Goal: Task Accomplishment & Management: Manage account settings

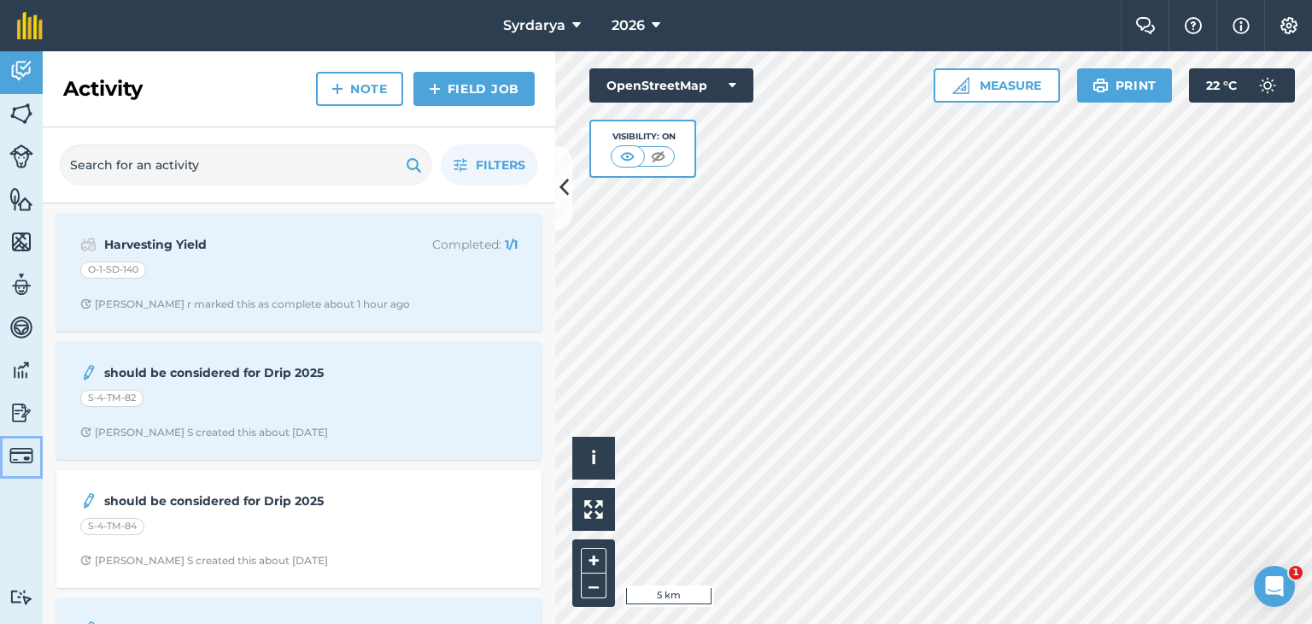
click at [22, 452] on img at bounding box center [21, 455] width 24 height 24
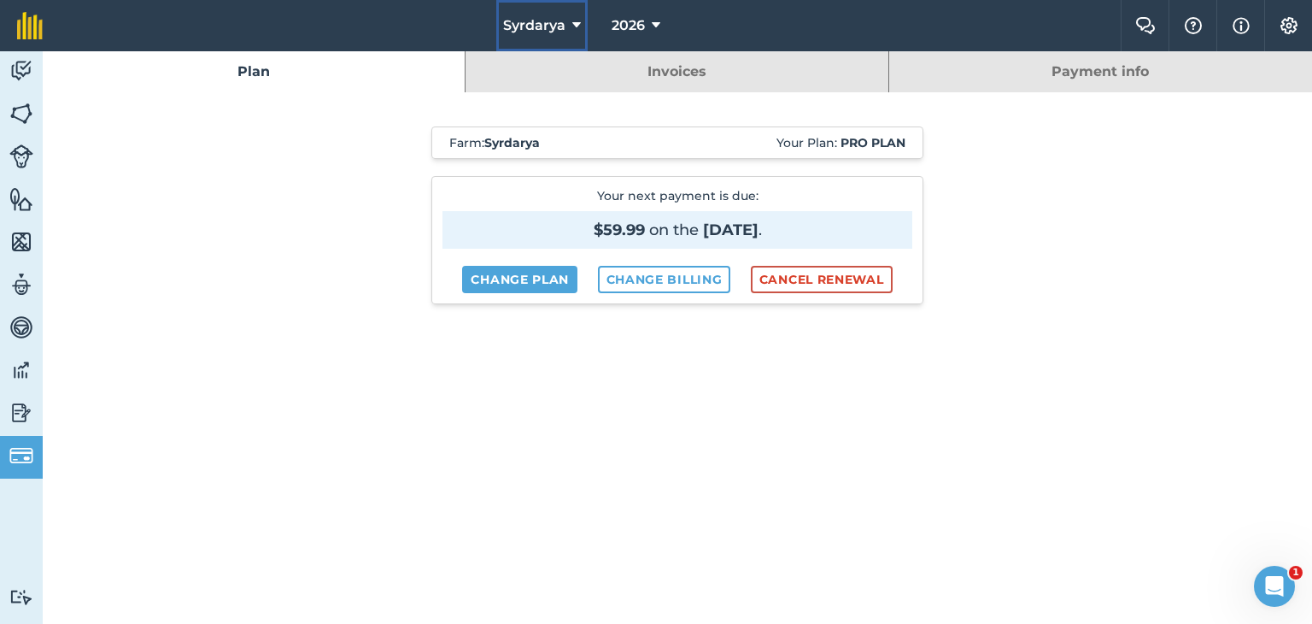
click at [577, 25] on icon at bounding box center [576, 25] width 9 height 21
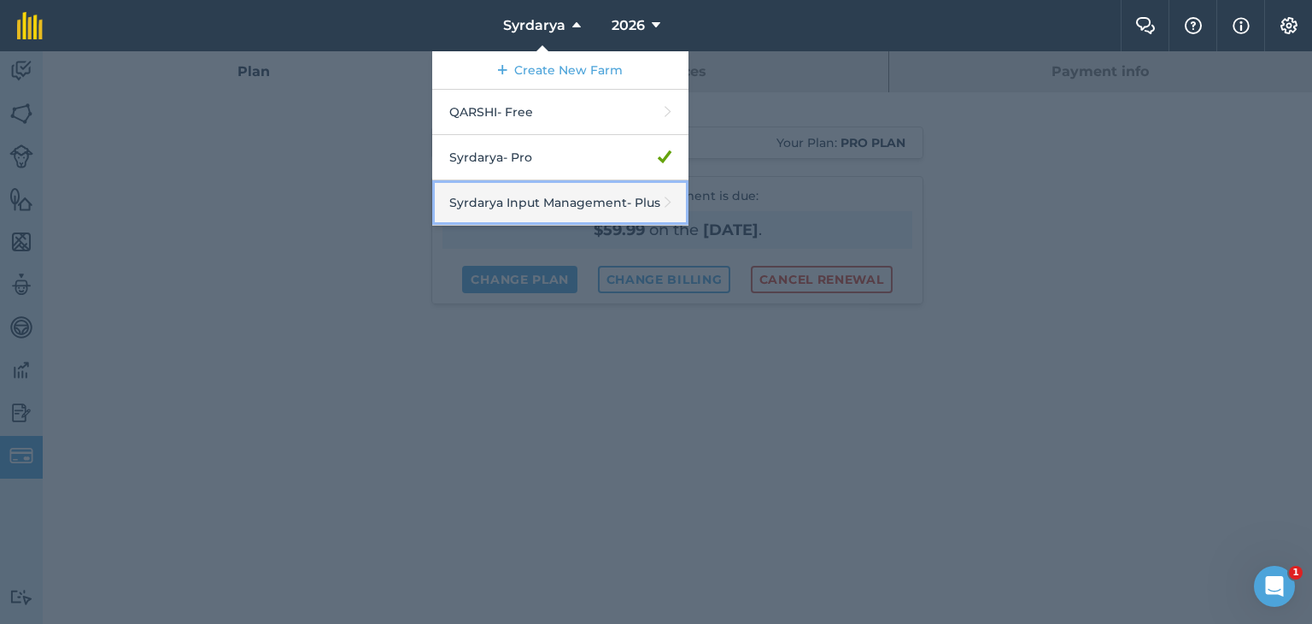
click at [490, 198] on link "Syrdarya Input Management - Plus" at bounding box center [560, 202] width 256 height 45
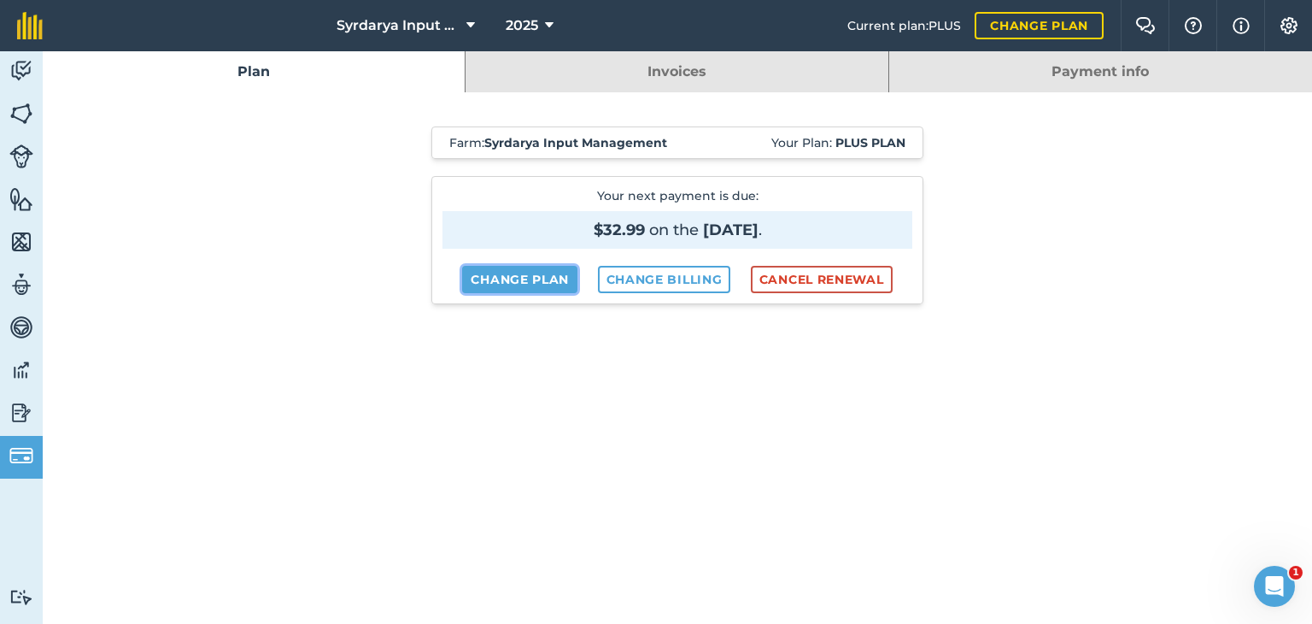
click at [516, 276] on link "Change plan" at bounding box center [519, 279] width 115 height 27
select select "c333f8ae-3c08-4337-b93a-84218057e287"
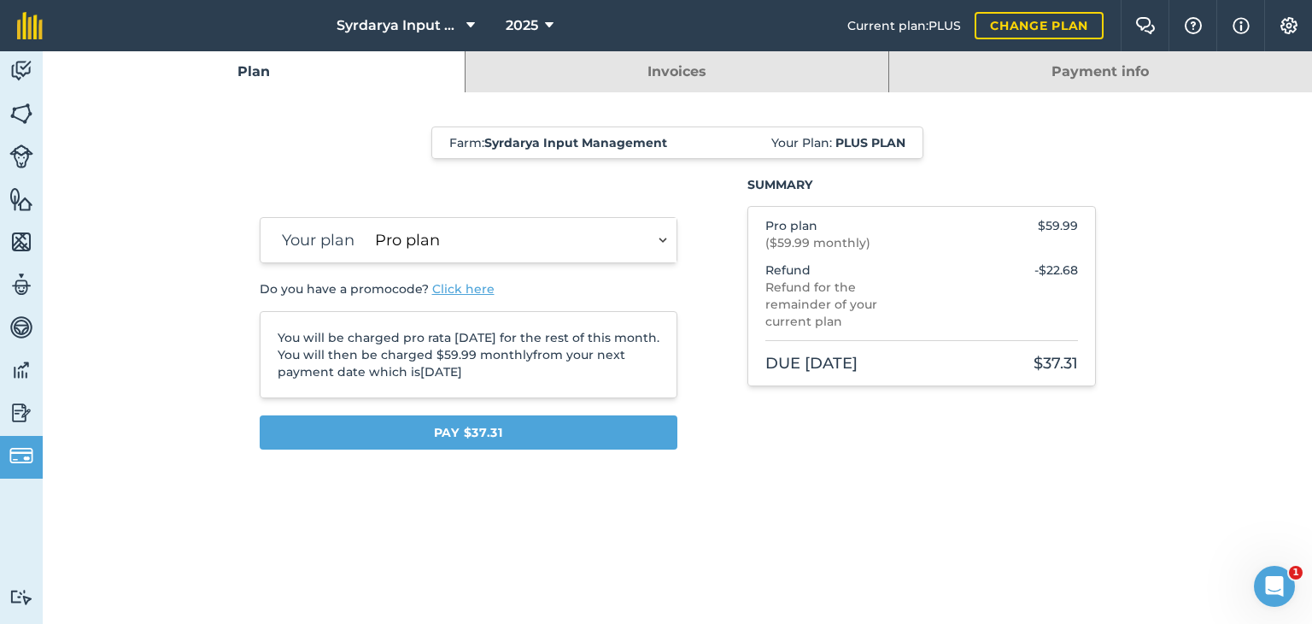
click at [1090, 66] on link "Payment info" at bounding box center [1100, 71] width 423 height 41
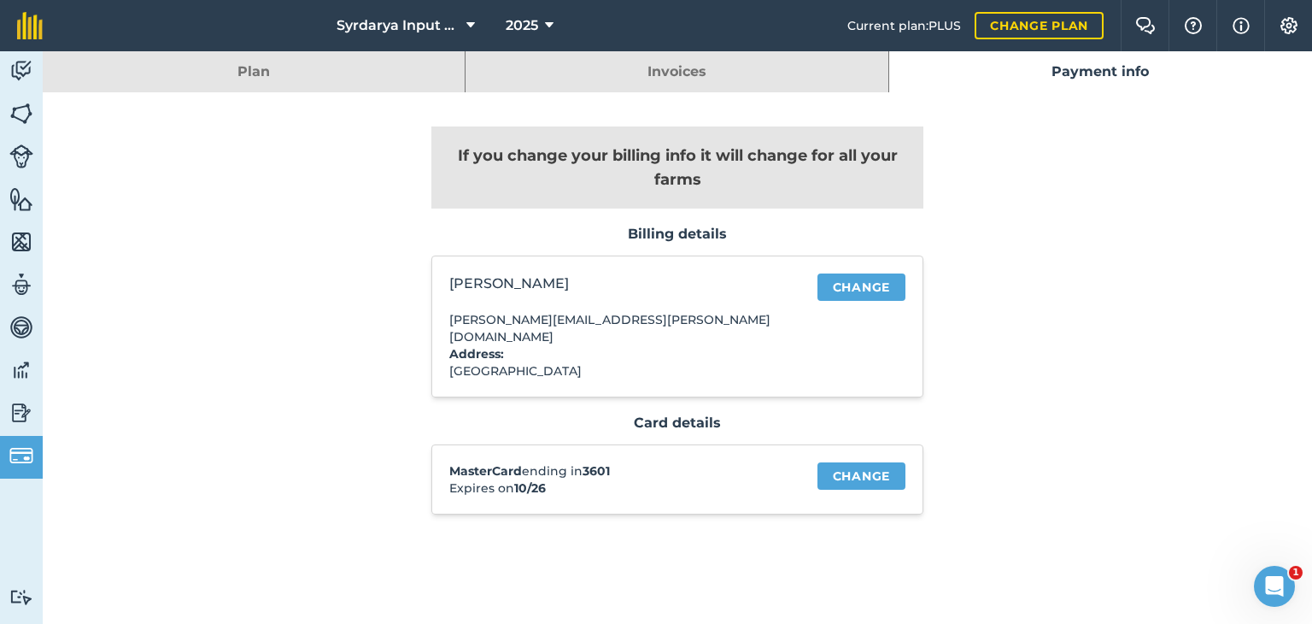
click at [686, 70] on link "Invoices" at bounding box center [677, 71] width 422 height 41
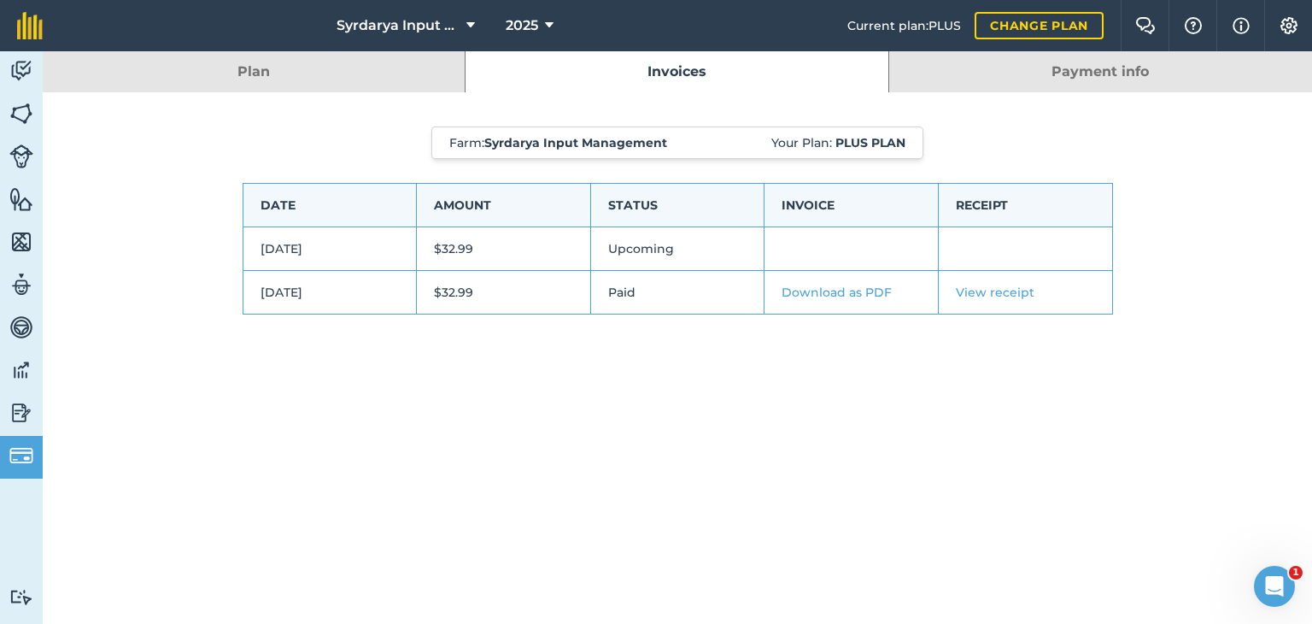
click at [337, 66] on link "Plan" at bounding box center [254, 71] width 422 height 41
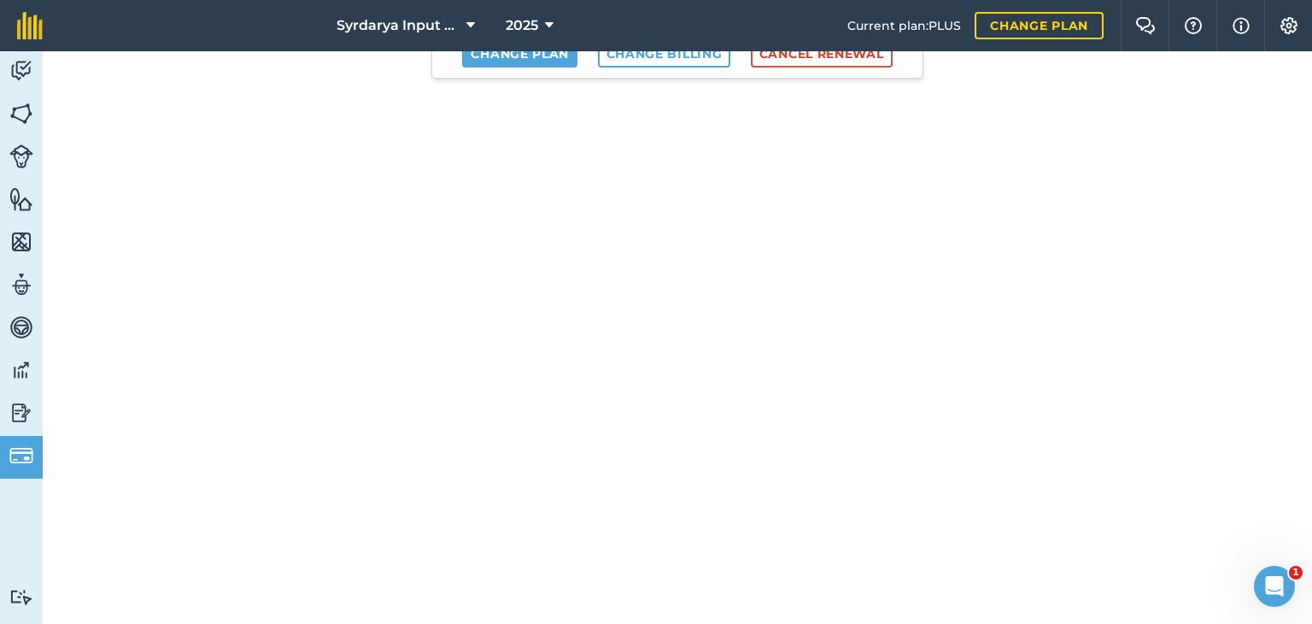
scroll to position [256, 0]
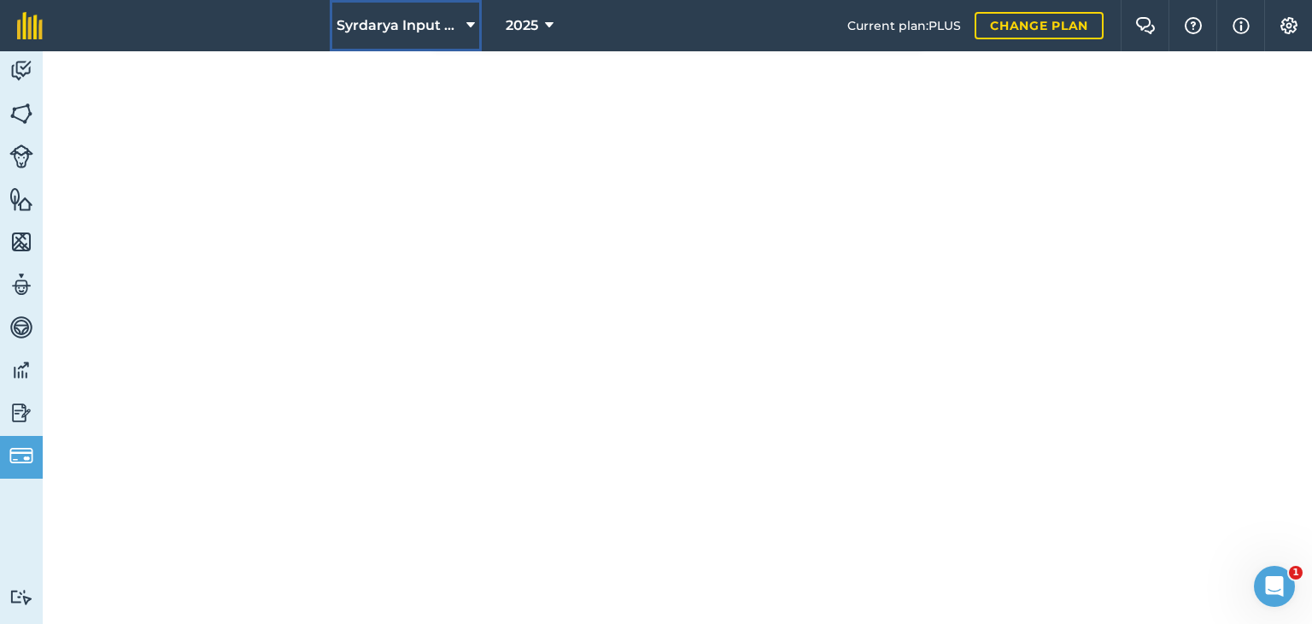
click at [461, 23] on button "Syrdarya Input Management" at bounding box center [406, 25] width 152 height 51
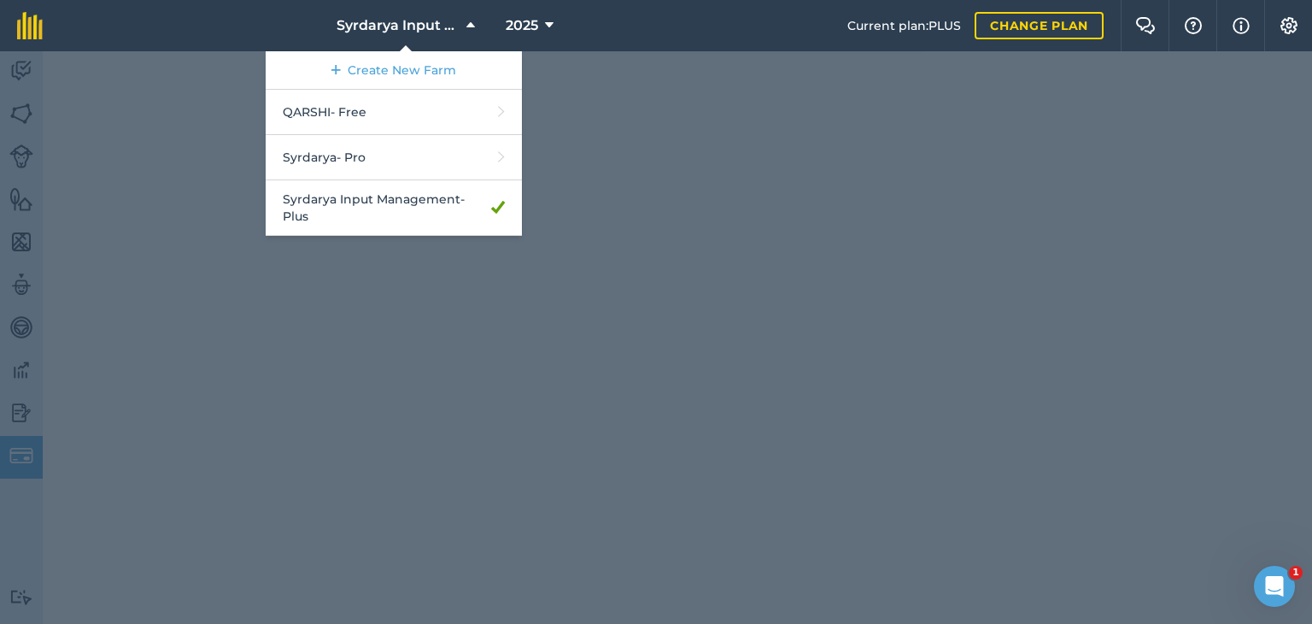
click at [226, 291] on div at bounding box center [656, 337] width 1312 height 572
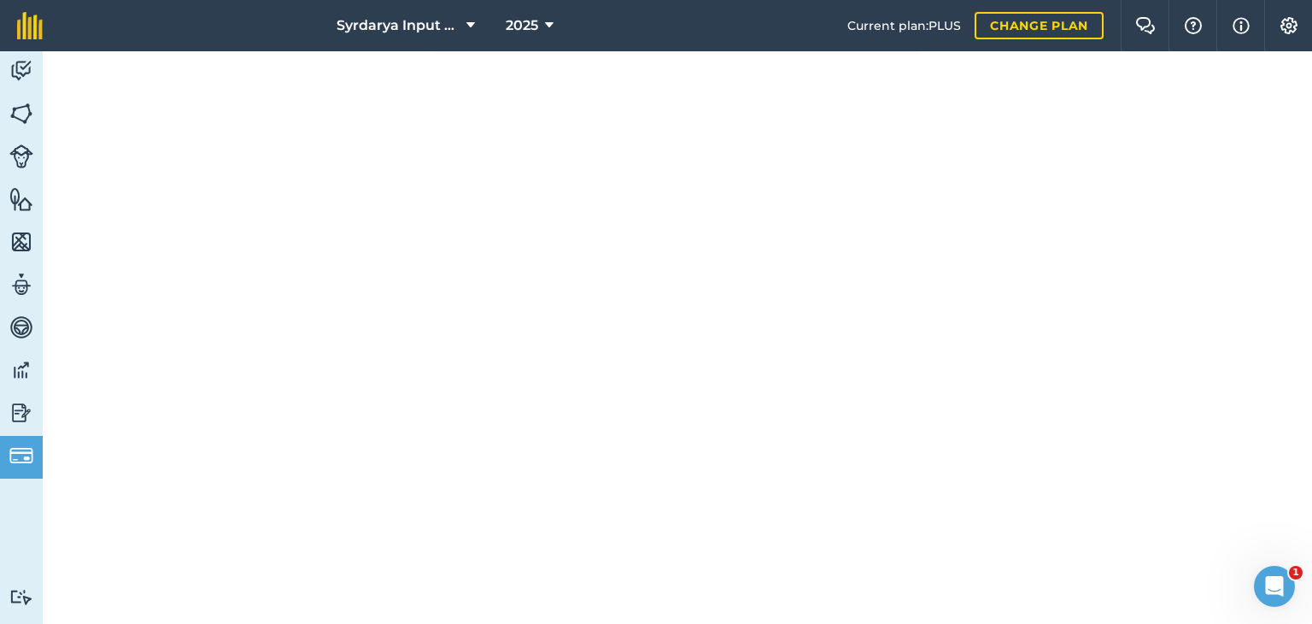
scroll to position [0, 0]
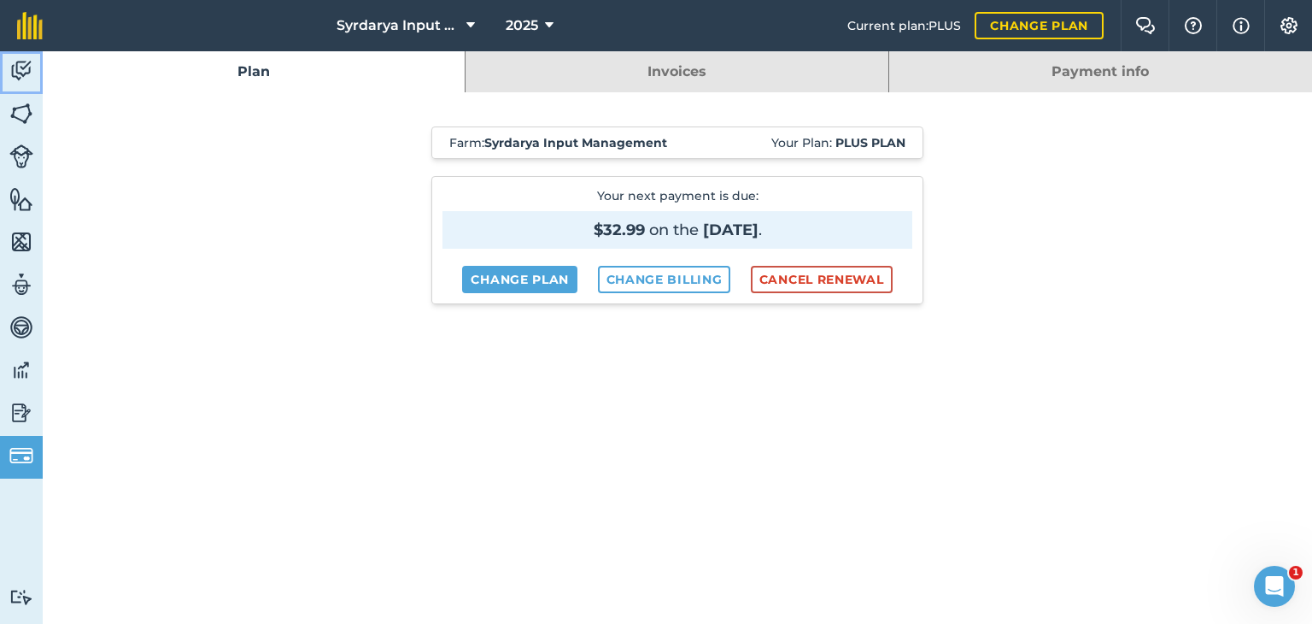
click at [16, 56] on link "Activity" at bounding box center [21, 72] width 43 height 43
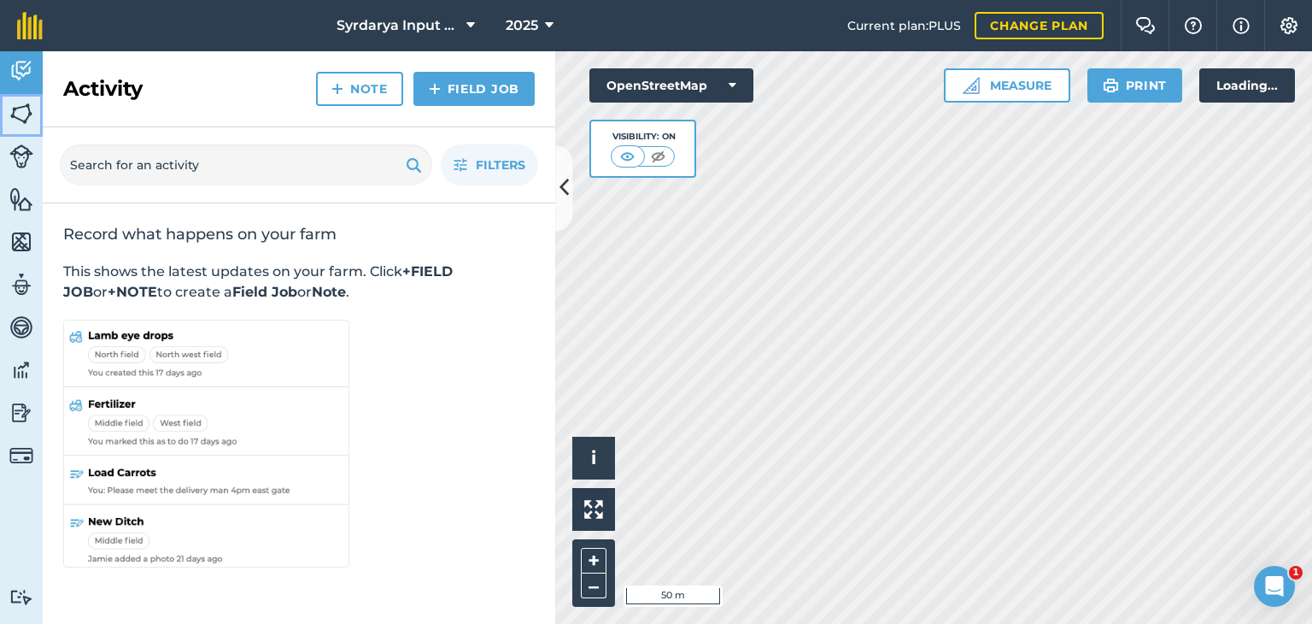
click at [21, 95] on link "Fields" at bounding box center [21, 115] width 43 height 43
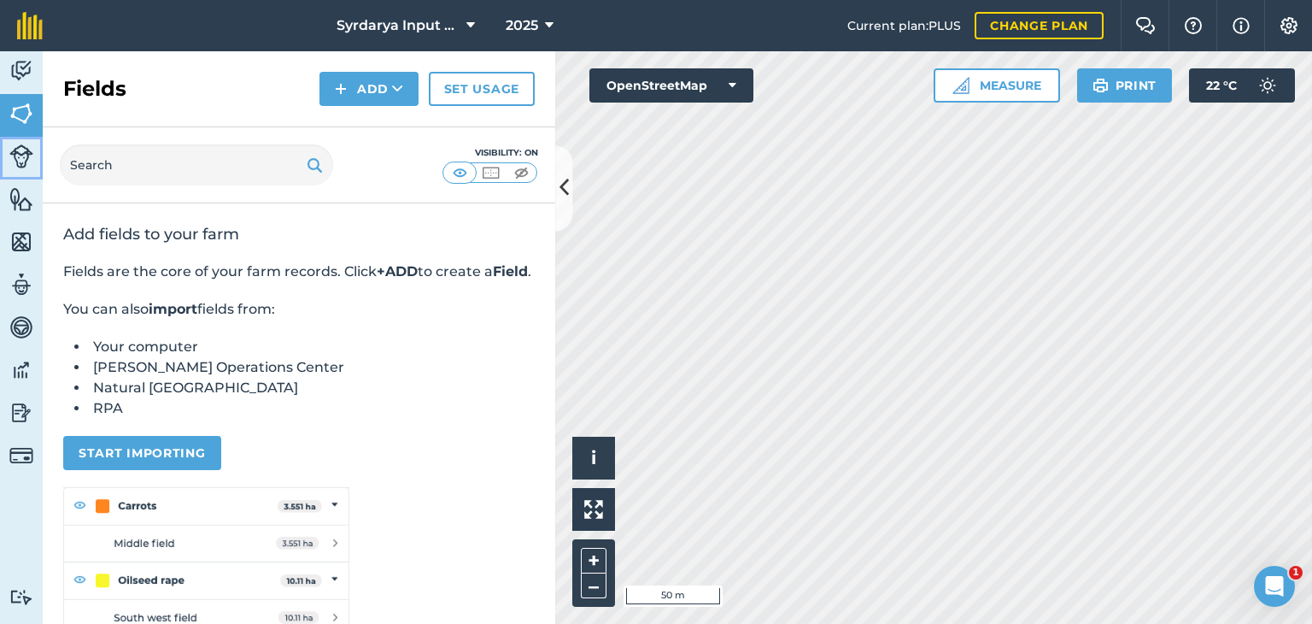
click at [27, 141] on link "Livestock" at bounding box center [21, 158] width 43 height 43
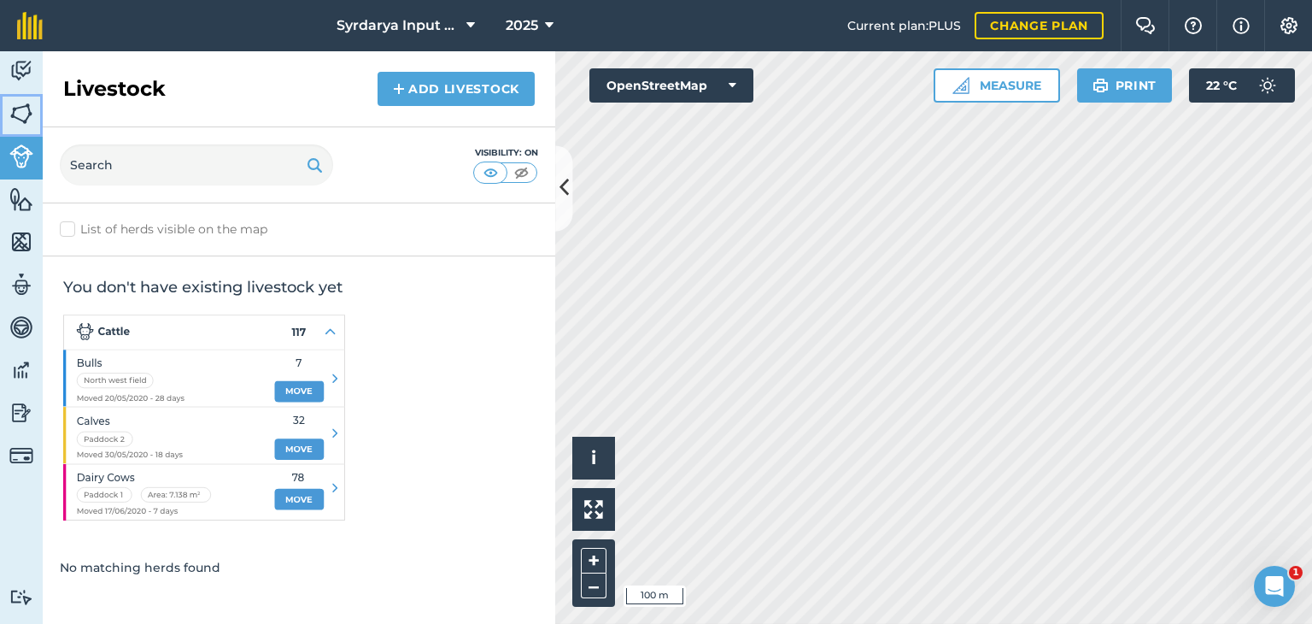
click at [19, 108] on img at bounding box center [21, 114] width 24 height 26
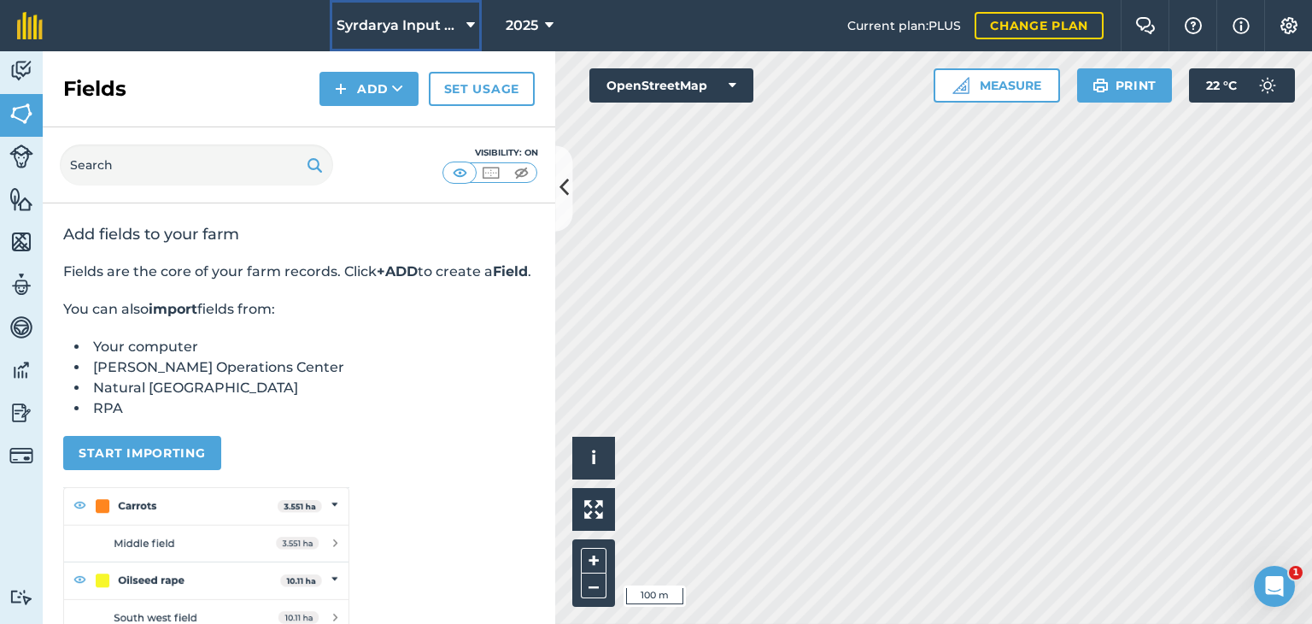
click at [427, 21] on span "Syrdarya Input Management" at bounding box center [398, 25] width 123 height 21
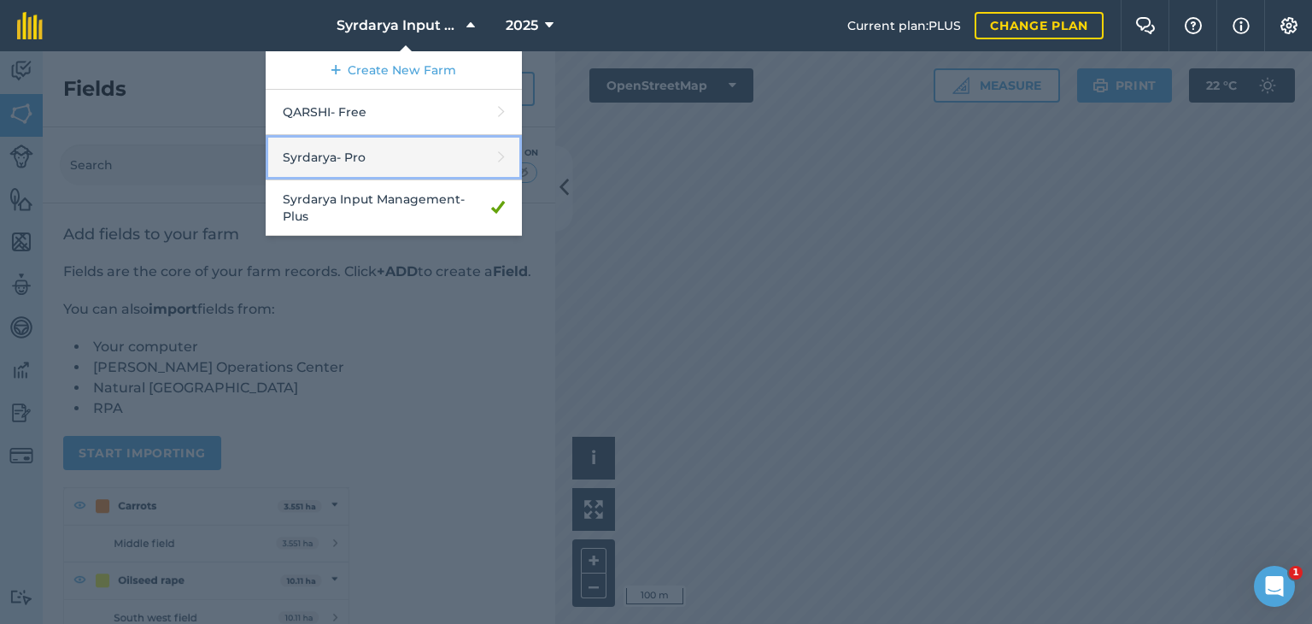
click at [341, 161] on link "Syrdarya - Pro" at bounding box center [394, 157] width 256 height 45
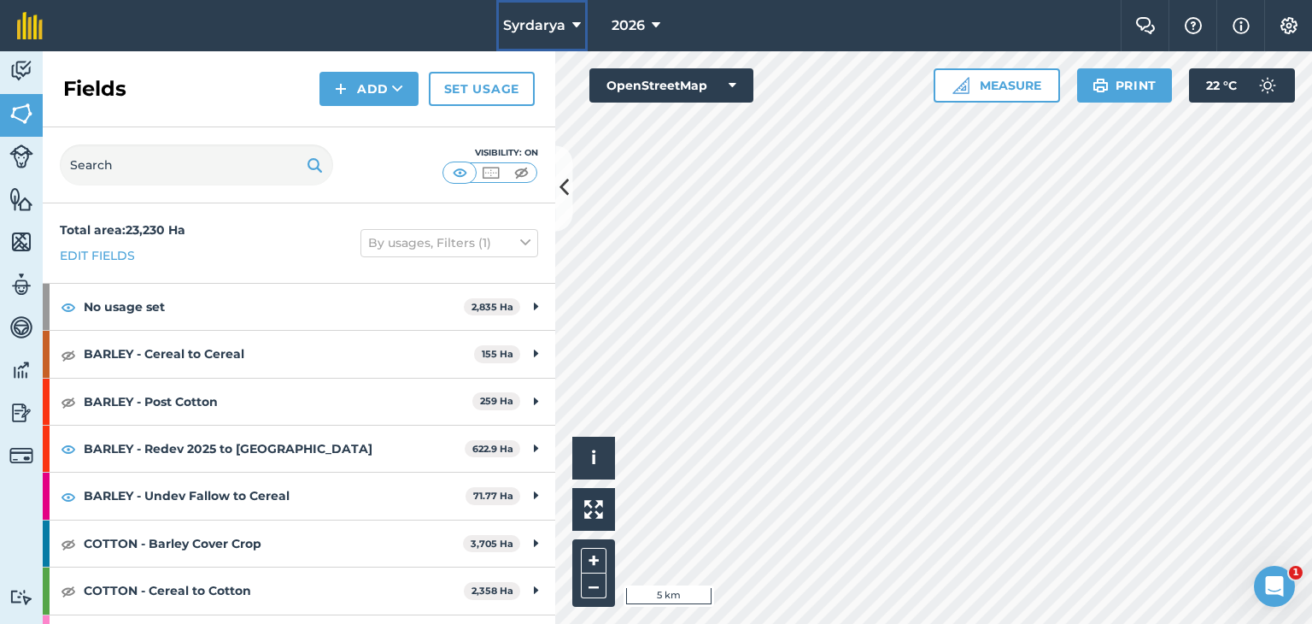
click at [567, 21] on button "Syrdarya" at bounding box center [541, 25] width 91 height 51
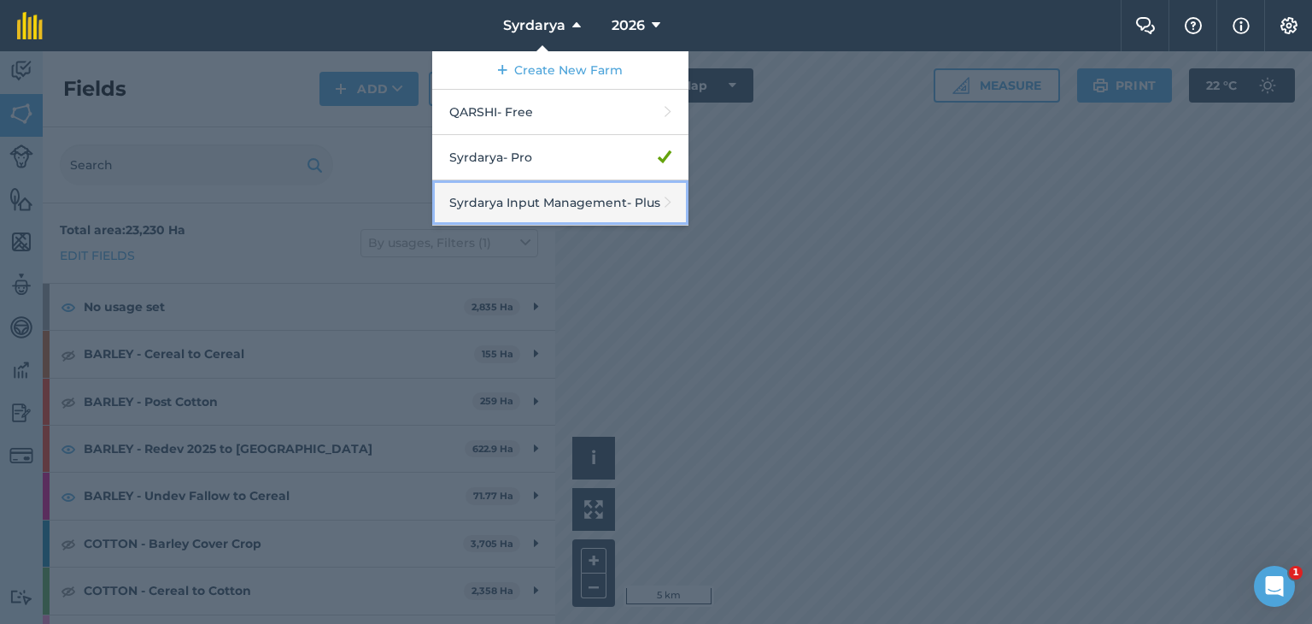
click at [528, 202] on link "Syrdarya Input Management - Plus" at bounding box center [560, 202] width 256 height 45
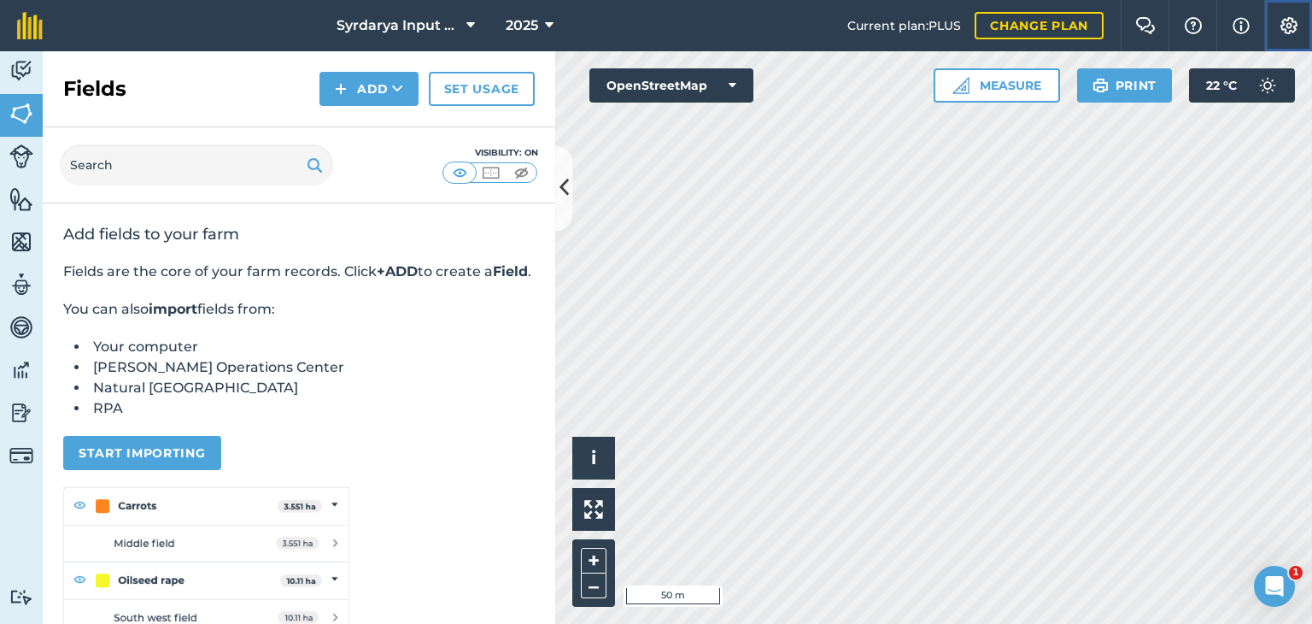
click at [1288, 25] on img at bounding box center [1289, 25] width 21 height 17
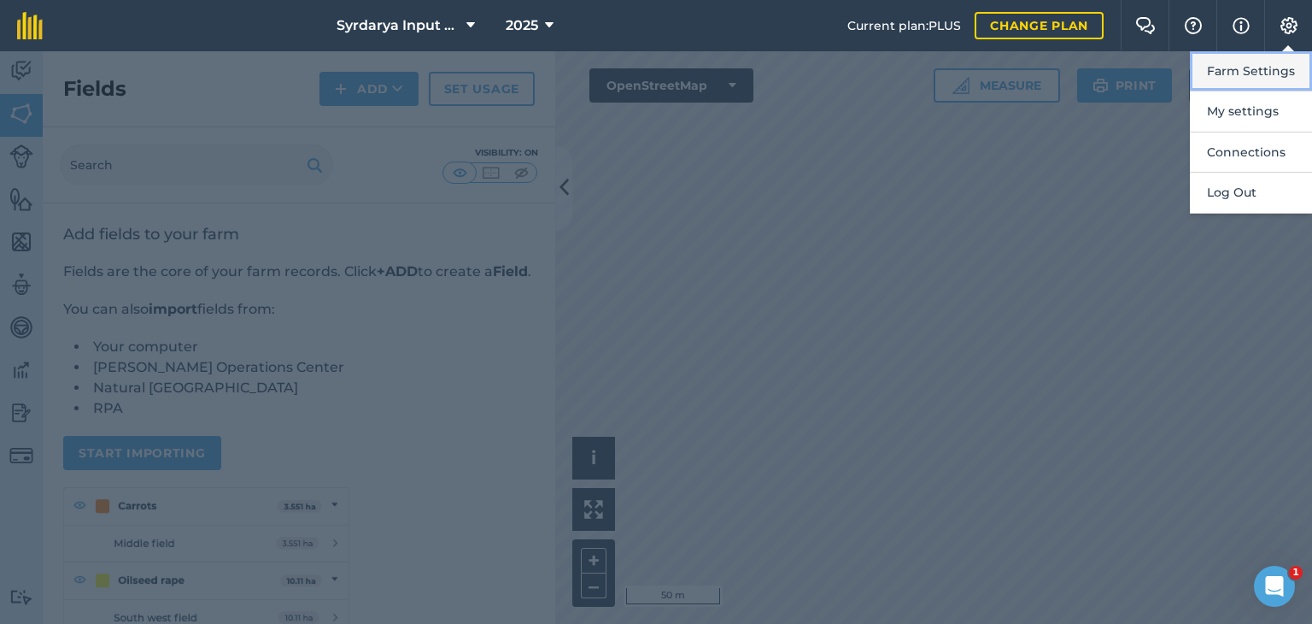
click at [1243, 56] on button "Farm Settings" at bounding box center [1251, 71] width 122 height 40
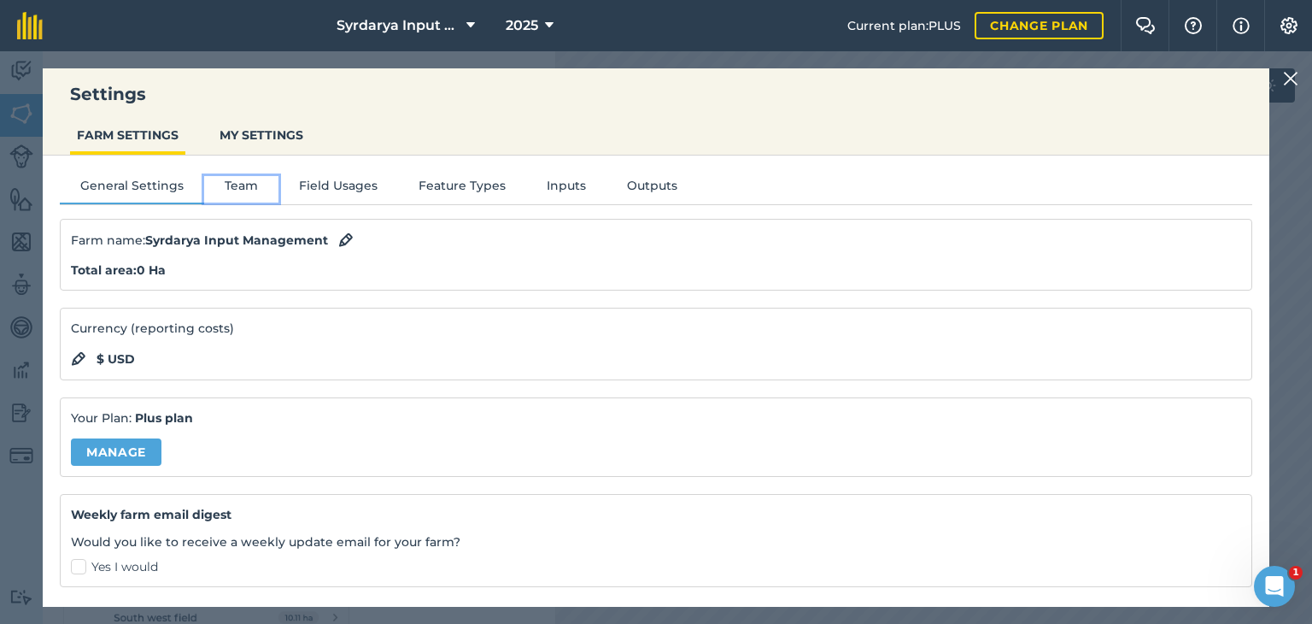
click at [241, 190] on button "Team" at bounding box center [241, 189] width 74 height 26
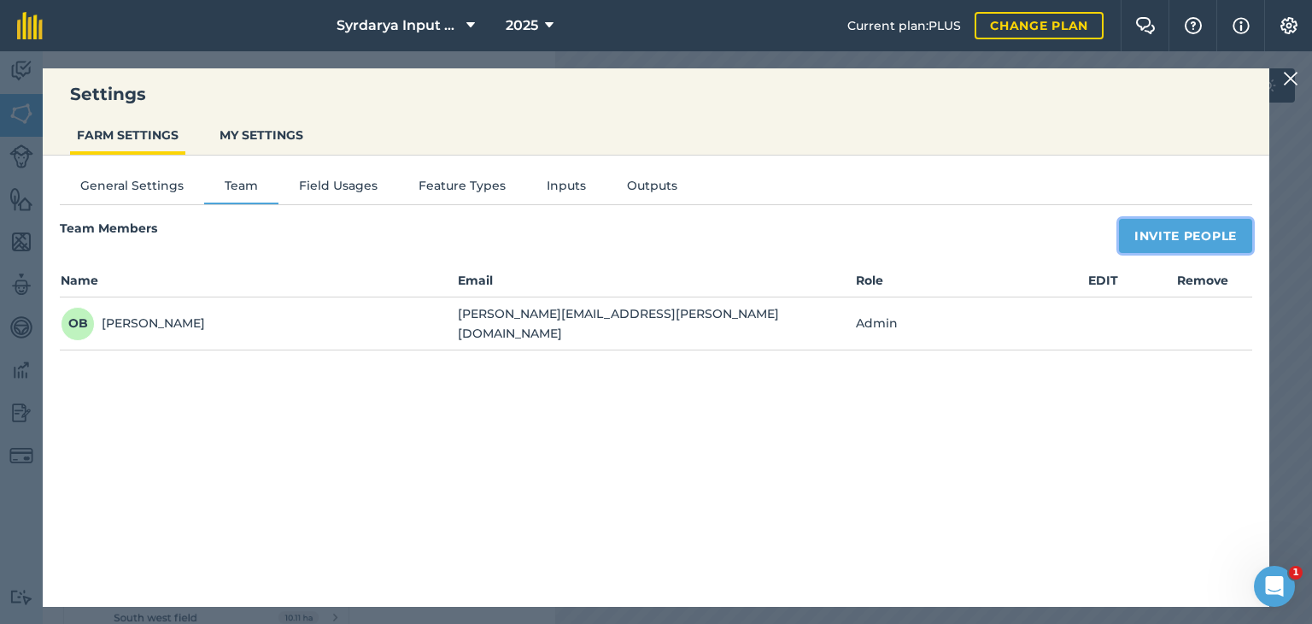
click at [1146, 233] on button "Invite People" at bounding box center [1185, 236] width 133 height 34
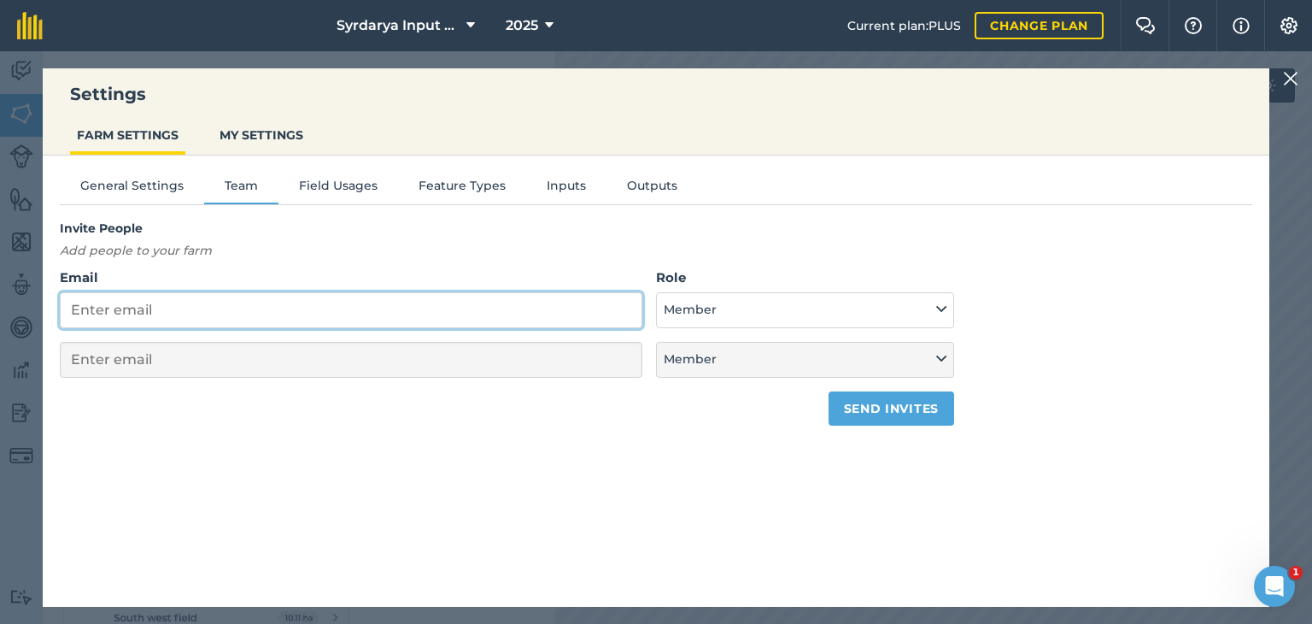
click at [284, 308] on input "Email" at bounding box center [351, 310] width 583 height 36
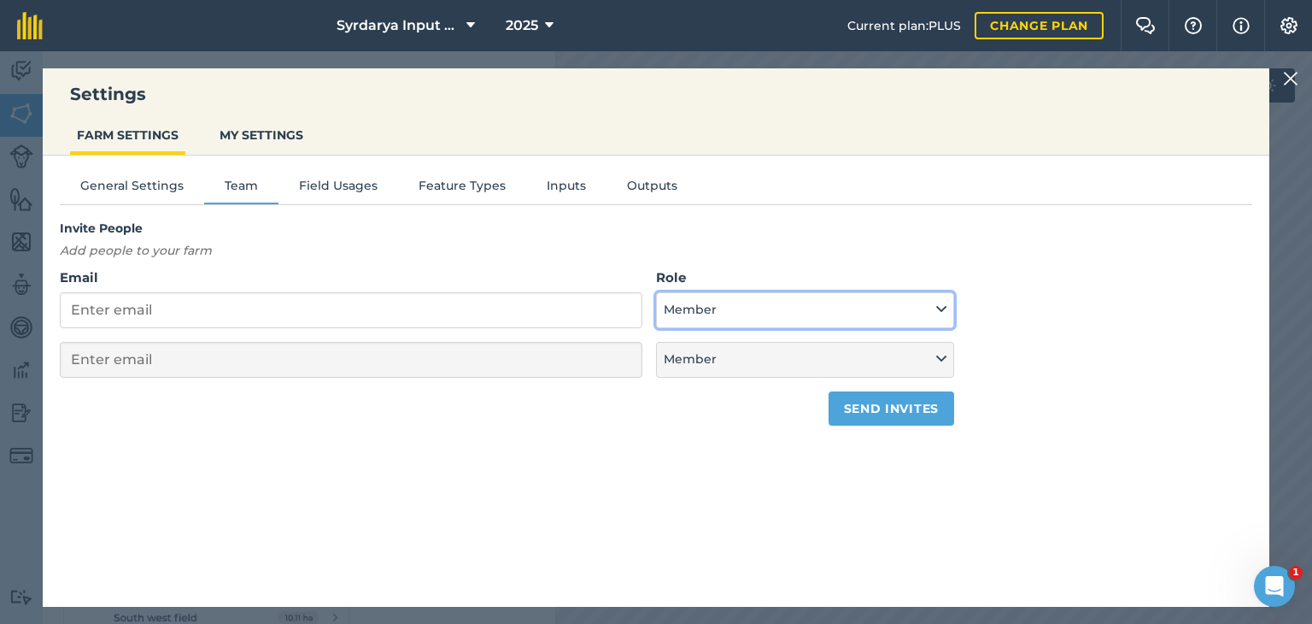
click at [690, 302] on button "Member" at bounding box center [805, 310] width 298 height 36
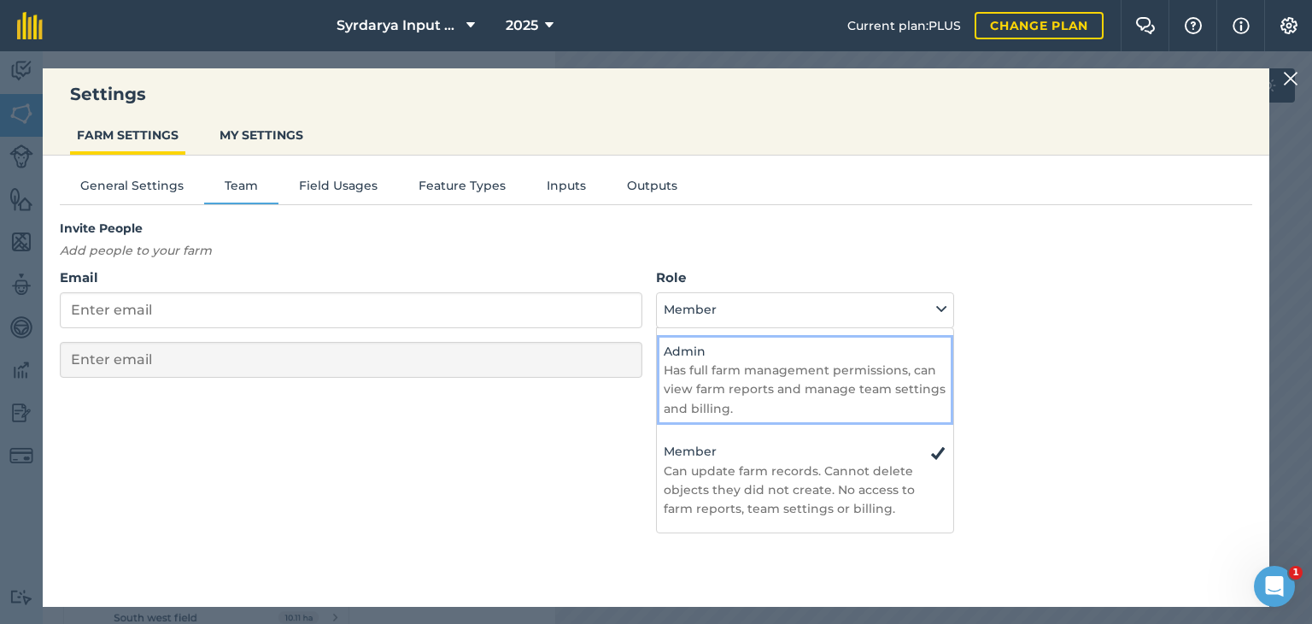
click at [693, 347] on h4 "Admin" at bounding box center [805, 351] width 283 height 19
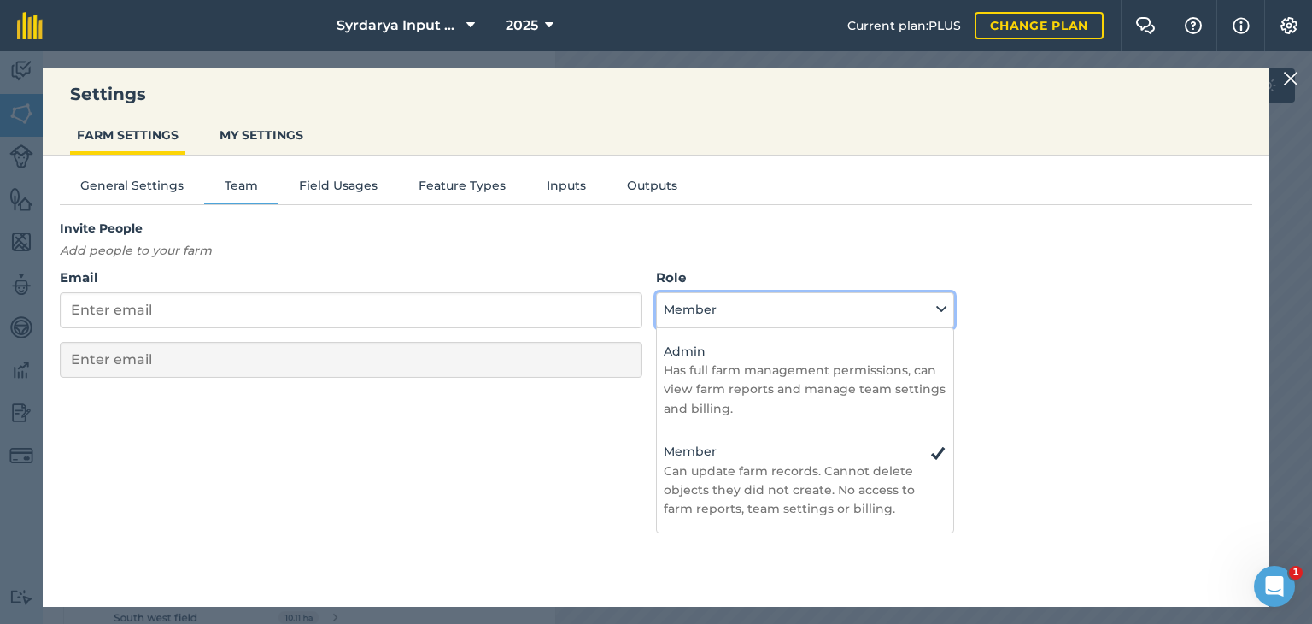
select select "ADMIN"
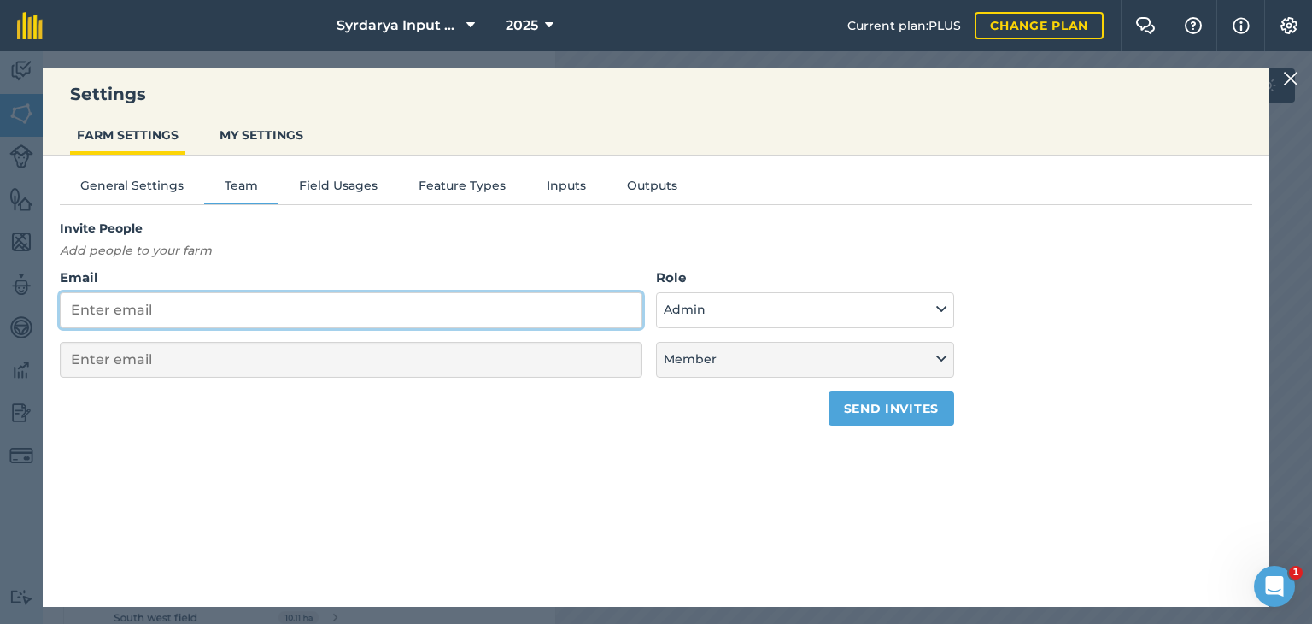
click at [411, 315] on input "Email" at bounding box center [351, 310] width 583 height 36
type input "v"
select select "MEMBER"
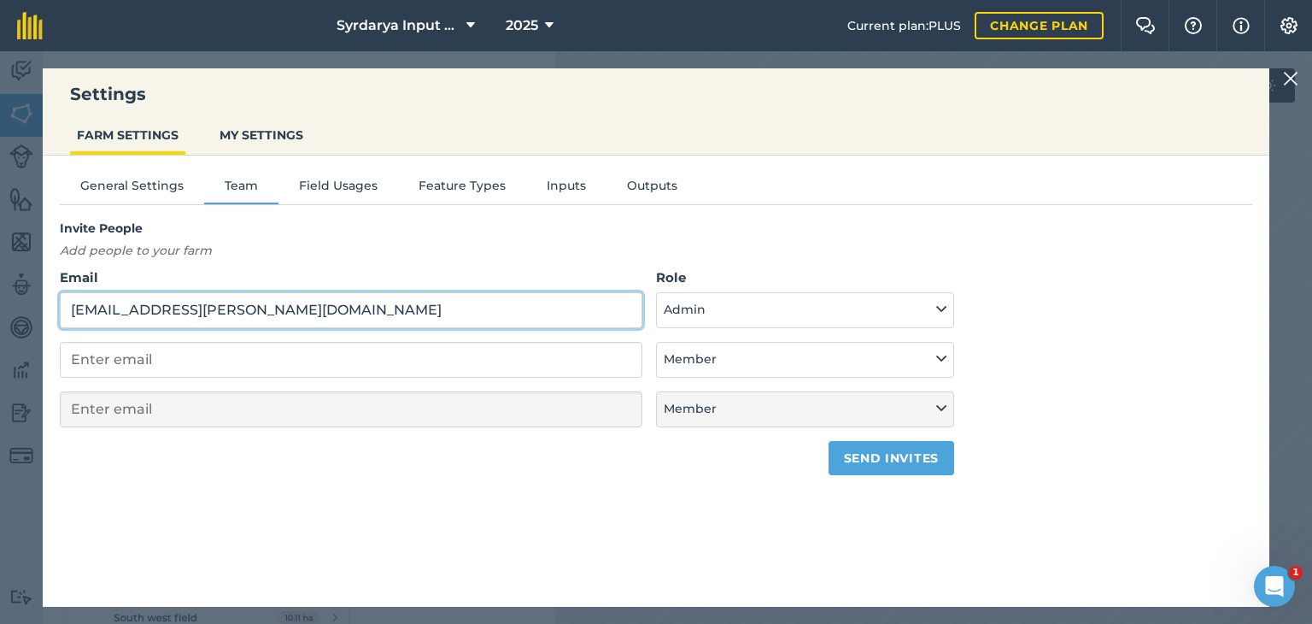
type input "[EMAIL_ADDRESS][PERSON_NAME][DOMAIN_NAME]"
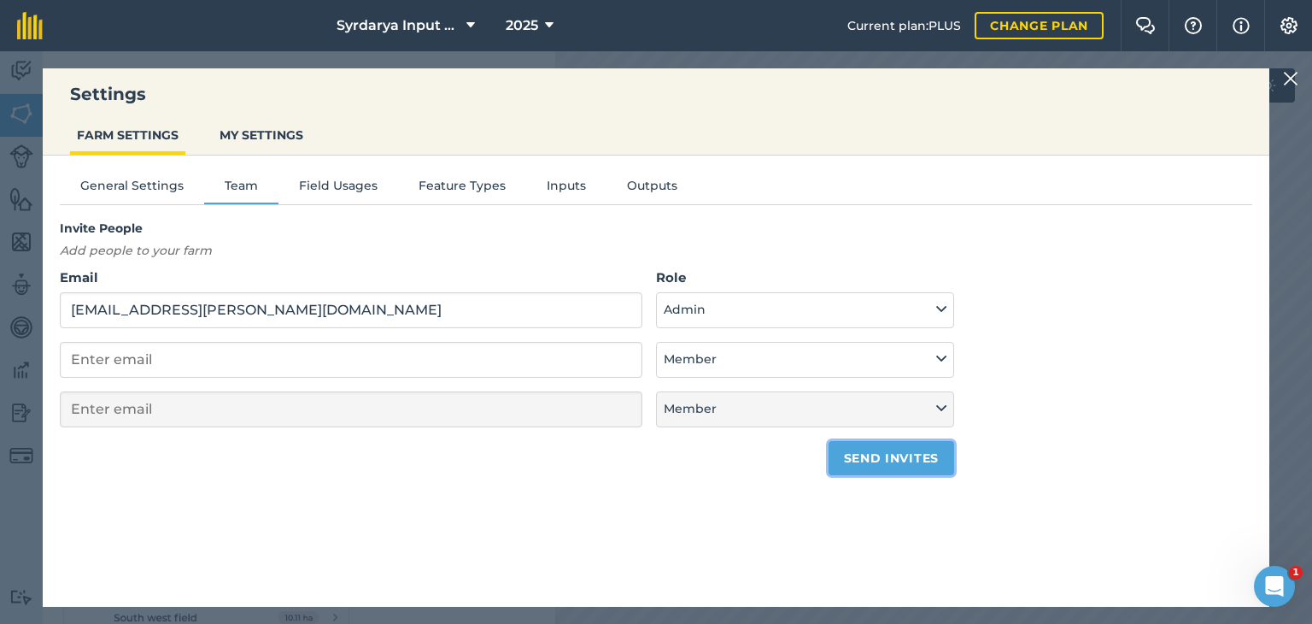
click at [861, 455] on button "Send invites" at bounding box center [892, 458] width 126 height 34
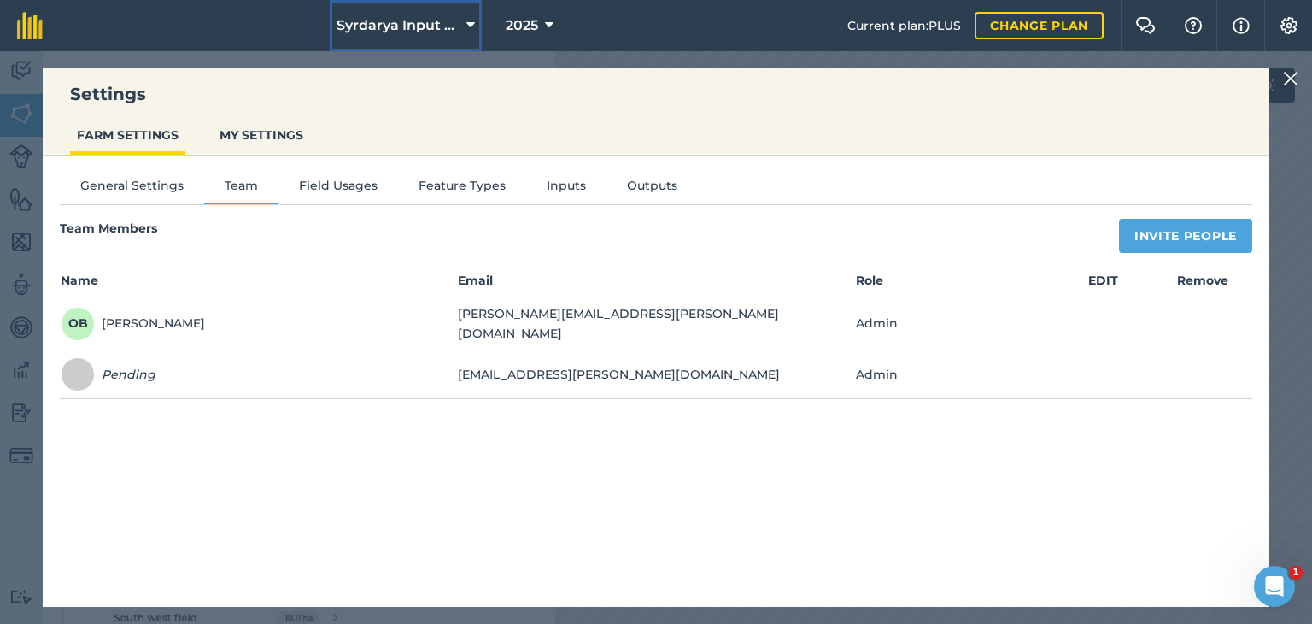
click at [470, 22] on icon at bounding box center [470, 25] width 9 height 21
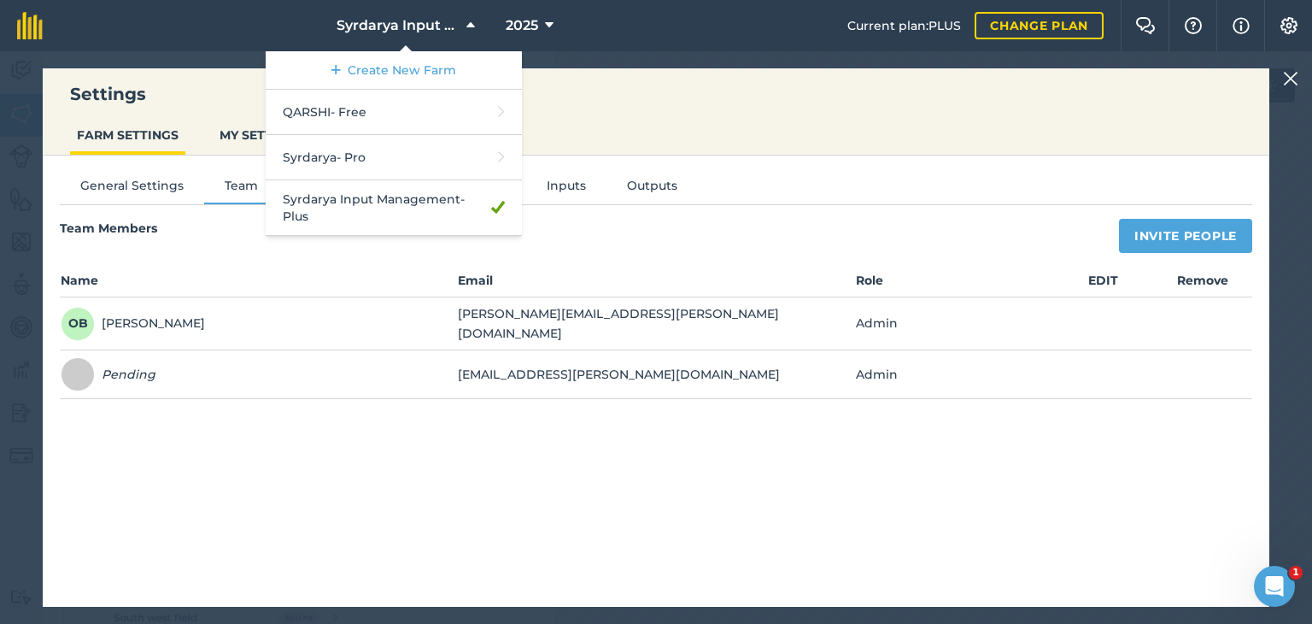
click at [605, 90] on h3 "Settings" at bounding box center [656, 94] width 1227 height 24
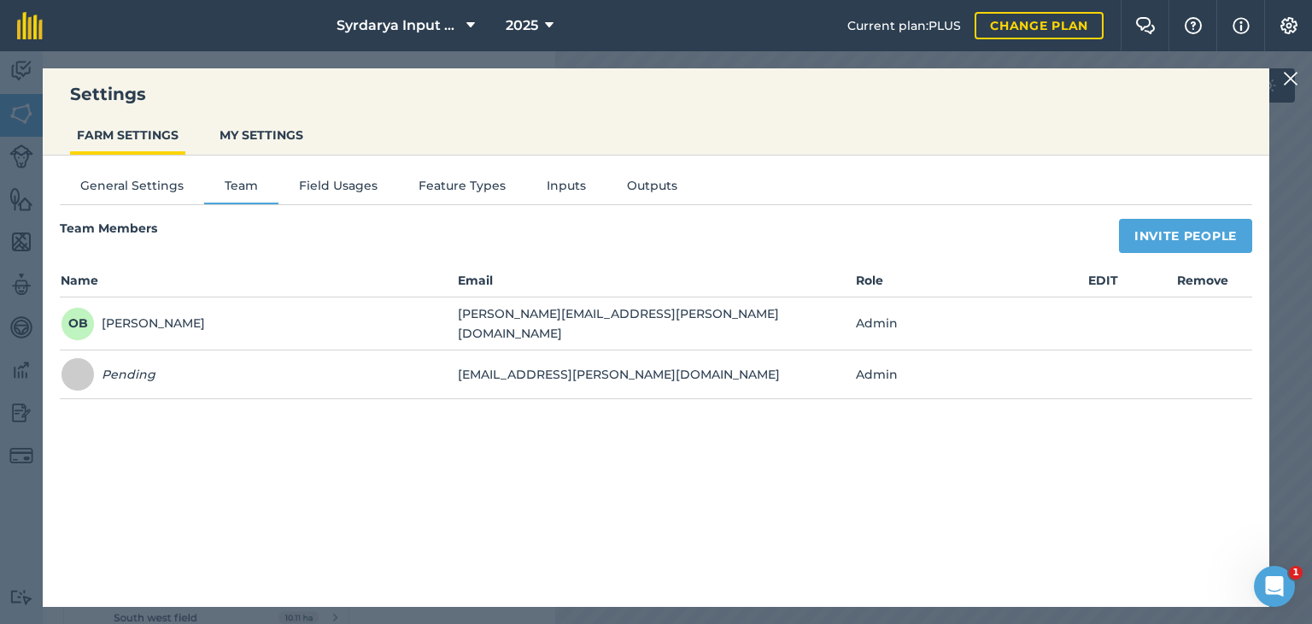
click at [1292, 74] on img at bounding box center [1290, 78] width 15 height 21
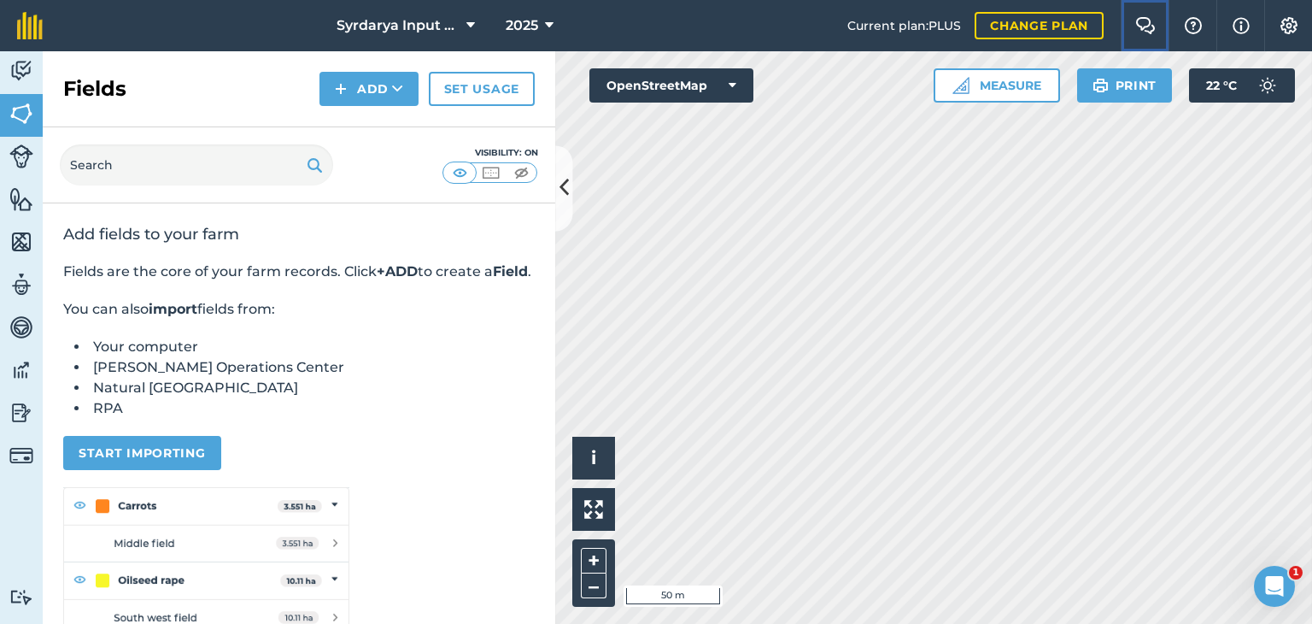
click at [1151, 24] on img at bounding box center [1145, 25] width 21 height 17
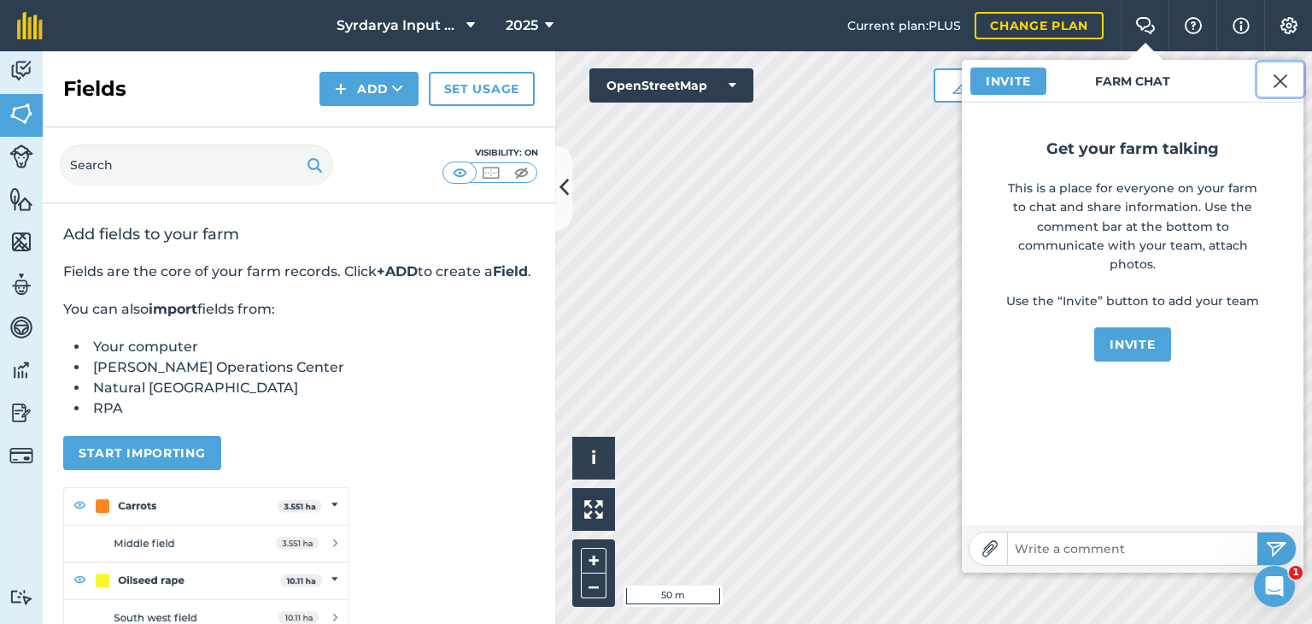
click at [1283, 79] on img at bounding box center [1280, 81] width 15 height 21
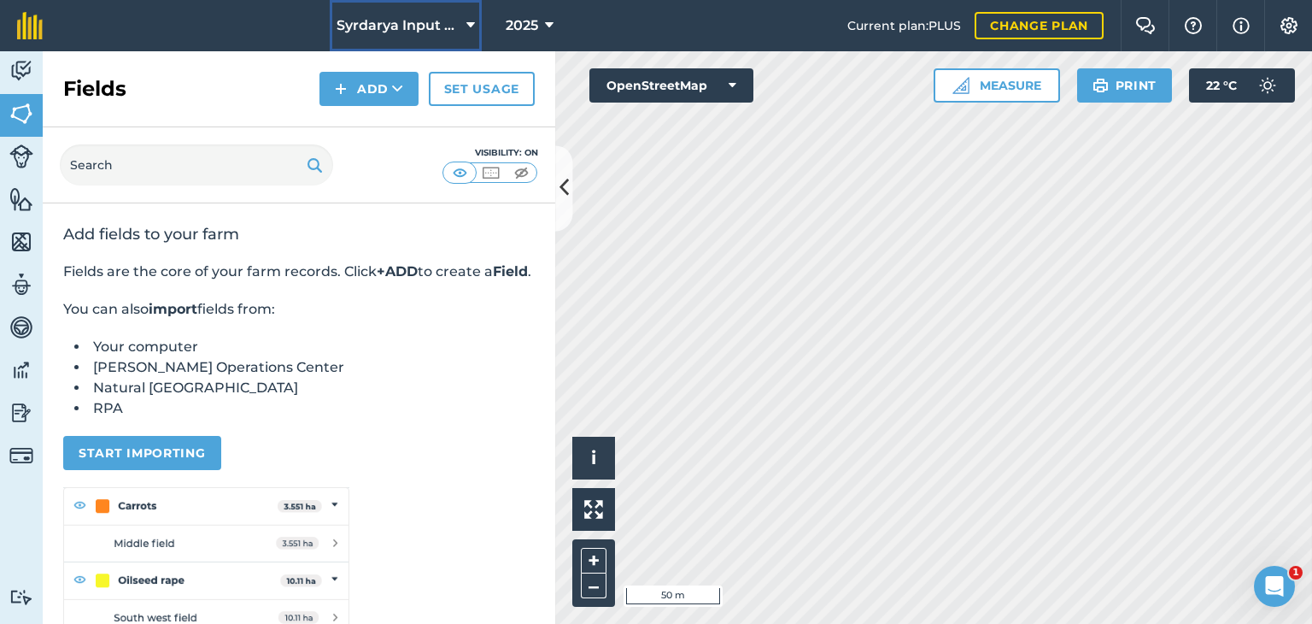
click at [459, 19] on button "Syrdarya Input Management" at bounding box center [406, 25] width 152 height 51
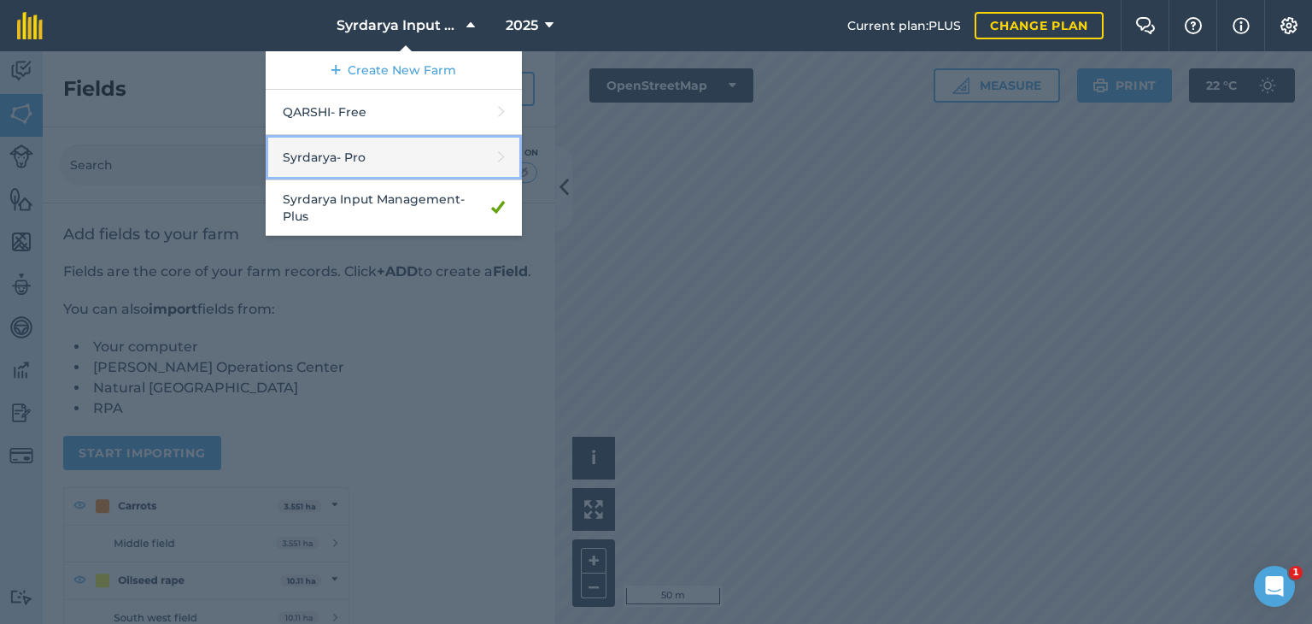
click at [336, 155] on link "Syrdarya - Pro" at bounding box center [394, 157] width 256 height 45
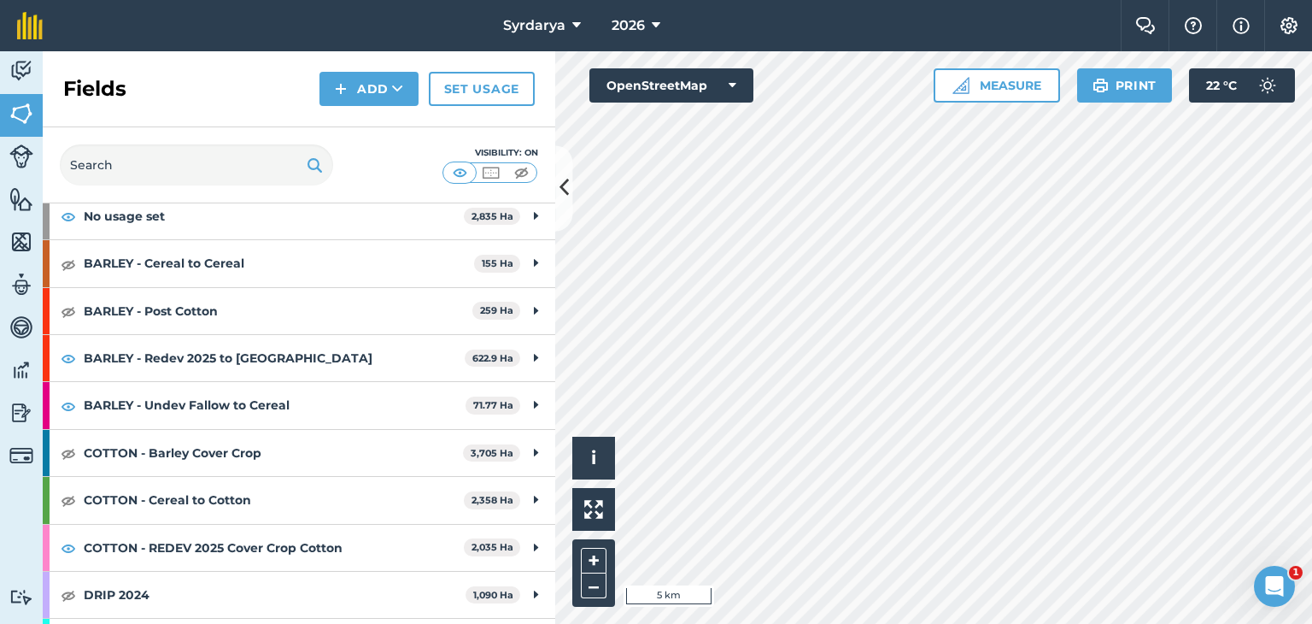
scroll to position [97, 0]
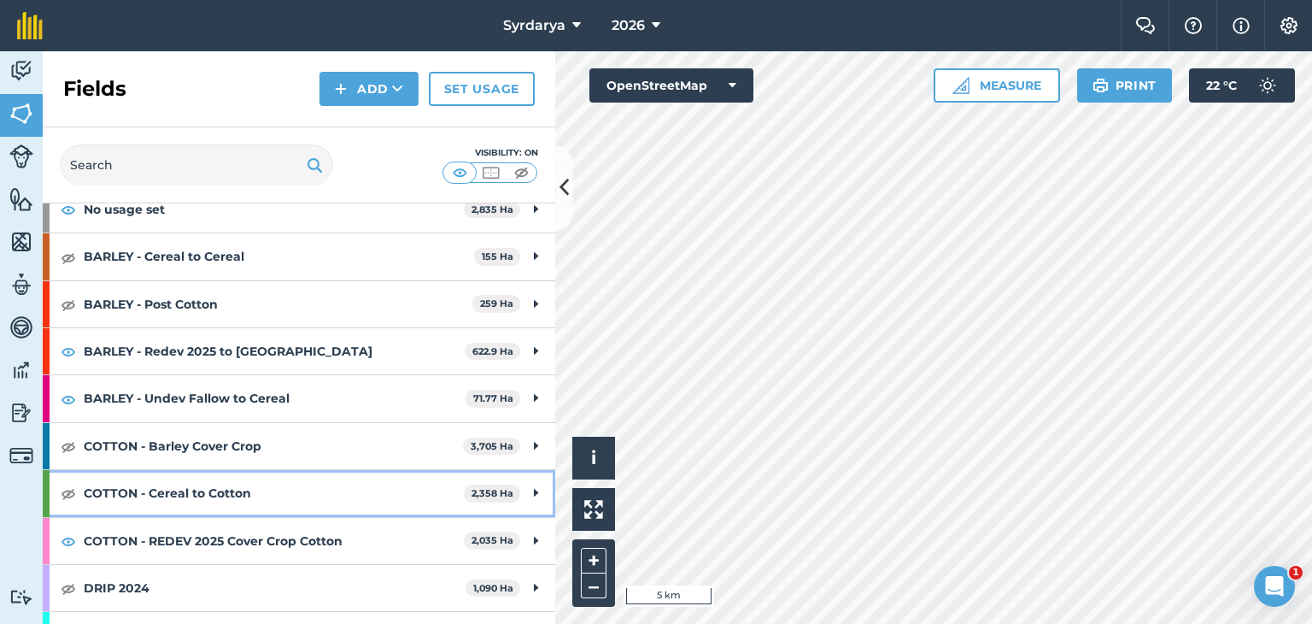
click at [191, 499] on strong "COTTON - Cereal to Cotton" at bounding box center [274, 493] width 380 height 46
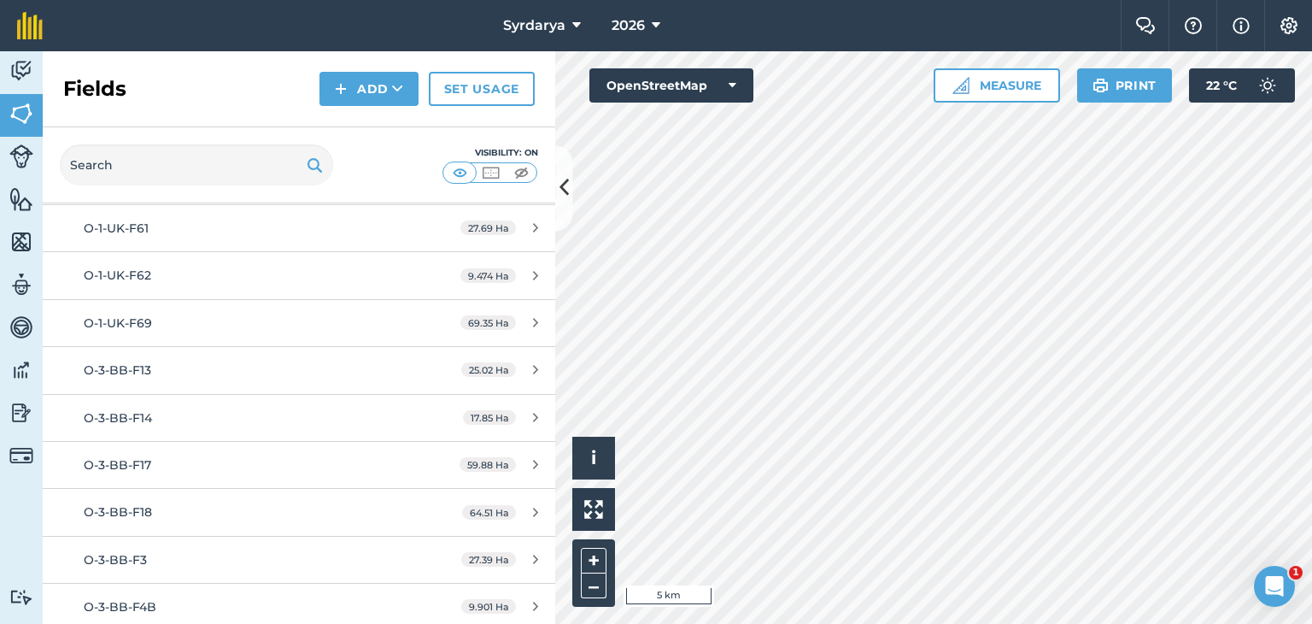
scroll to position [781, 0]
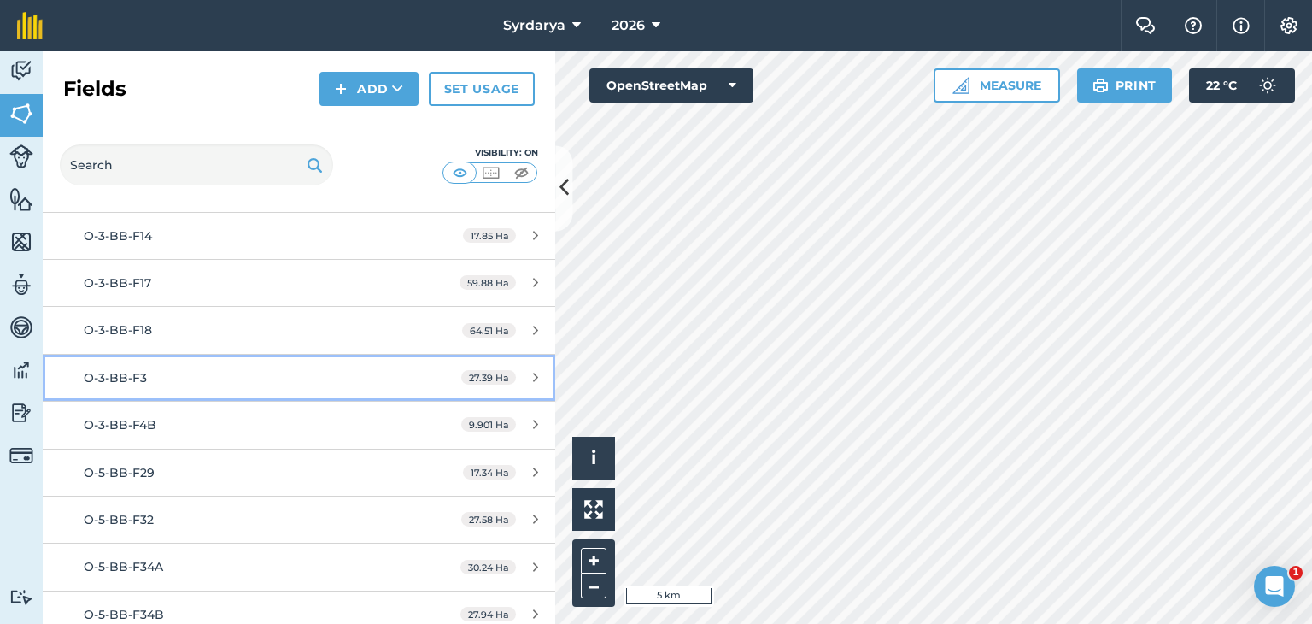
click at [136, 381] on div "O-3-BB-F3" at bounding box center [244, 377] width 321 height 19
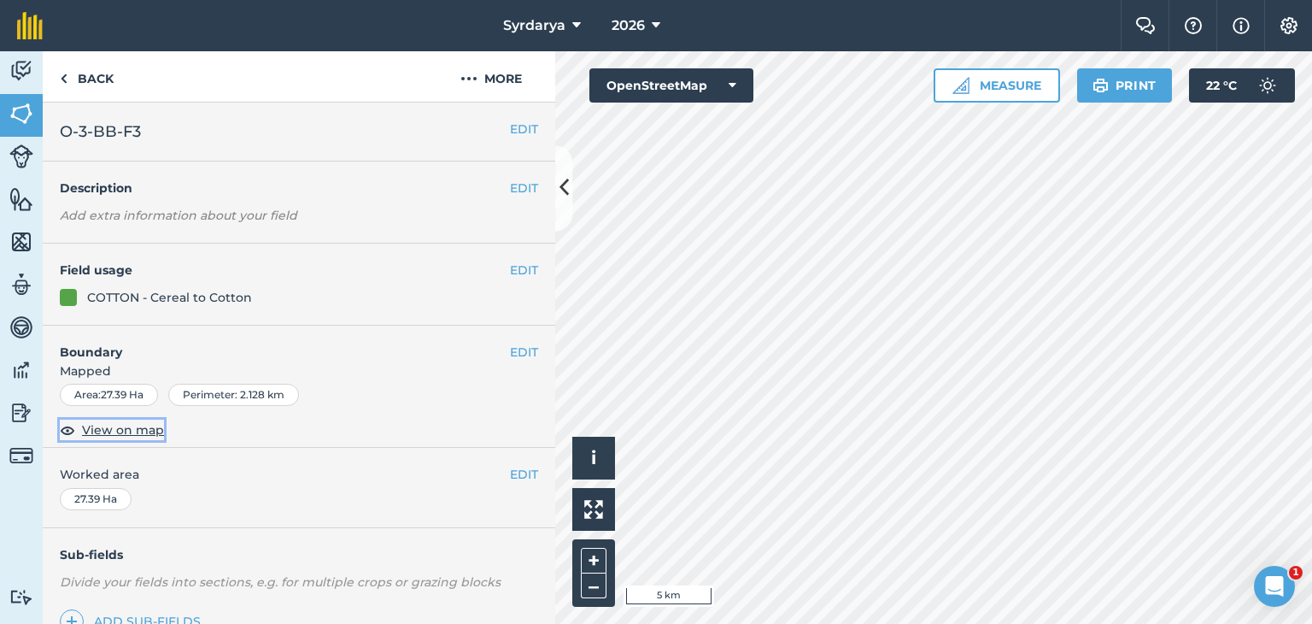
click at [140, 426] on span "View on map" at bounding box center [123, 429] width 82 height 19
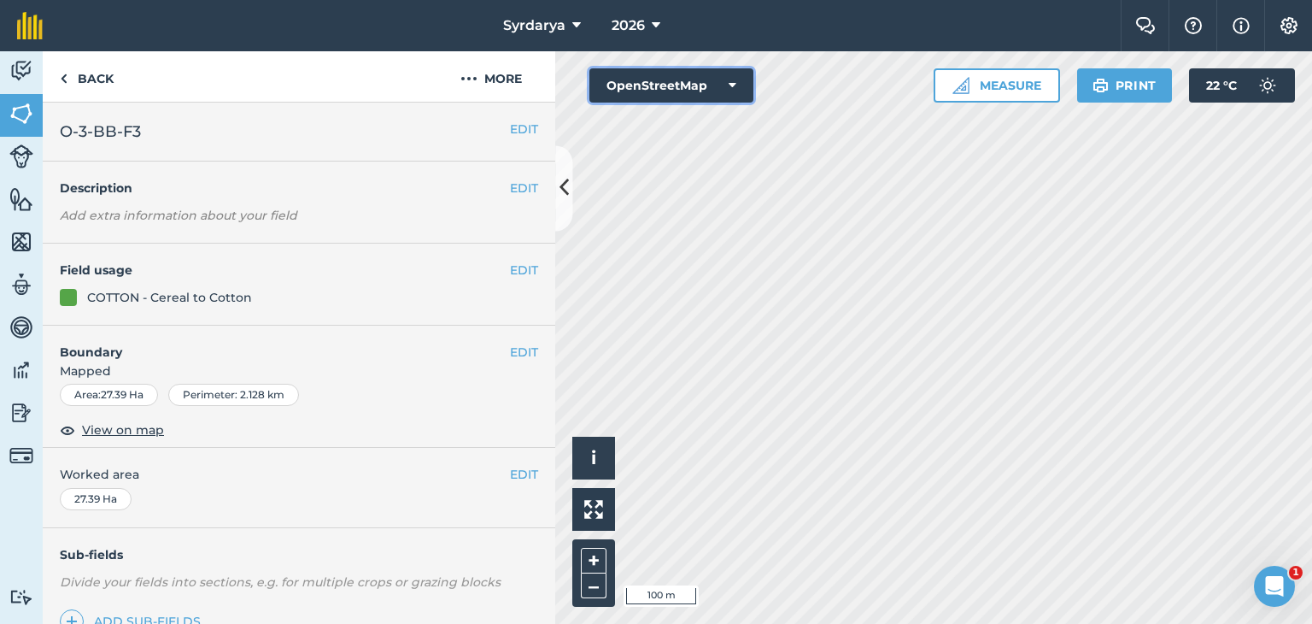
click at [698, 93] on button "OpenStreetMap" at bounding box center [671, 85] width 164 height 34
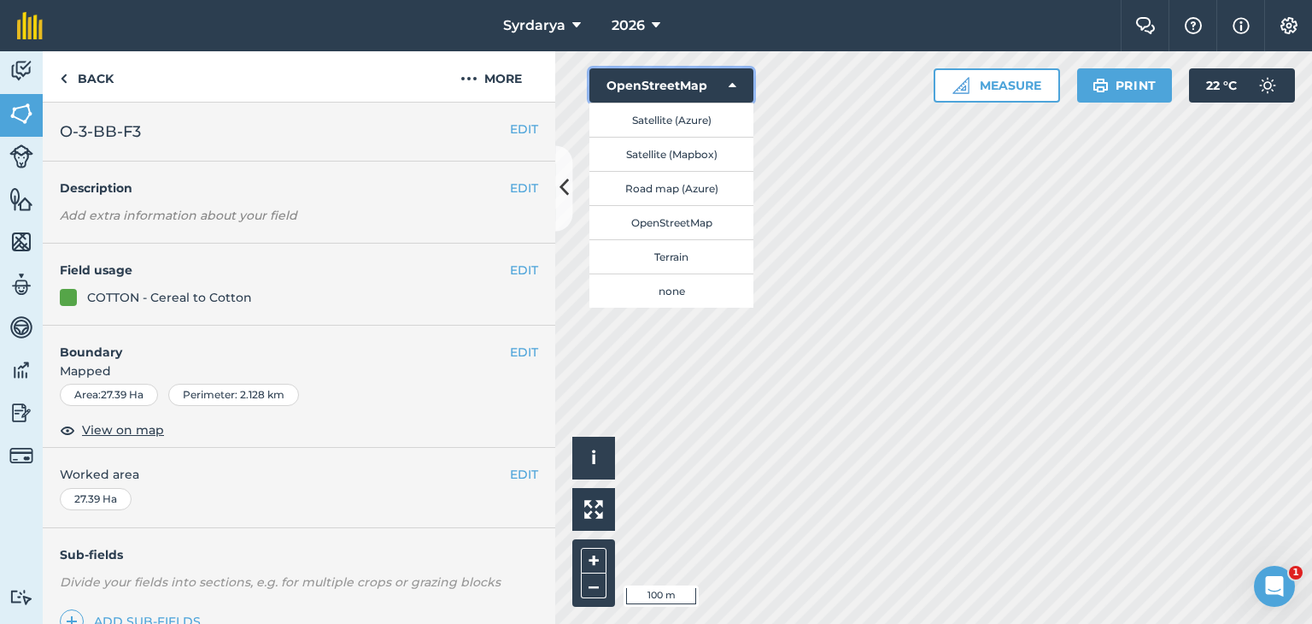
click at [698, 93] on button "OpenStreetMap" at bounding box center [671, 85] width 164 height 34
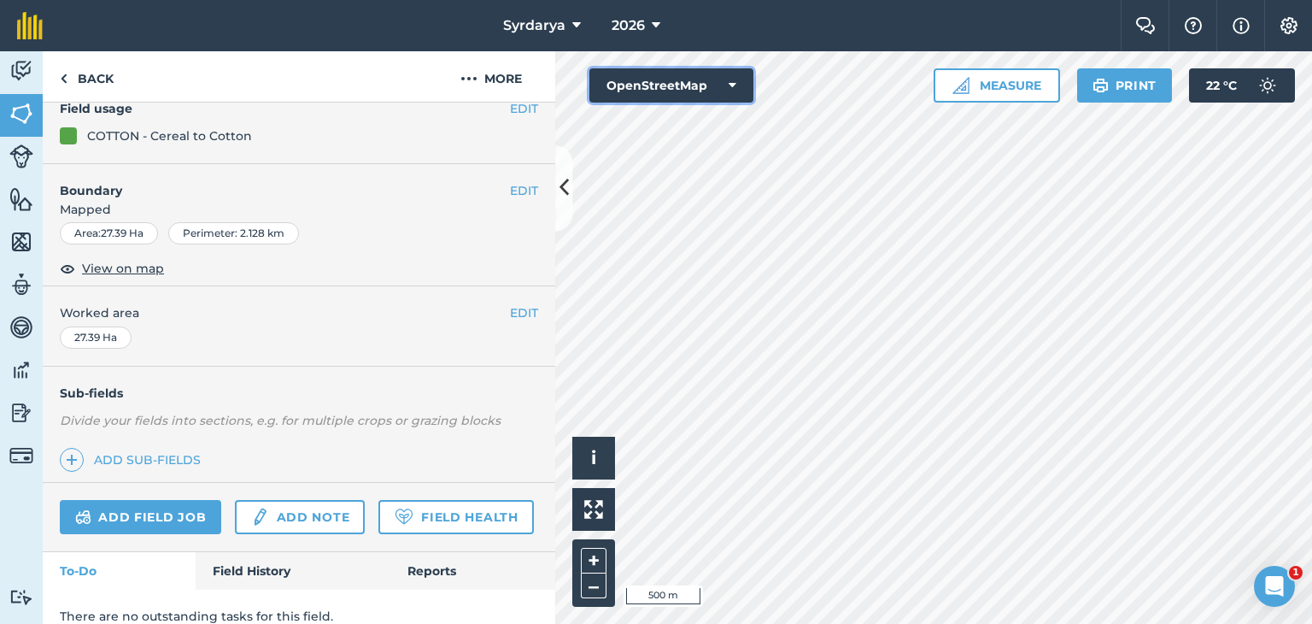
scroll to position [226, 0]
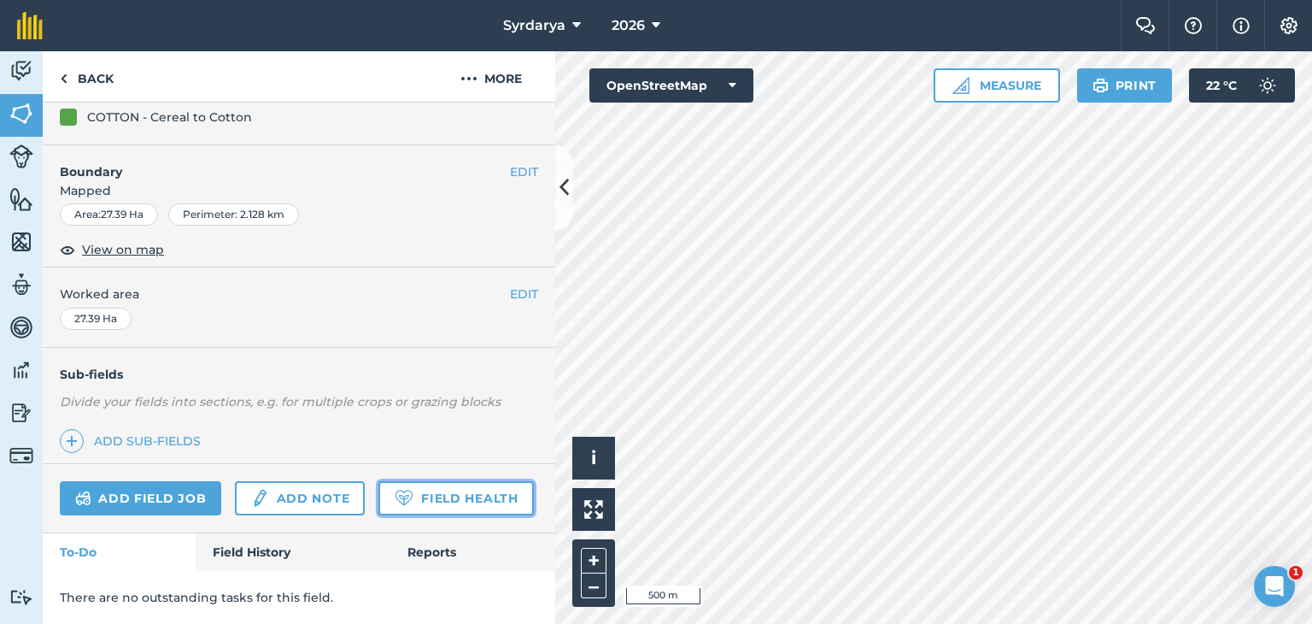
click at [378, 512] on link "Field Health" at bounding box center [455, 498] width 155 height 34
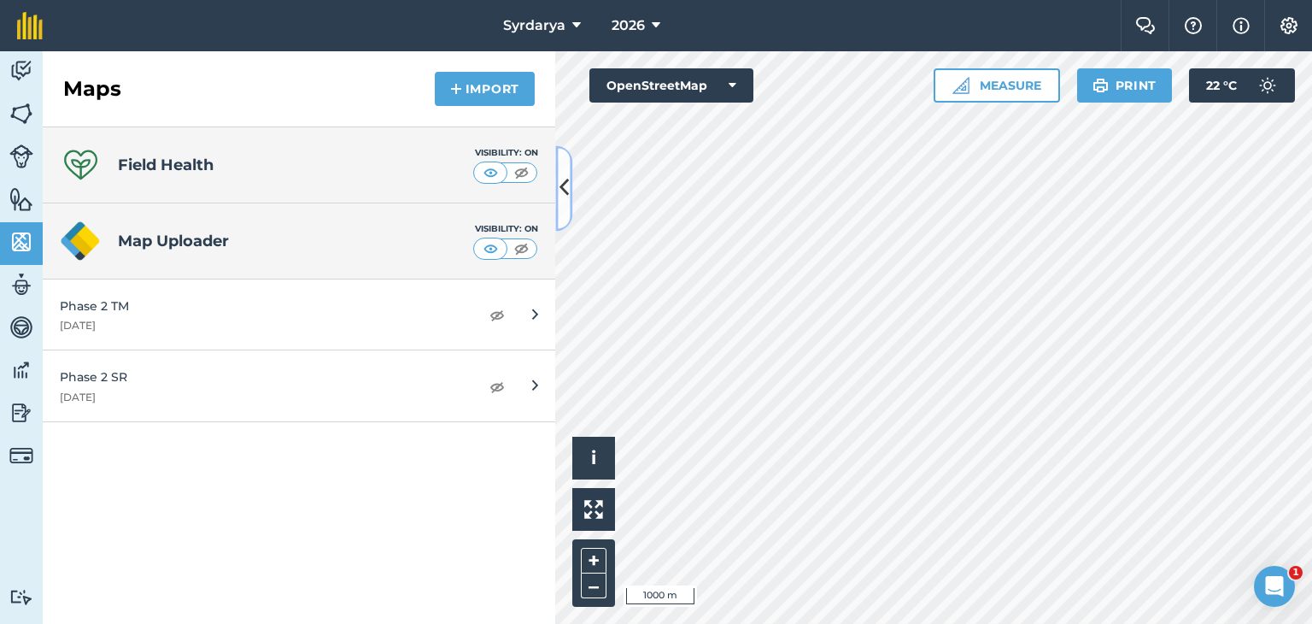
click at [564, 182] on icon at bounding box center [564, 188] width 9 height 30
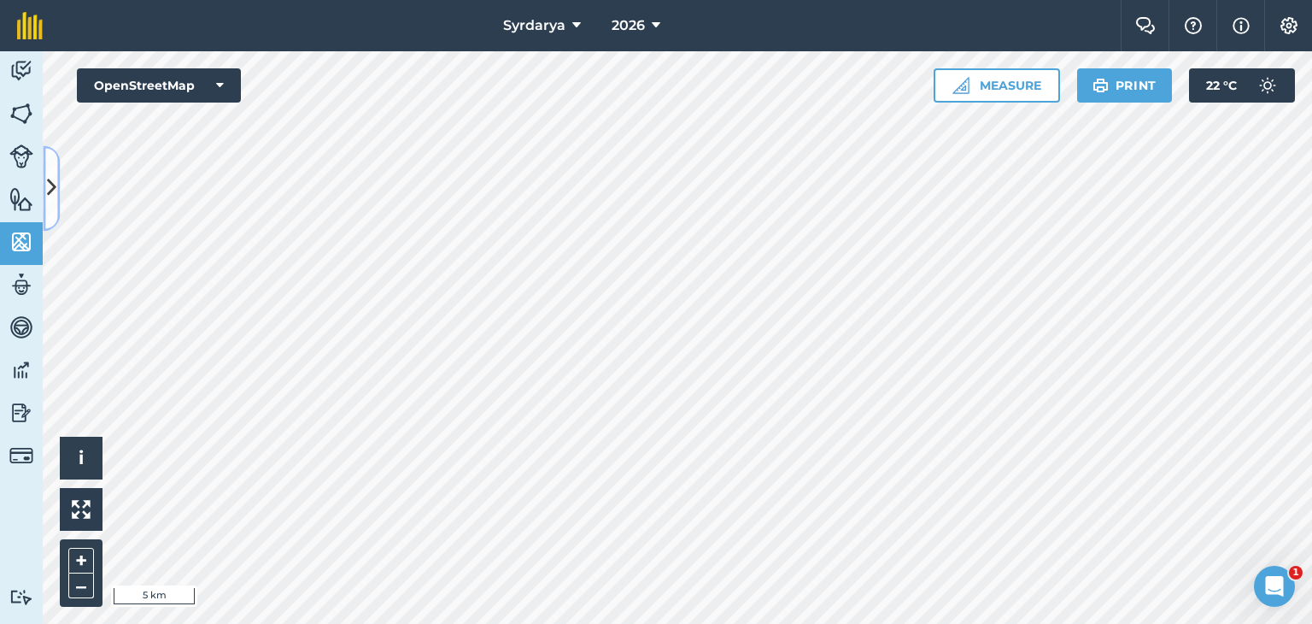
click at [48, 183] on icon at bounding box center [51, 188] width 9 height 30
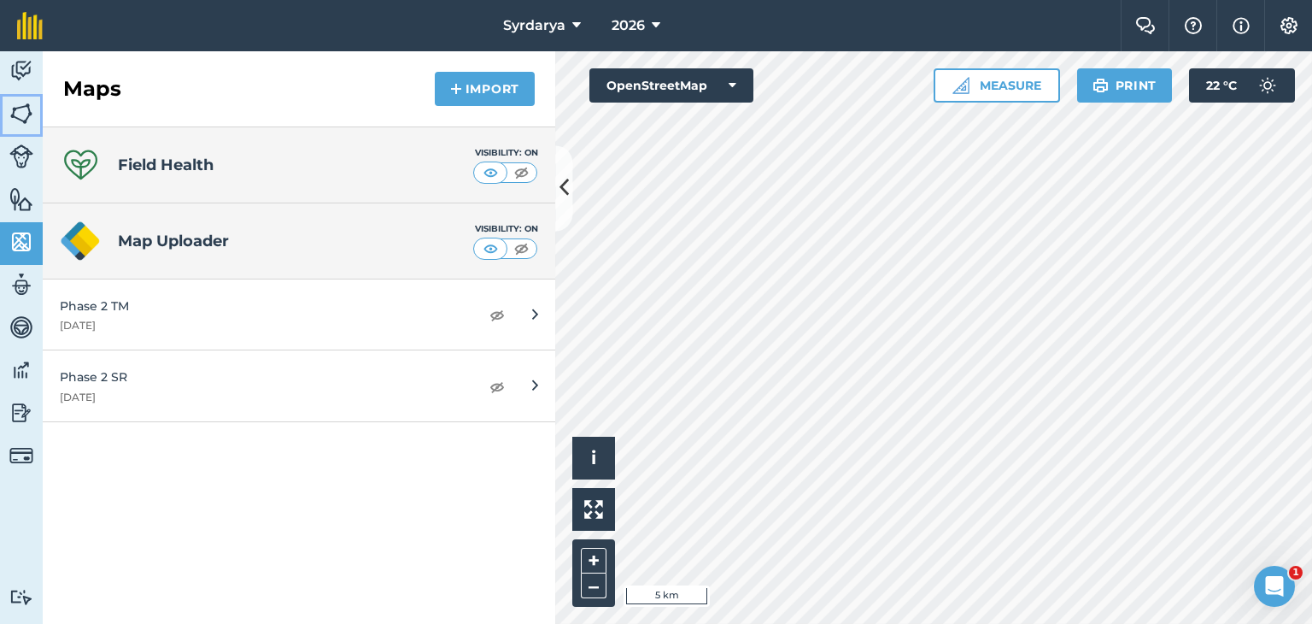
click at [19, 107] on img at bounding box center [21, 114] width 24 height 26
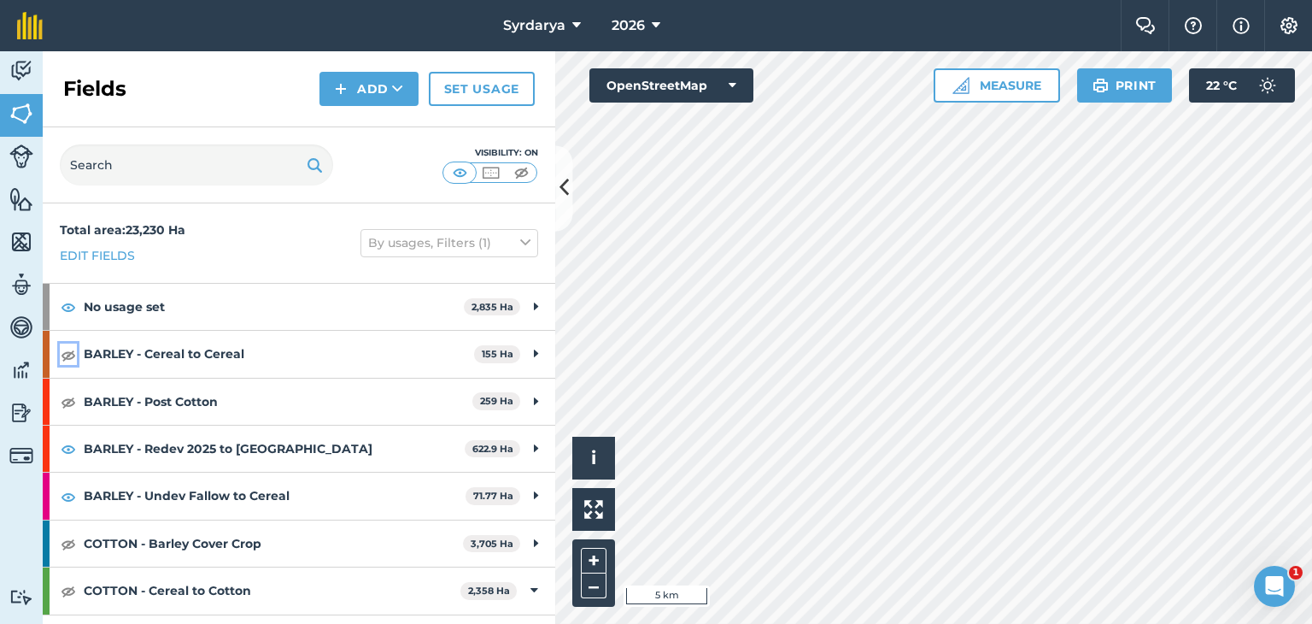
click at [68, 353] on img at bounding box center [68, 354] width 15 height 21
click at [65, 400] on img at bounding box center [68, 401] width 15 height 21
click at [67, 541] on img at bounding box center [68, 543] width 15 height 21
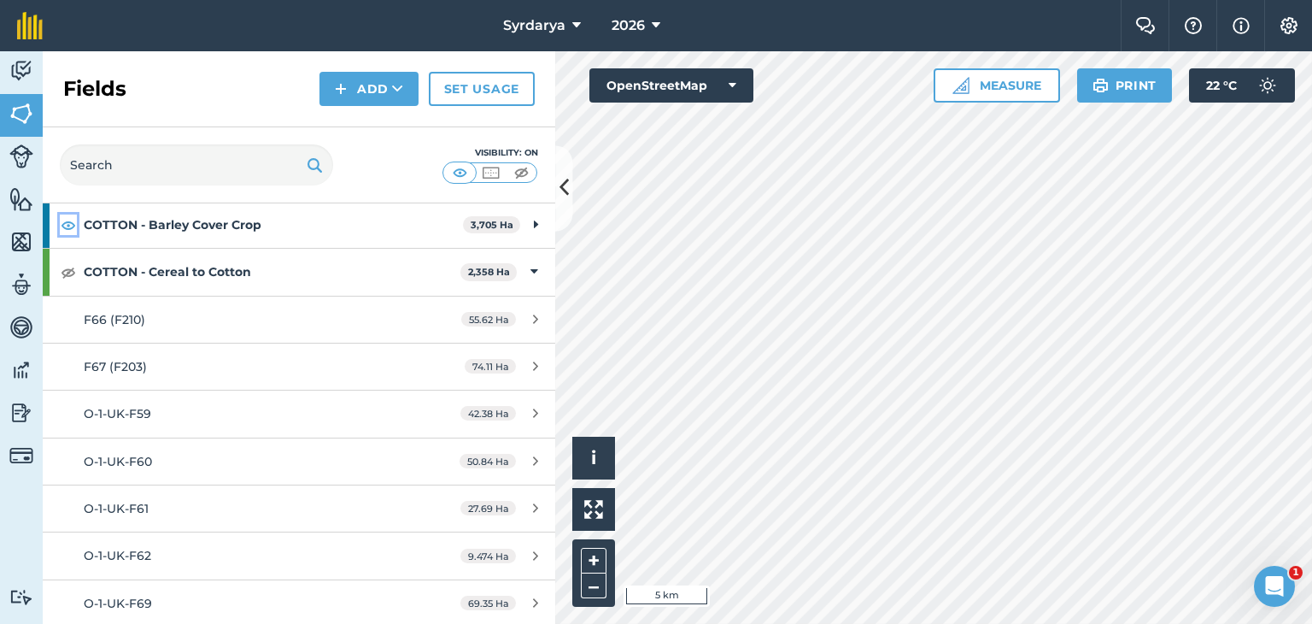
scroll to position [171, 0]
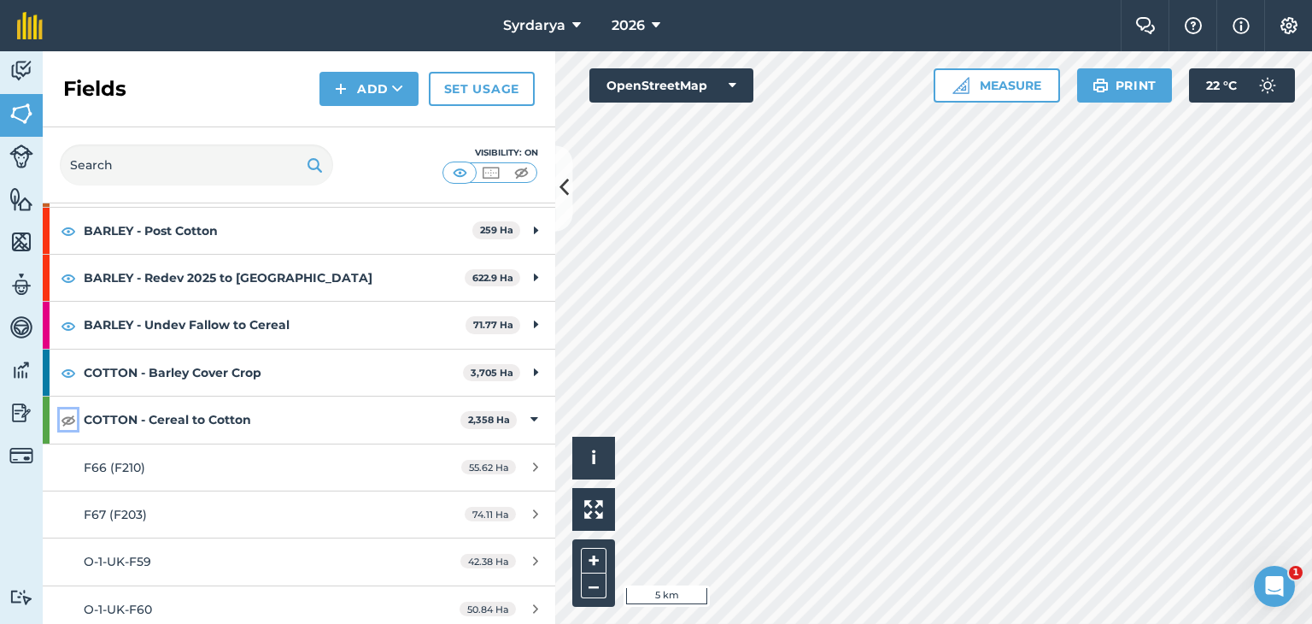
drag, startPoint x: 62, startPoint y: 421, endPoint x: 79, endPoint y: 427, distance: 18.9
click at [62, 421] on img at bounding box center [68, 419] width 15 height 21
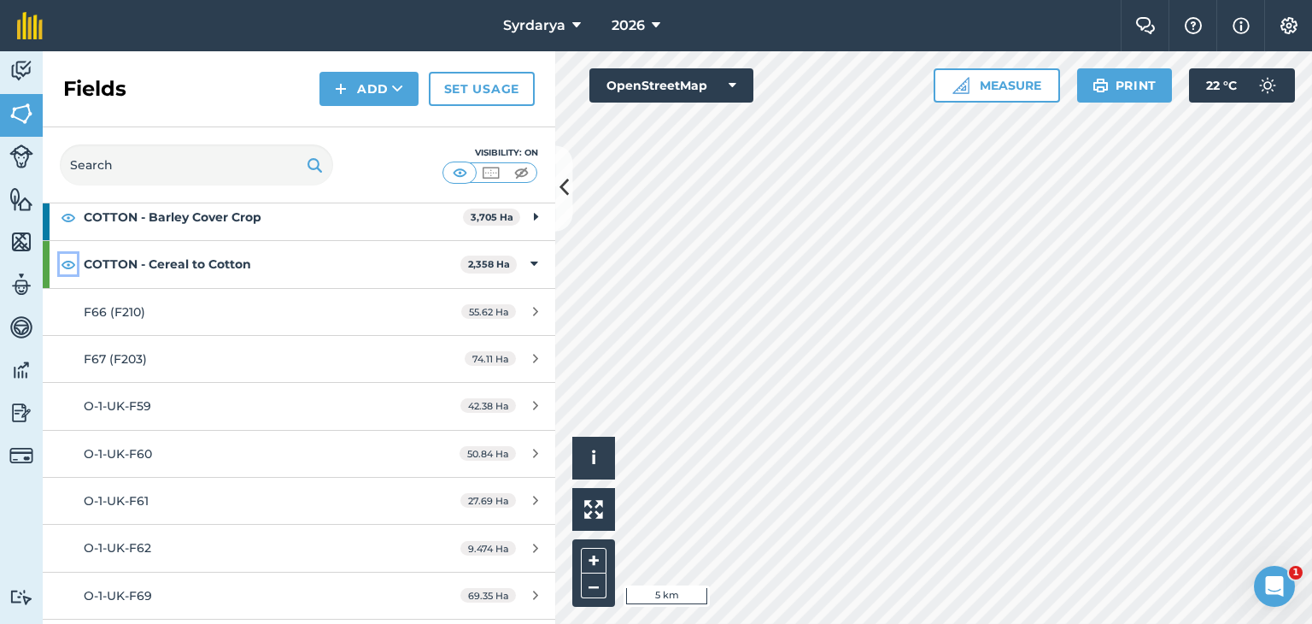
scroll to position [342, 0]
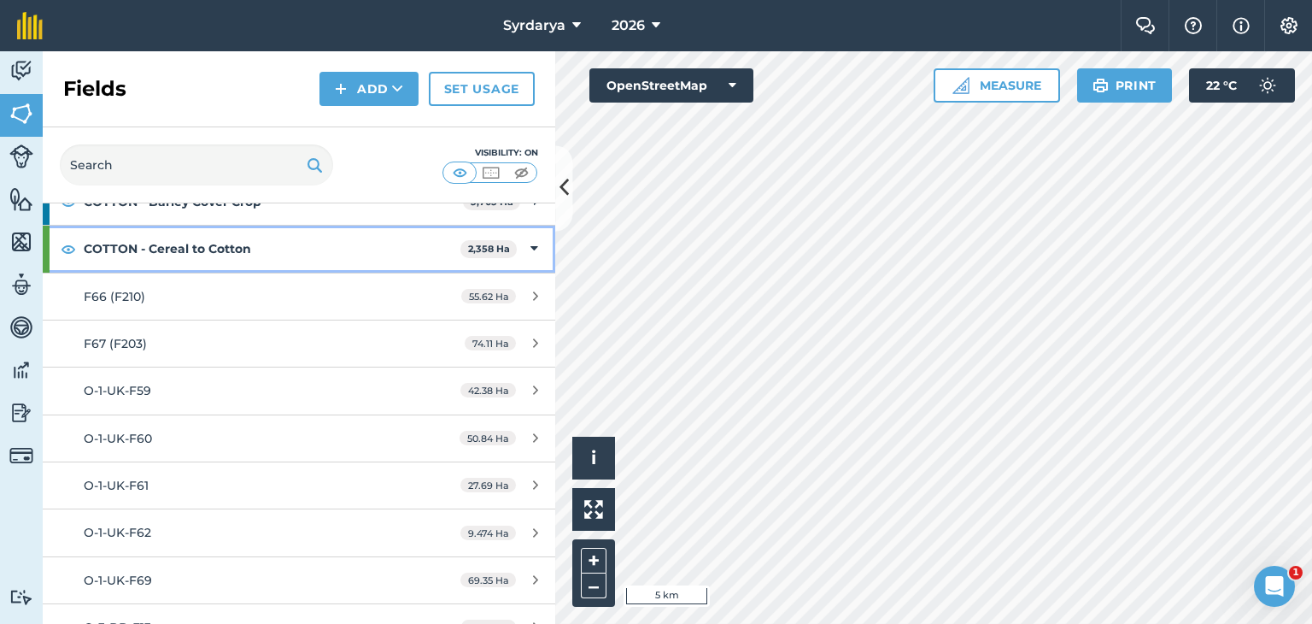
click at [530, 245] on icon at bounding box center [534, 248] width 8 height 19
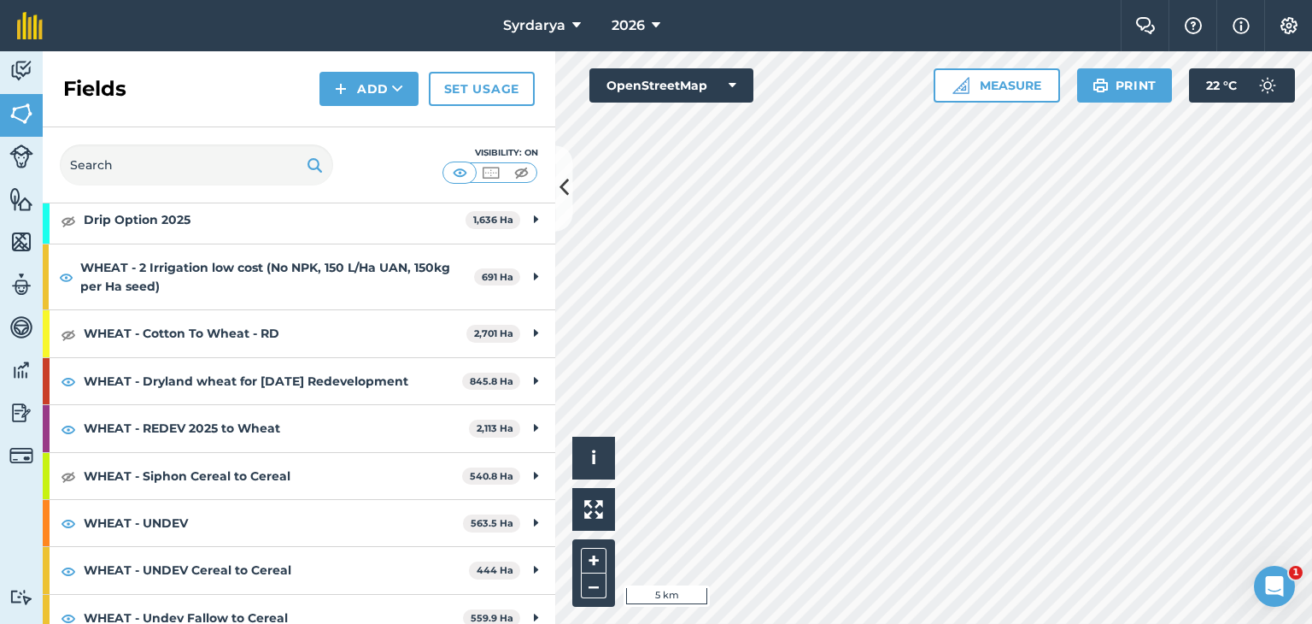
scroll to position [256, 0]
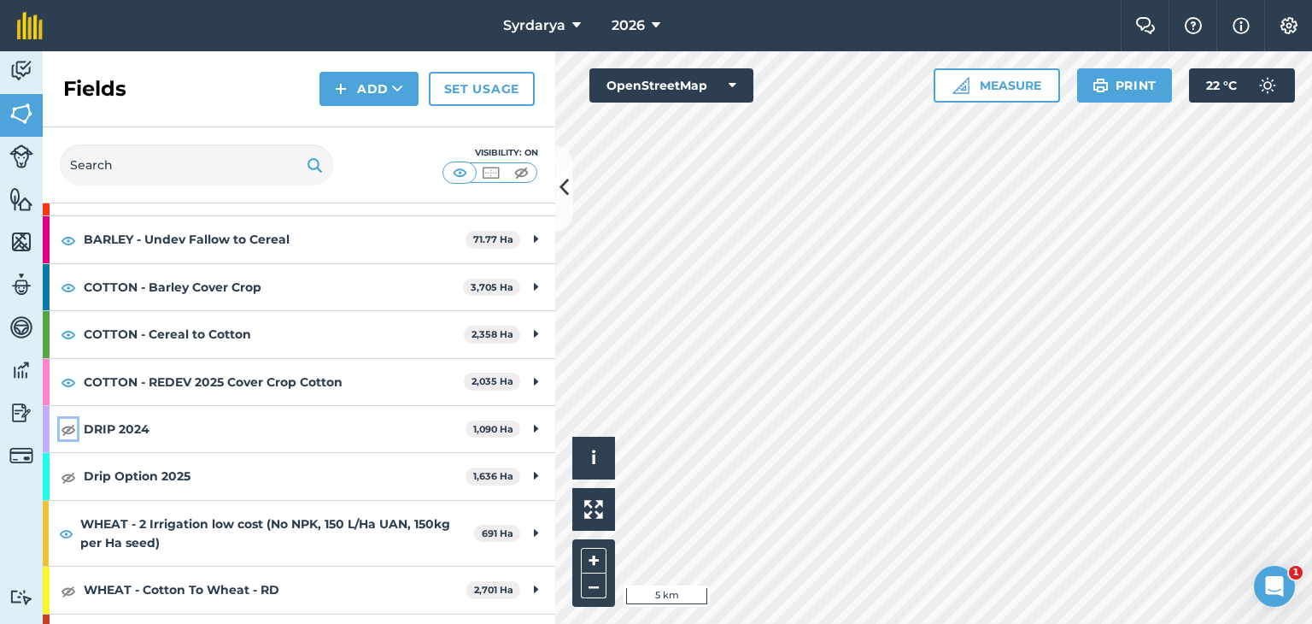
click at [65, 429] on img at bounding box center [68, 429] width 15 height 21
click at [65, 470] on img at bounding box center [68, 476] width 15 height 21
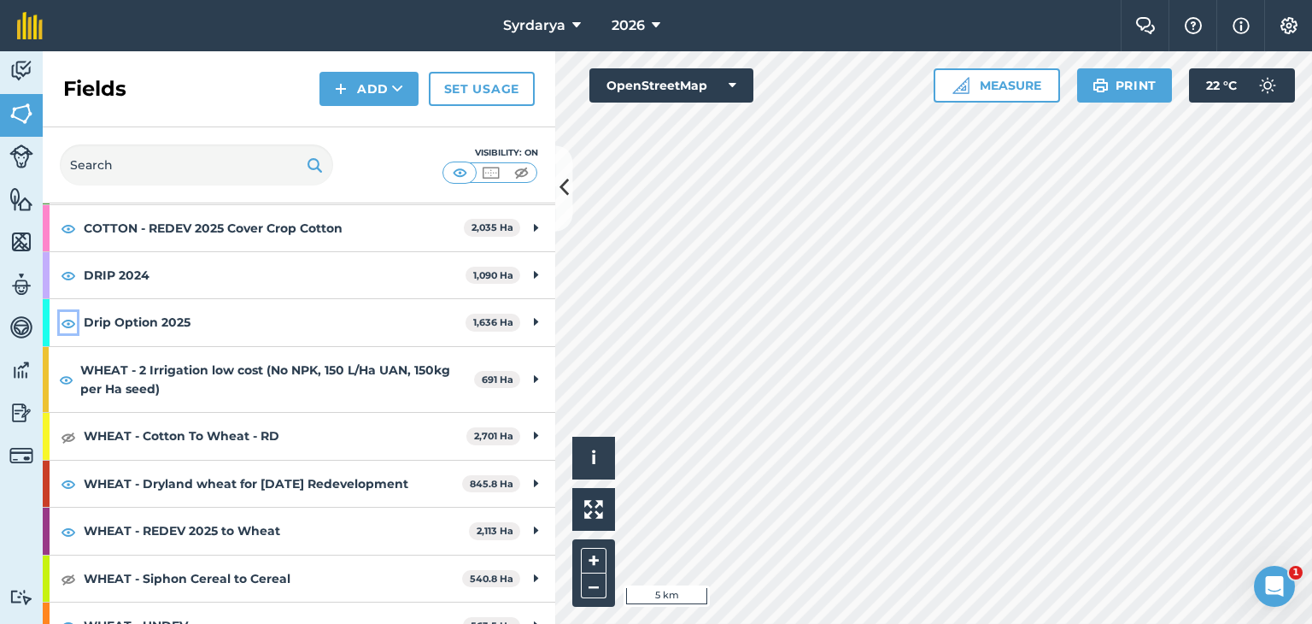
scroll to position [427, 0]
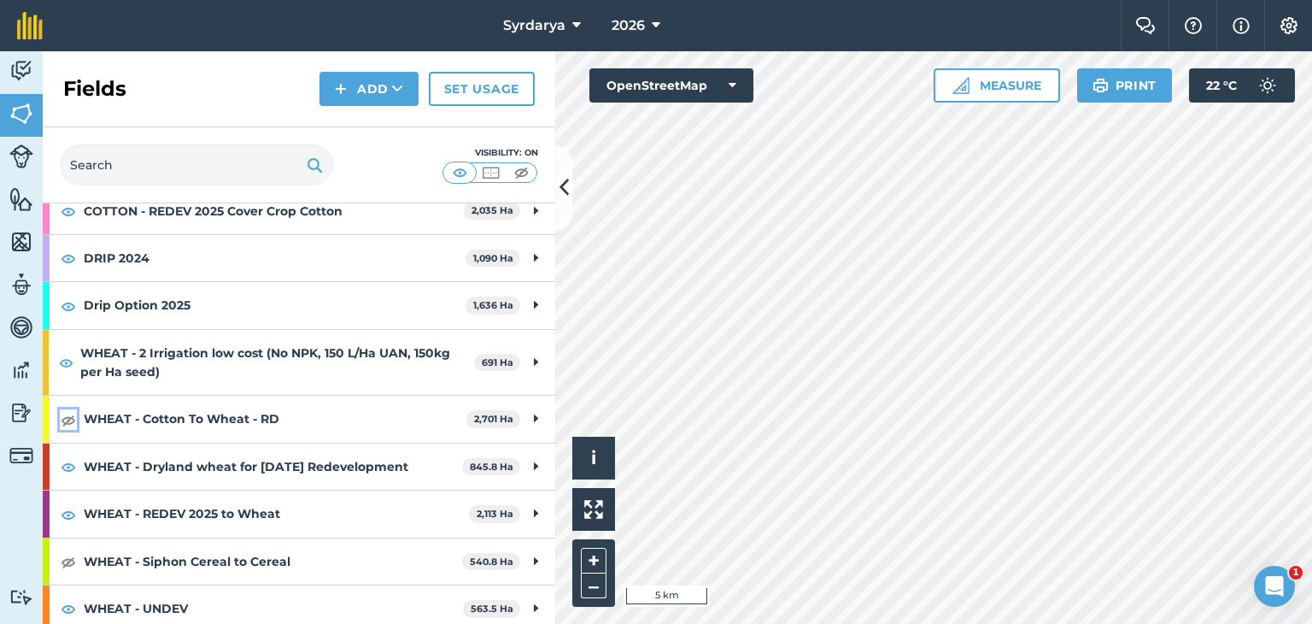
click at [67, 418] on img at bounding box center [68, 419] width 15 height 21
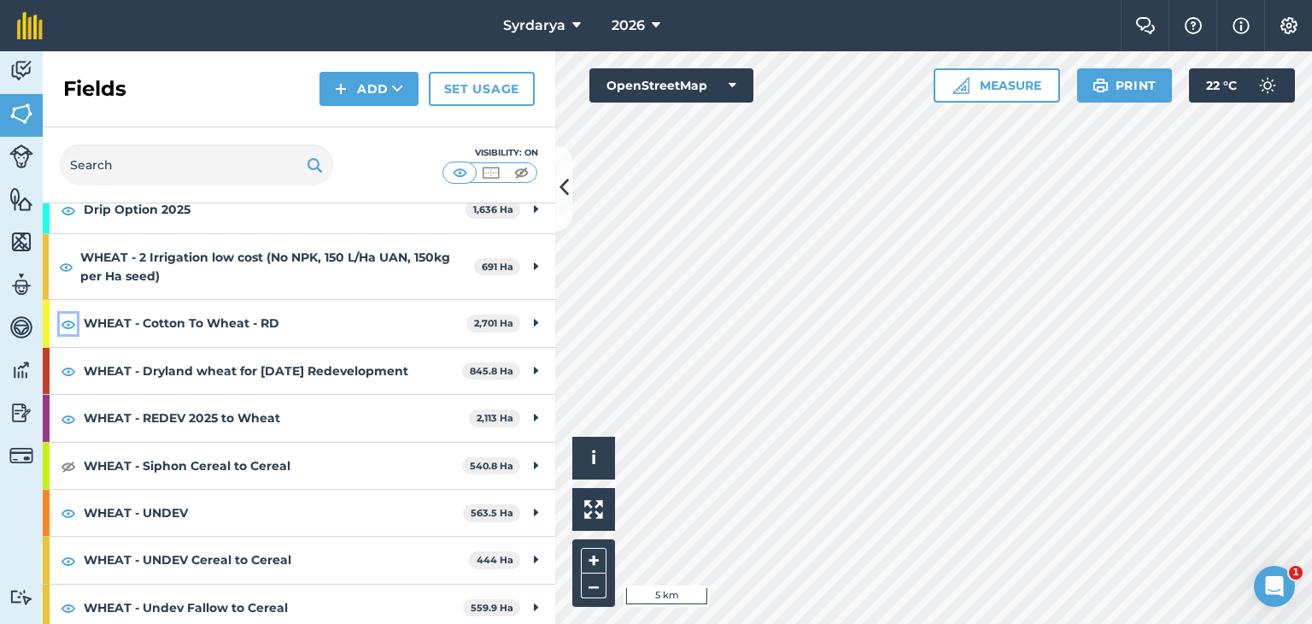
scroll to position [526, 0]
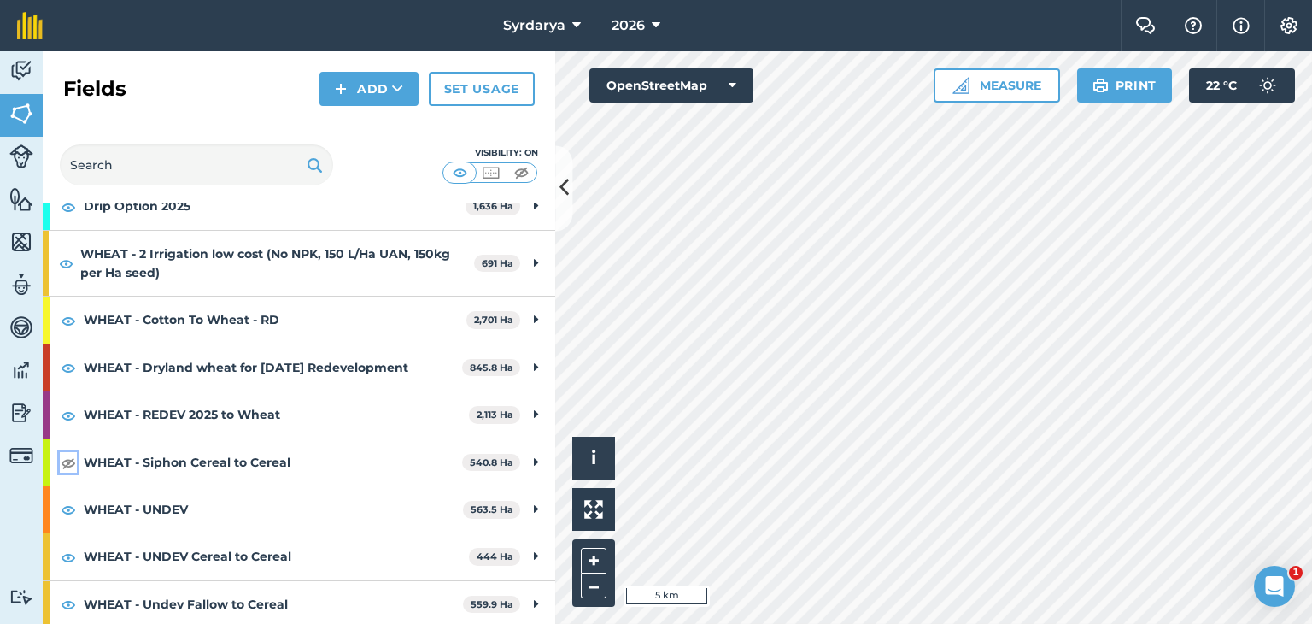
click at [65, 458] on img at bounding box center [68, 462] width 15 height 21
click at [530, 175] on img at bounding box center [521, 172] width 21 height 17
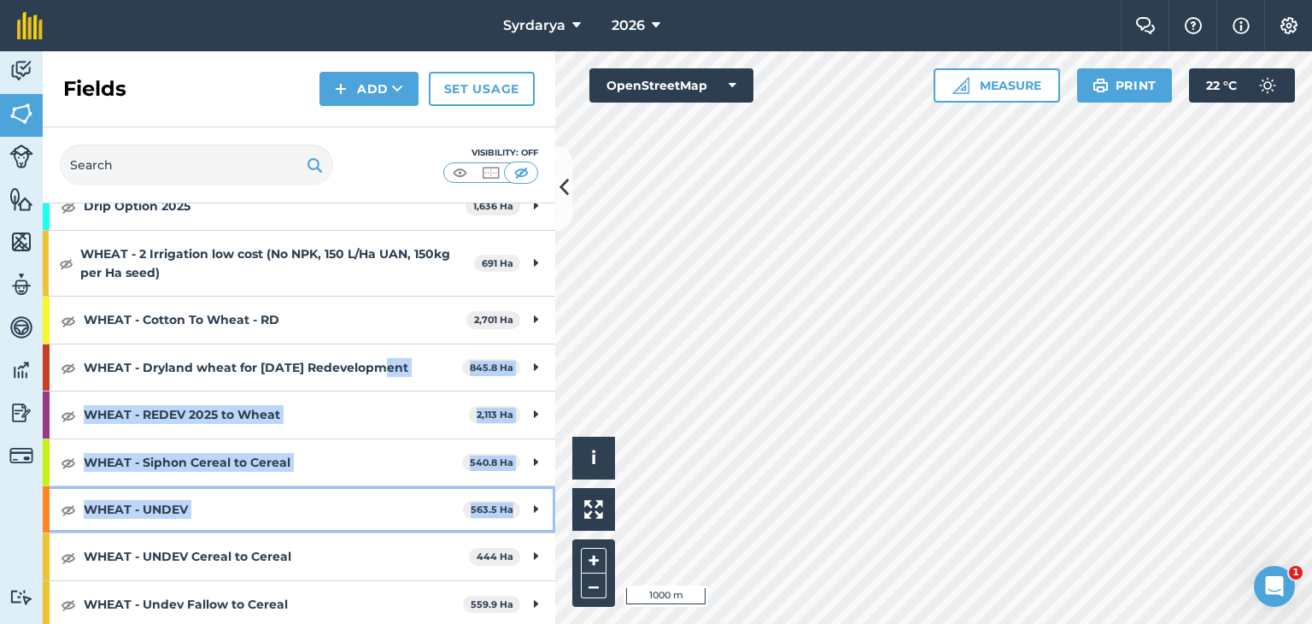
drag, startPoint x: 541, startPoint y: 502, endPoint x: 304, endPoint y: 390, distance: 261.7
click at [338, 384] on div "Total area : 23,230 Ha Edit fields By usages, Filters (1) No usage set 2,835 Ha…" at bounding box center [299, 413] width 513 height 420
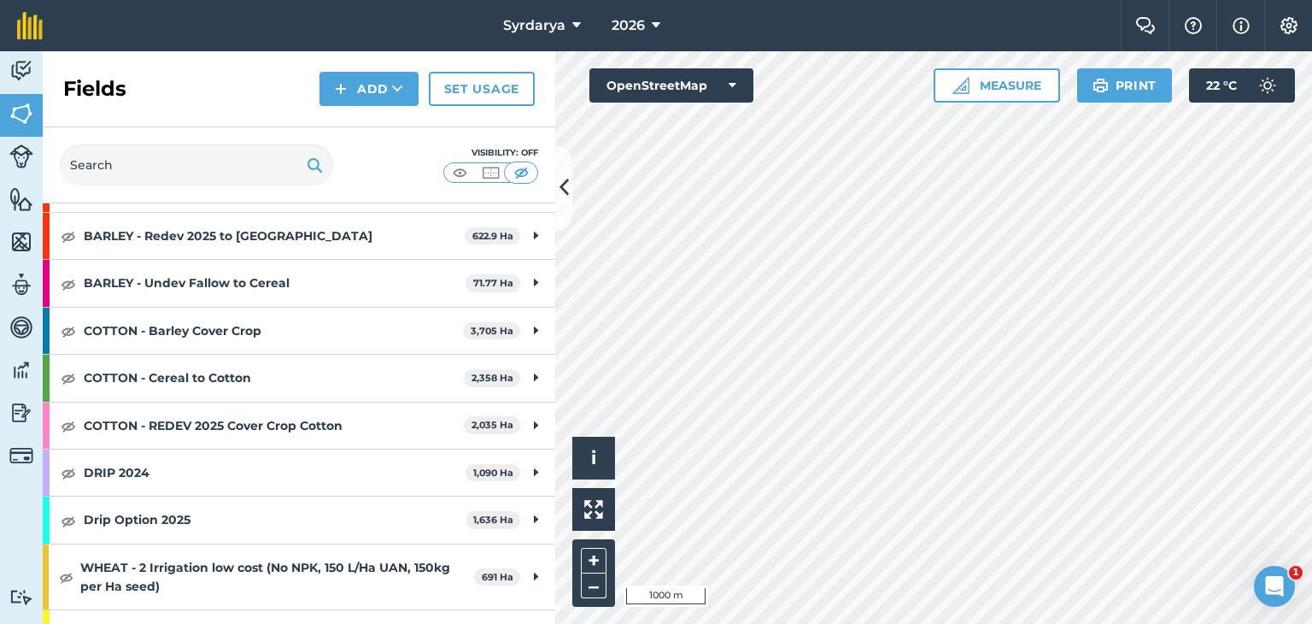
scroll to position [185, 0]
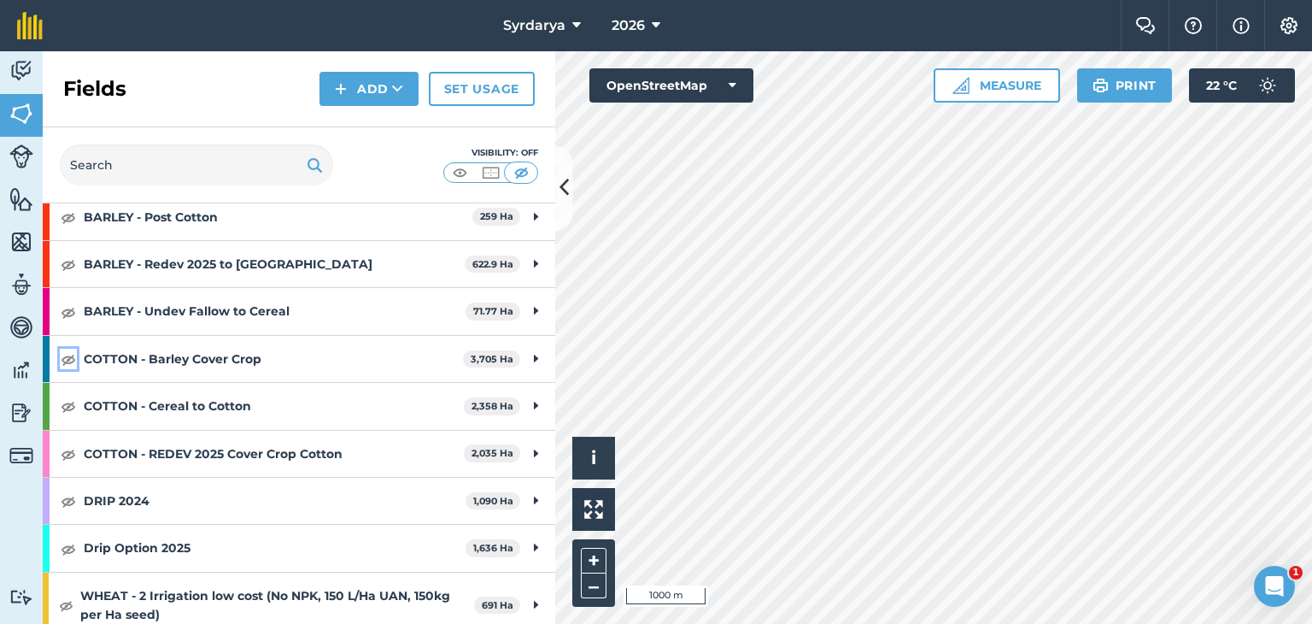
click at [67, 354] on img at bounding box center [68, 359] width 15 height 21
click at [65, 356] on img at bounding box center [68, 359] width 15 height 21
click at [72, 401] on img at bounding box center [68, 406] width 15 height 21
click at [68, 402] on img at bounding box center [68, 406] width 15 height 21
click at [70, 356] on img at bounding box center [68, 359] width 15 height 21
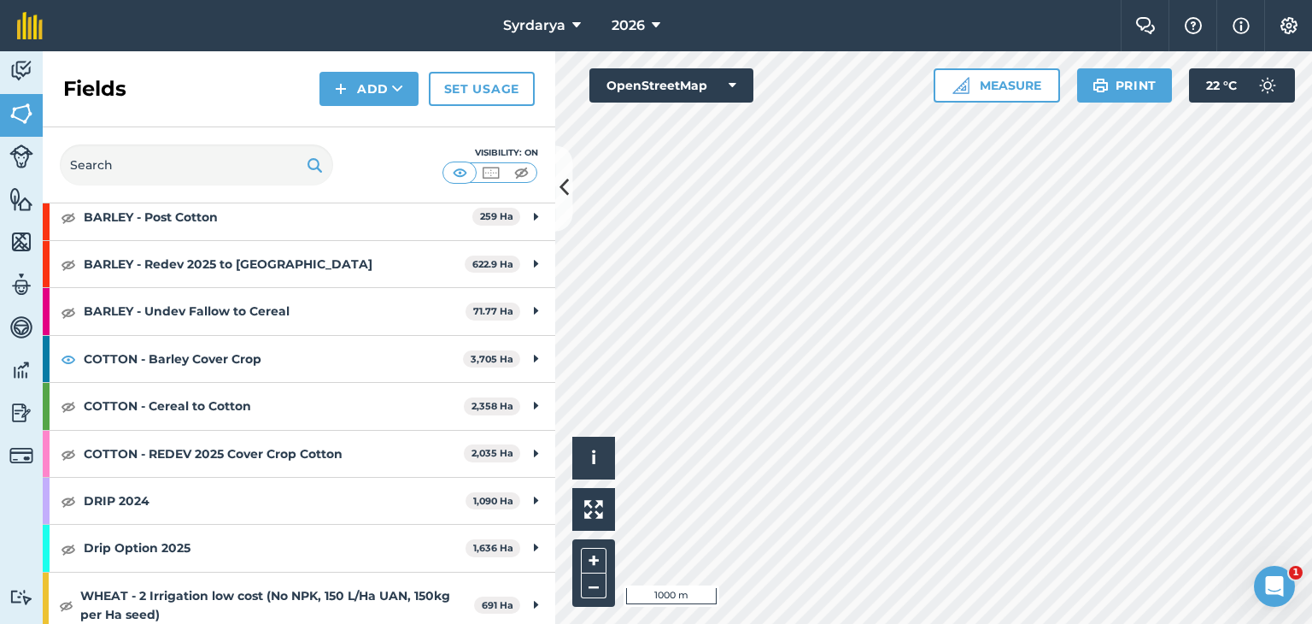
scroll to position [0, 0]
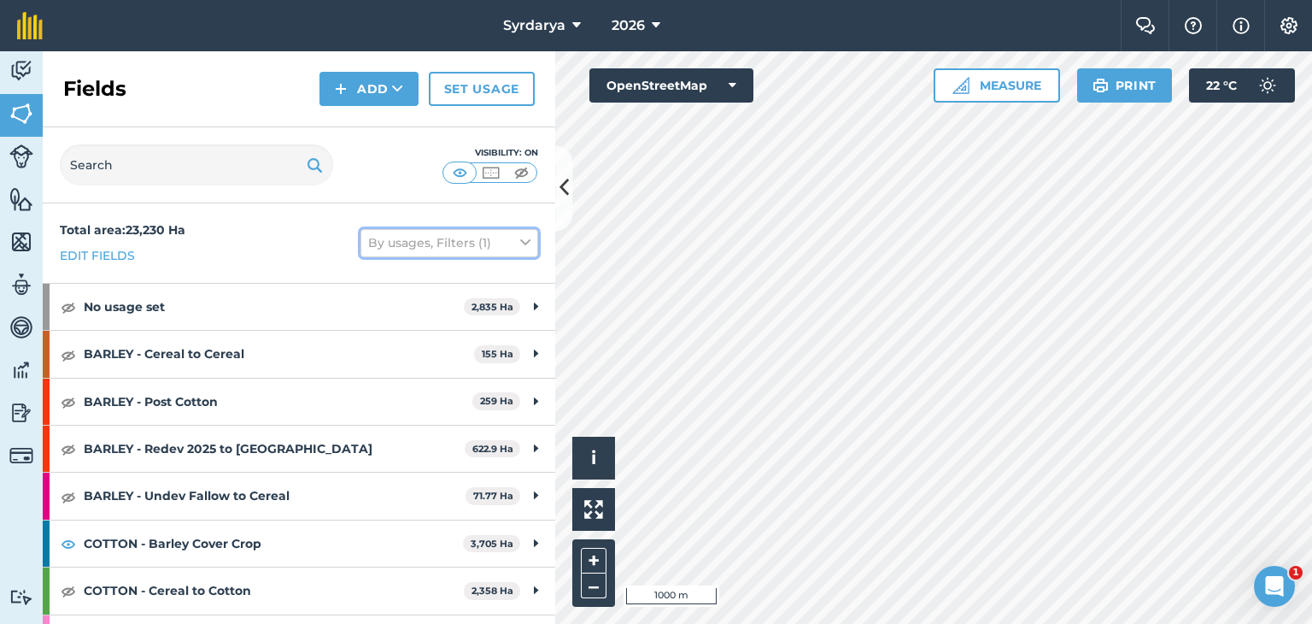
click at [520, 243] on icon at bounding box center [525, 242] width 10 height 19
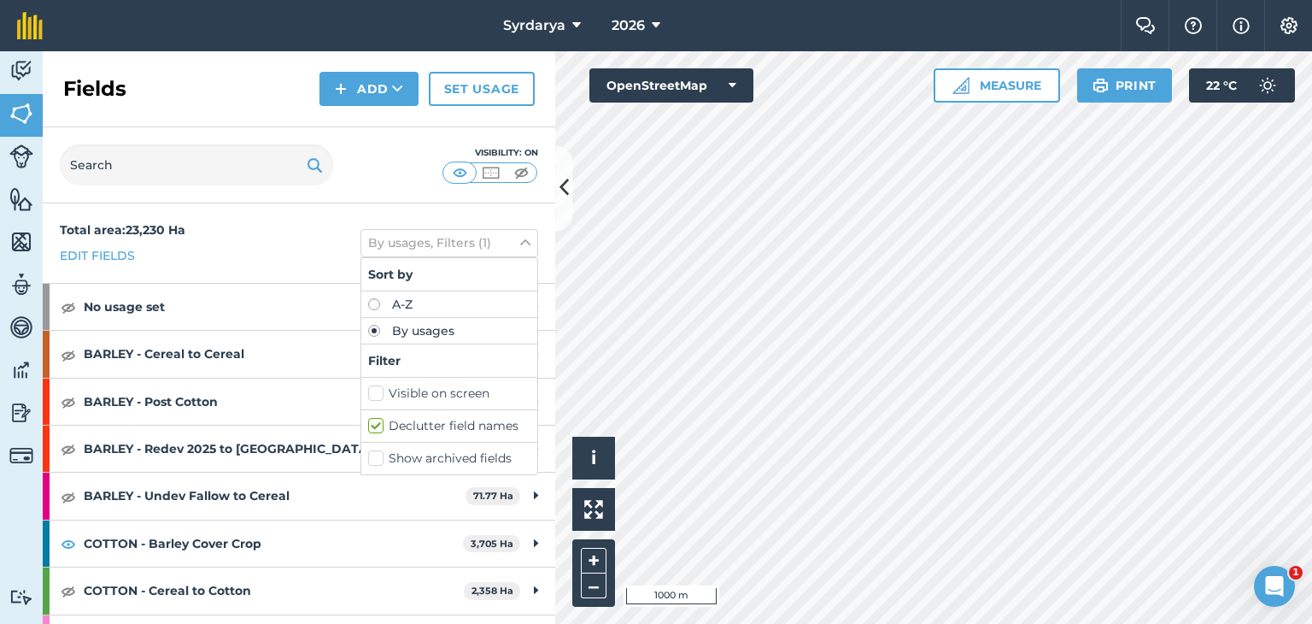
click at [368, 391] on label "Visible on screen" at bounding box center [449, 393] width 162 height 18
click at [368, 391] on input "Visible on screen" at bounding box center [373, 389] width 11 height 11
checkbox input "true"
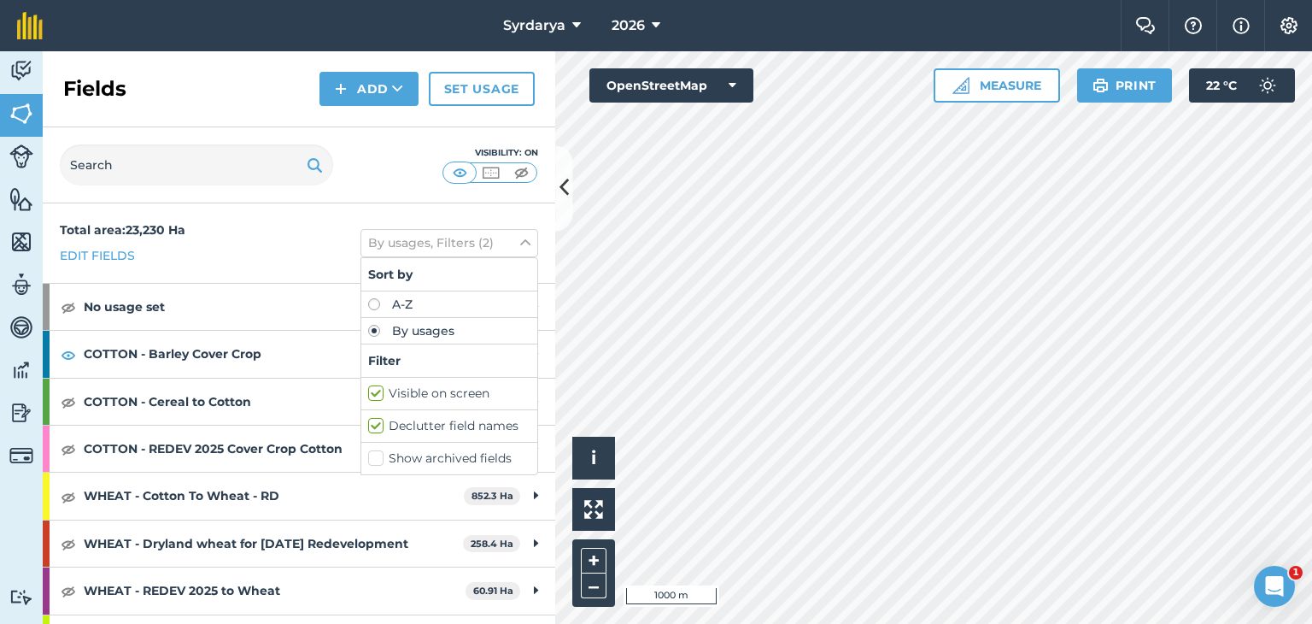
click at [344, 206] on div "Total area : 23,230 Ha Edit fields By usages, Filters (2) Sort by A-Z By usages…" at bounding box center [299, 242] width 513 height 79
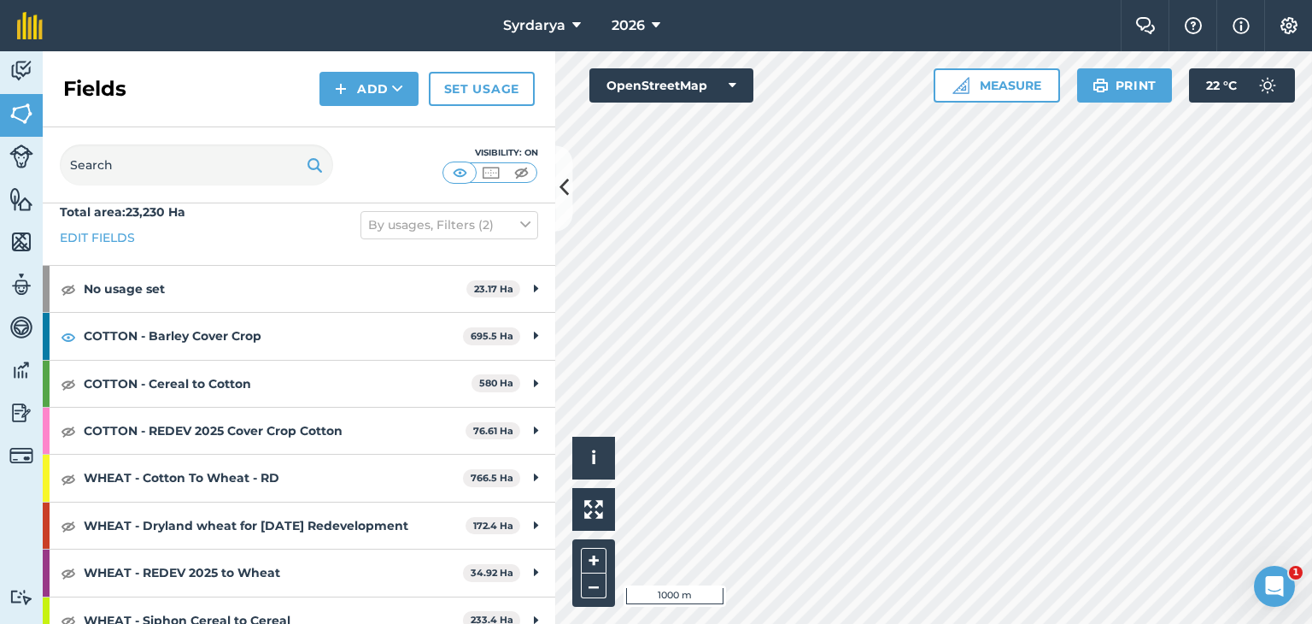
scroll to position [36, 0]
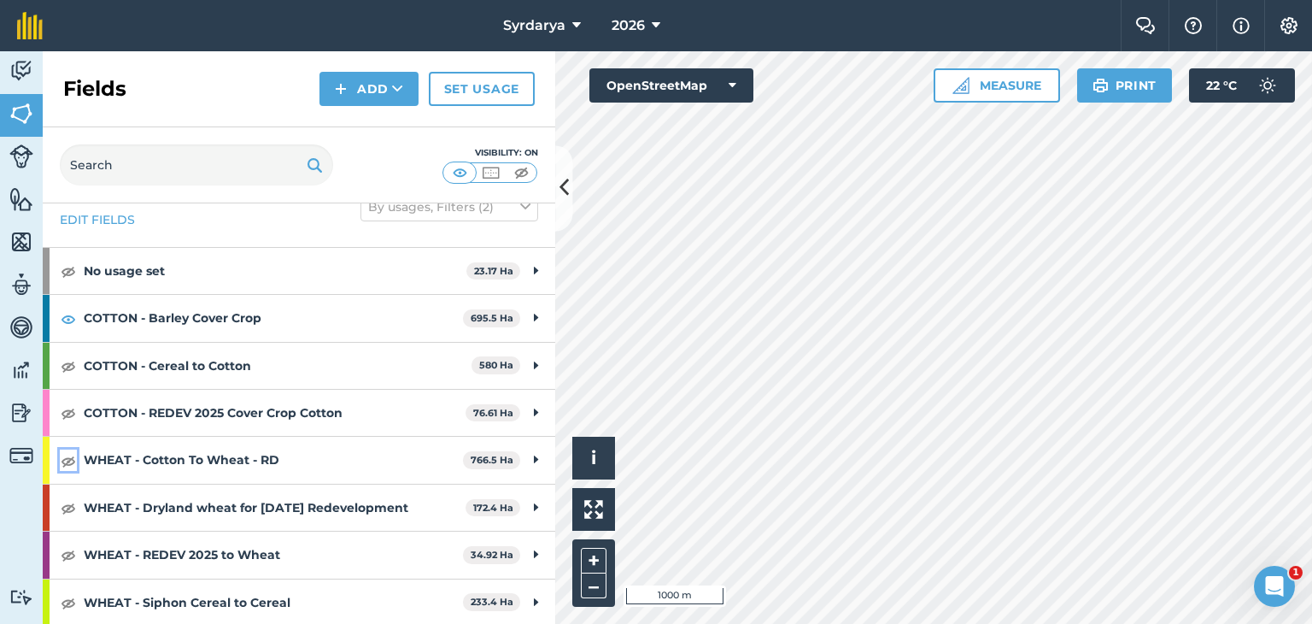
click at [72, 456] on img at bounding box center [68, 460] width 15 height 21
click at [72, 503] on img at bounding box center [68, 507] width 15 height 21
click at [68, 547] on img at bounding box center [68, 554] width 15 height 21
click at [70, 596] on img at bounding box center [68, 602] width 15 height 21
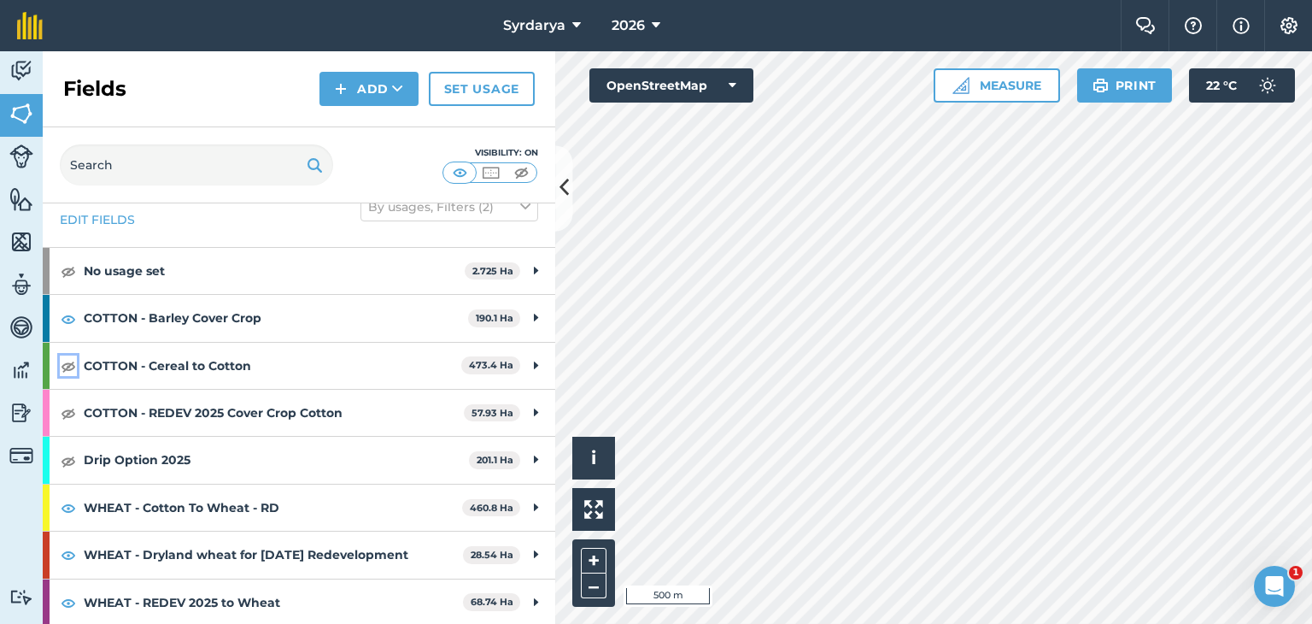
click at [67, 364] on img at bounding box center [68, 365] width 15 height 21
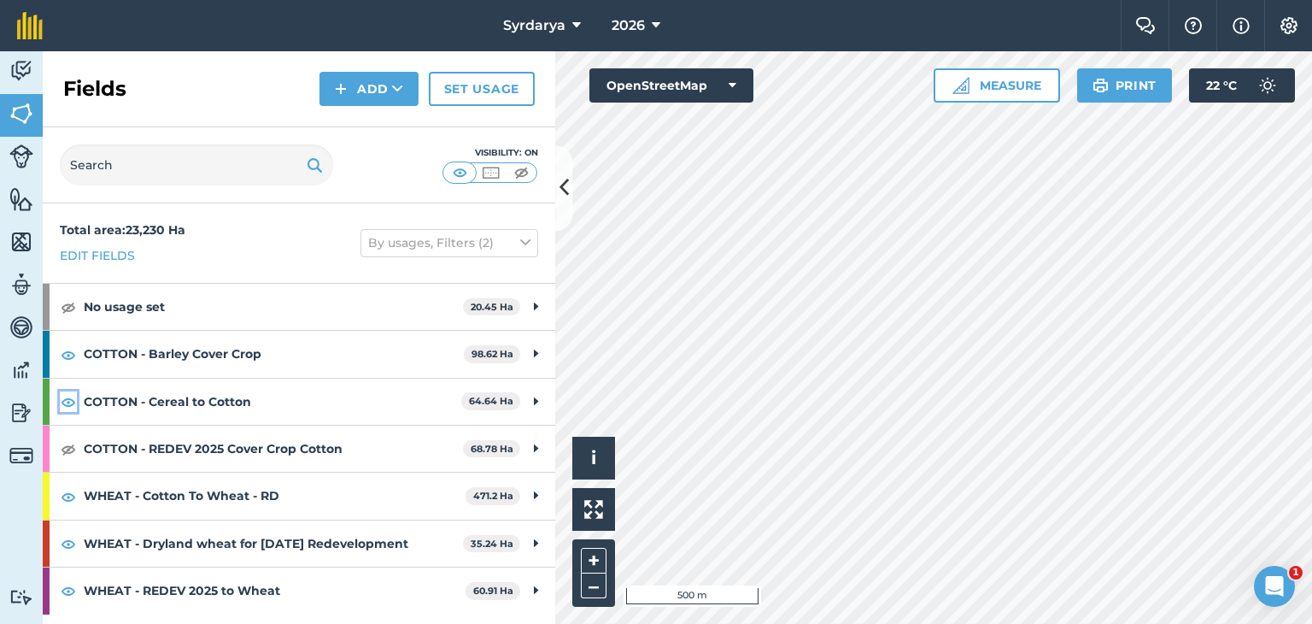
scroll to position [0, 0]
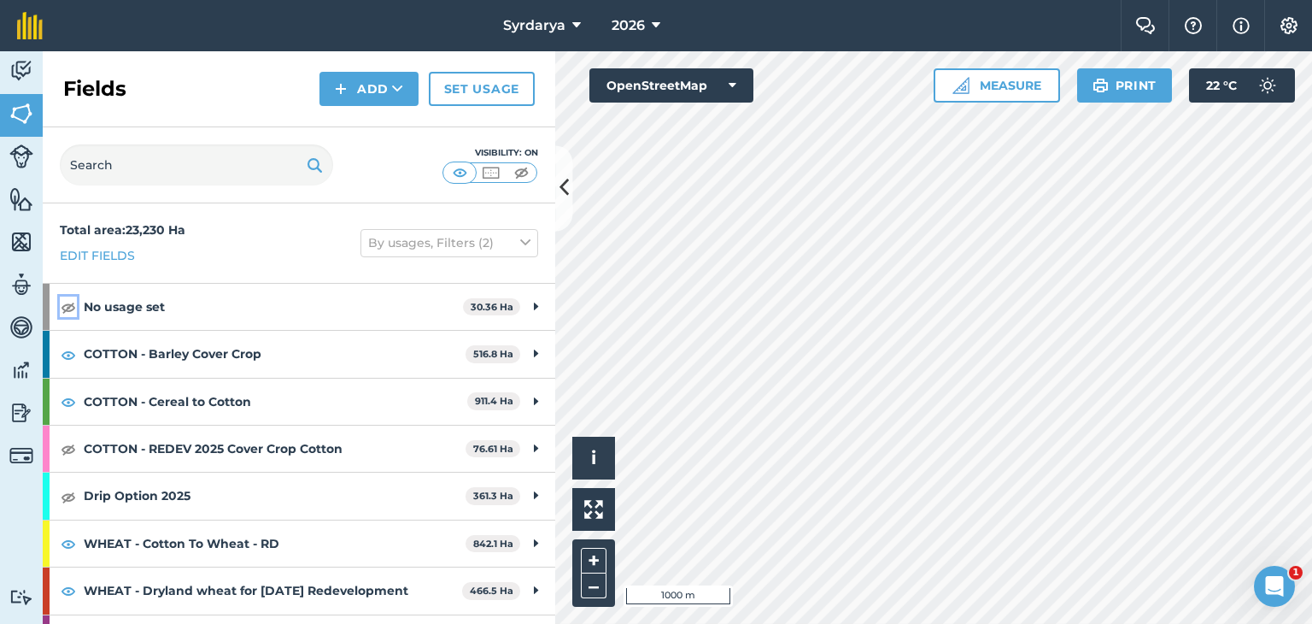
click at [69, 308] on img at bounding box center [68, 306] width 15 height 21
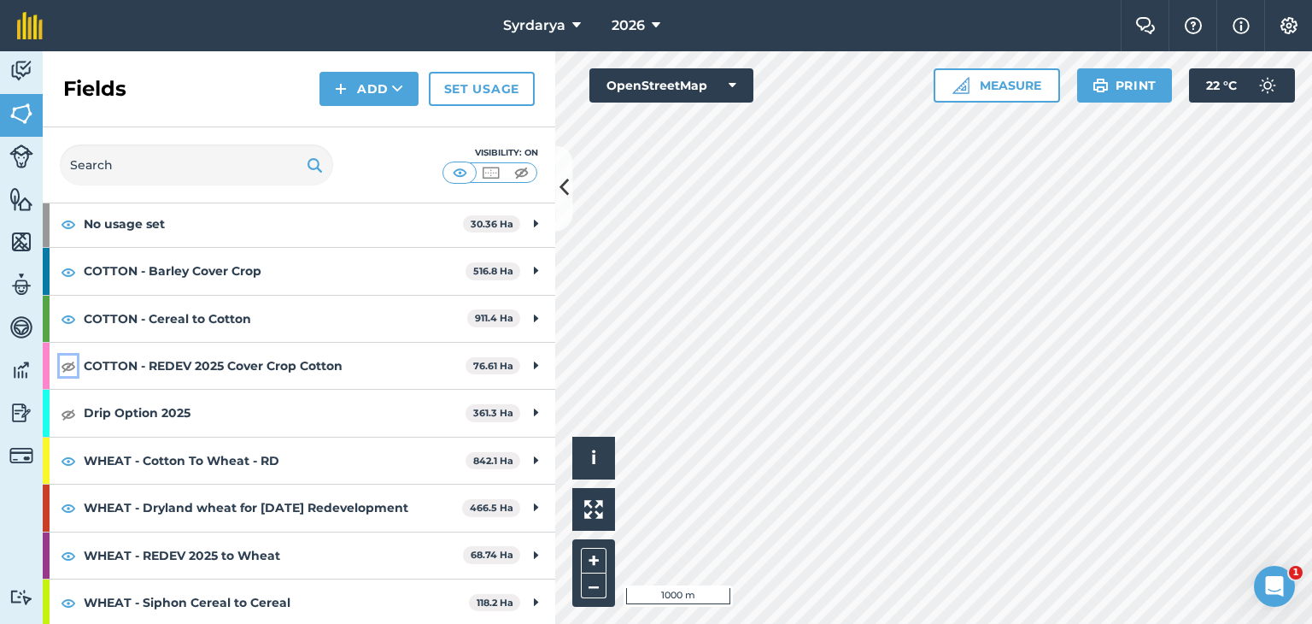
click at [66, 368] on img at bounding box center [68, 365] width 15 height 21
click at [68, 413] on img at bounding box center [68, 413] width 15 height 21
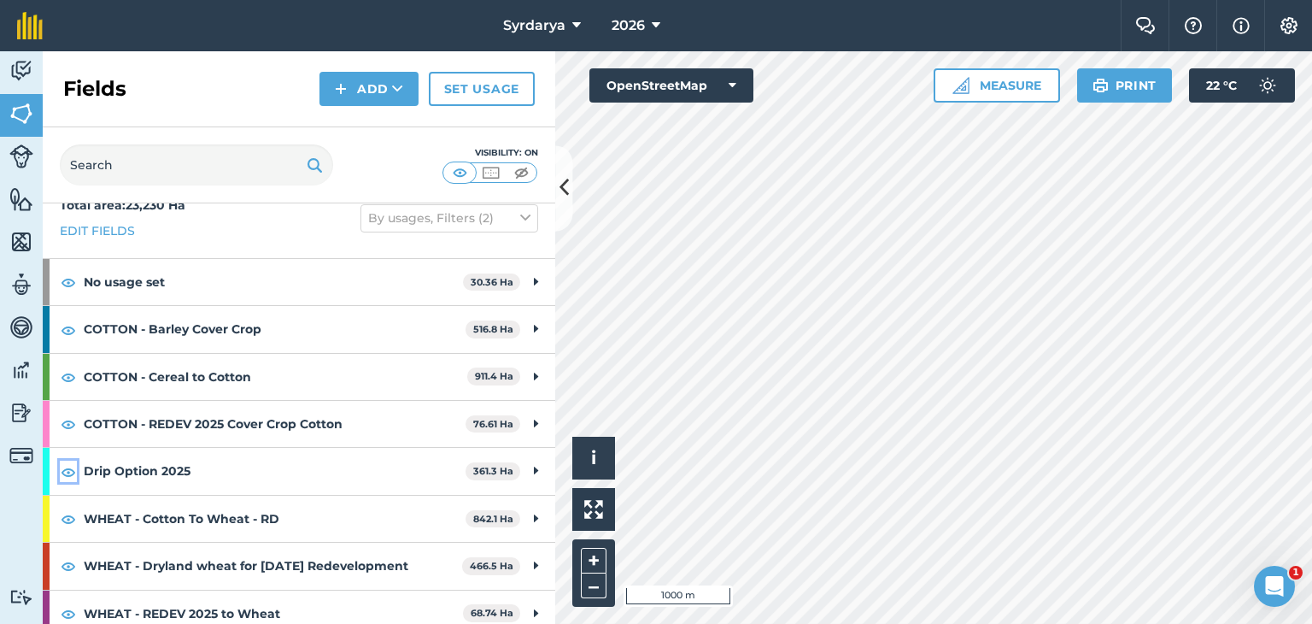
scroll to position [0, 0]
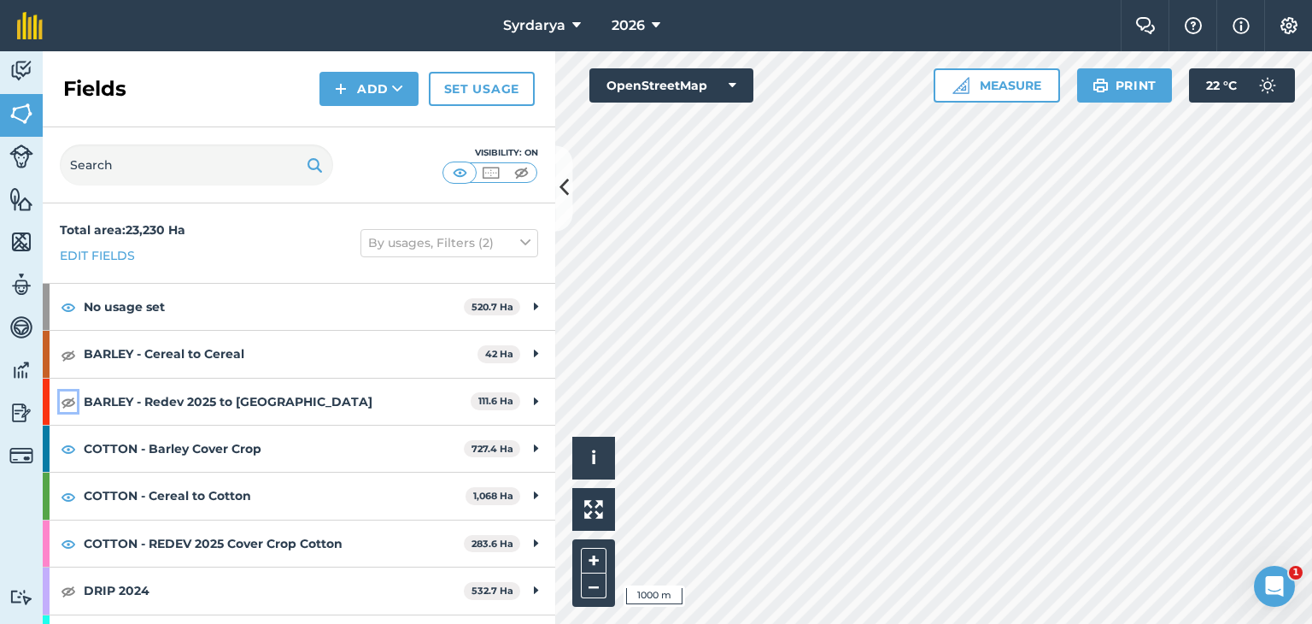
click at [61, 403] on img at bounding box center [68, 401] width 15 height 21
click at [68, 360] on img at bounding box center [68, 354] width 15 height 21
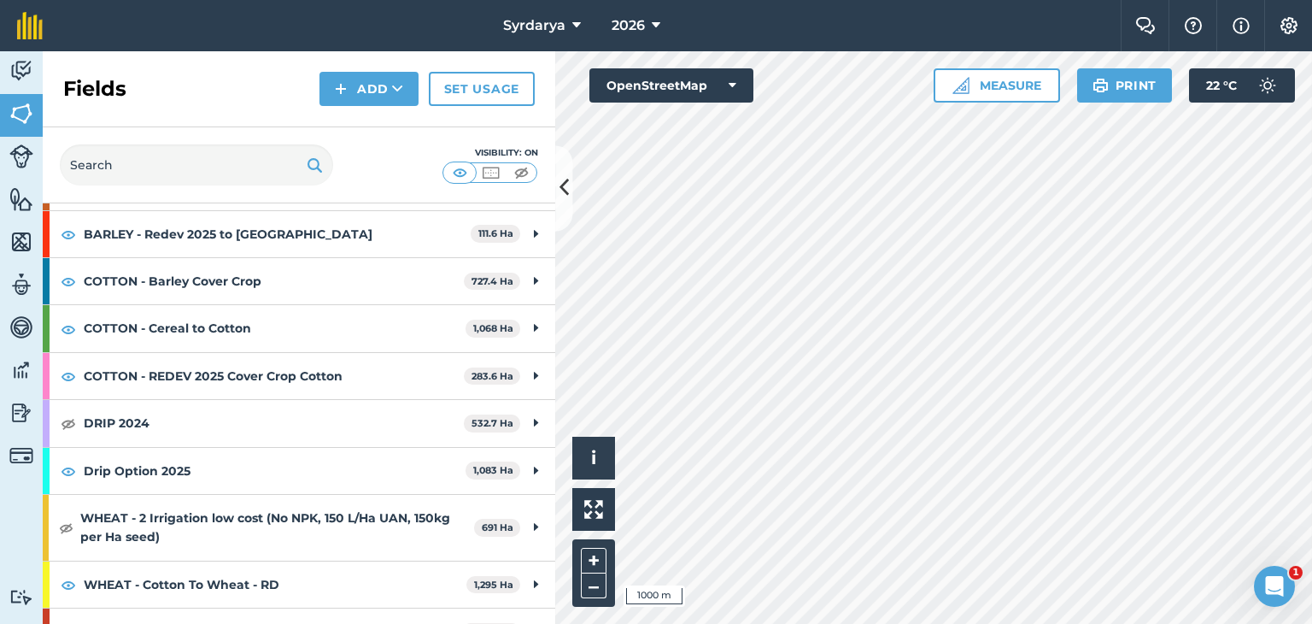
scroll to position [171, 0]
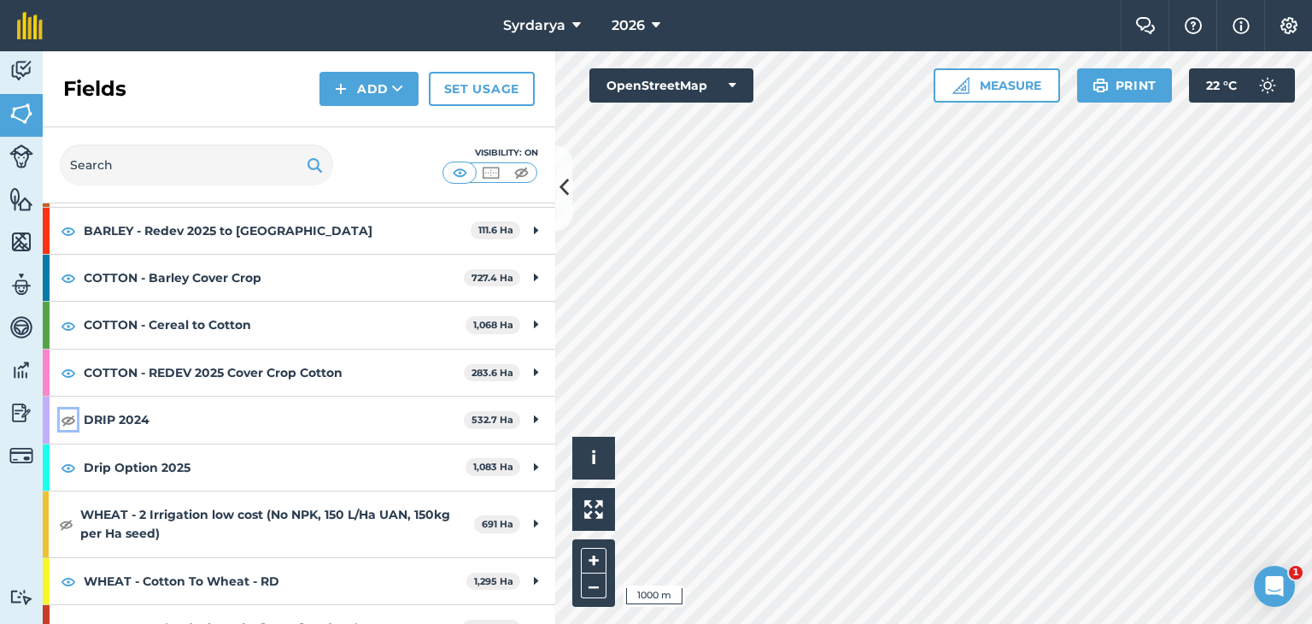
click at [69, 421] on img at bounding box center [68, 419] width 15 height 21
click at [68, 521] on img at bounding box center [66, 523] width 15 height 21
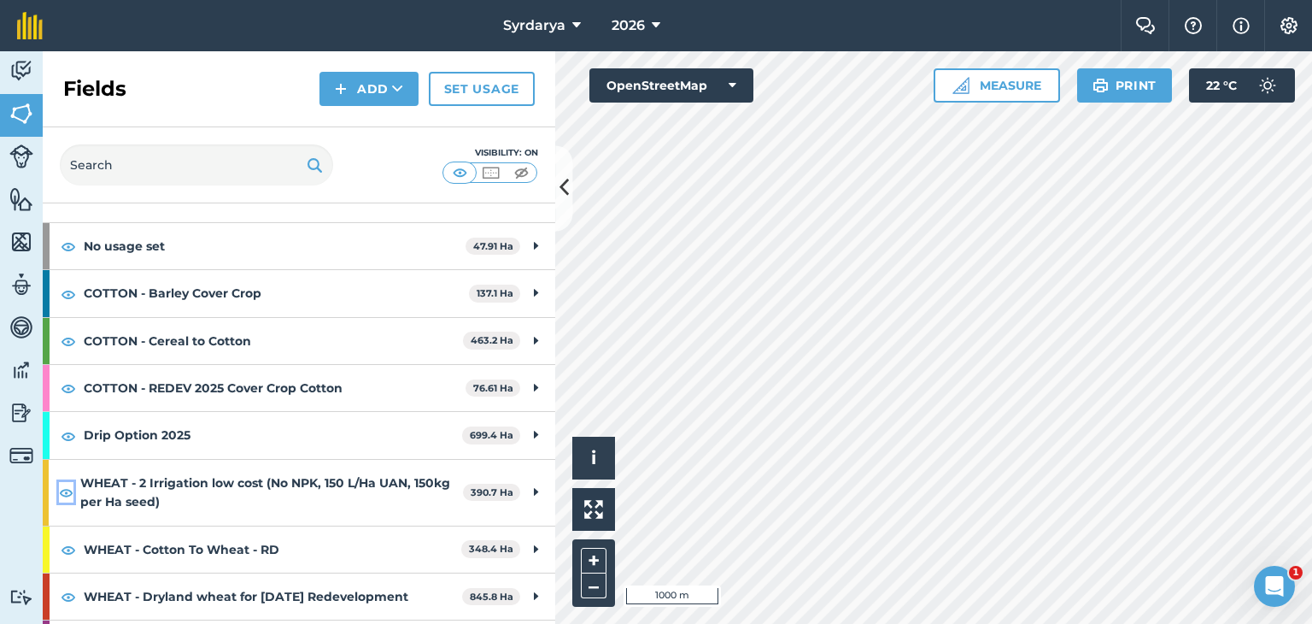
scroll to position [0, 0]
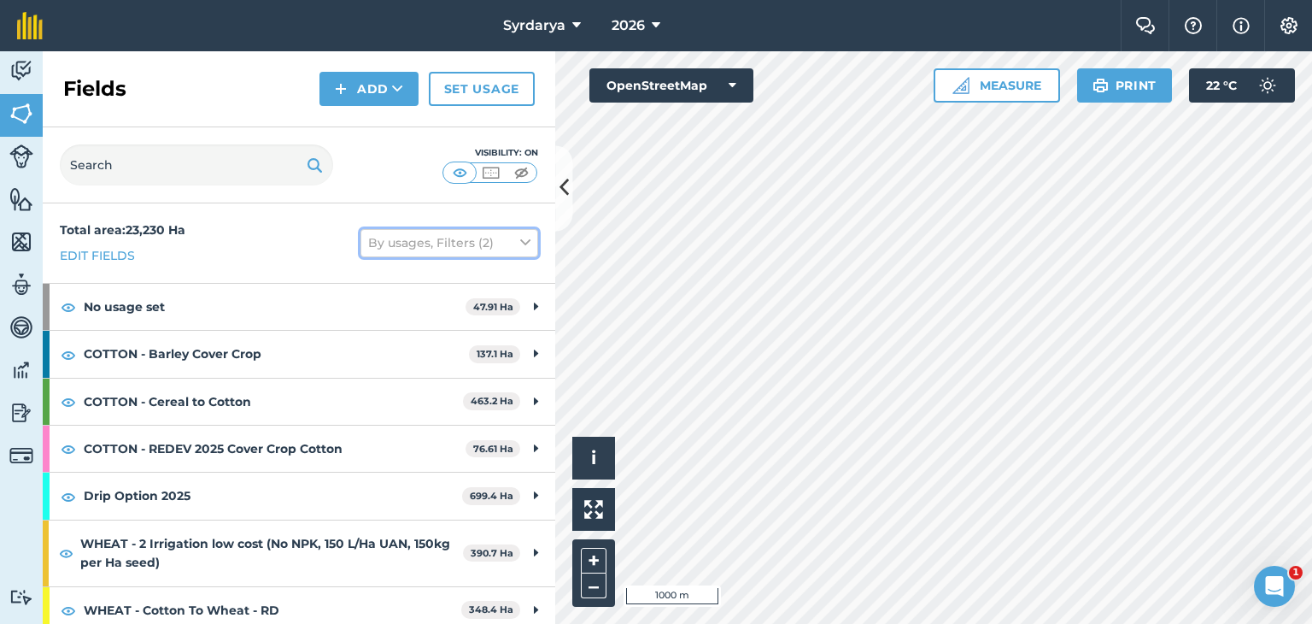
click at [520, 239] on icon at bounding box center [525, 242] width 10 height 19
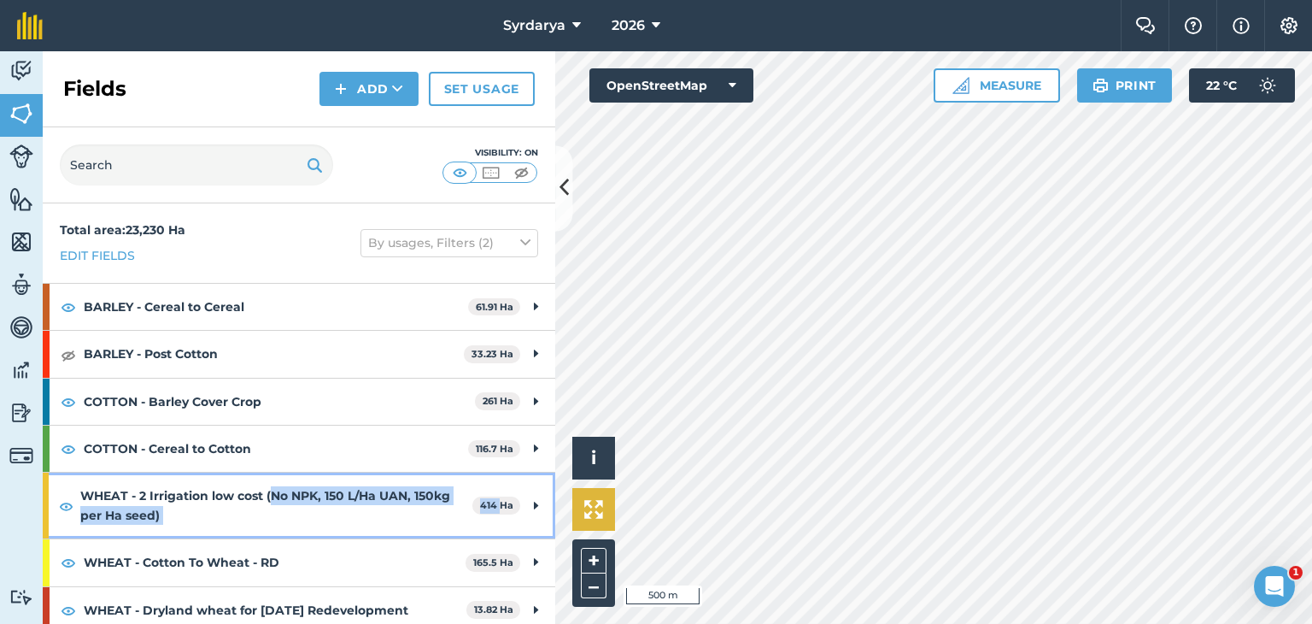
drag, startPoint x: 269, startPoint y: 496, endPoint x: 603, endPoint y: 501, distance: 334.0
click at [486, 509] on div "WHEAT - 2 Irrigation low cost (No NPK, 150 L/Ha UAN, 150kg per Ha seed) 414 Ha" at bounding box center [299, 505] width 513 height 66
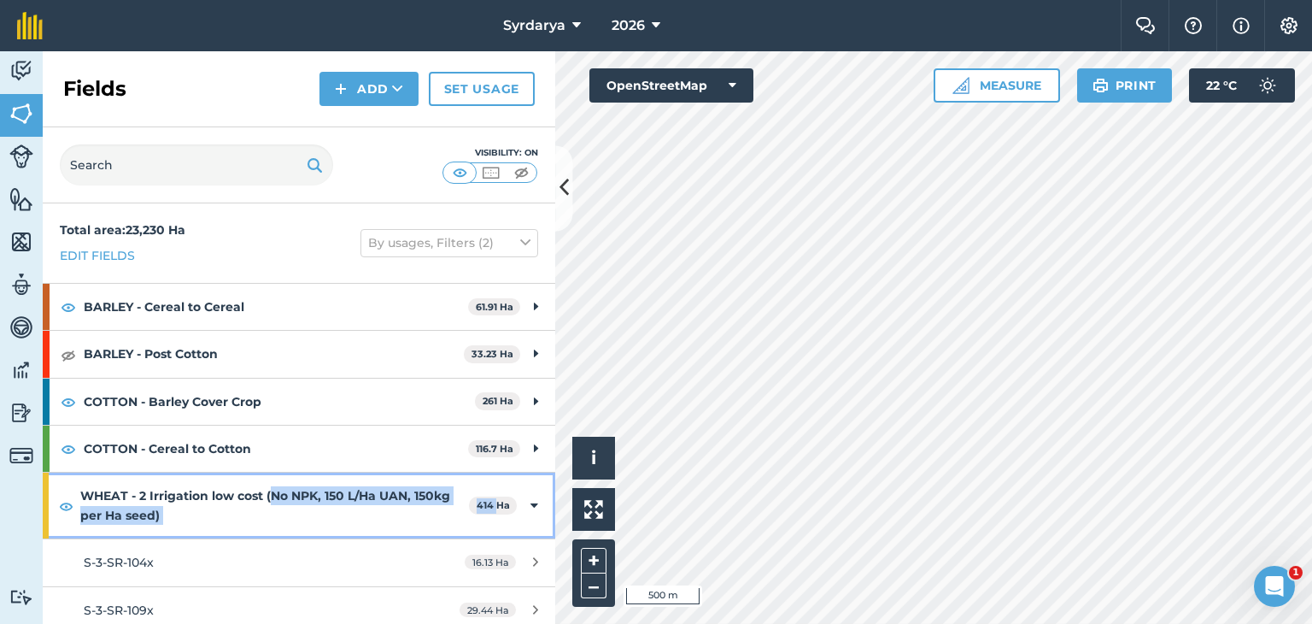
click at [349, 532] on strong "WHEAT - 2 Irrigation low cost (No NPK, 150 L/Ha UAN, 150kg per Ha seed)" at bounding box center [274, 505] width 389 height 66
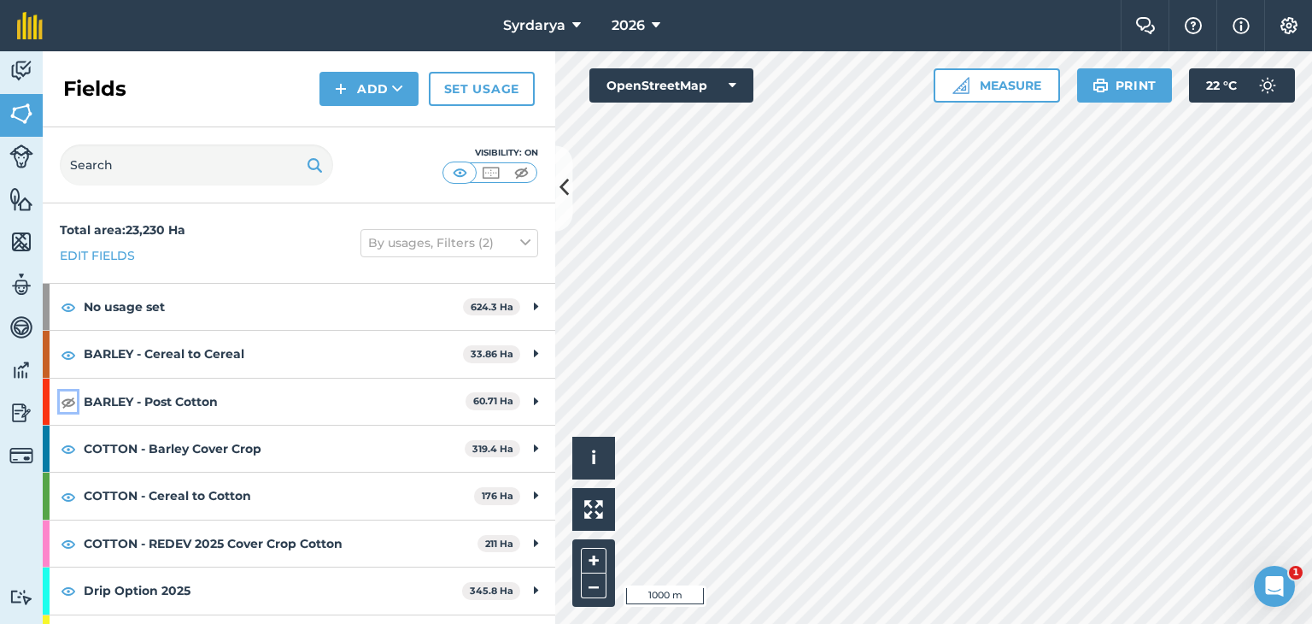
click at [68, 397] on img at bounding box center [68, 401] width 15 height 21
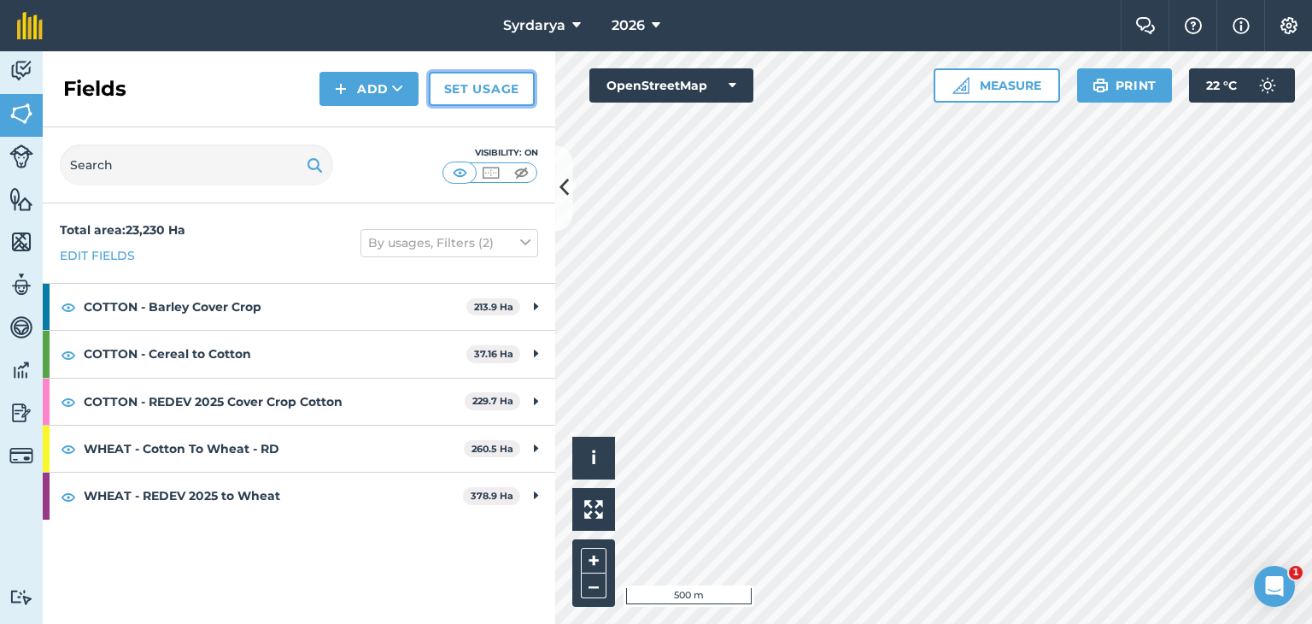
click at [478, 93] on link "Set usage" at bounding box center [482, 89] width 106 height 34
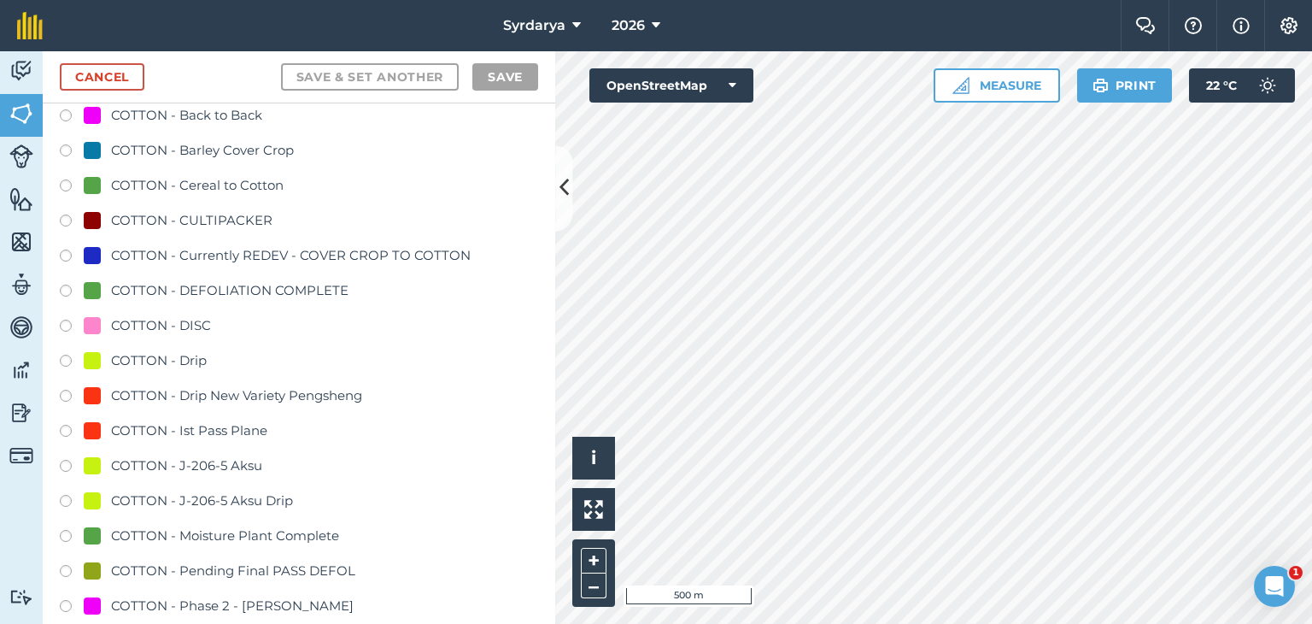
scroll to position [1196, 0]
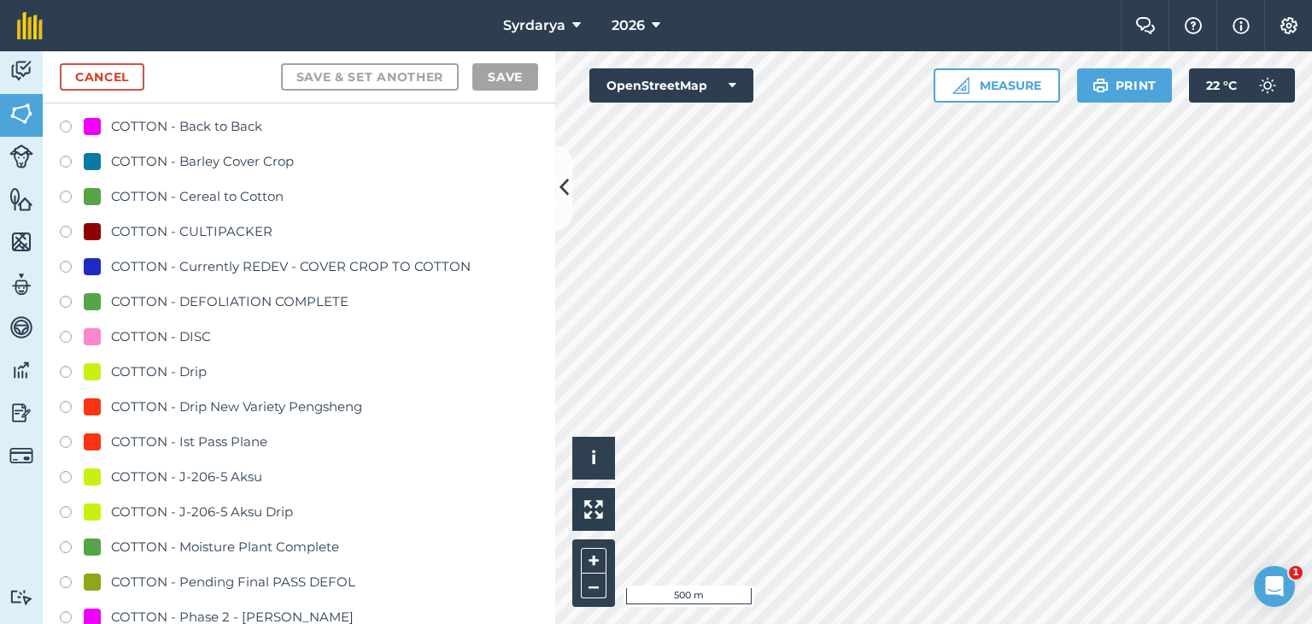
click at [63, 195] on label at bounding box center [72, 198] width 24 height 17
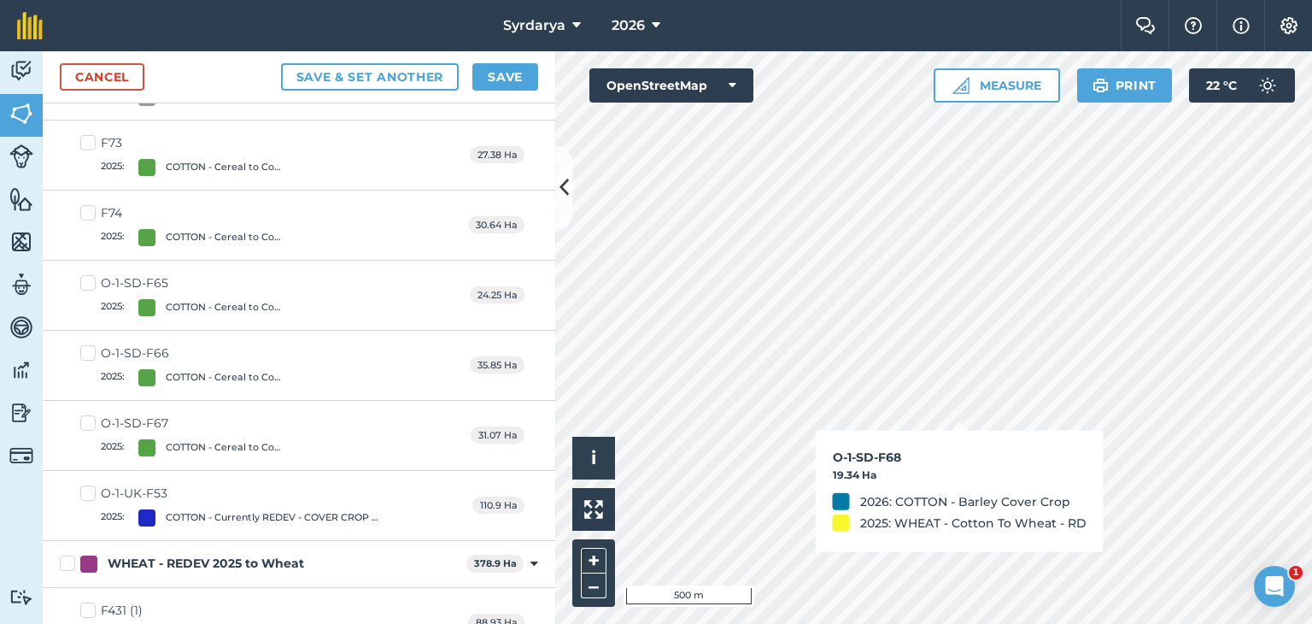
checkbox input "true"
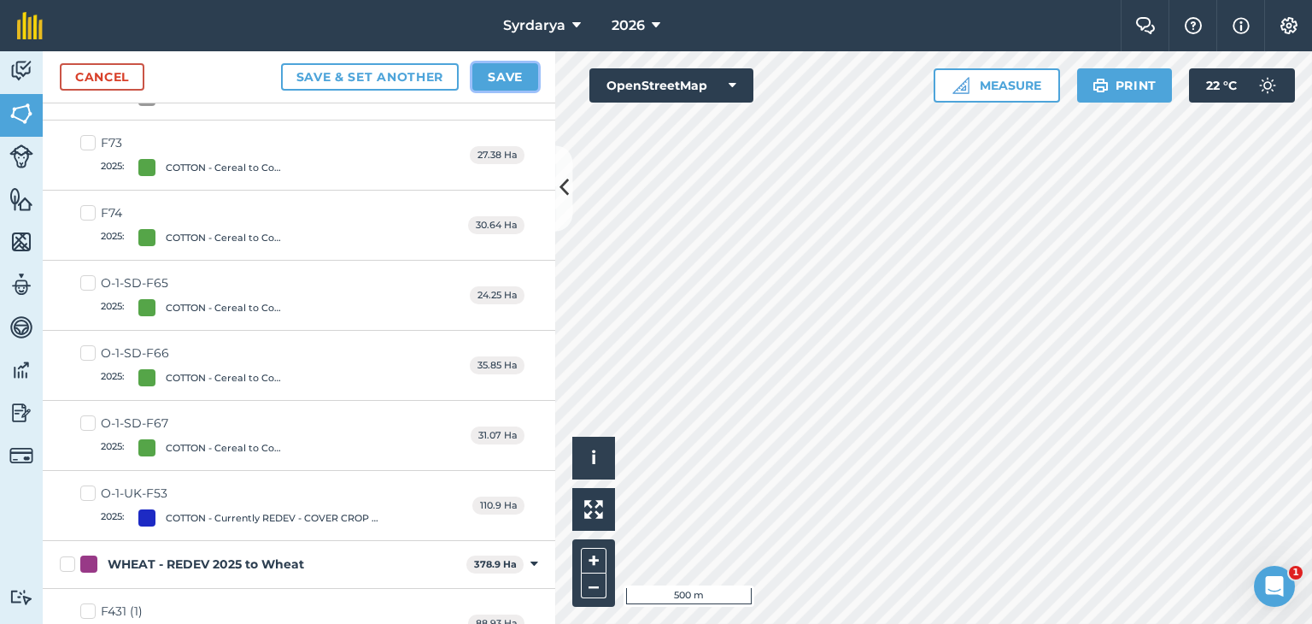
click at [489, 70] on button "Save" at bounding box center [505, 76] width 66 height 27
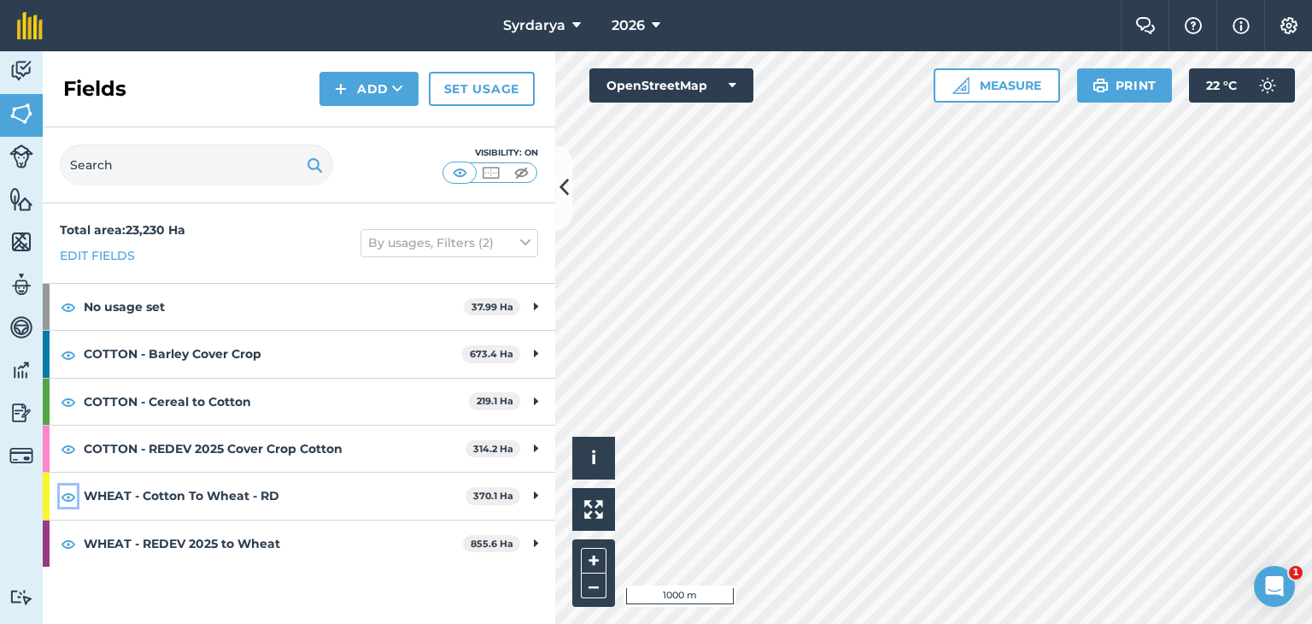
click at [67, 495] on img at bounding box center [68, 496] width 15 height 21
click at [65, 542] on img at bounding box center [68, 543] width 15 height 21
click at [68, 448] on img at bounding box center [68, 448] width 15 height 21
click at [68, 303] on img at bounding box center [68, 306] width 15 height 21
click at [65, 303] on img at bounding box center [68, 306] width 15 height 21
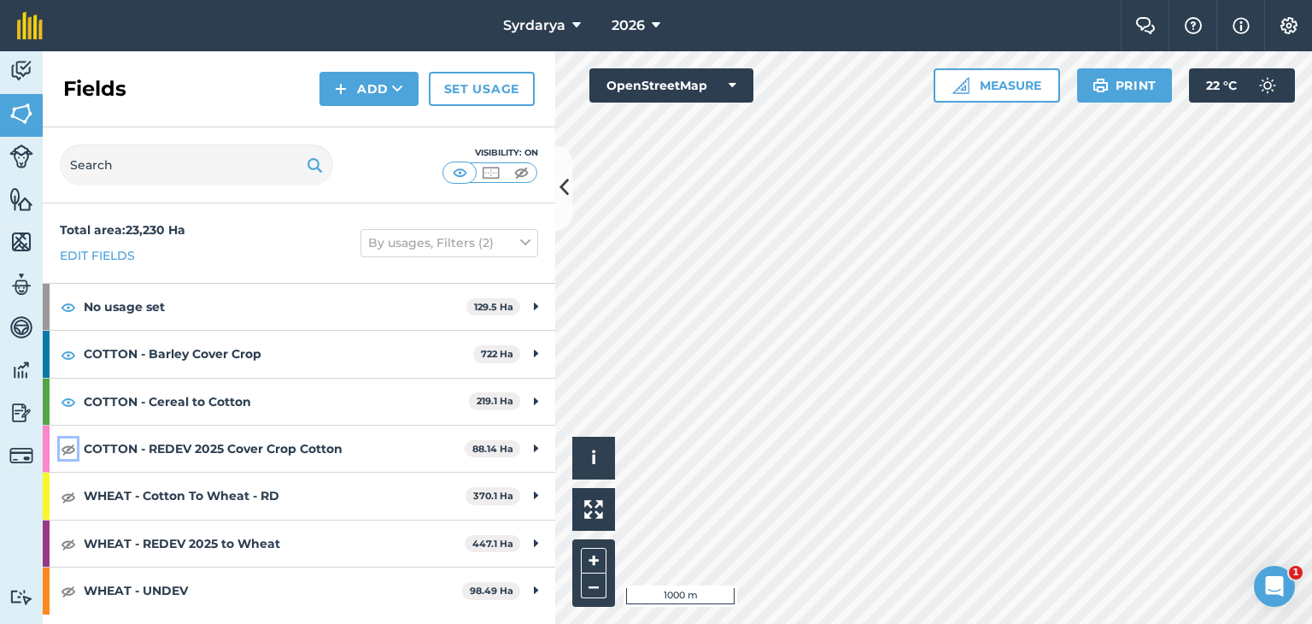
click at [65, 448] on img at bounding box center [68, 448] width 15 height 21
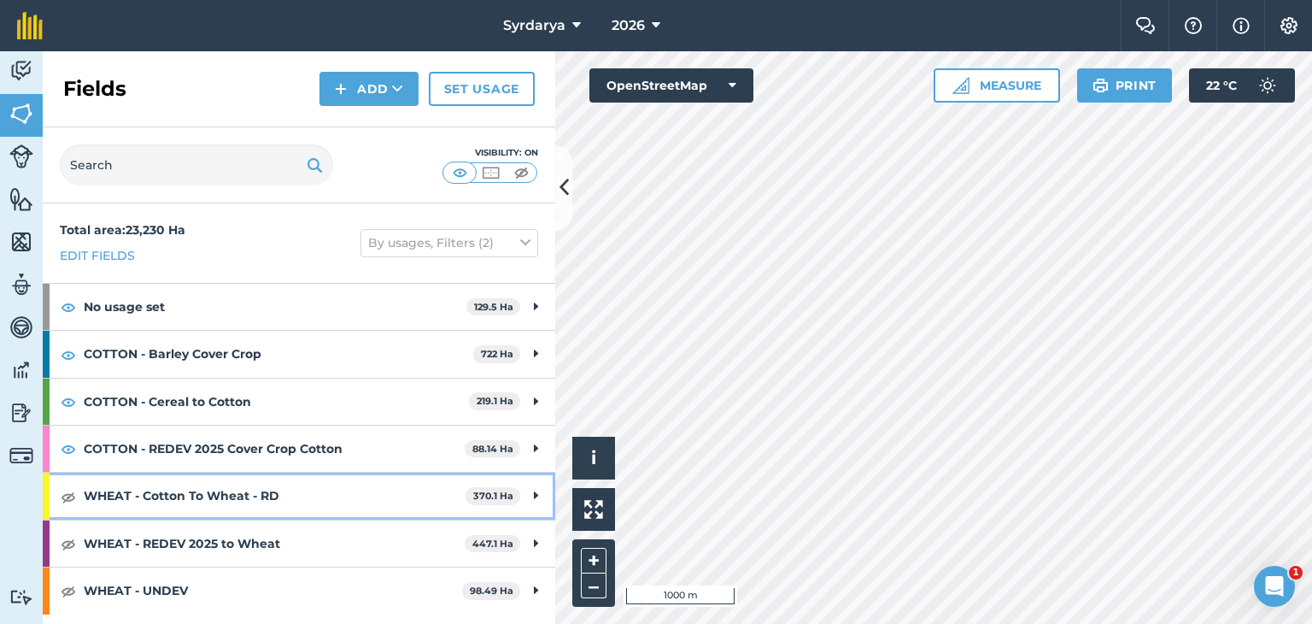
click at [65, 507] on div "WHEAT - Cotton To Wheat - RD 370.1 Ha" at bounding box center [299, 495] width 513 height 46
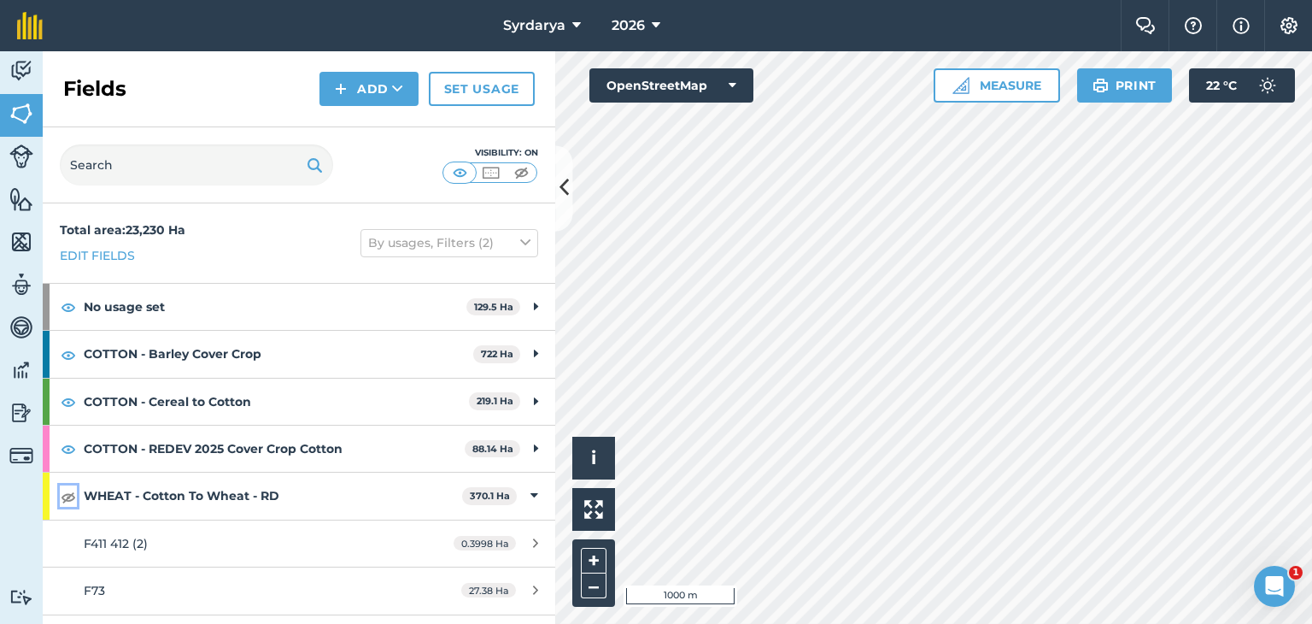
click at [65, 495] on img at bounding box center [68, 496] width 15 height 21
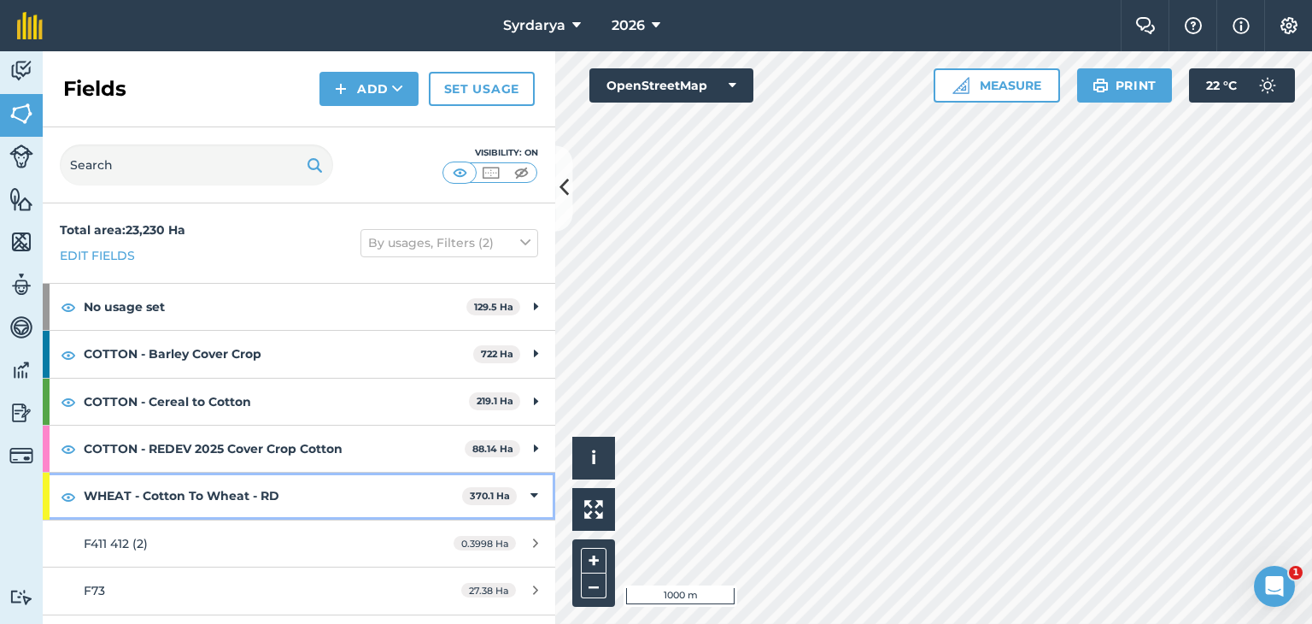
click at [95, 493] on strong "WHEAT - Cotton To Wheat - RD" at bounding box center [273, 495] width 378 height 46
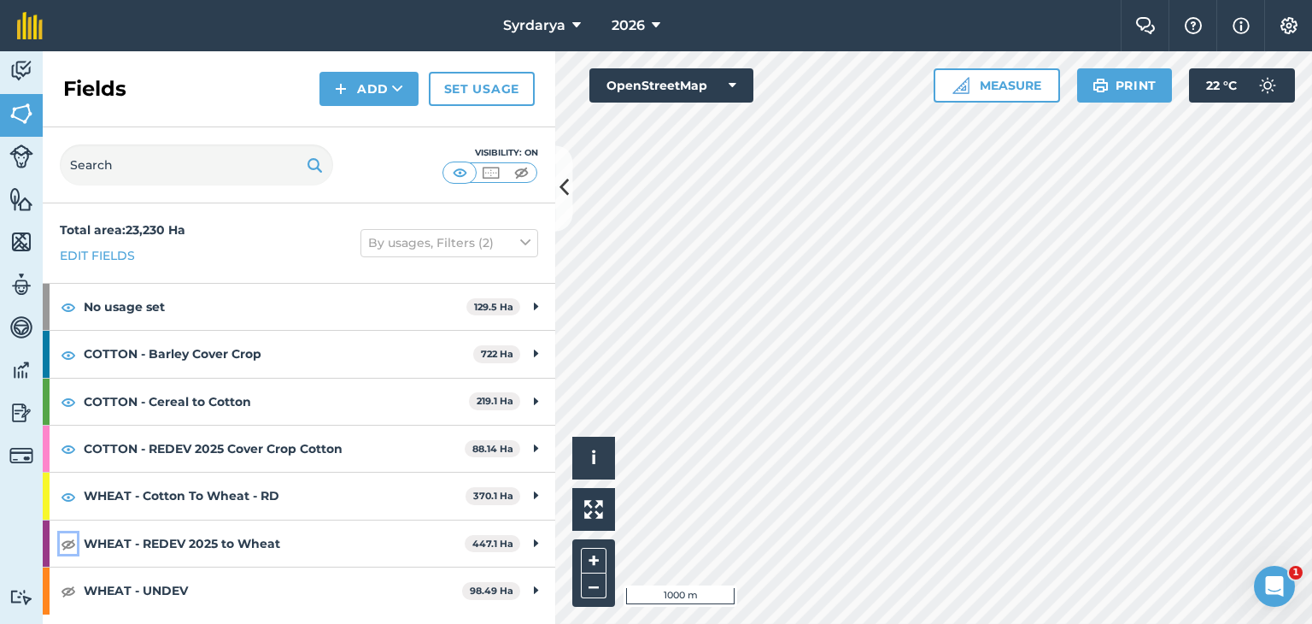
click at [68, 539] on img at bounding box center [68, 543] width 15 height 21
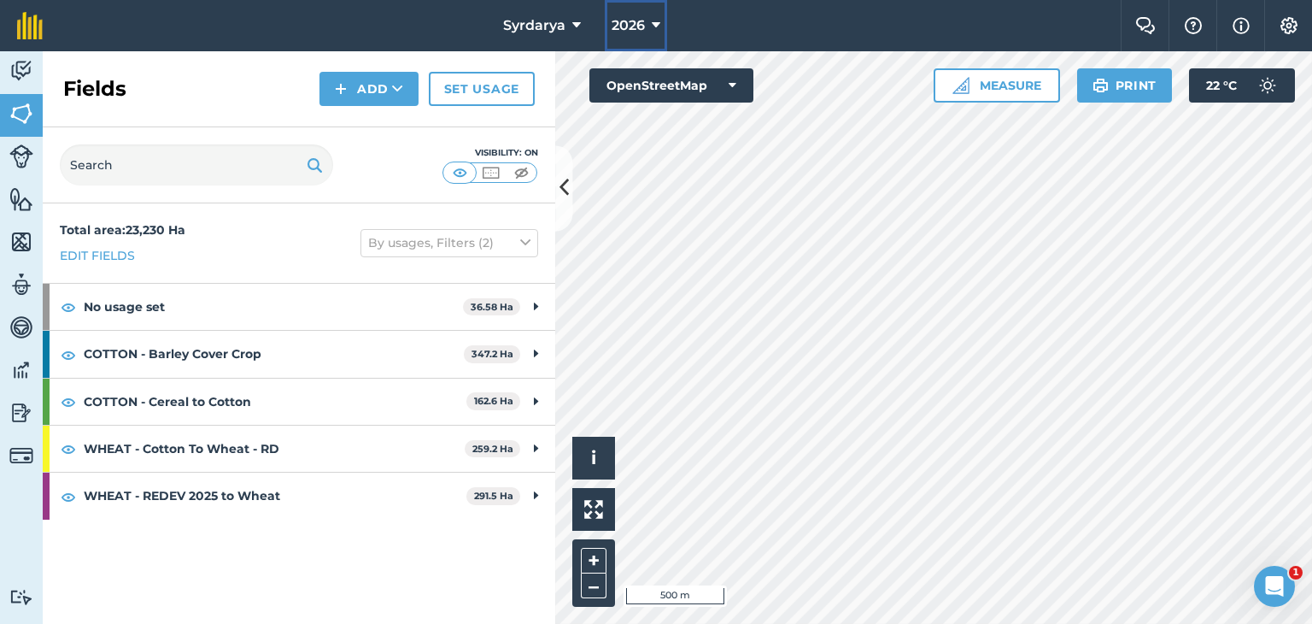
click at [636, 23] on span "2026" at bounding box center [628, 25] width 33 height 21
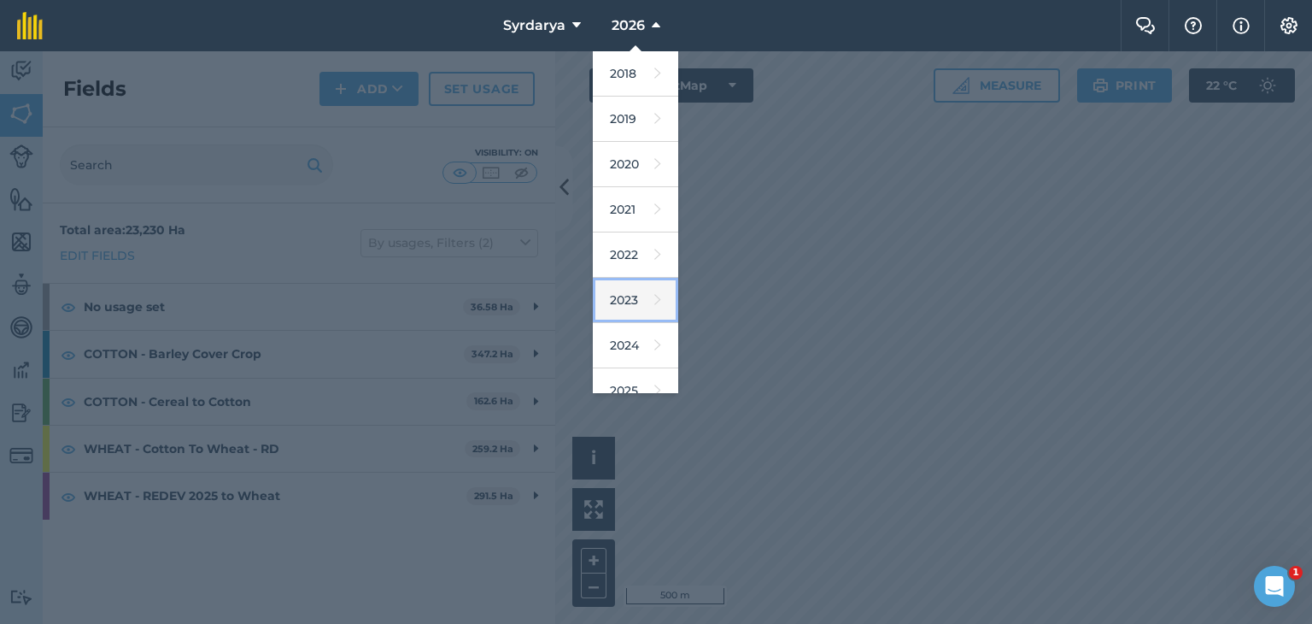
click at [630, 281] on link "2023" at bounding box center [635, 300] width 85 height 45
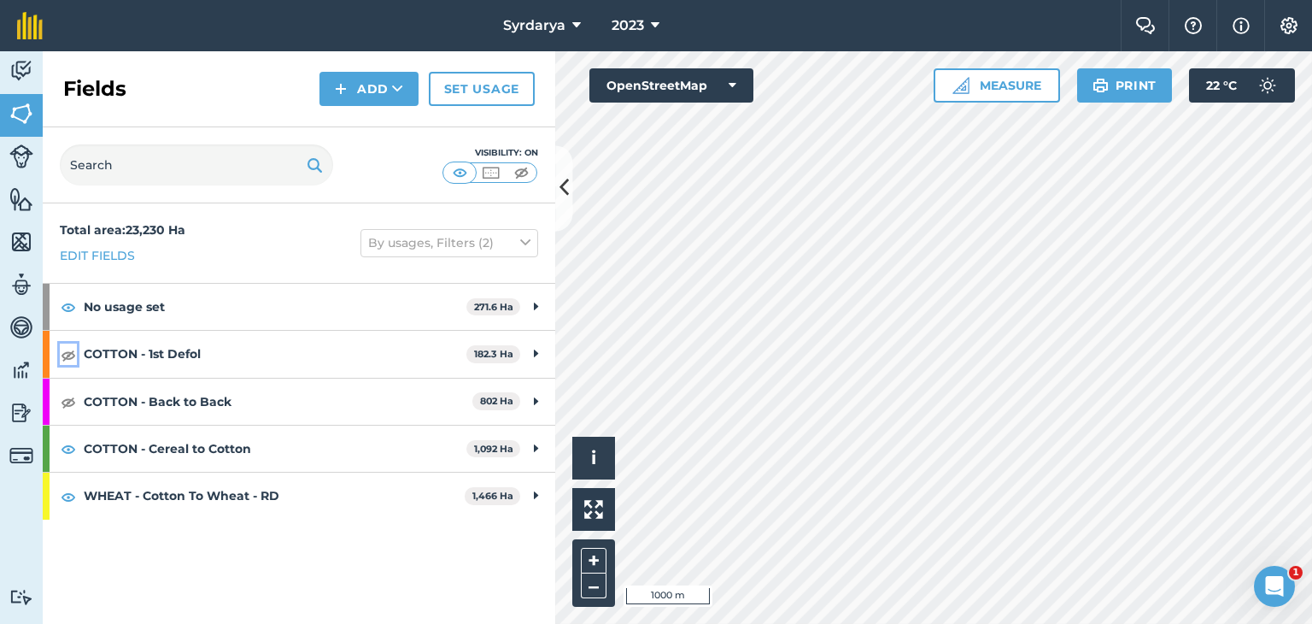
click at [68, 349] on img at bounding box center [68, 354] width 15 height 21
click at [65, 398] on img at bounding box center [68, 401] width 15 height 21
click at [639, 21] on span "2023" at bounding box center [628, 25] width 32 height 21
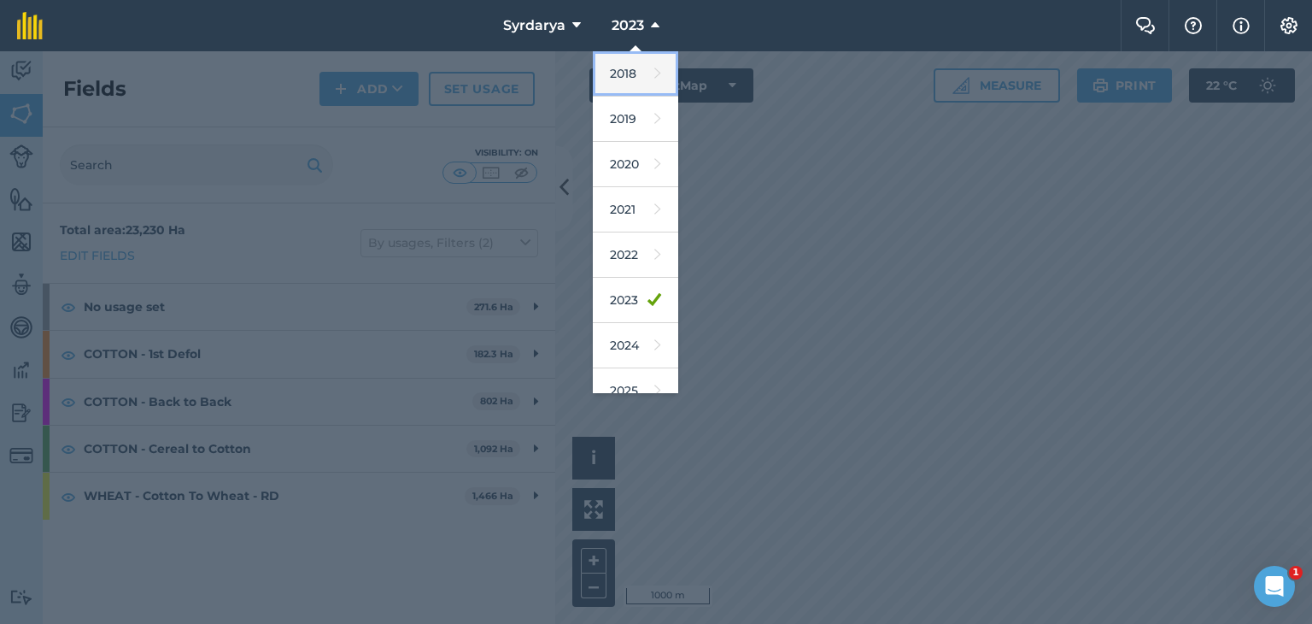
click at [634, 76] on link "2018" at bounding box center [635, 73] width 85 height 45
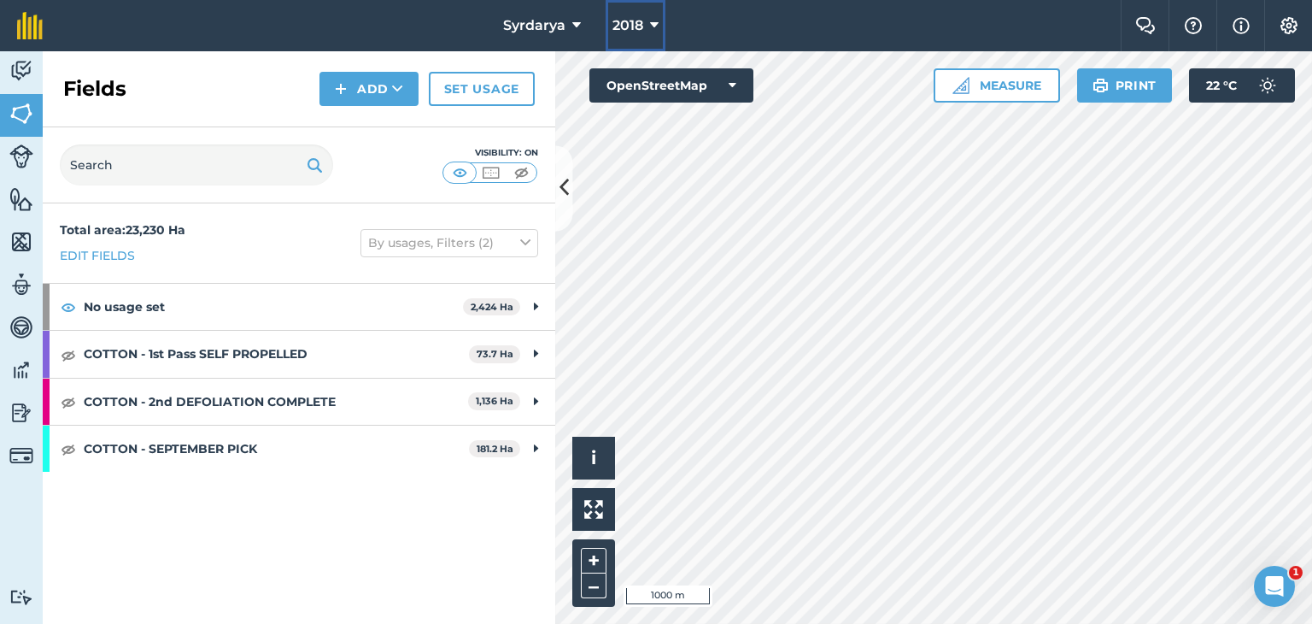
click at [630, 18] on span "2018" at bounding box center [627, 25] width 31 height 21
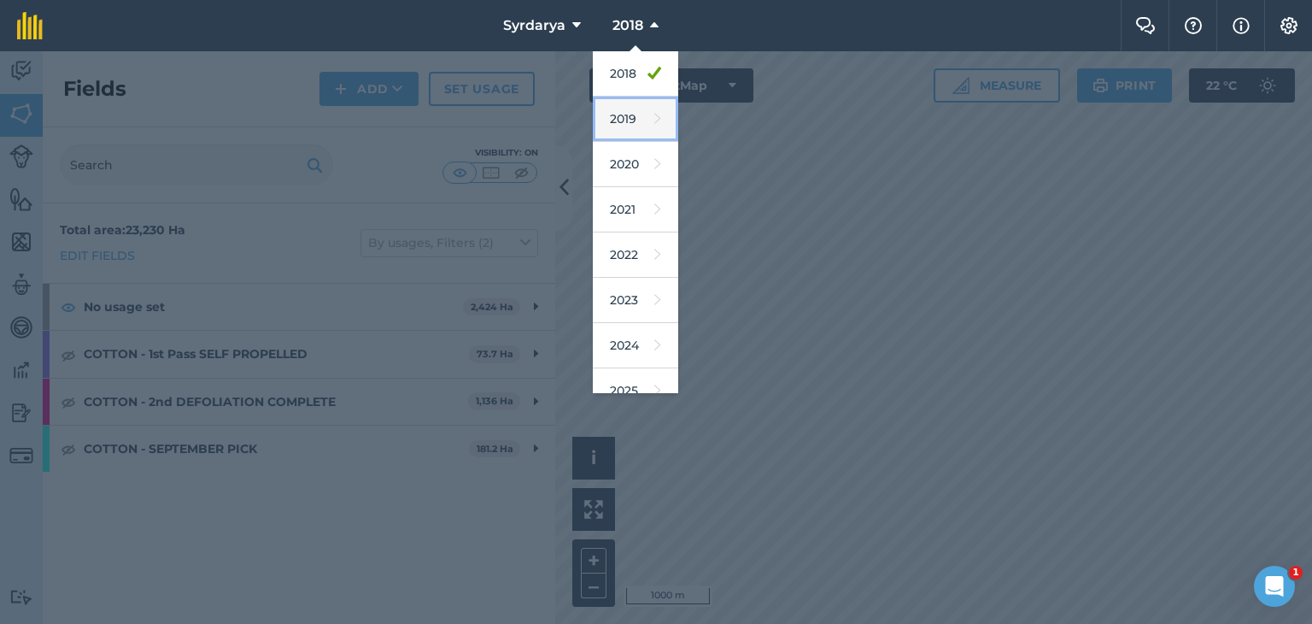
click at [621, 117] on link "2019" at bounding box center [635, 119] width 85 height 45
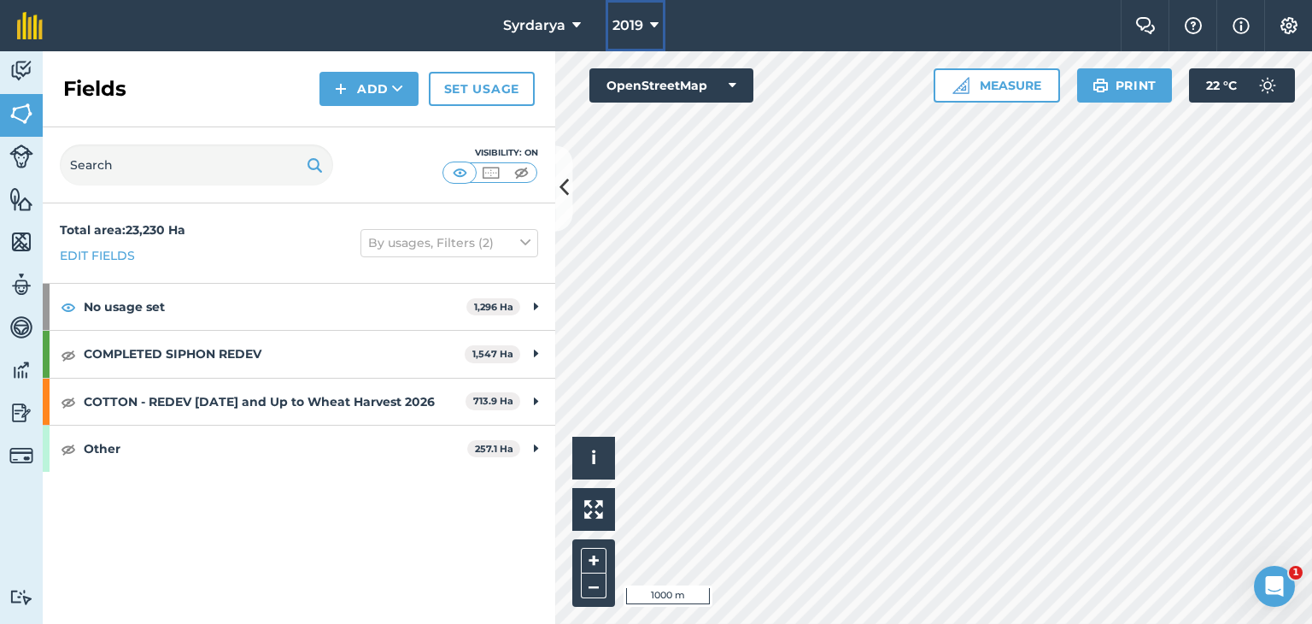
click at [636, 22] on span "2019" at bounding box center [627, 25] width 31 height 21
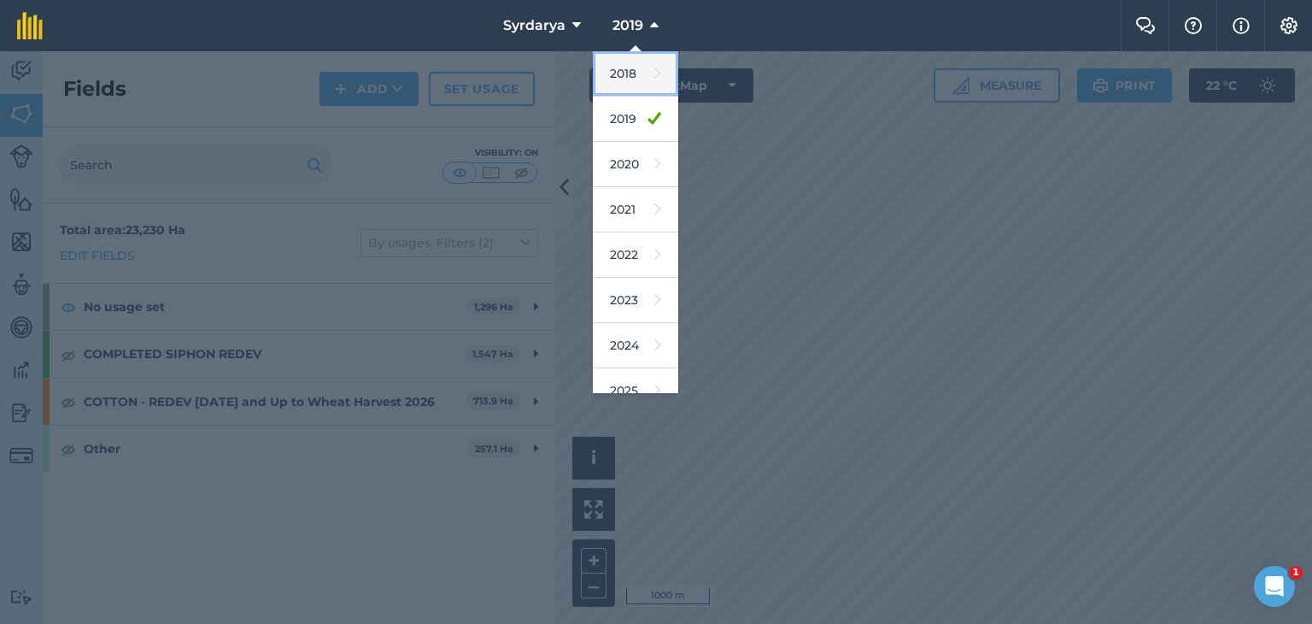
click at [624, 66] on link "2018" at bounding box center [635, 73] width 85 height 45
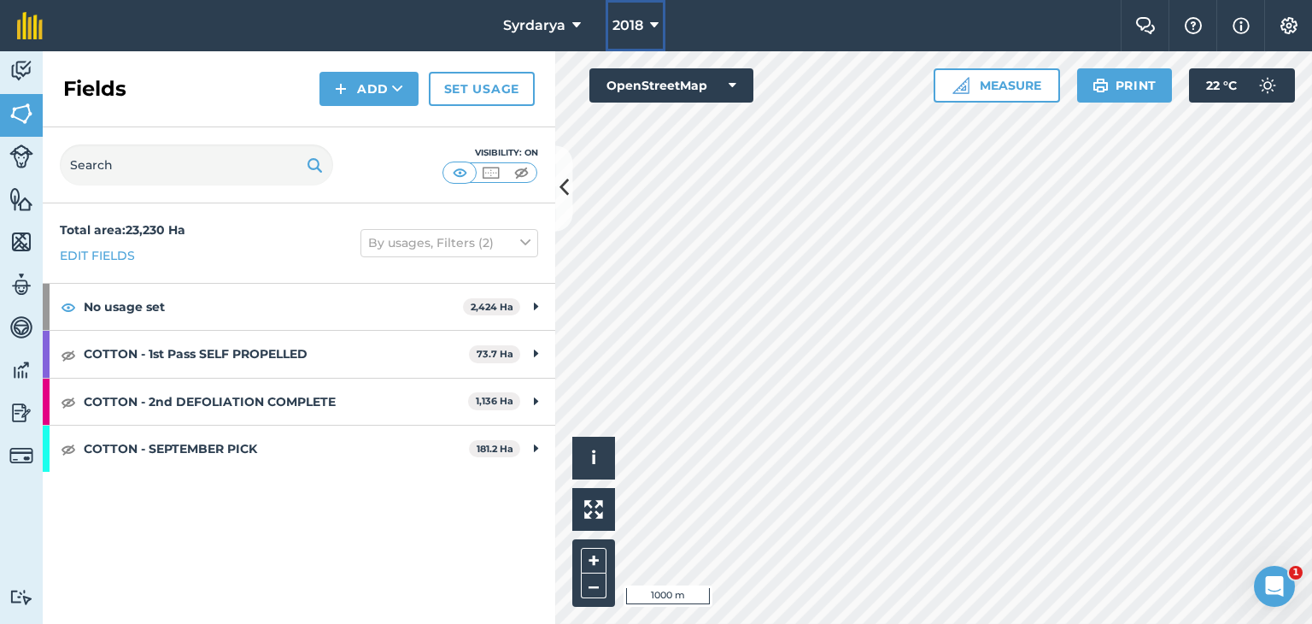
click at [615, 26] on span "2018" at bounding box center [627, 25] width 31 height 21
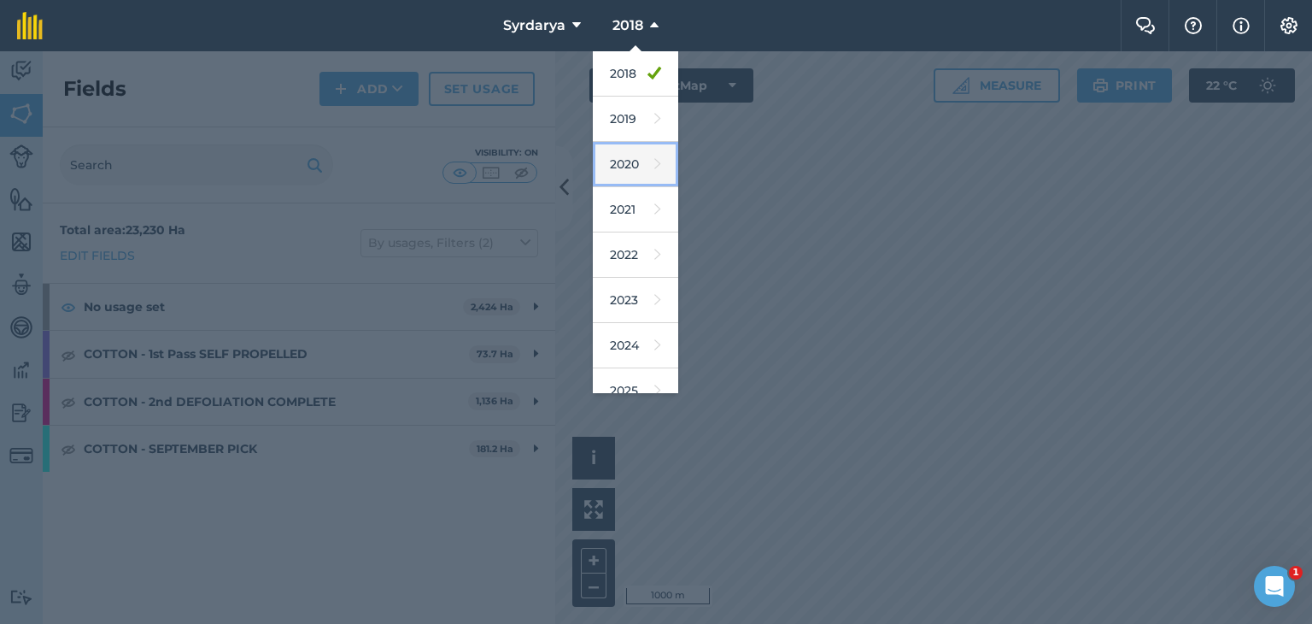
click at [624, 148] on link "2020" at bounding box center [635, 164] width 85 height 45
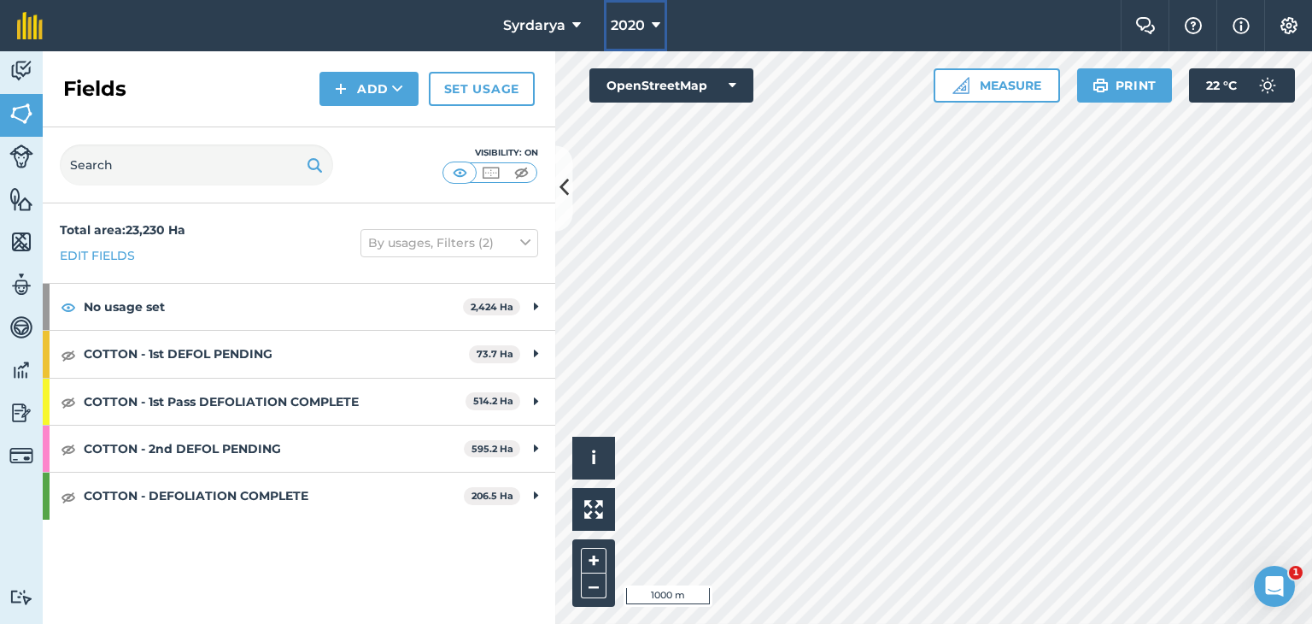
click at [644, 12] on button "2020" at bounding box center [635, 25] width 63 height 51
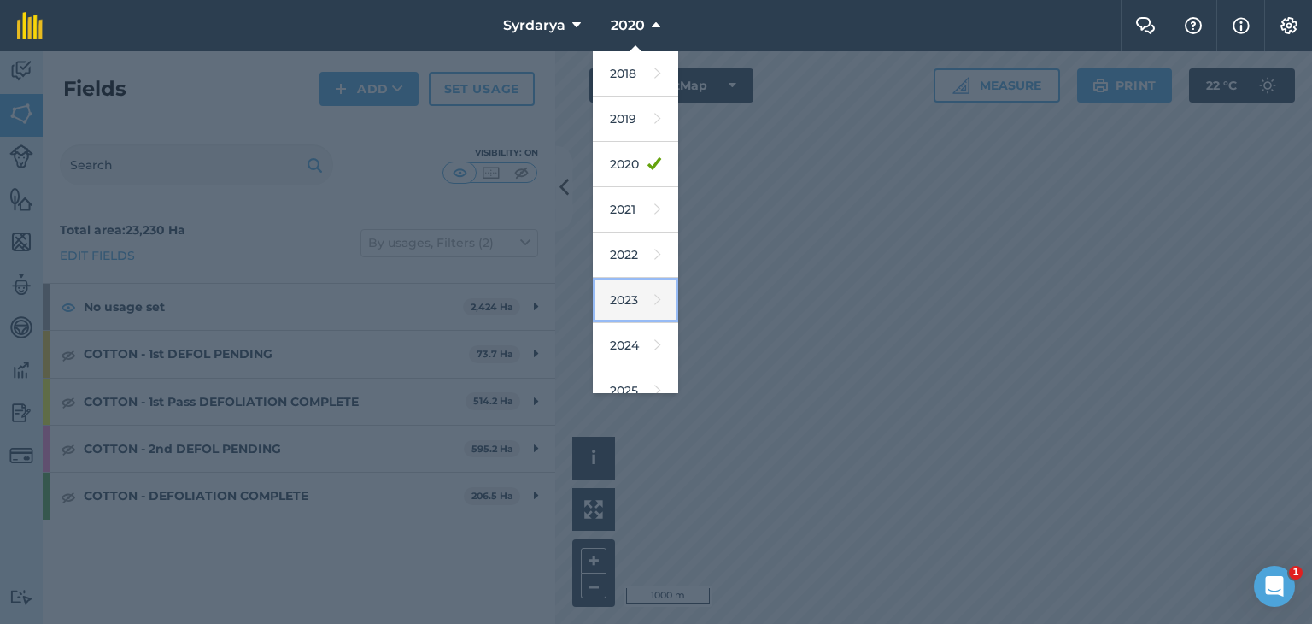
click at [629, 295] on link "2023" at bounding box center [635, 300] width 85 height 45
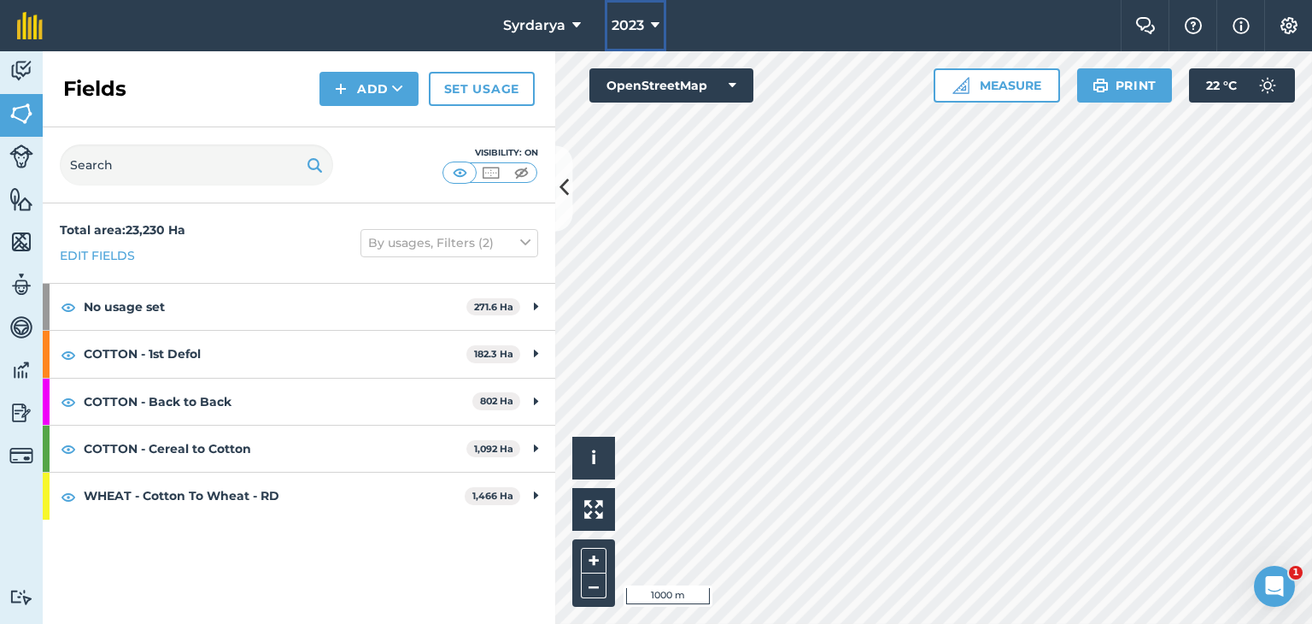
click at [640, 25] on span "2023" at bounding box center [628, 25] width 32 height 21
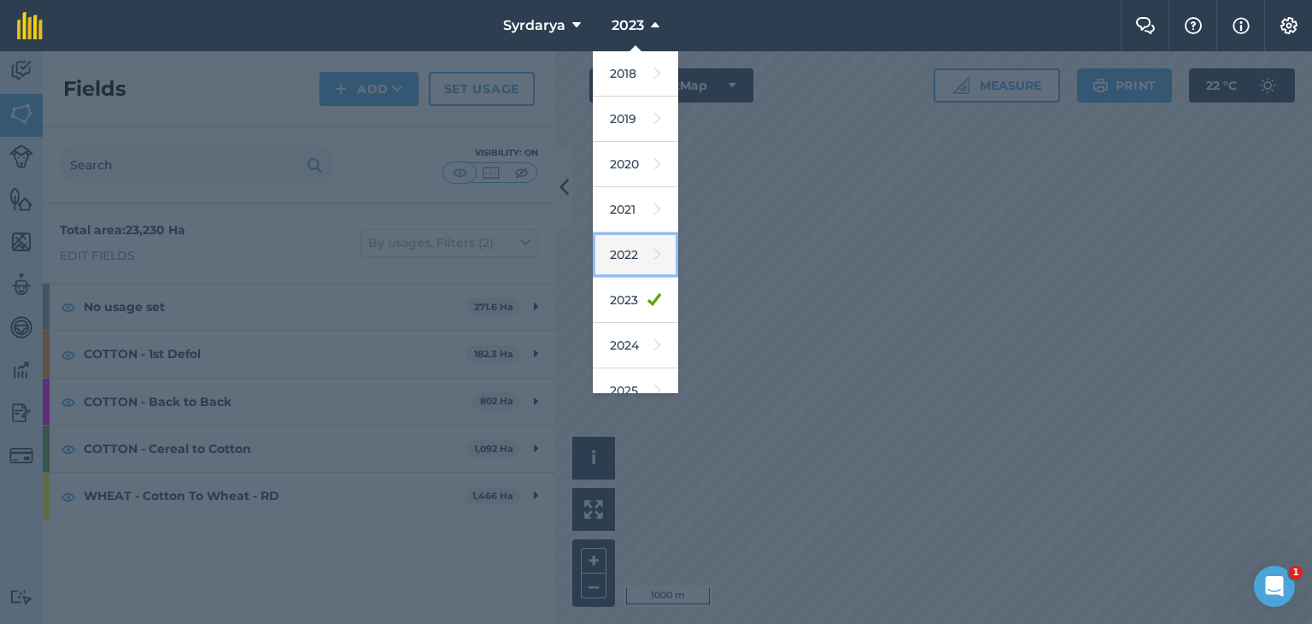
click at [624, 237] on link "2022" at bounding box center [635, 254] width 85 height 45
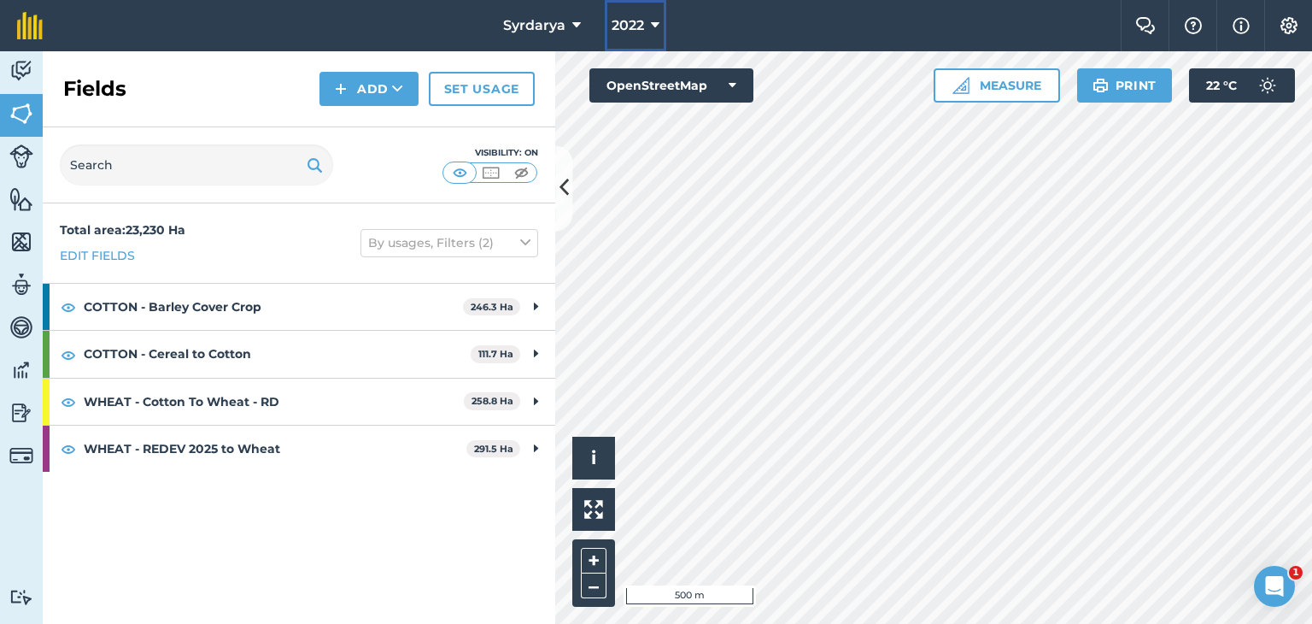
click at [640, 24] on span "2022" at bounding box center [628, 25] width 32 height 21
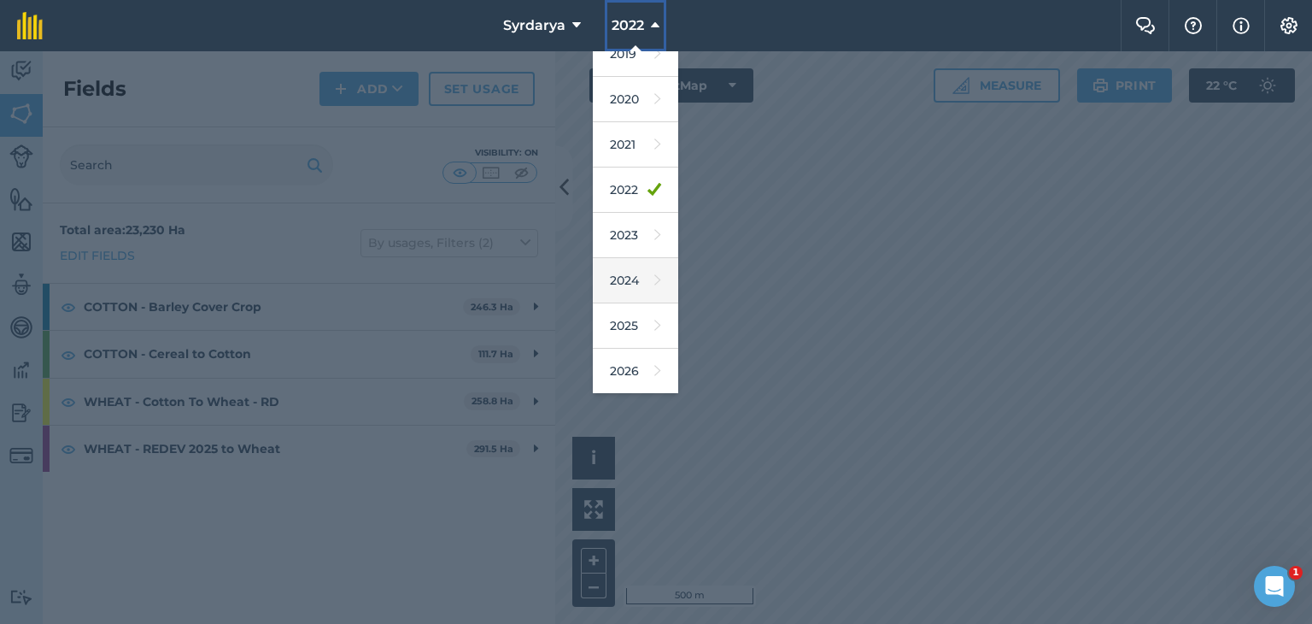
scroll to position [109, 0]
click at [624, 283] on link "2025" at bounding box center [635, 281] width 85 height 45
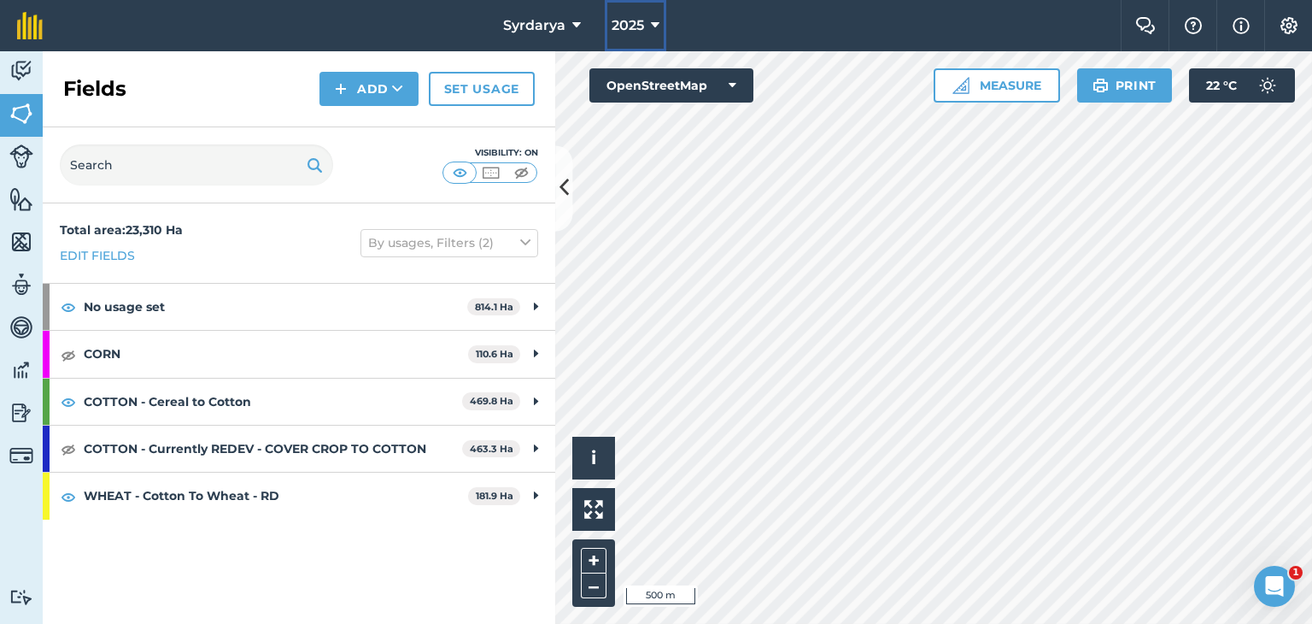
click at [649, 36] on button "2025" at bounding box center [636, 25] width 62 height 51
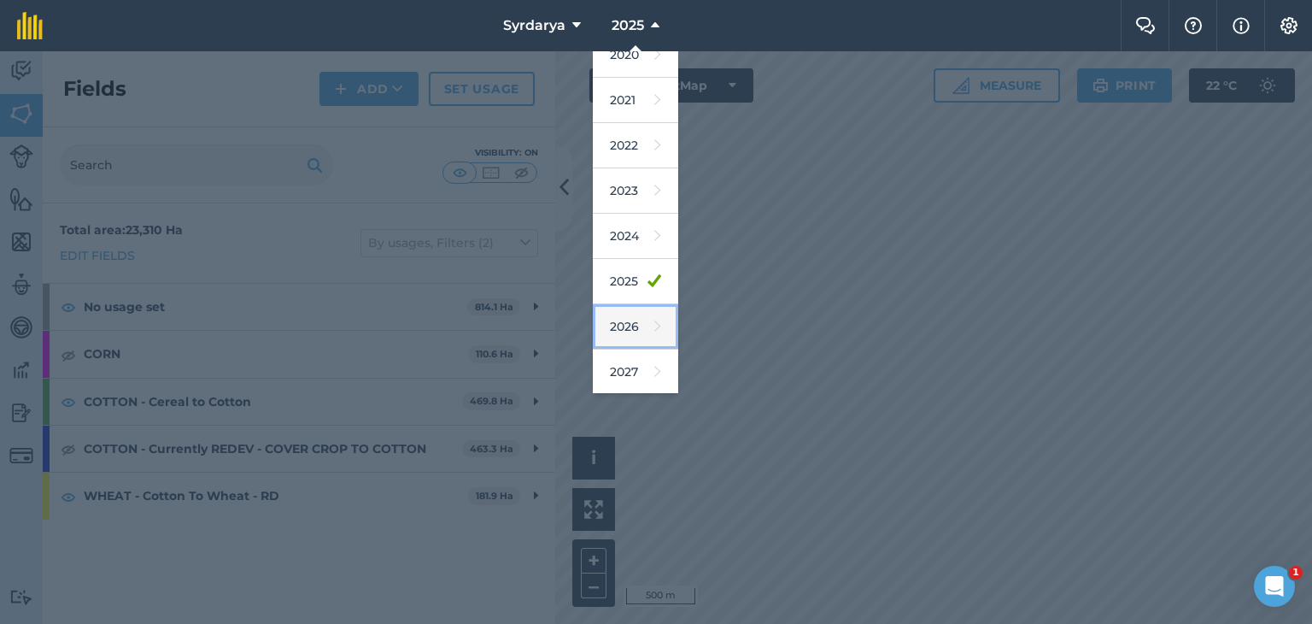
click at [627, 327] on link "2026" at bounding box center [635, 326] width 85 height 45
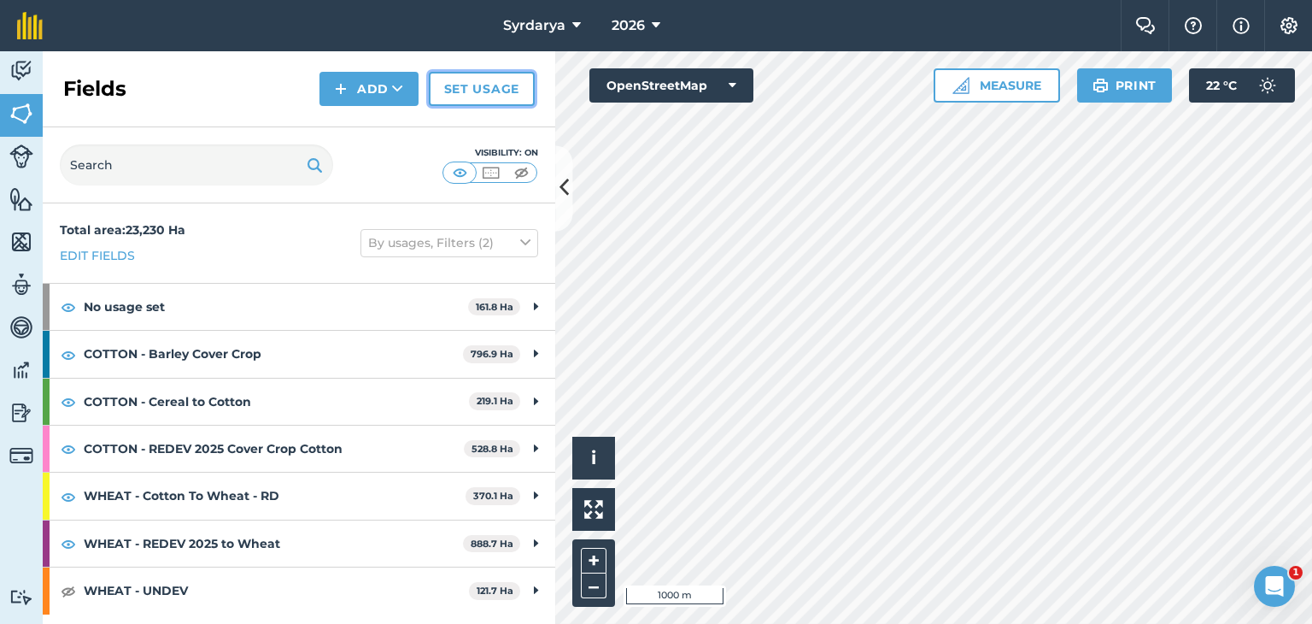
click at [491, 78] on link "Set usage" at bounding box center [482, 89] width 106 height 34
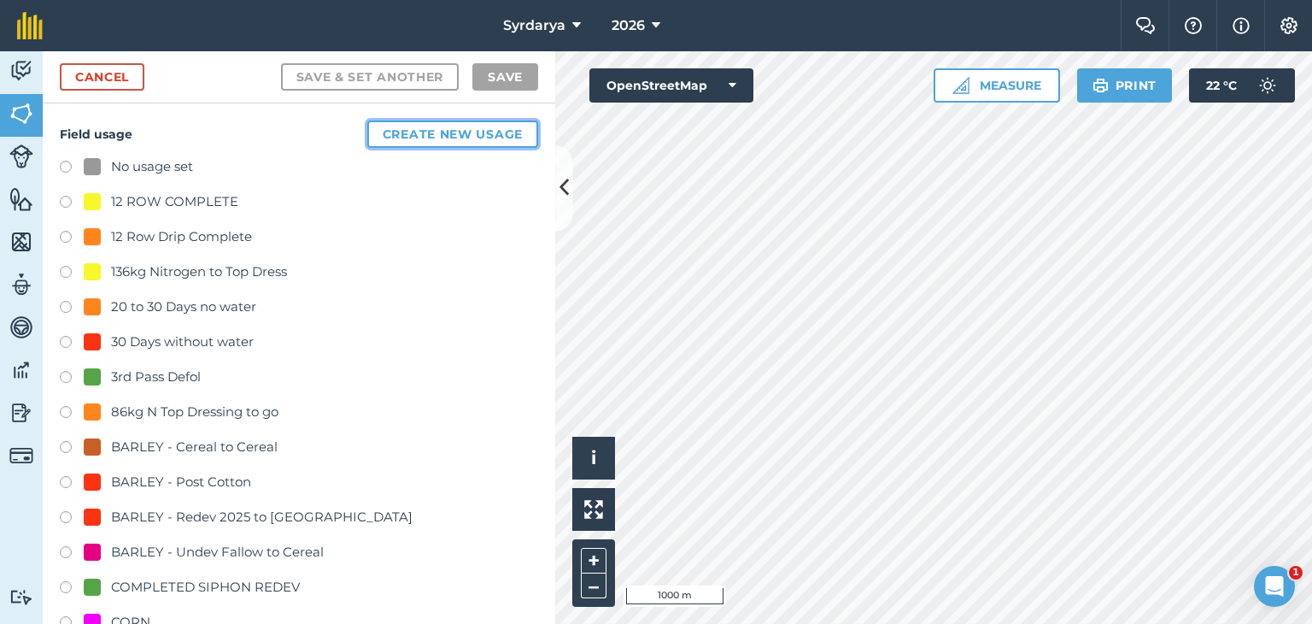
click at [429, 127] on button "Create new usage" at bounding box center [452, 133] width 171 height 27
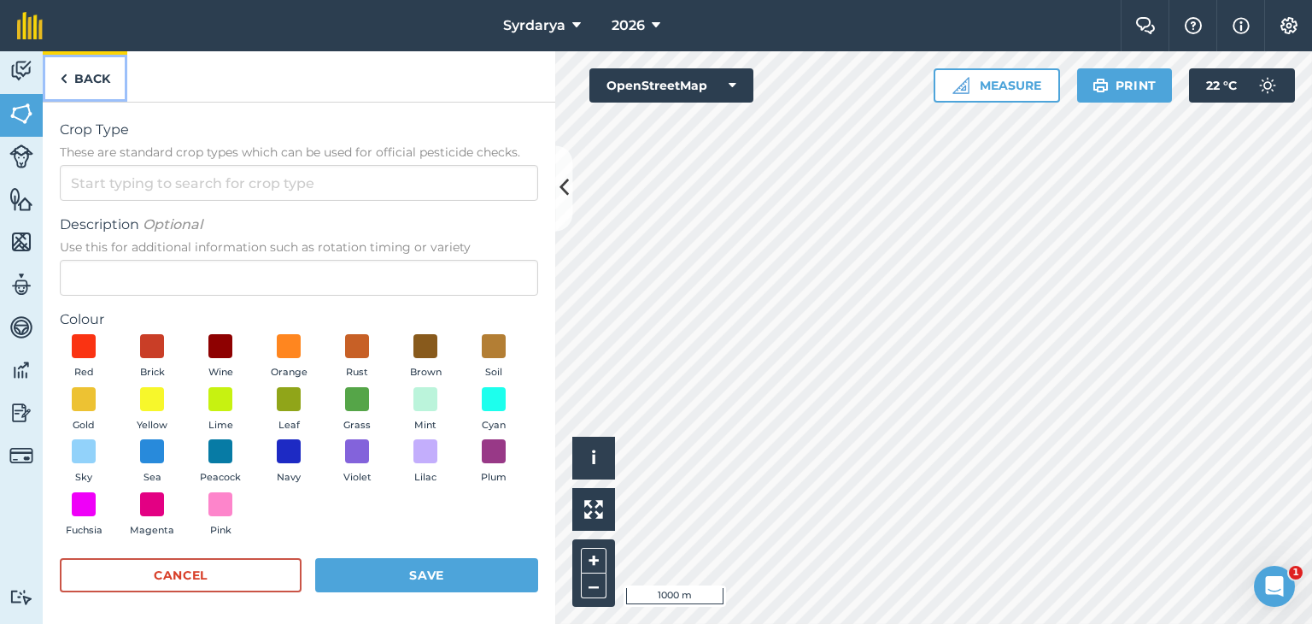
click at [66, 77] on img at bounding box center [64, 78] width 8 height 21
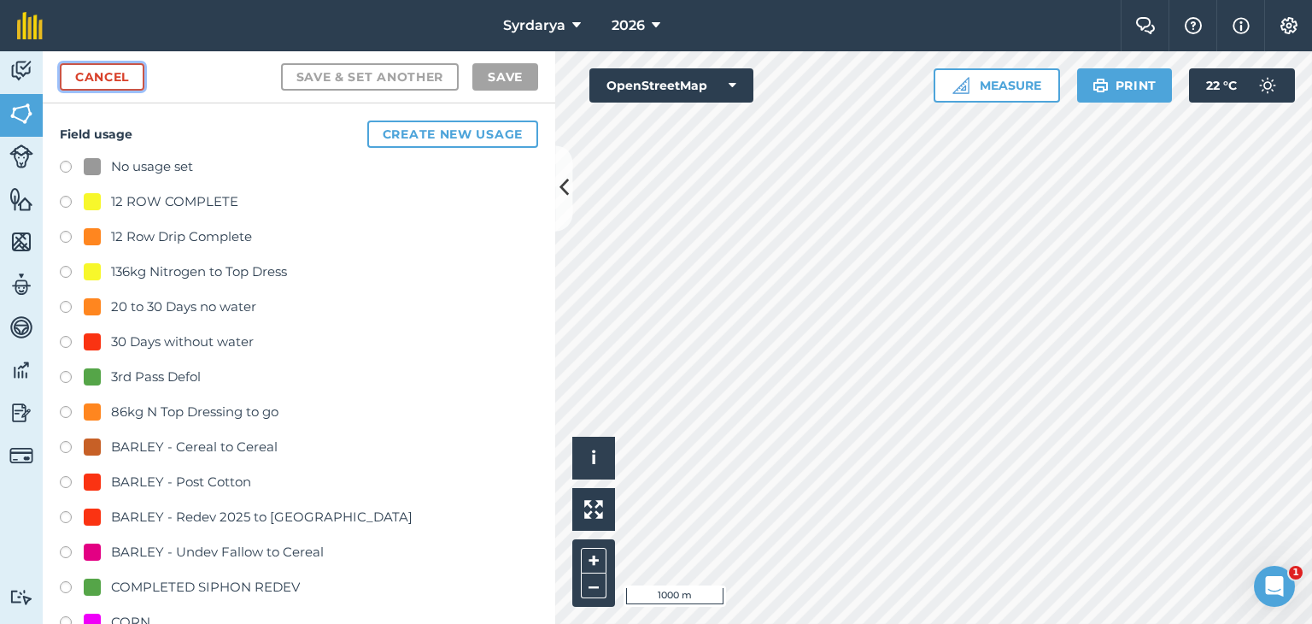
click at [82, 80] on link "Cancel" at bounding box center [102, 76] width 85 height 27
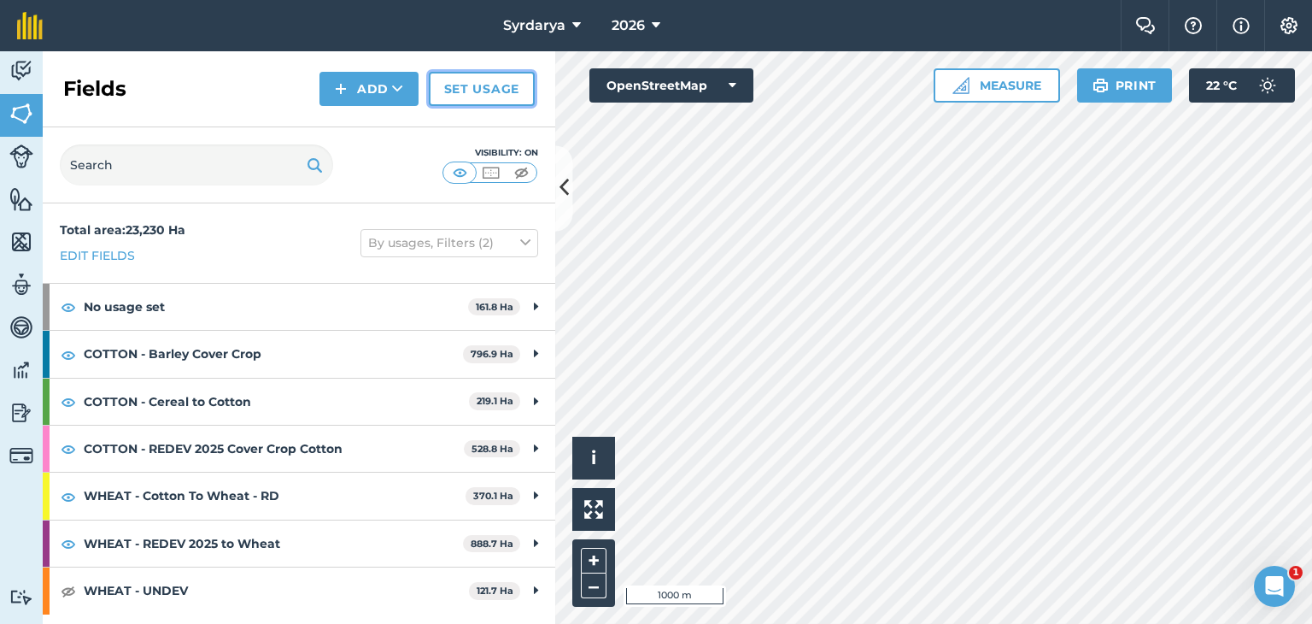
click at [494, 86] on link "Set usage" at bounding box center [482, 89] width 106 height 34
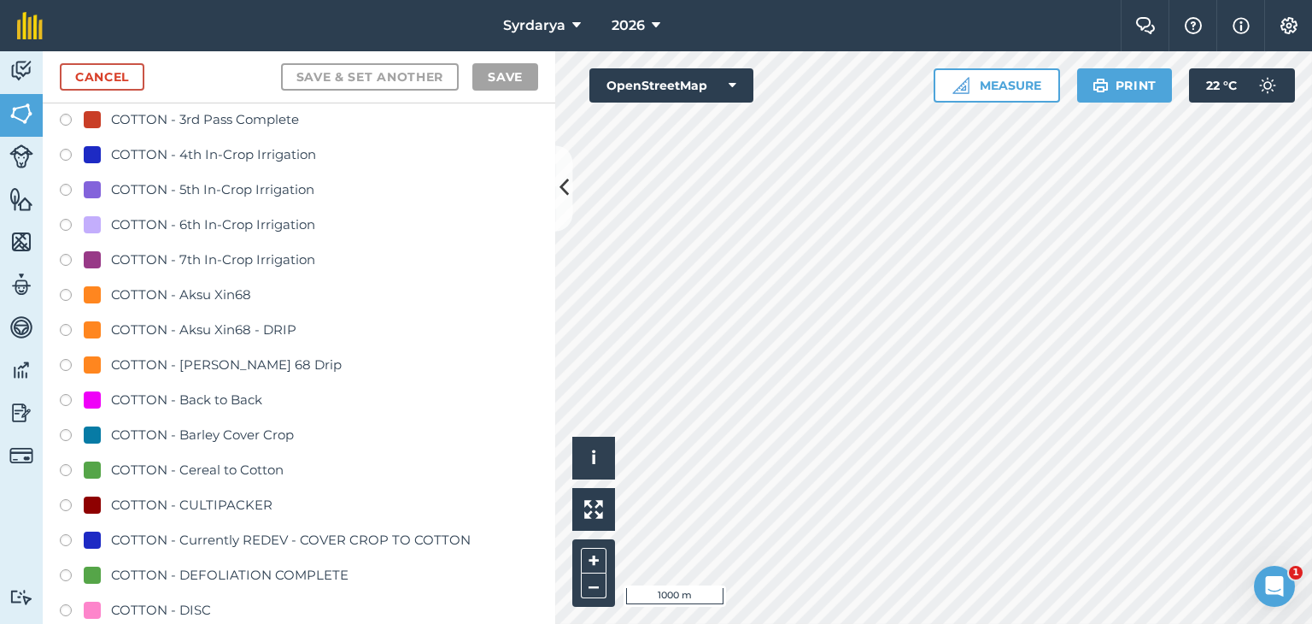
scroll to position [940, 0]
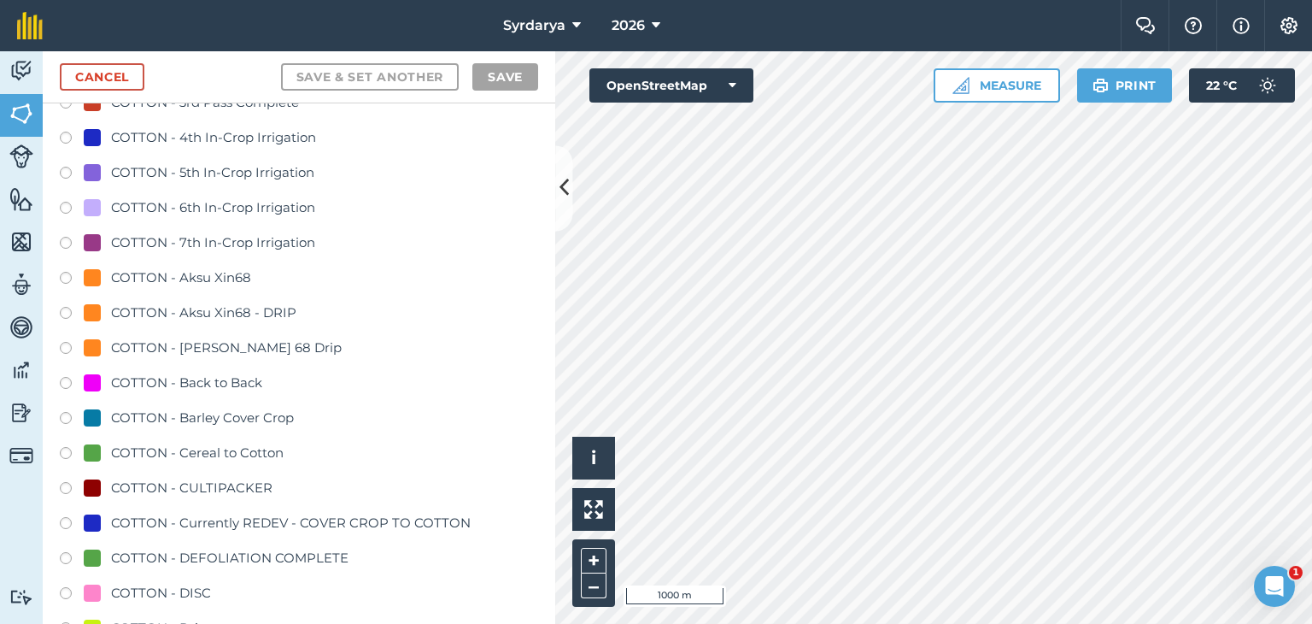
click at [66, 415] on label at bounding box center [72, 420] width 24 height 17
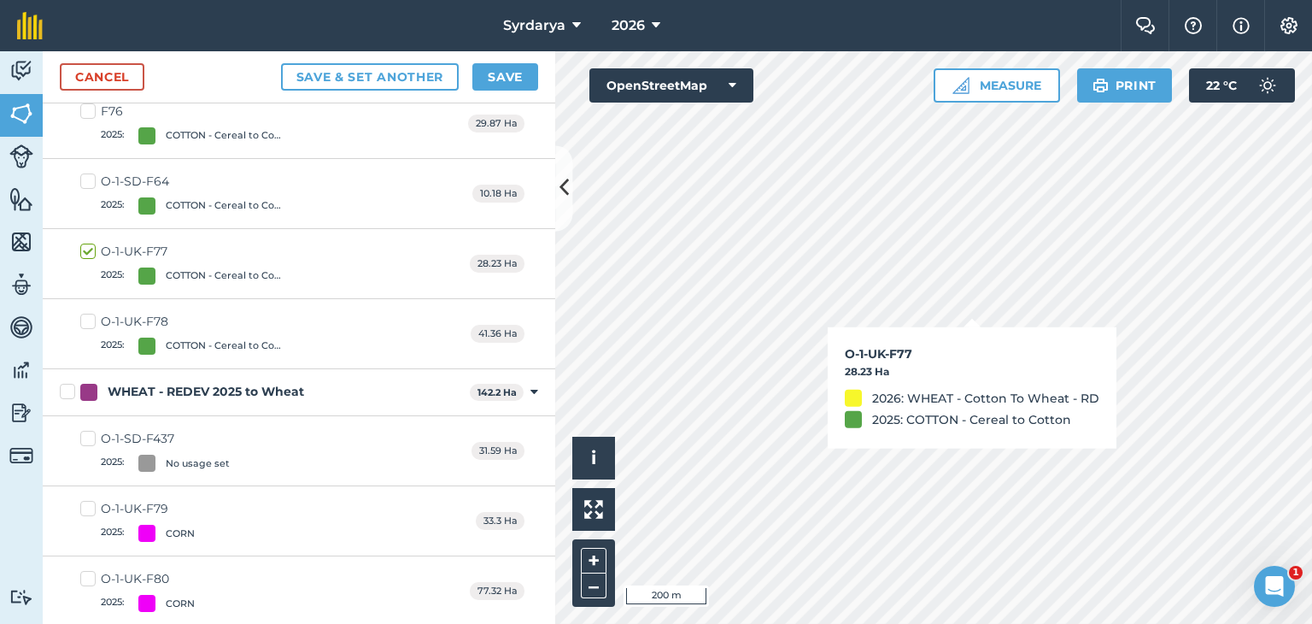
checkbox input "true"
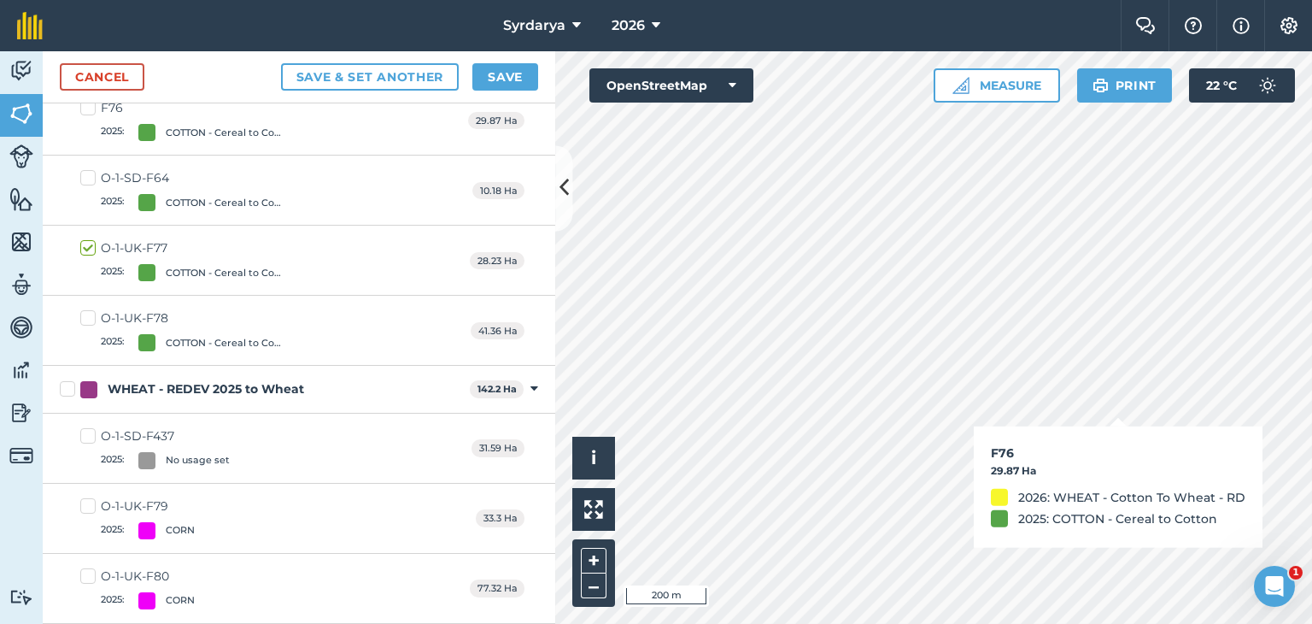
scroll to position [343, 0]
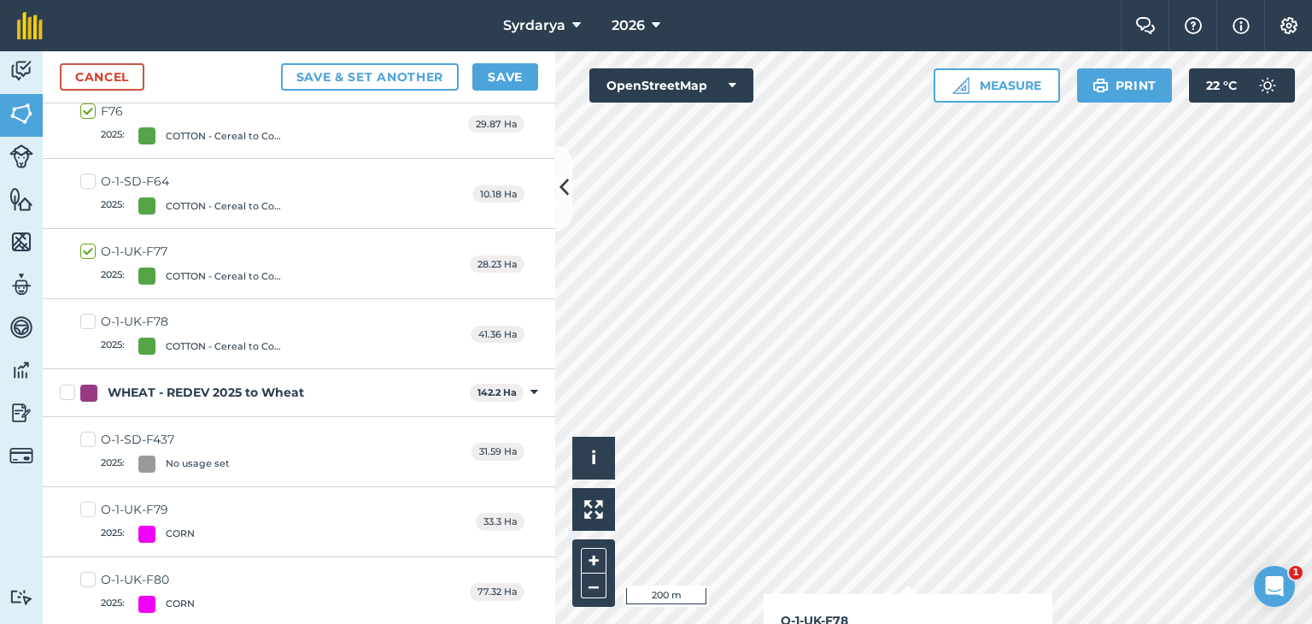
checkbox input "true"
click at [514, 72] on button "Save" at bounding box center [505, 76] width 66 height 27
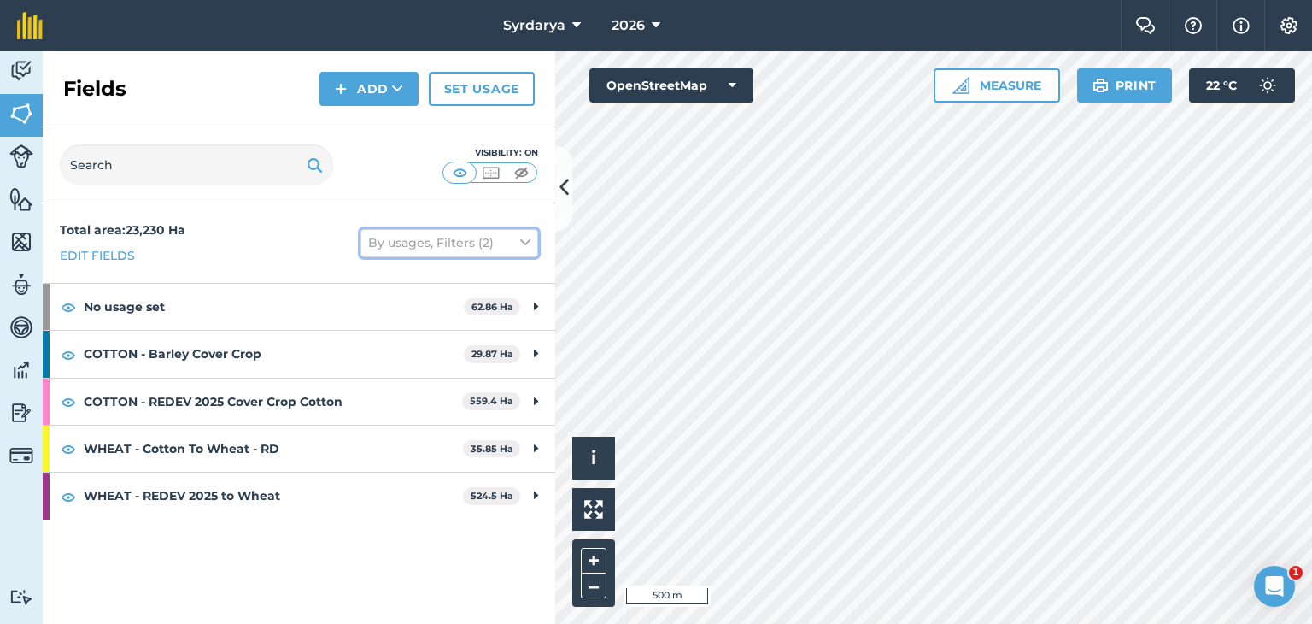
click at [524, 237] on icon at bounding box center [525, 242] width 10 height 19
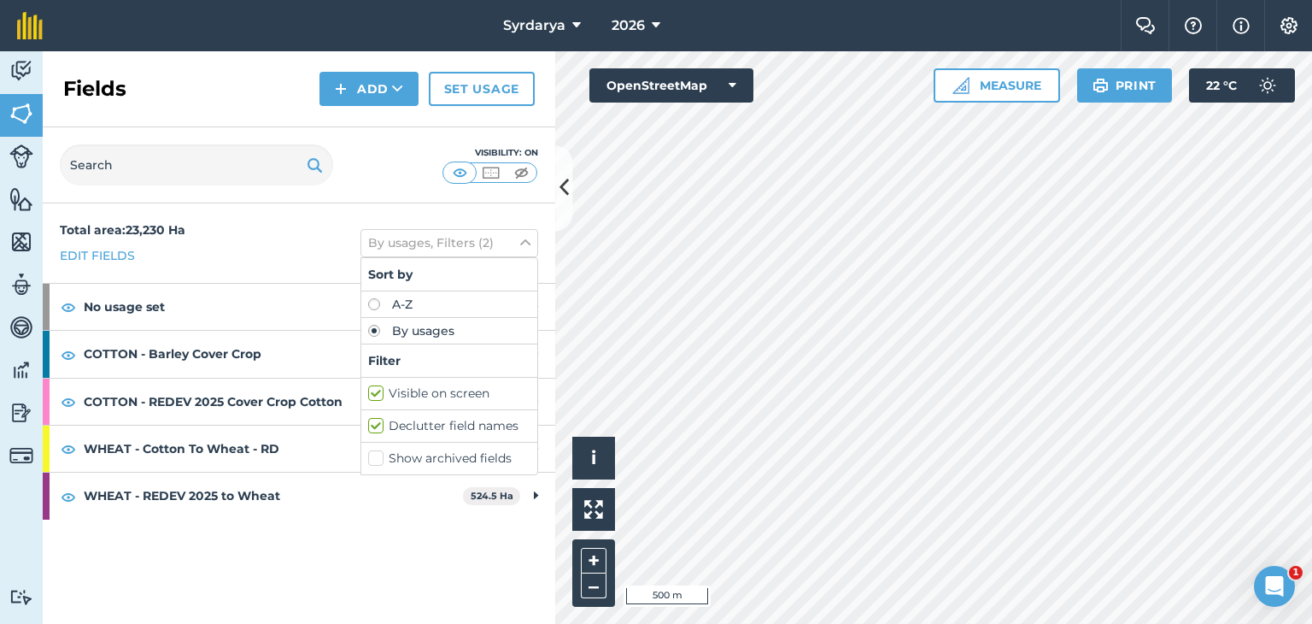
click at [377, 460] on label "Show archived fields" at bounding box center [449, 458] width 162 height 18
click at [377, 460] on input "Show archived fields" at bounding box center [373, 454] width 11 height 11
checkbox input "true"
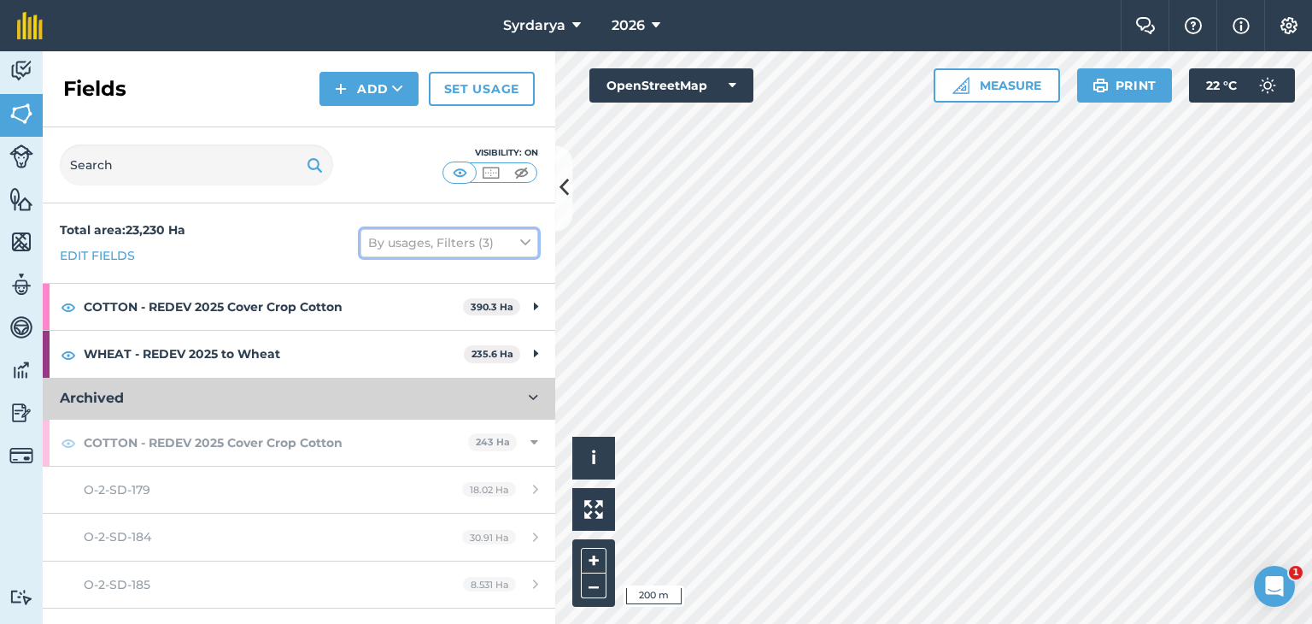
click at [520, 243] on icon at bounding box center [525, 242] width 10 height 19
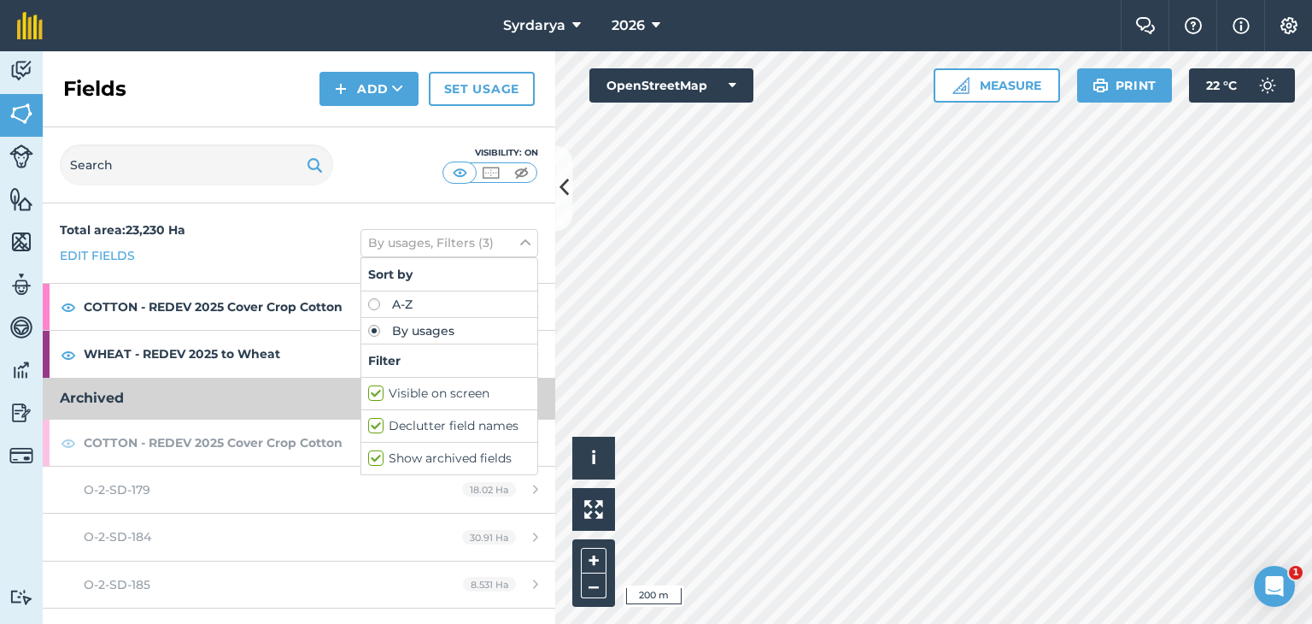
click at [368, 451] on label "Show archived fields" at bounding box center [449, 458] width 162 height 18
click at [368, 451] on input "Show archived fields" at bounding box center [373, 454] width 11 height 11
checkbox input "false"
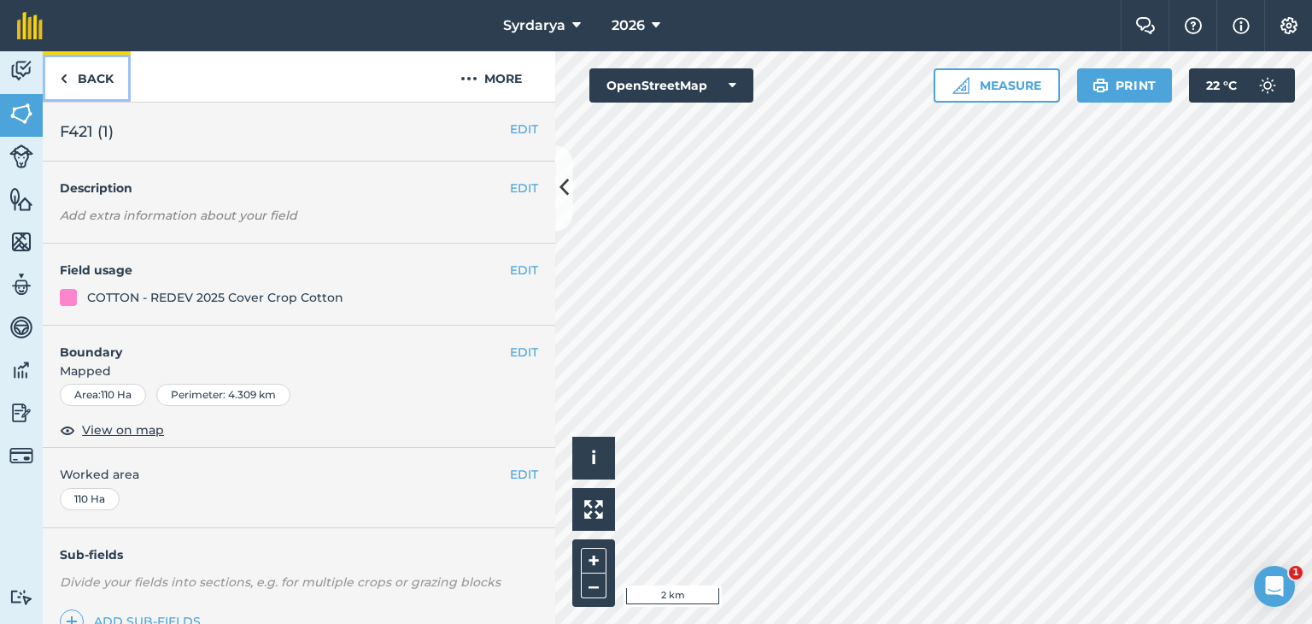
click at [68, 79] on link "Back" at bounding box center [87, 76] width 88 height 50
click at [56, 79] on link "Back" at bounding box center [87, 76] width 88 height 50
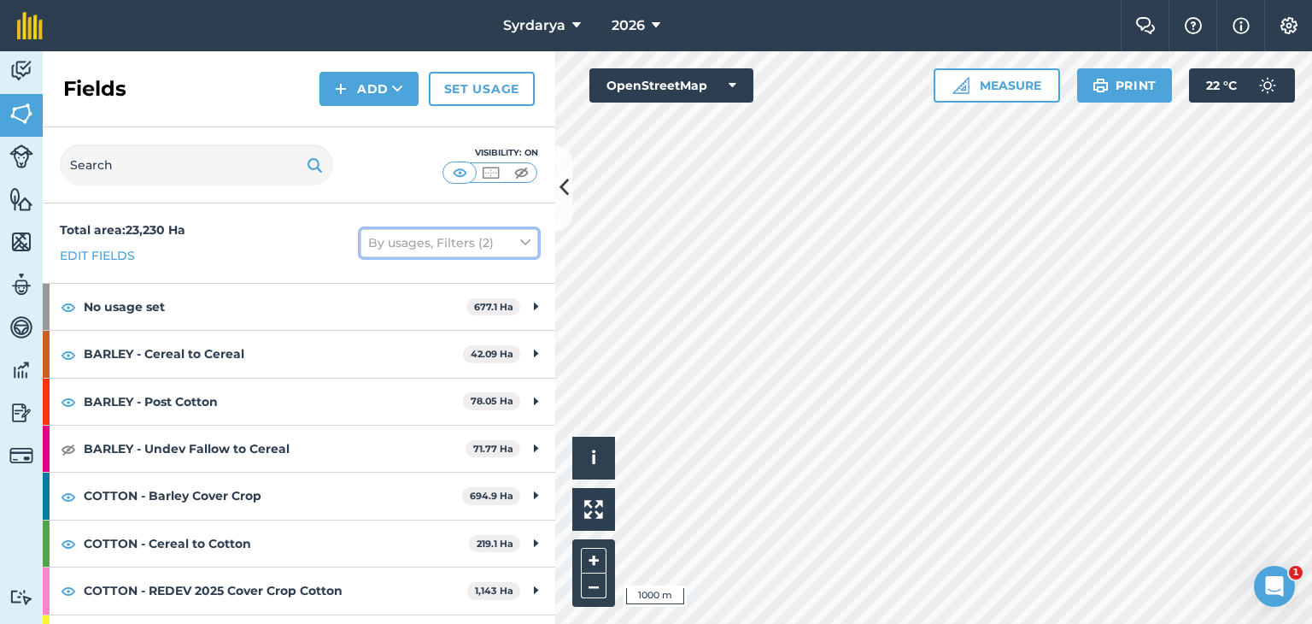
drag, startPoint x: 510, startPoint y: 237, endPoint x: 501, endPoint y: 254, distance: 19.5
click at [520, 239] on icon at bounding box center [525, 242] width 10 height 19
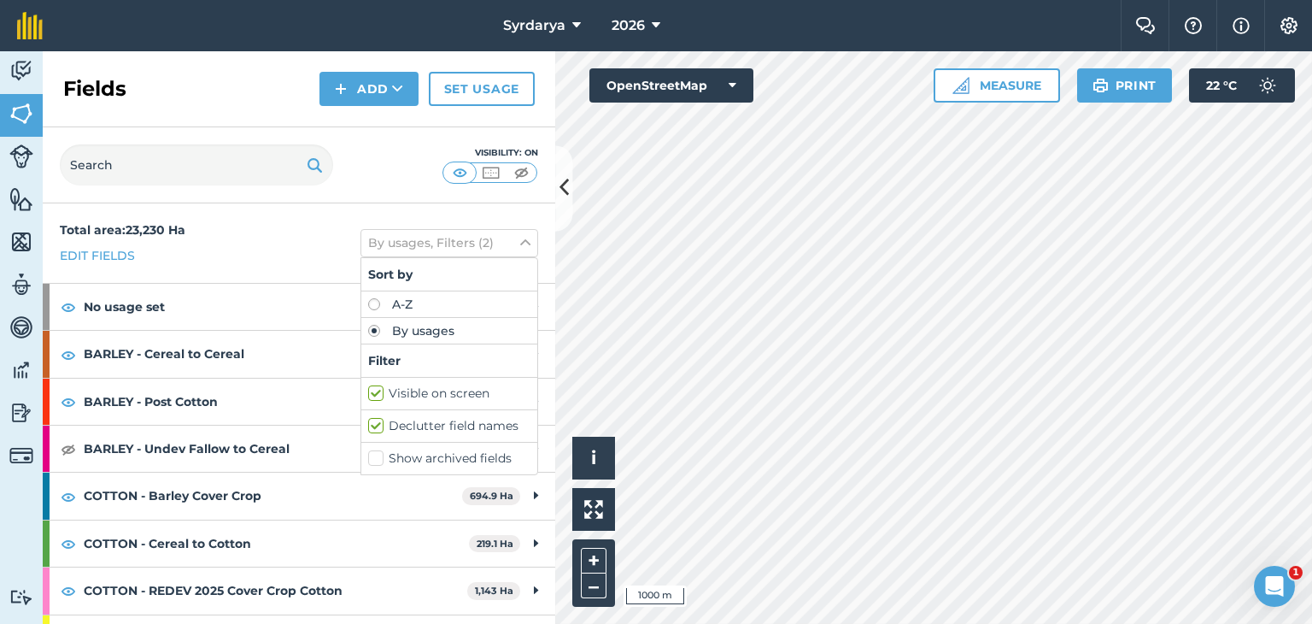
click at [368, 460] on label "Show archived fields" at bounding box center [449, 458] width 162 height 18
click at [368, 460] on input "Show archived fields" at bounding box center [373, 454] width 11 height 11
checkbox input "true"
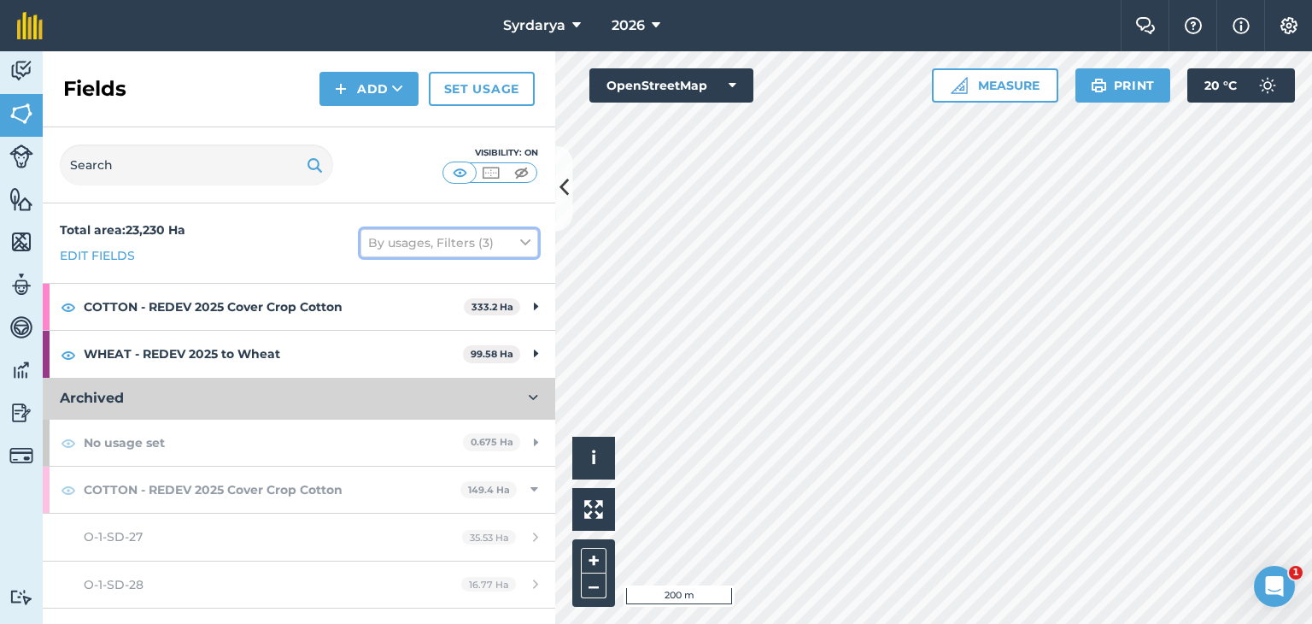
click at [520, 240] on icon at bounding box center [525, 242] width 10 height 19
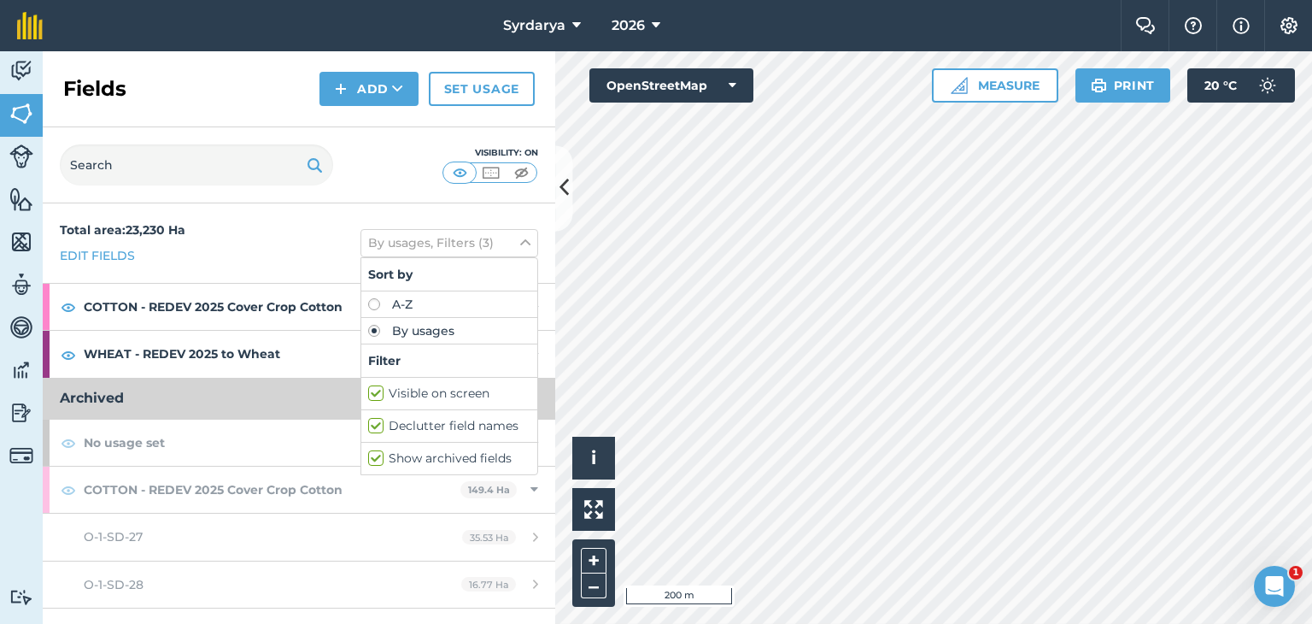
click at [368, 425] on label "Declutter field names" at bounding box center [449, 426] width 162 height 18
click at [368, 425] on input "Declutter field names" at bounding box center [373, 422] width 11 height 11
checkbox input "false"
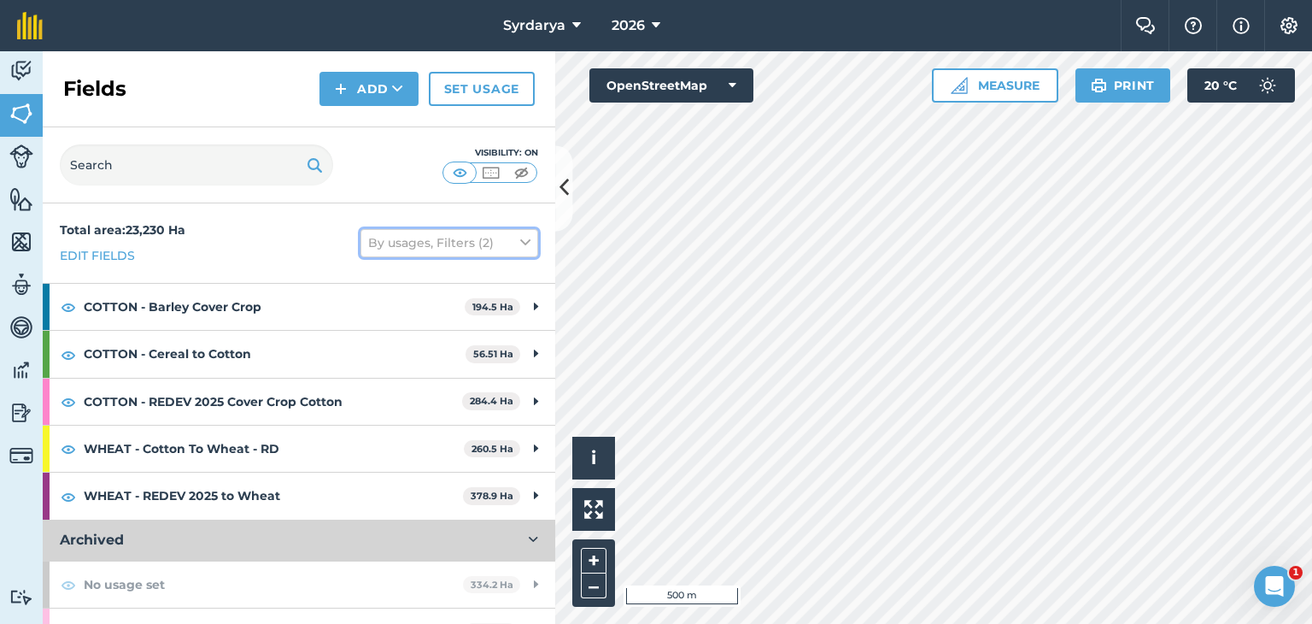
click at [520, 240] on icon at bounding box center [525, 242] width 10 height 19
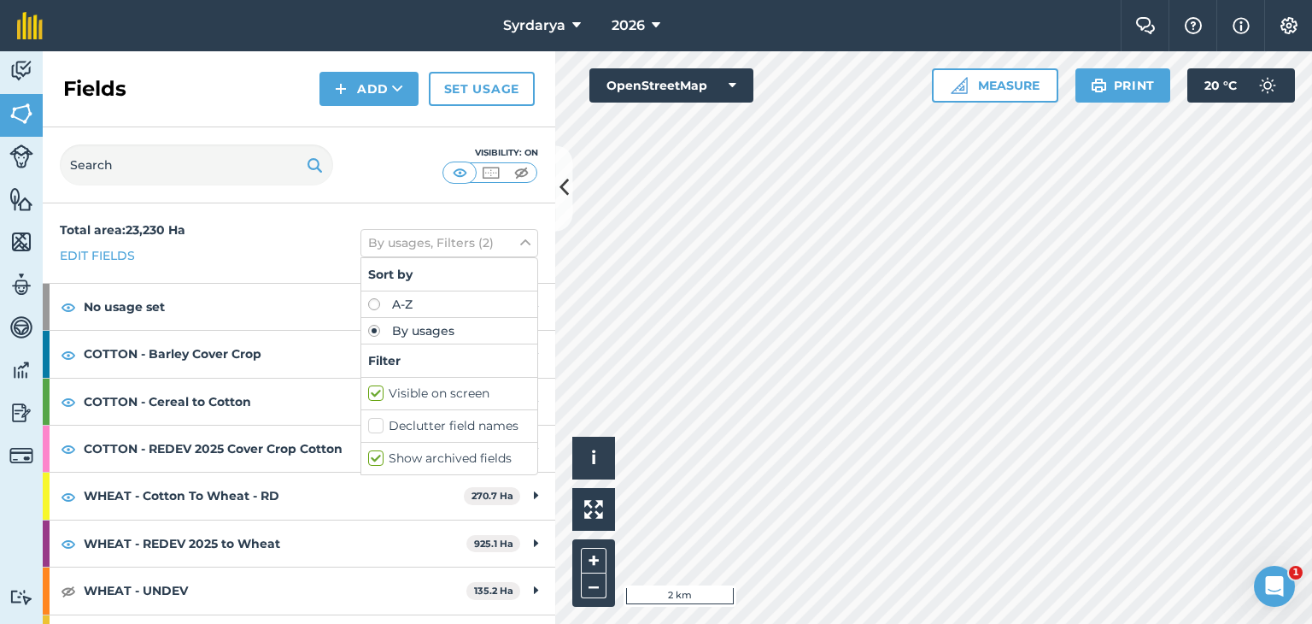
click at [368, 423] on label "Declutter field names" at bounding box center [449, 426] width 162 height 18
click at [368, 423] on input "Declutter field names" at bounding box center [373, 422] width 11 height 11
checkbox input "true"
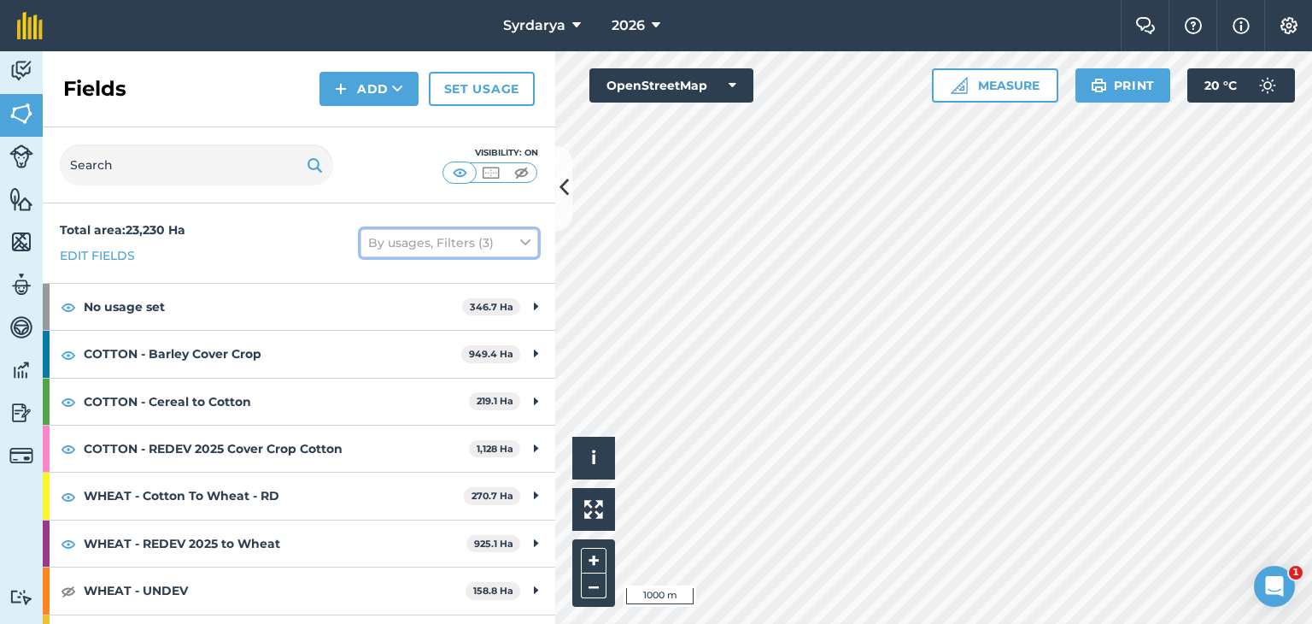
click at [518, 240] on button "By usages, Filters (3)" at bounding box center [449, 242] width 178 height 27
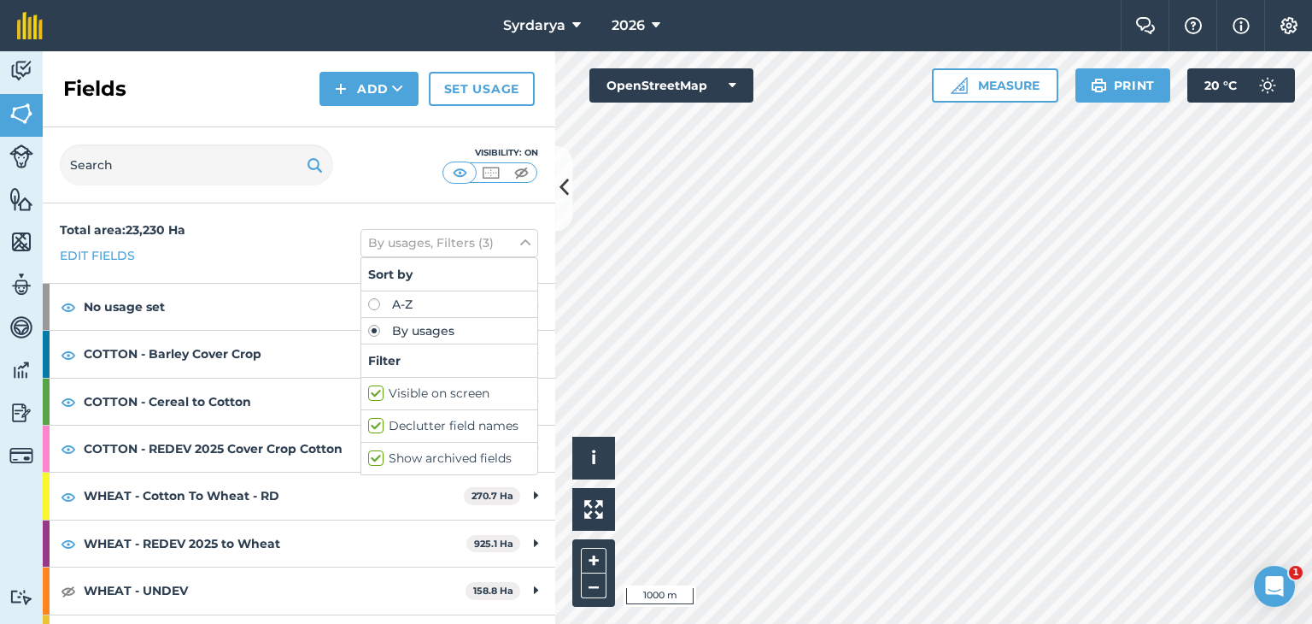
click at [368, 455] on label "Show archived fields" at bounding box center [449, 458] width 162 height 18
click at [368, 455] on input "Show archived fields" at bounding box center [373, 454] width 11 height 11
checkbox input "false"
click at [566, 185] on icon at bounding box center [564, 188] width 9 height 30
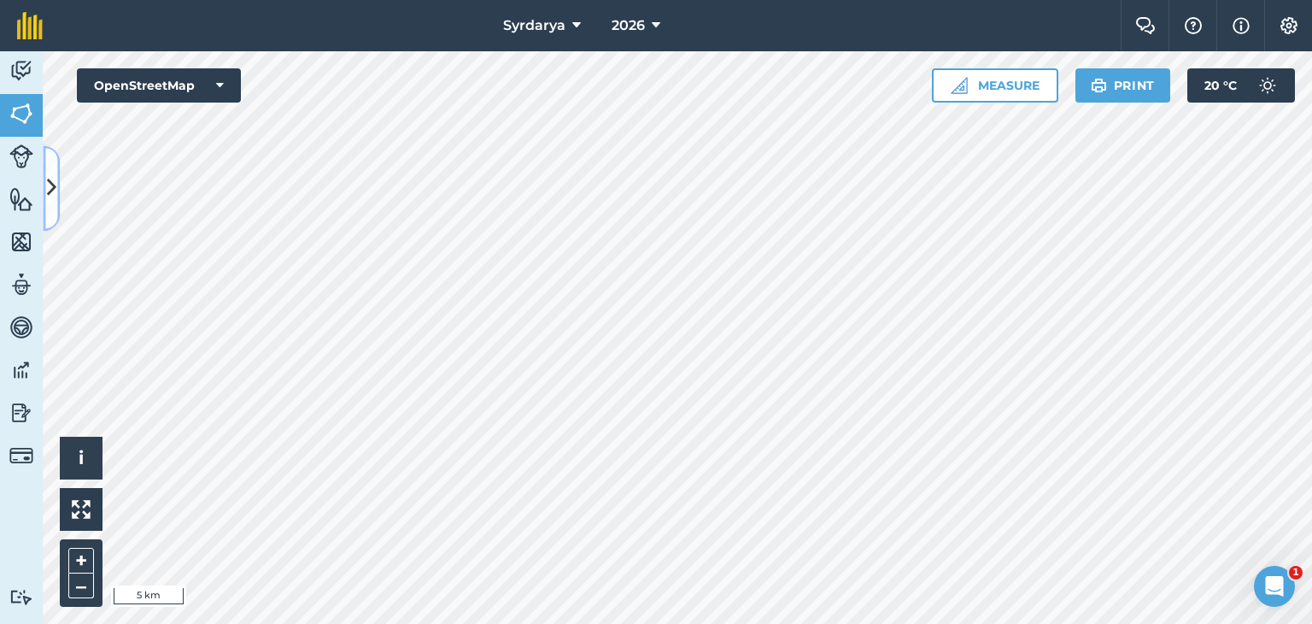
click at [50, 186] on icon at bounding box center [51, 188] width 9 height 30
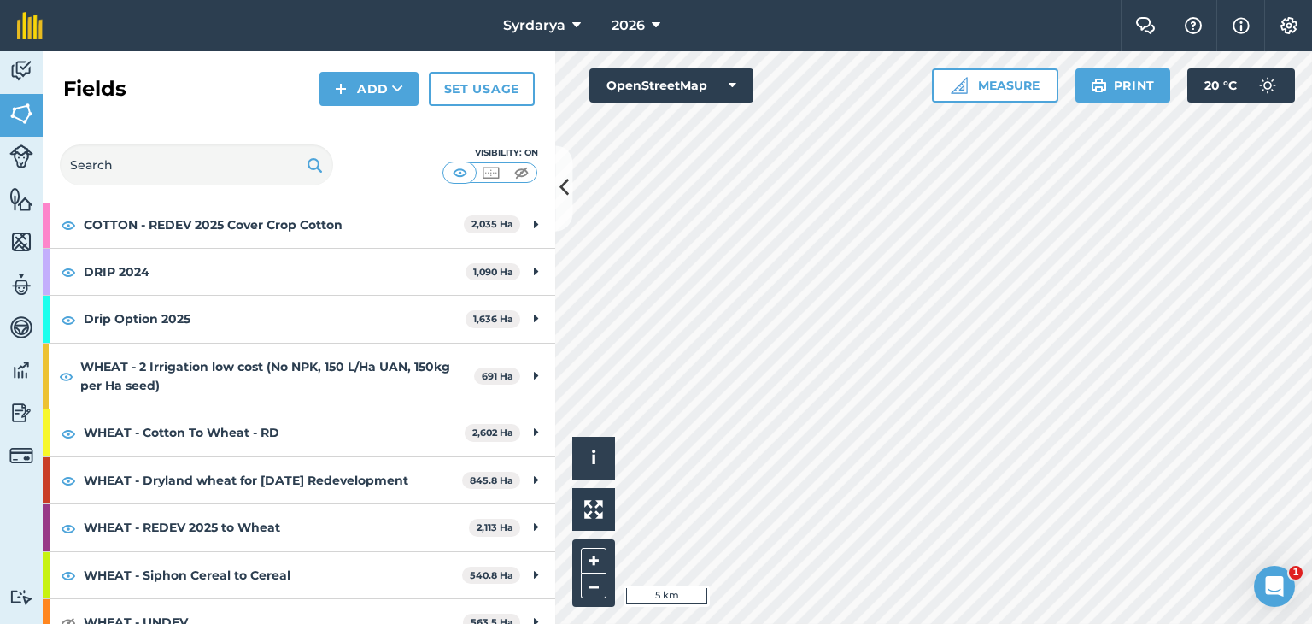
scroll to position [526, 0]
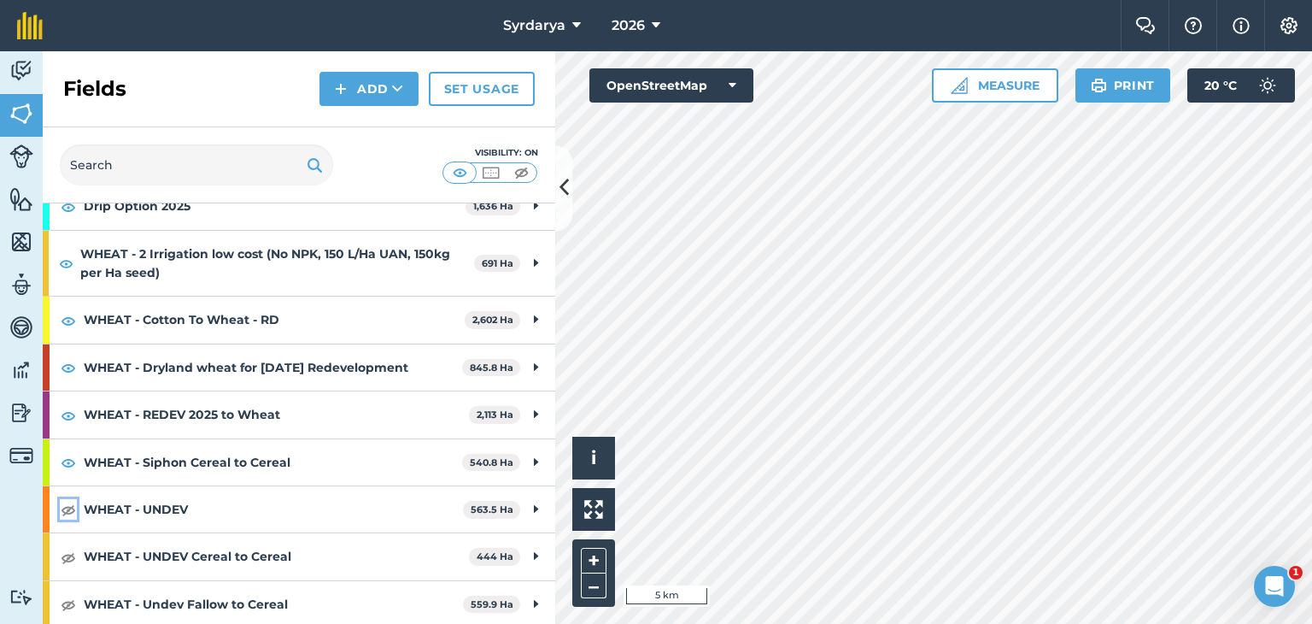
click at [73, 501] on img at bounding box center [68, 509] width 15 height 21
click at [68, 548] on img at bounding box center [68, 557] width 15 height 21
click at [68, 598] on img at bounding box center [68, 604] width 15 height 21
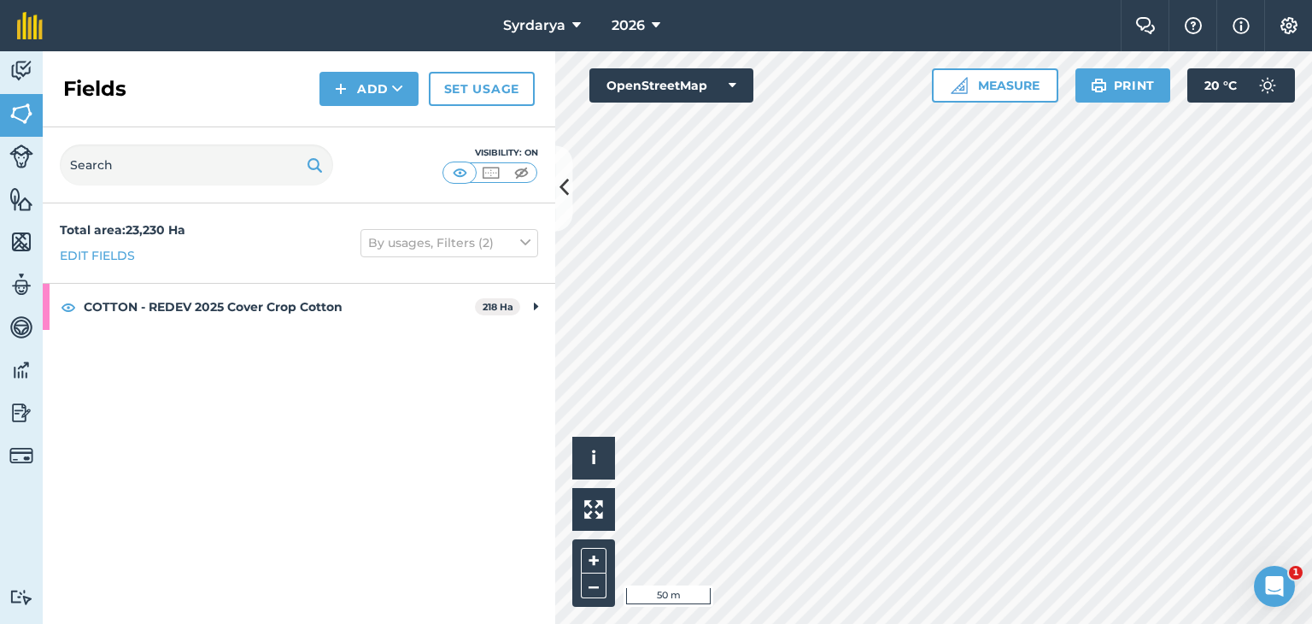
scroll to position [0, 0]
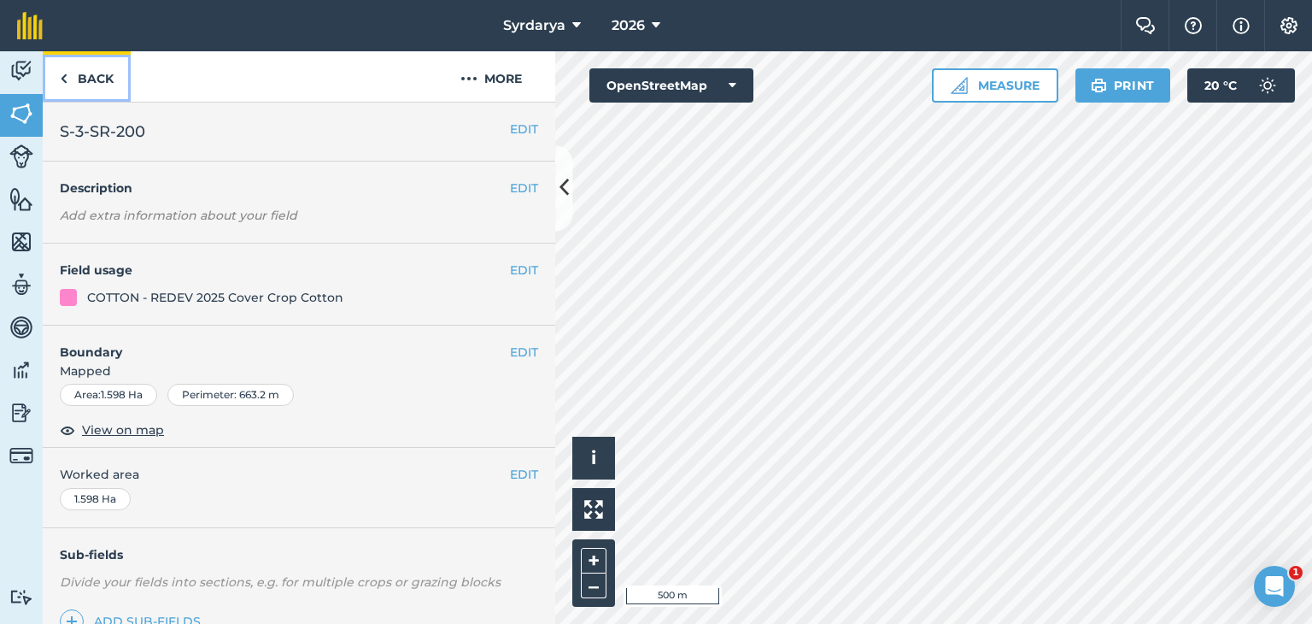
click at [61, 73] on img at bounding box center [64, 78] width 8 height 21
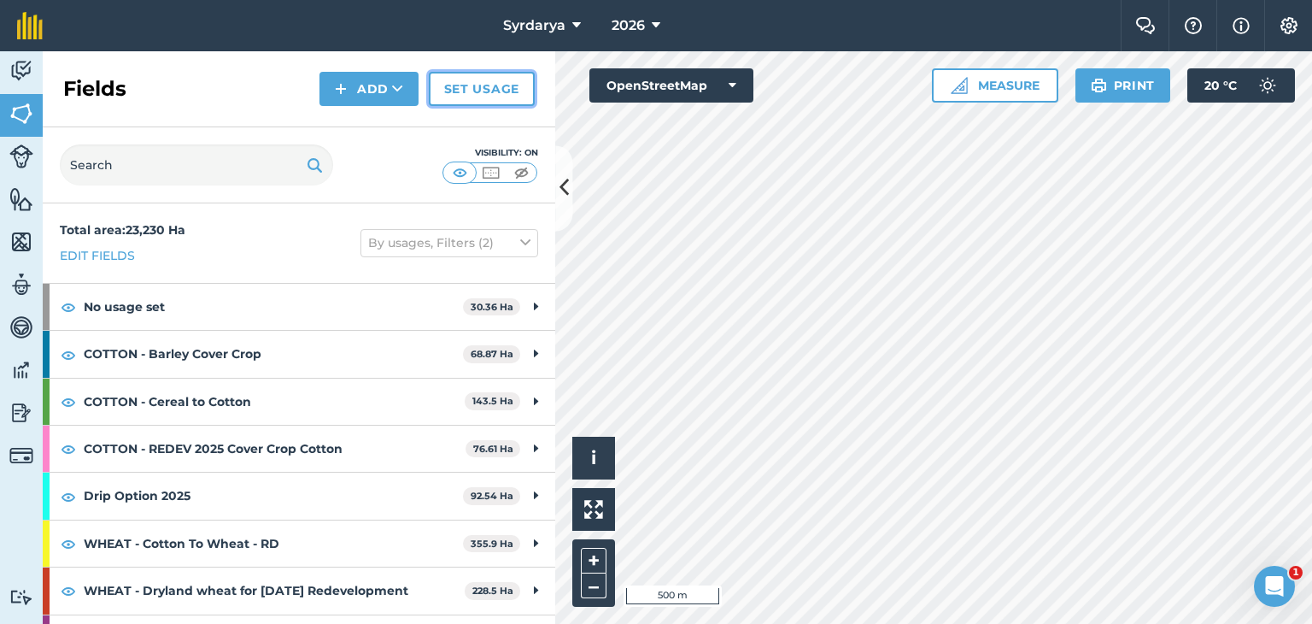
click at [489, 89] on link "Set usage" at bounding box center [482, 89] width 106 height 34
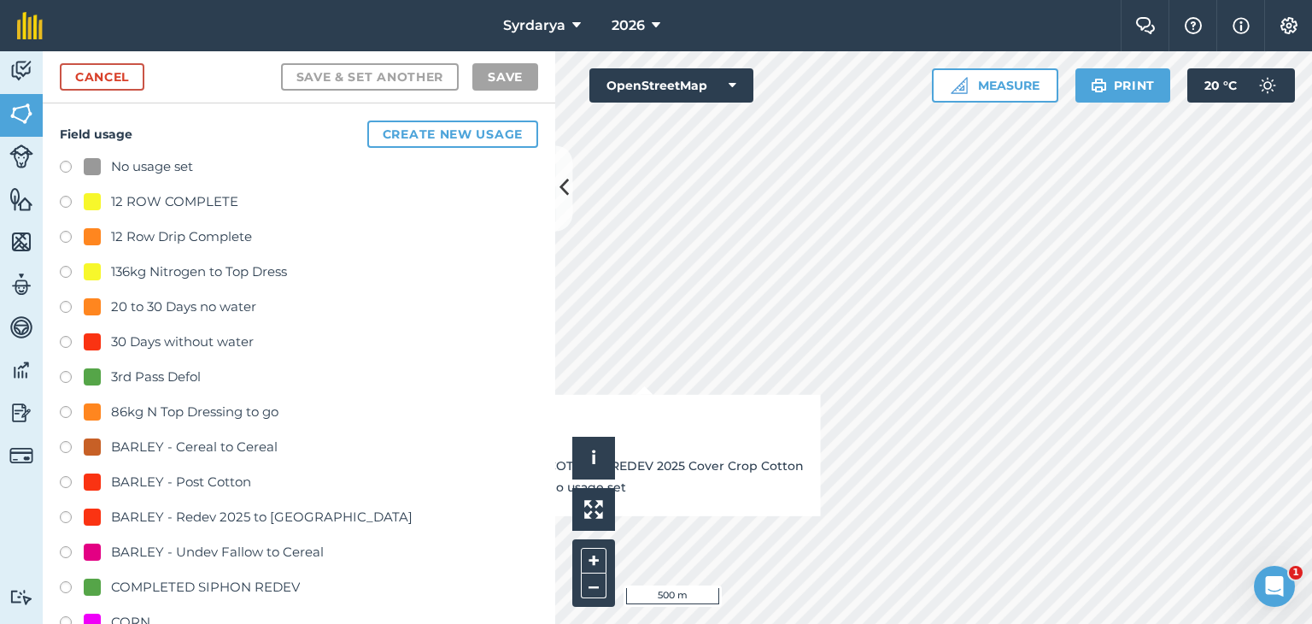
checkbox input "true"
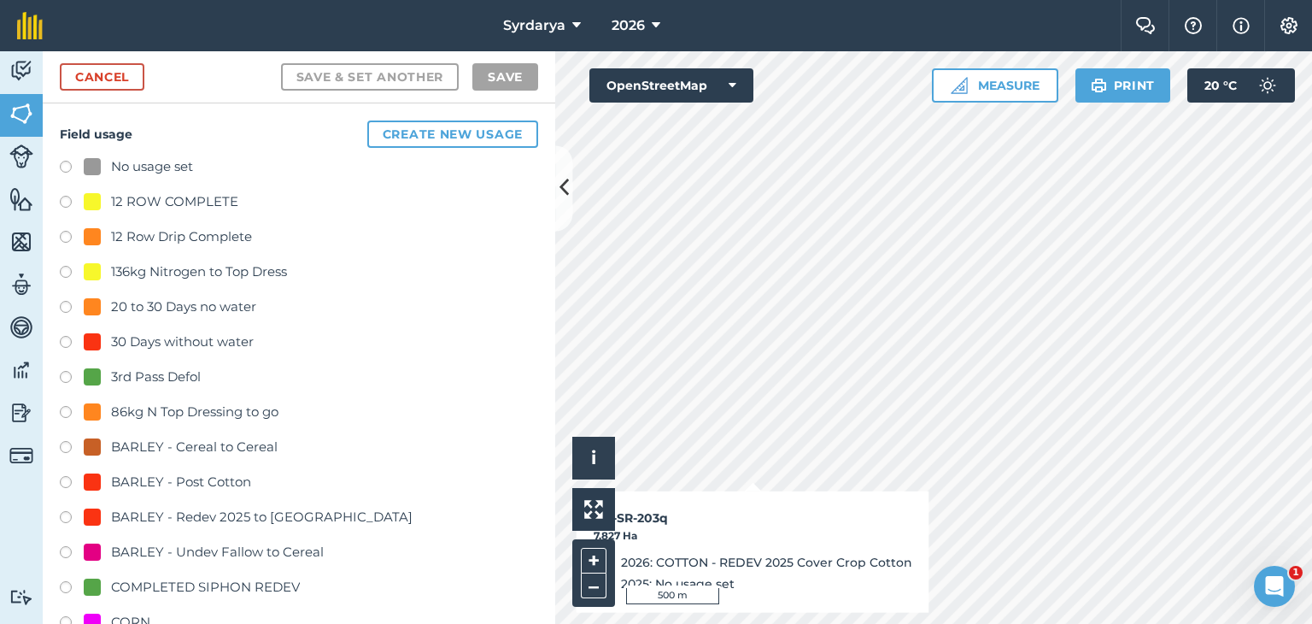
checkbox input "true"
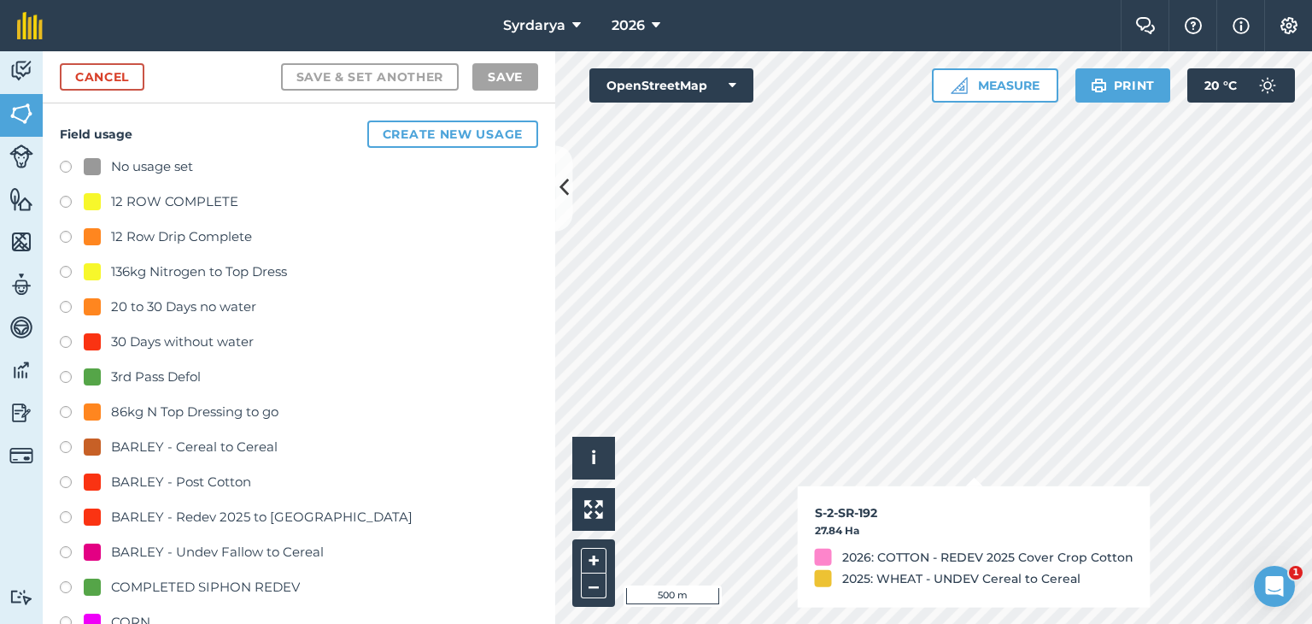
checkbox input "true"
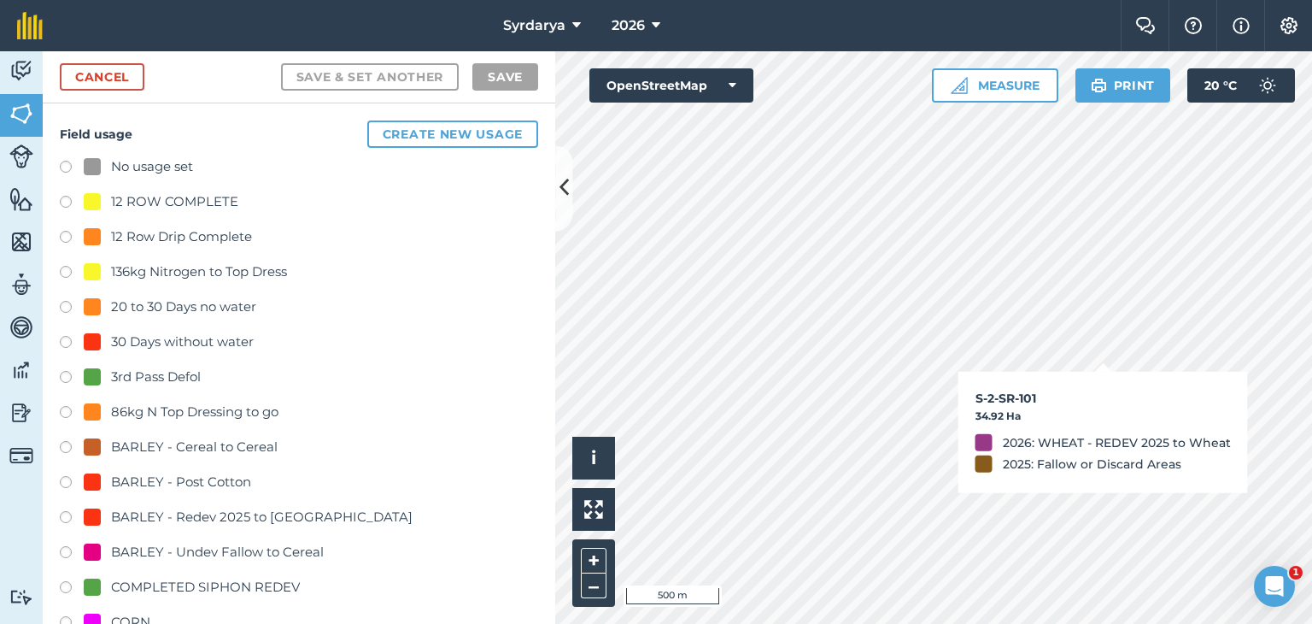
checkbox input "true"
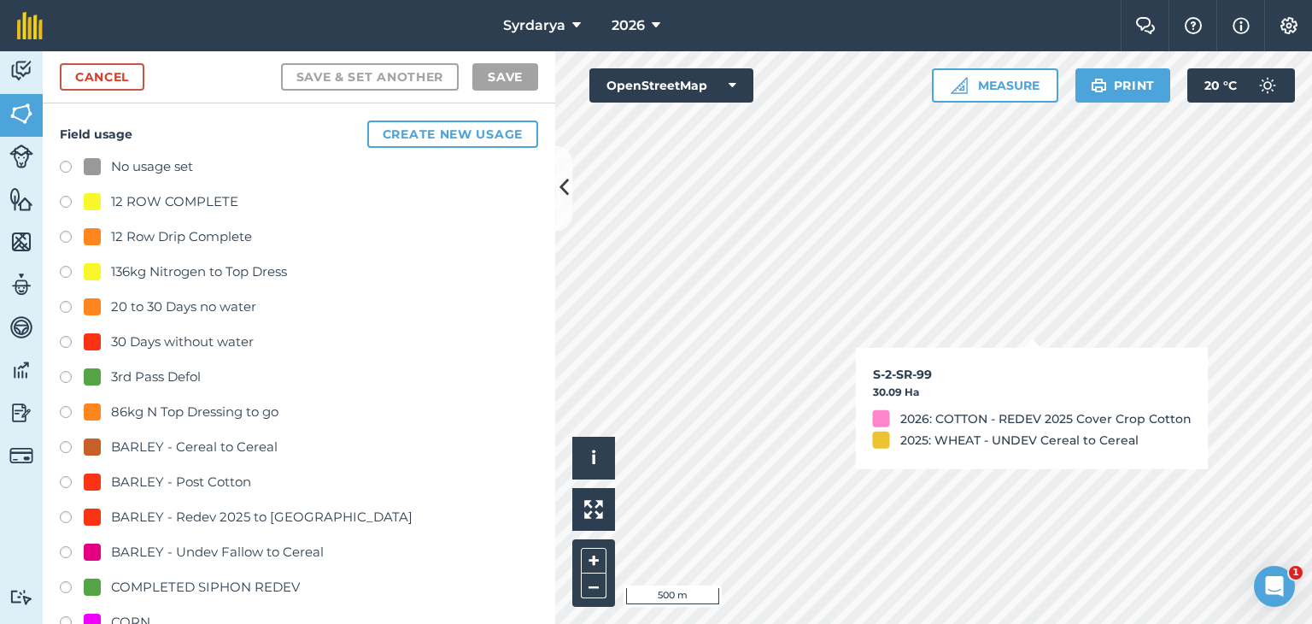
checkbox input "true"
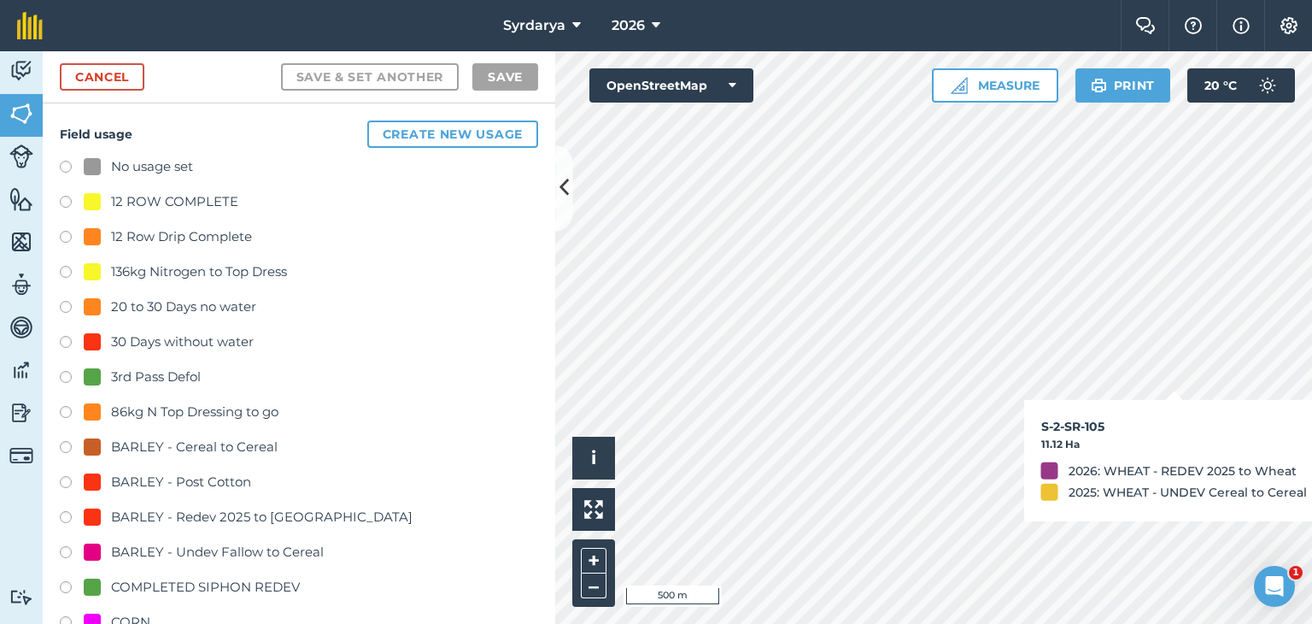
checkbox input "true"
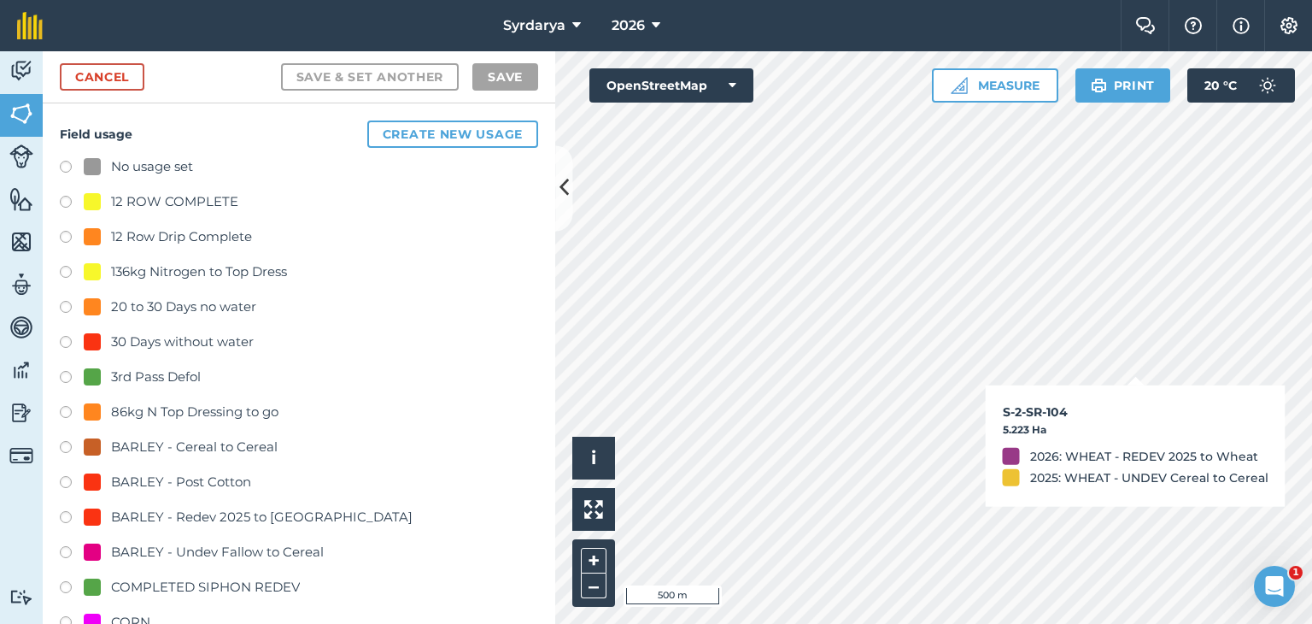
checkbox input "true"
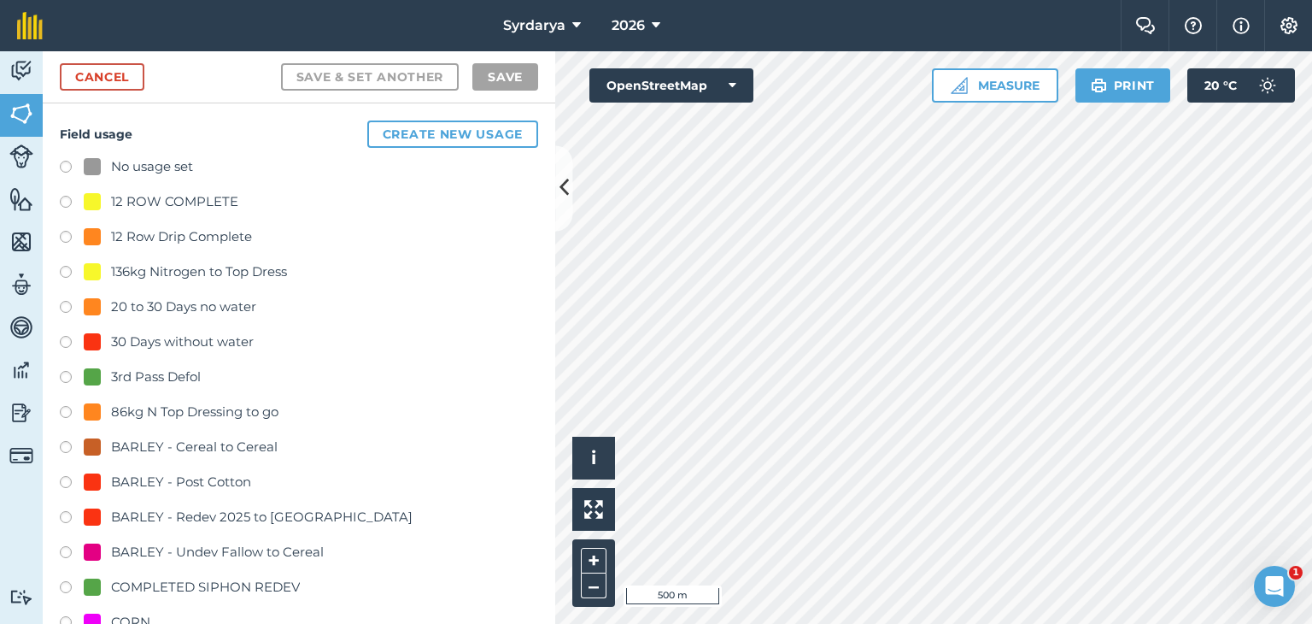
click at [64, 163] on label at bounding box center [72, 169] width 24 height 17
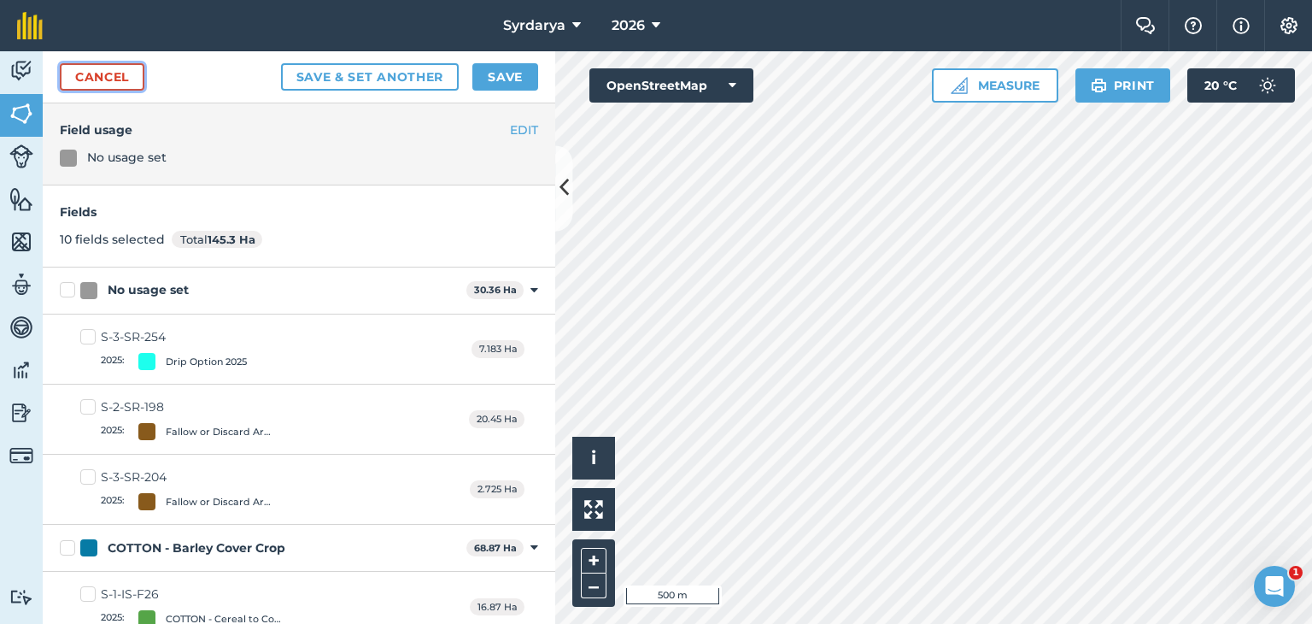
click at [94, 76] on link "Cancel" at bounding box center [102, 76] width 85 height 27
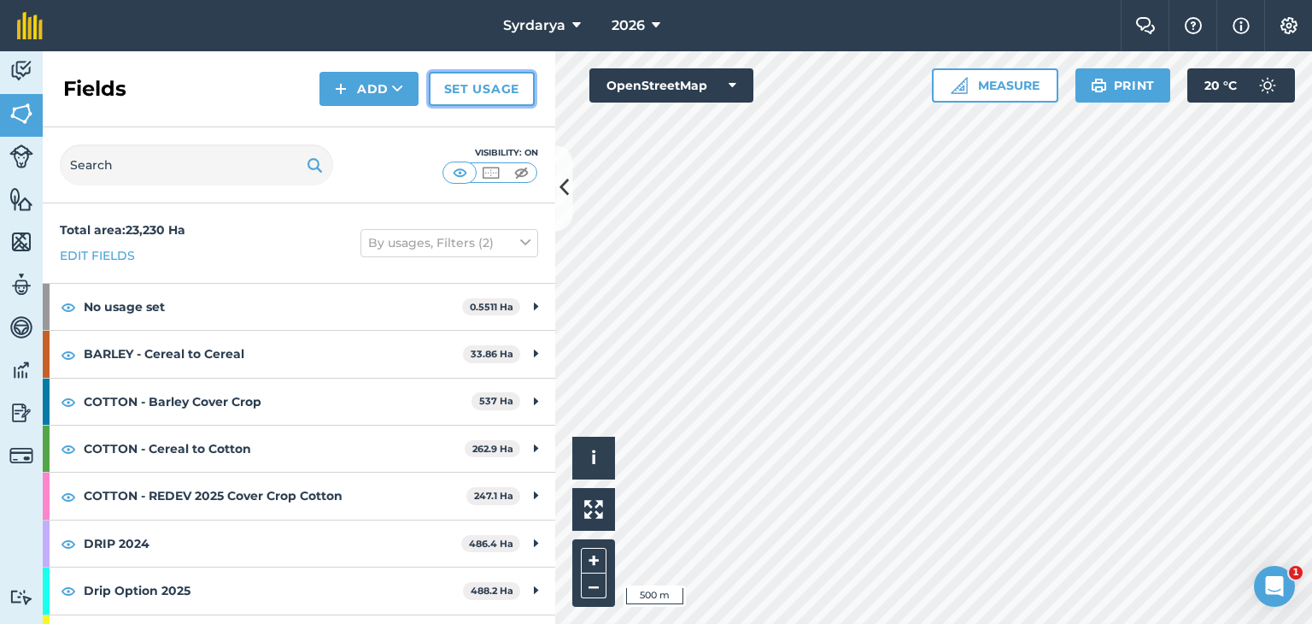
click at [495, 88] on link "Set usage" at bounding box center [482, 89] width 106 height 34
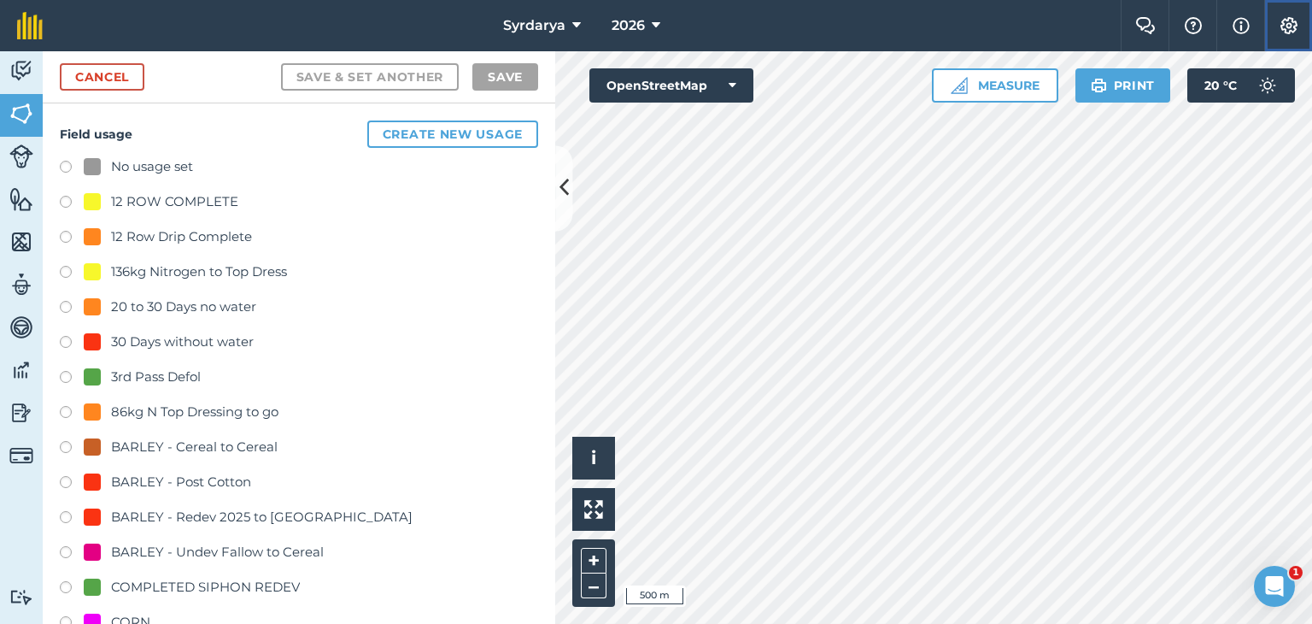
click at [1293, 23] on img at bounding box center [1289, 25] width 21 height 17
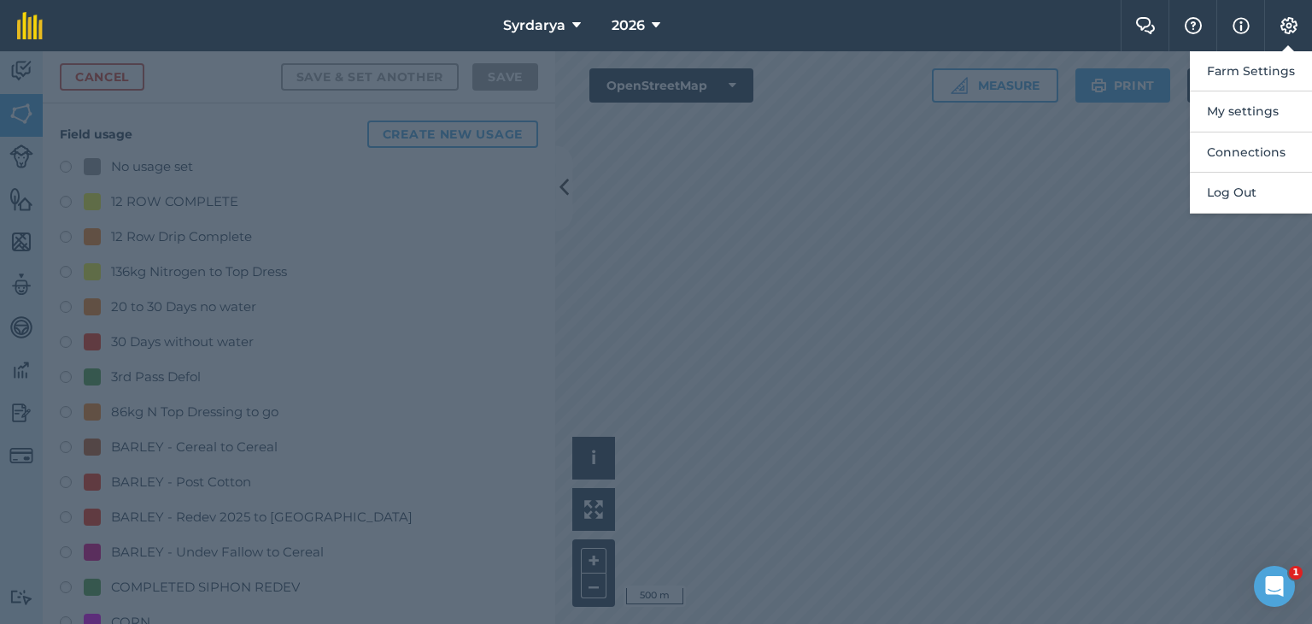
click at [888, 164] on div at bounding box center [656, 337] width 1312 height 572
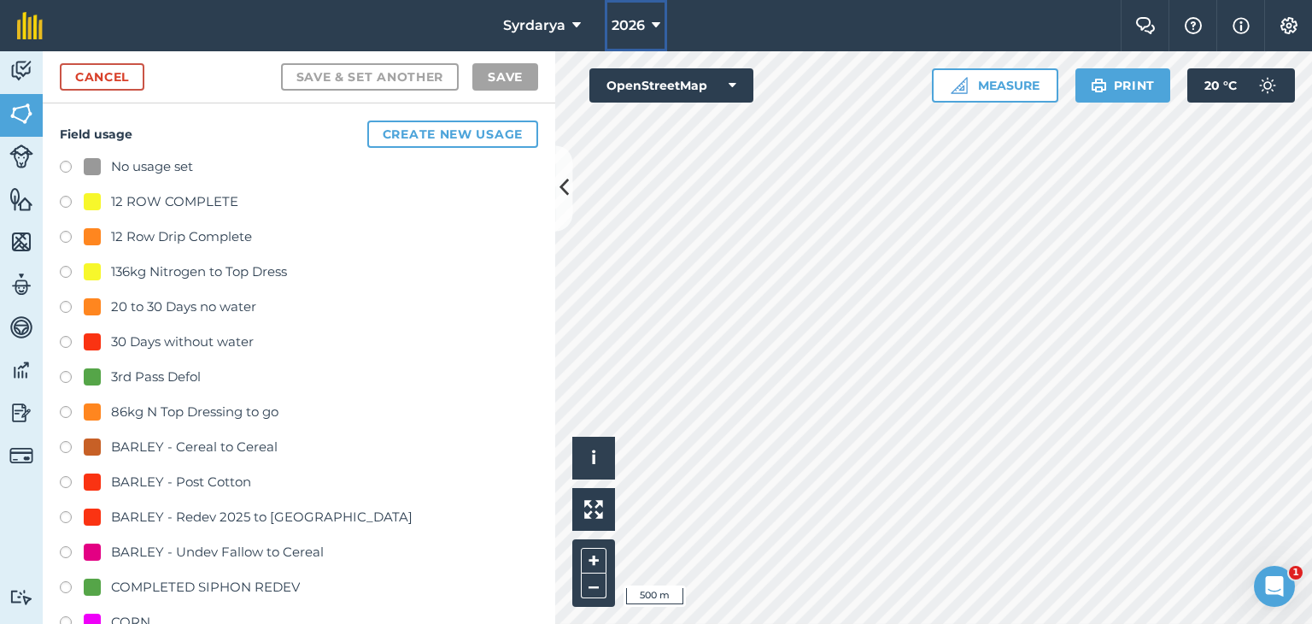
click at [656, 25] on icon at bounding box center [656, 25] width 9 height 21
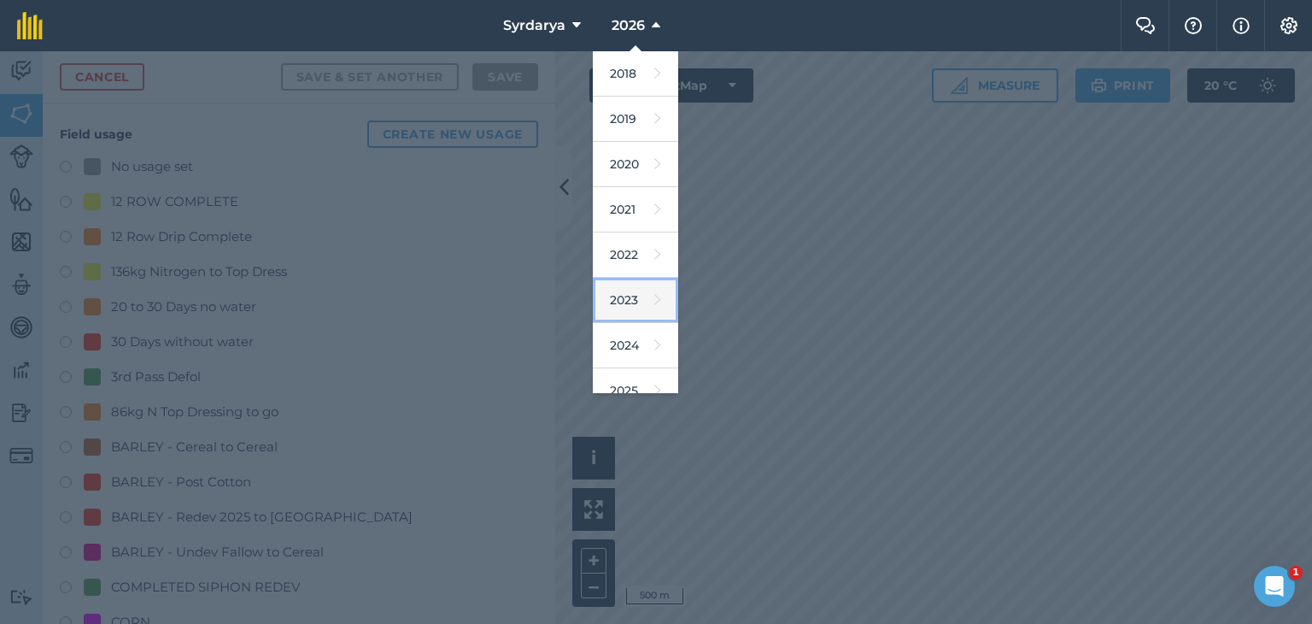
click at [623, 298] on link "2023" at bounding box center [635, 300] width 85 height 45
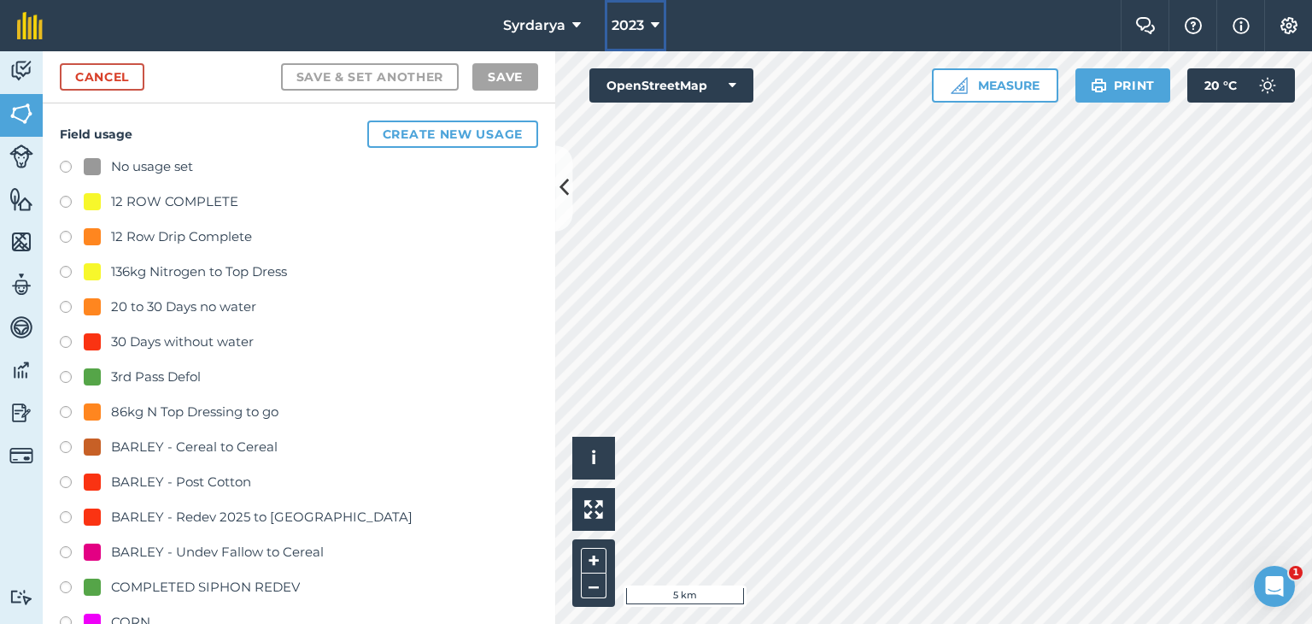
click at [639, 26] on span "2023" at bounding box center [628, 25] width 32 height 21
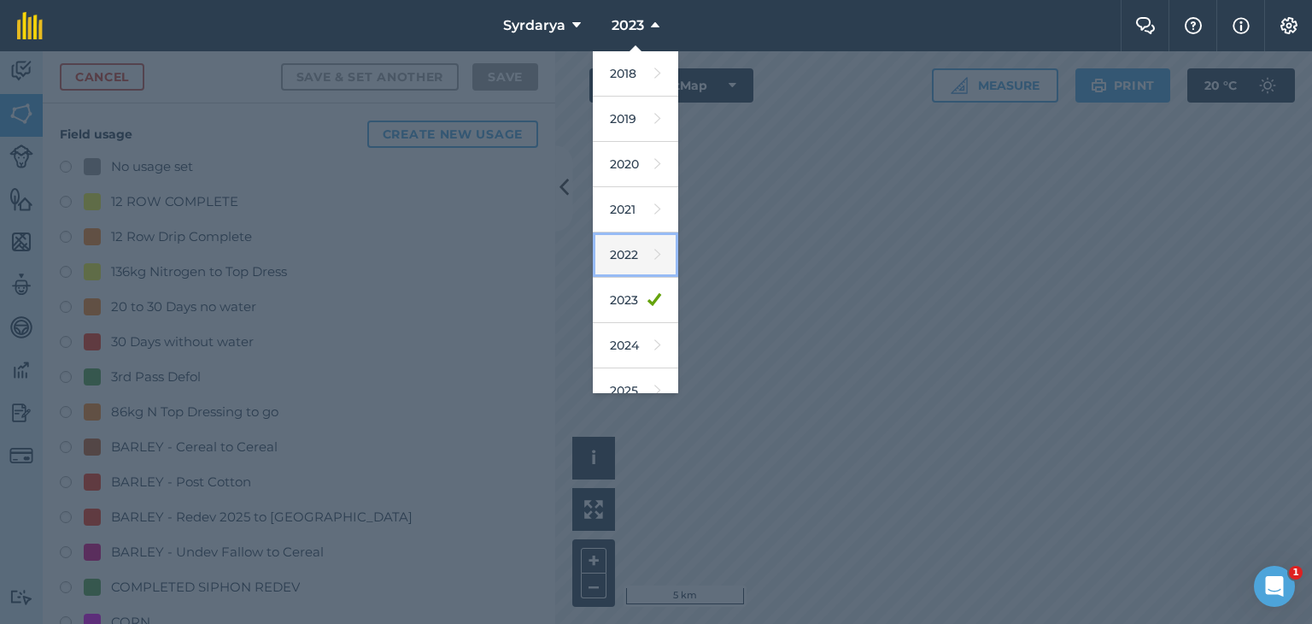
click at [625, 260] on link "2022" at bounding box center [635, 254] width 85 height 45
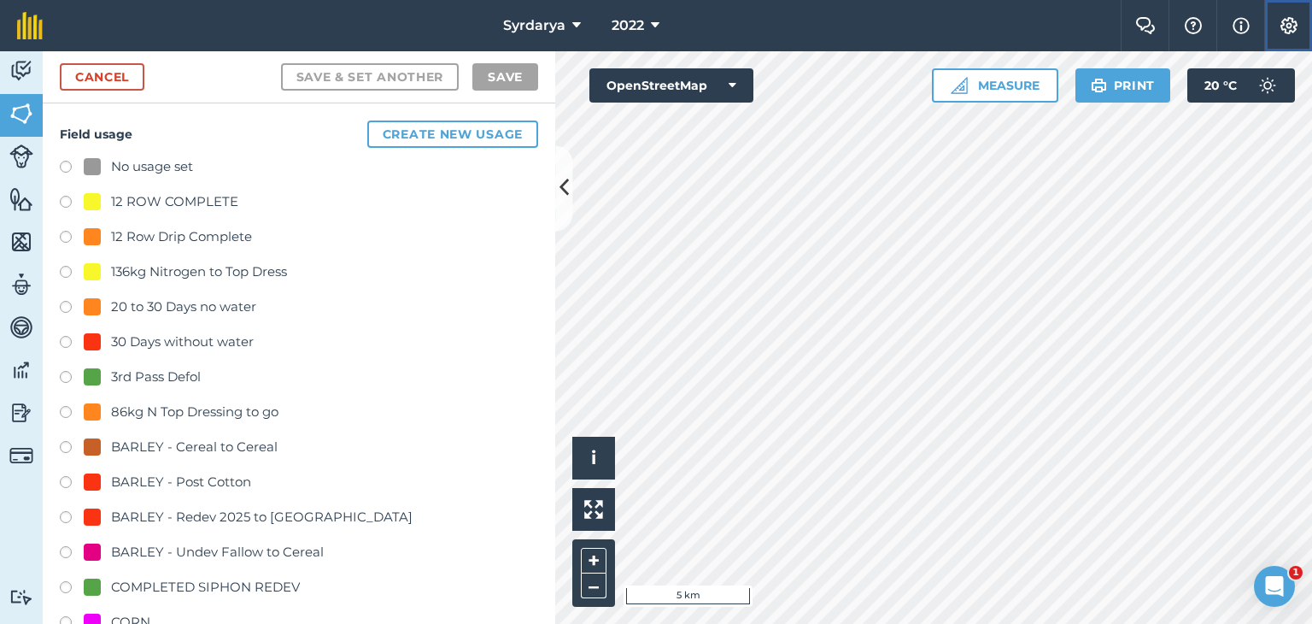
click at [1285, 22] on img at bounding box center [1289, 25] width 21 height 17
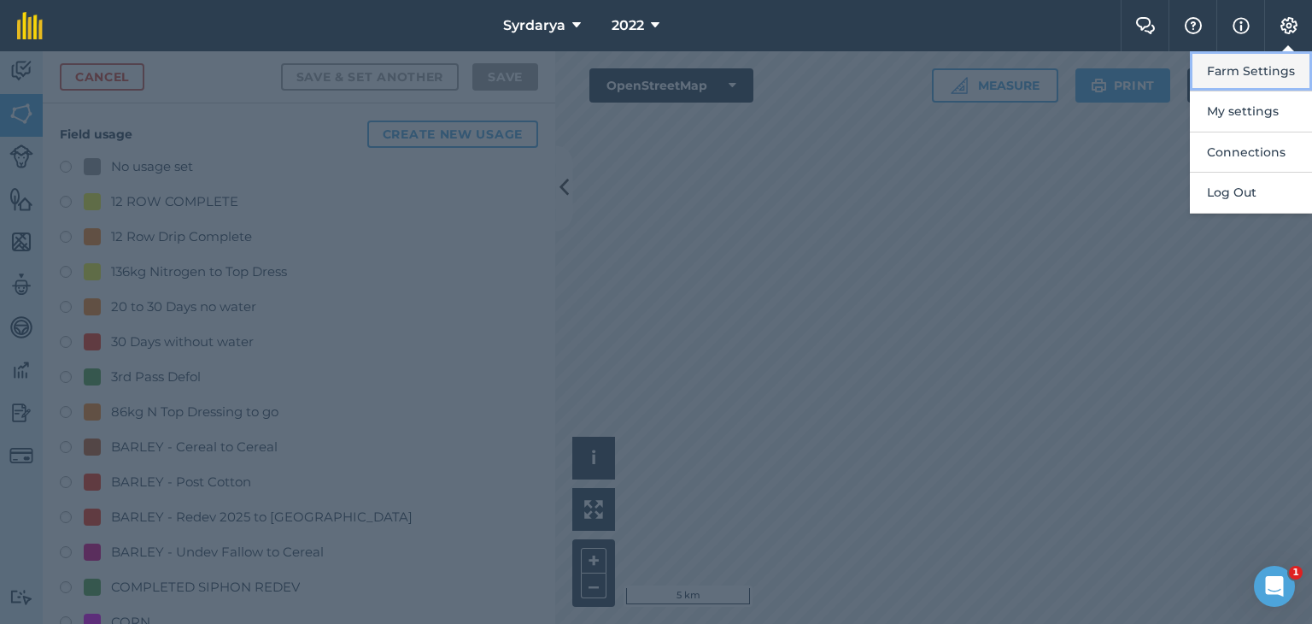
click at [1237, 68] on button "Farm Settings" at bounding box center [1251, 71] width 122 height 40
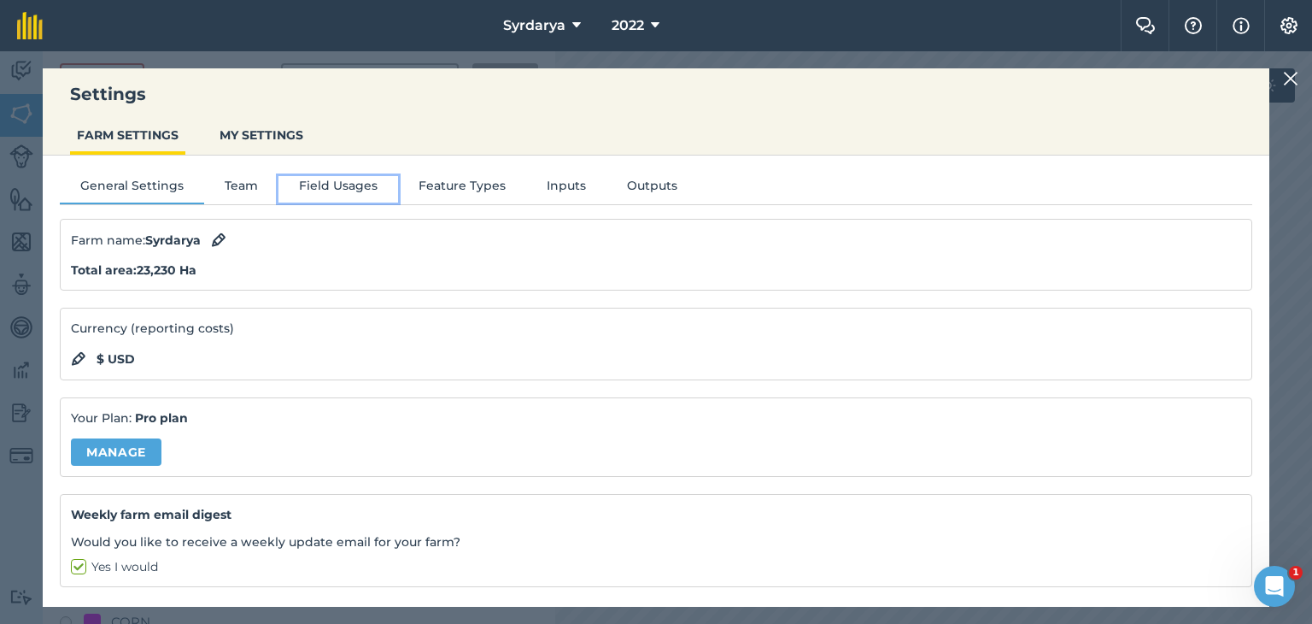
click at [328, 188] on button "Field Usages" at bounding box center [338, 189] width 120 height 26
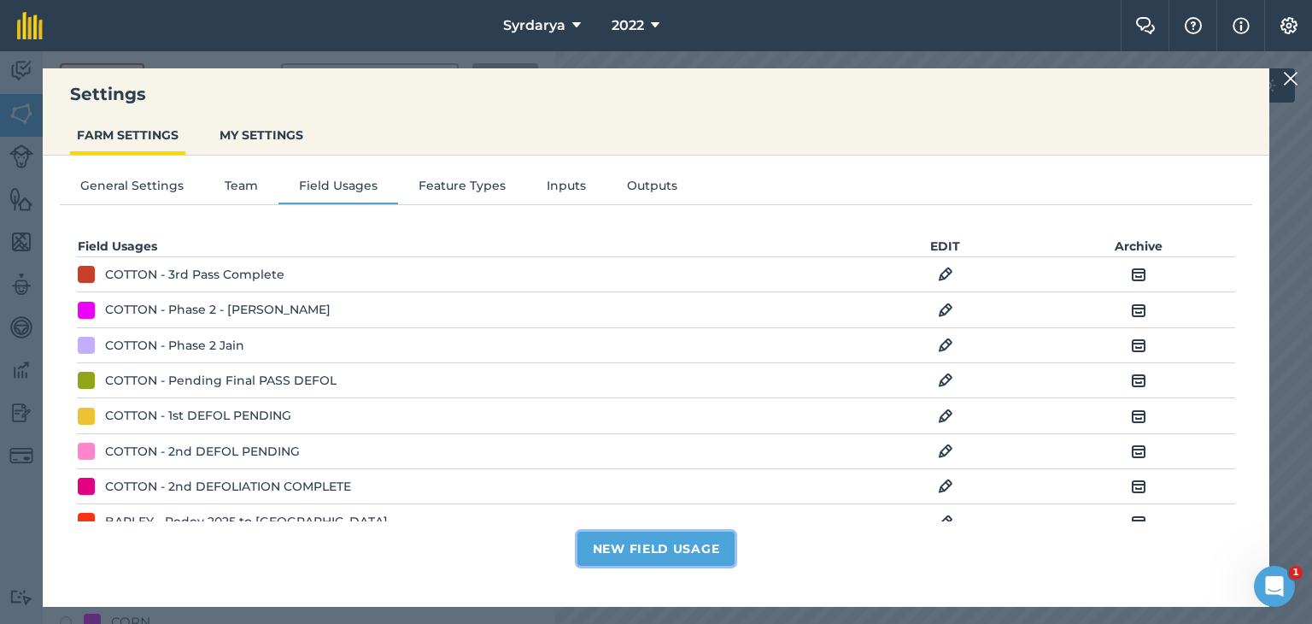
click at [610, 545] on button "New Field Usage" at bounding box center [656, 548] width 158 height 34
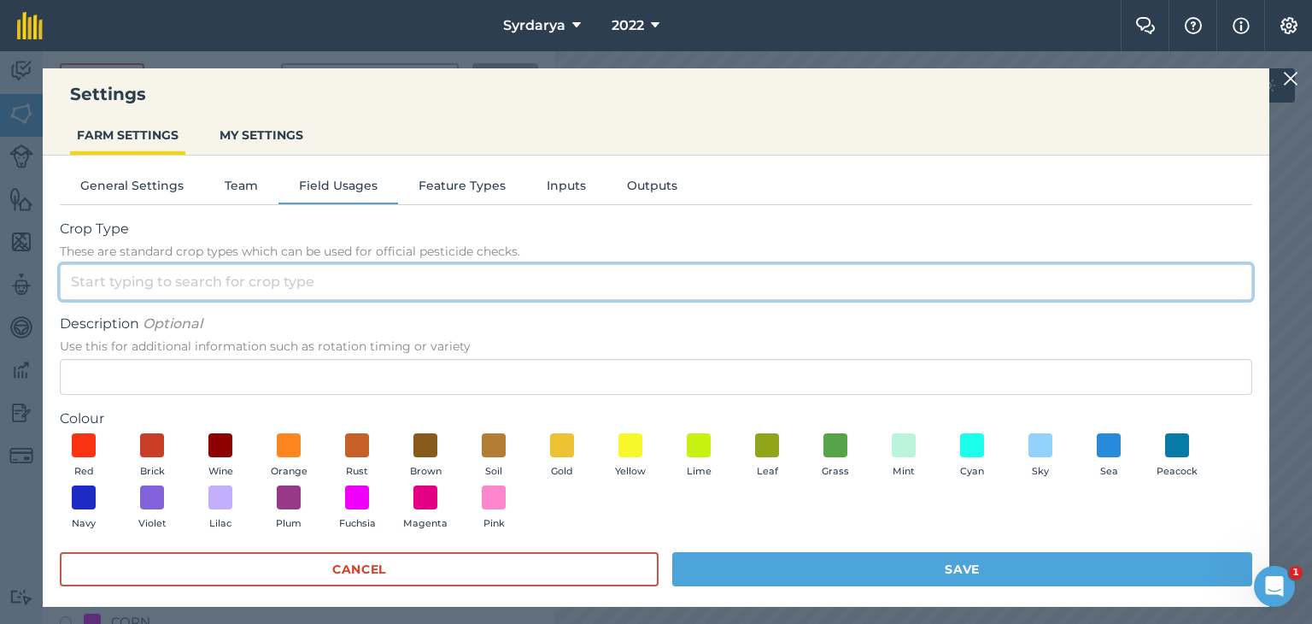
click at [179, 281] on input "Crop Type These are standard crop types which can be used for official pesticid…" at bounding box center [656, 282] width 1193 height 36
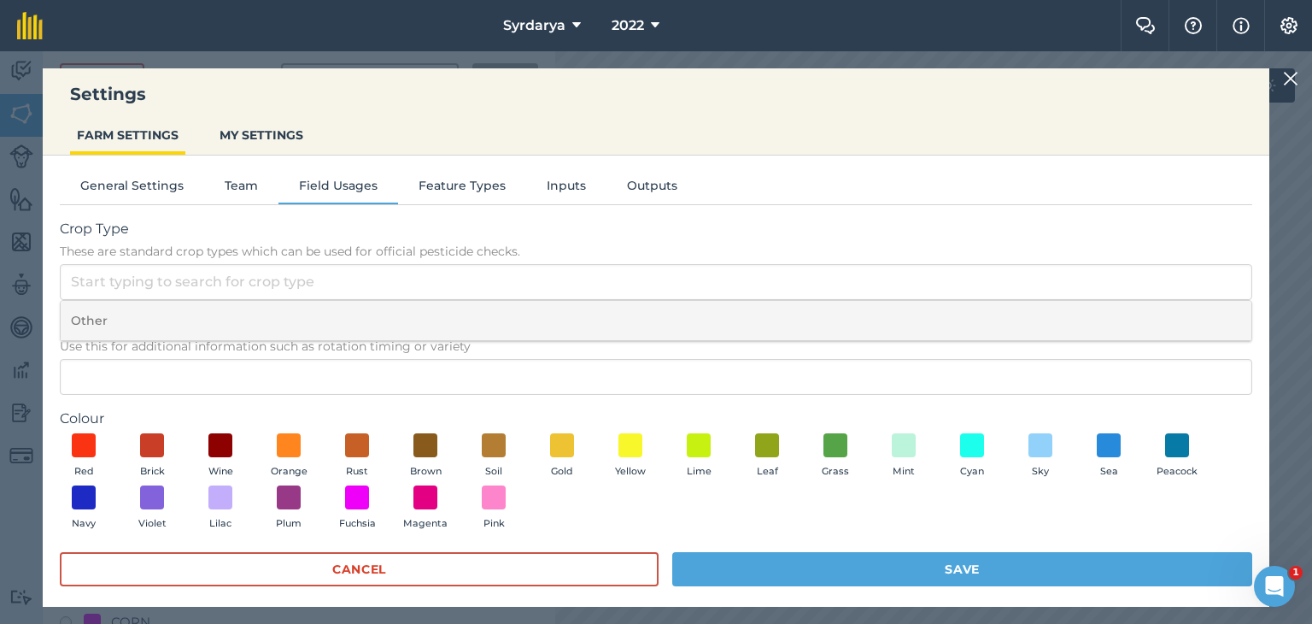
click at [149, 316] on li "Other" at bounding box center [656, 321] width 1191 height 40
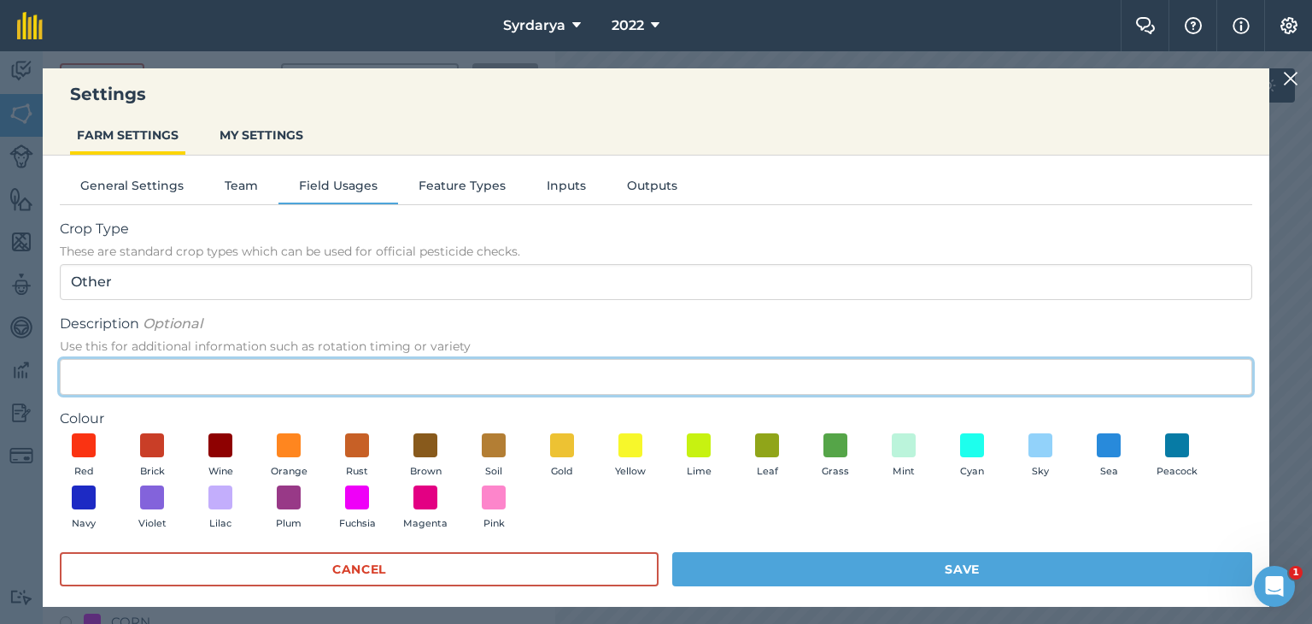
click at [146, 372] on input "Description Optional Use this for additional information such as rotation timin…" at bounding box center [656, 377] width 1193 height 36
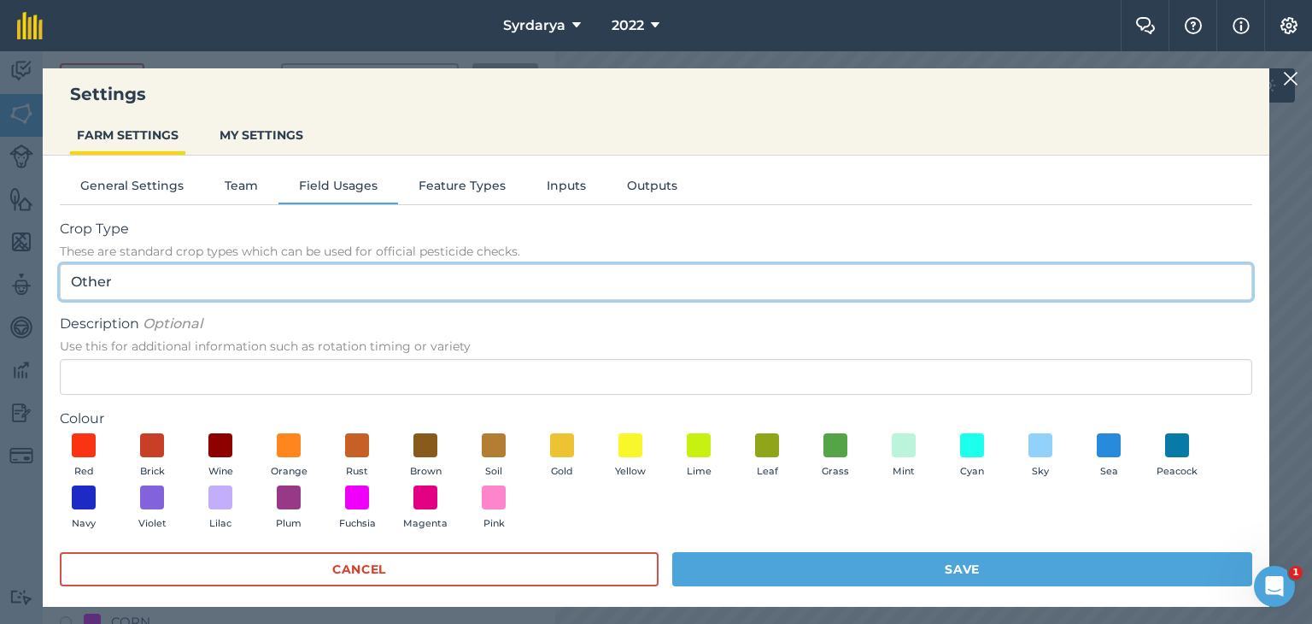
click at [152, 295] on input "Other" at bounding box center [656, 282] width 1193 height 36
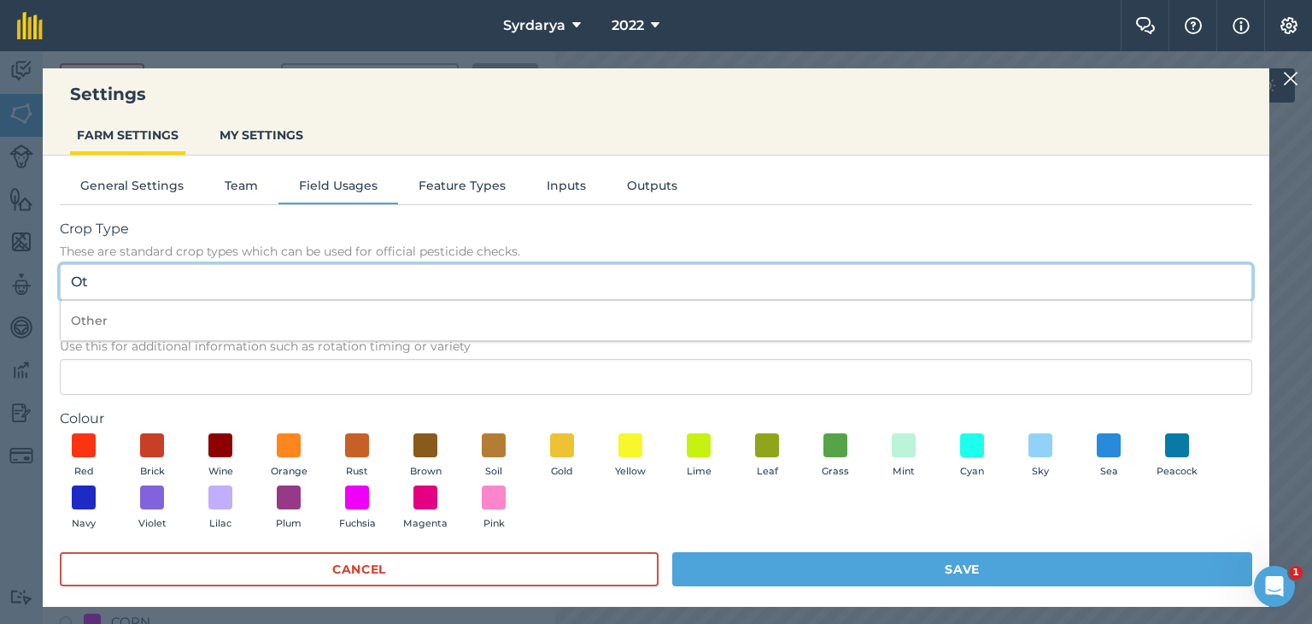
type input "O"
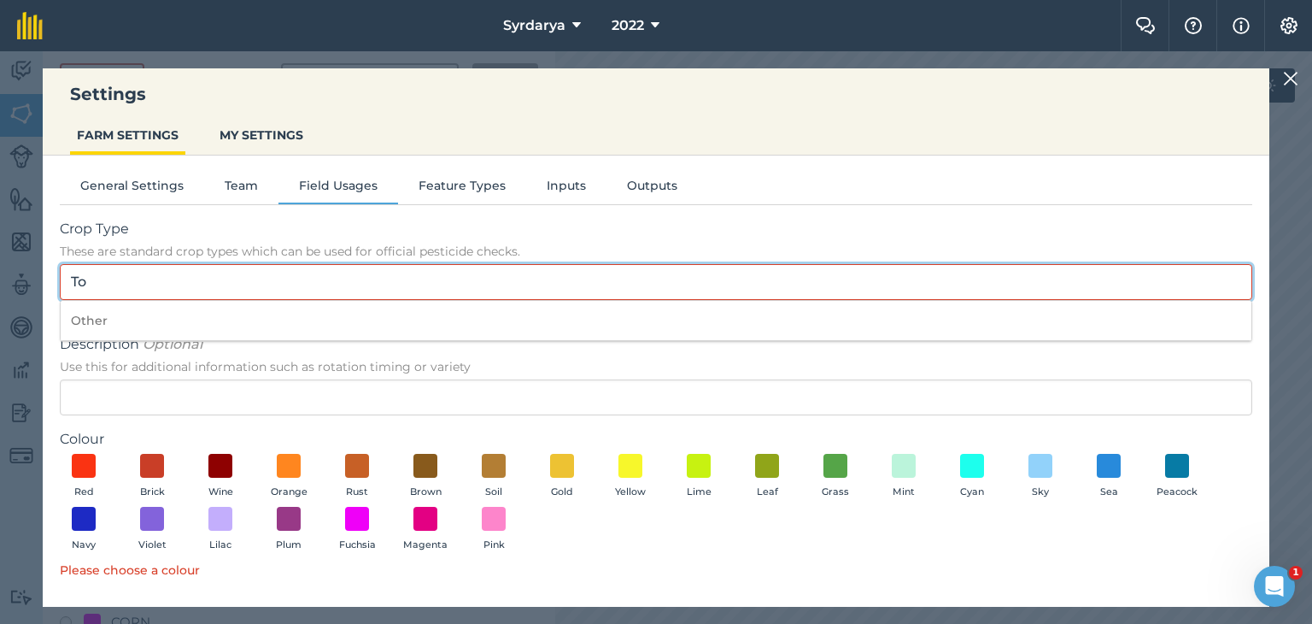
type input "T"
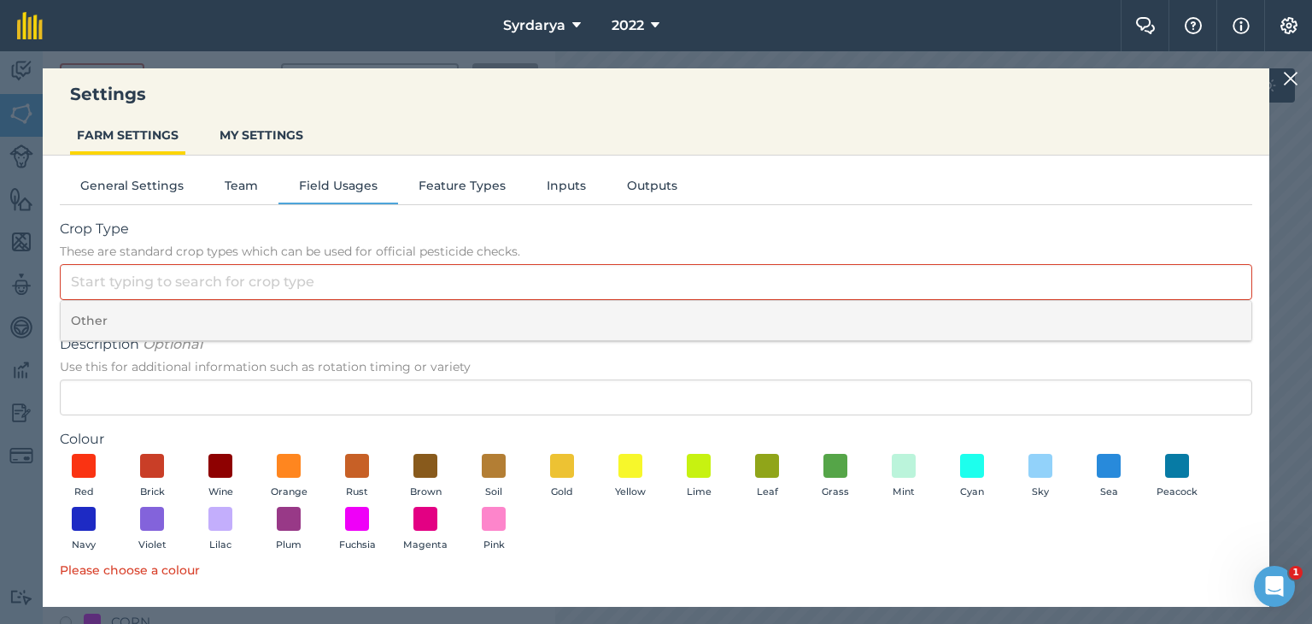
click at [137, 308] on li "Other" at bounding box center [656, 321] width 1191 height 40
type input "Other"
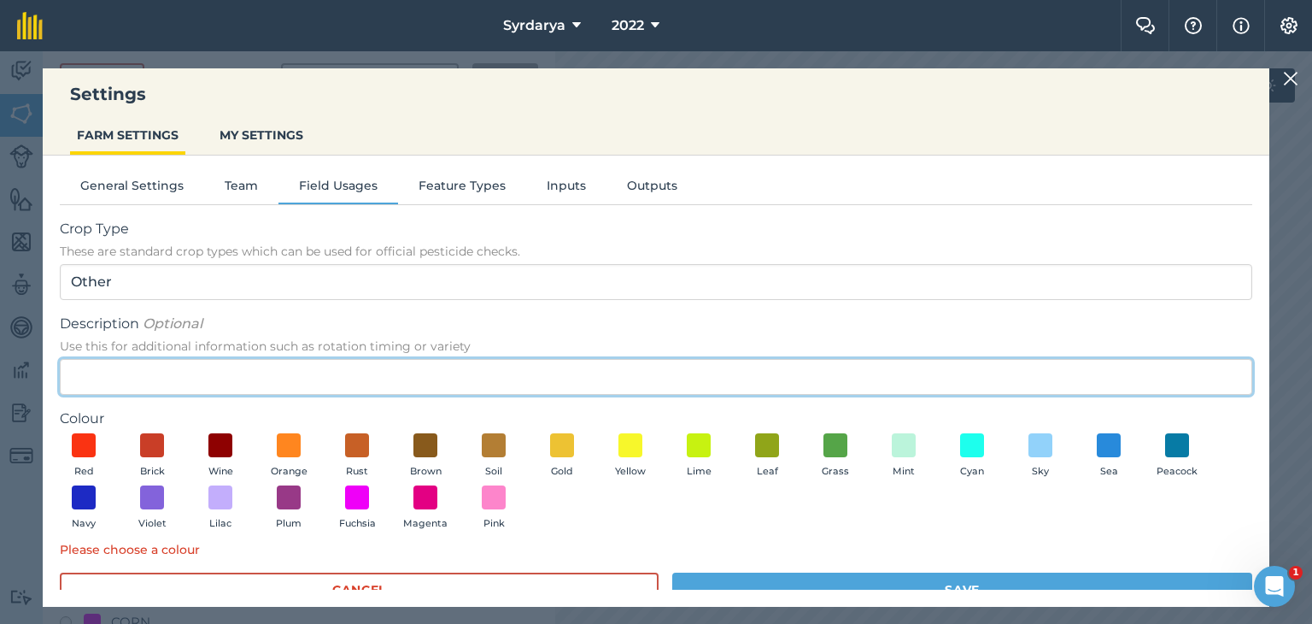
click at [113, 366] on input "Description Optional Use this for additional information such as rotation timin…" at bounding box center [656, 377] width 1193 height 36
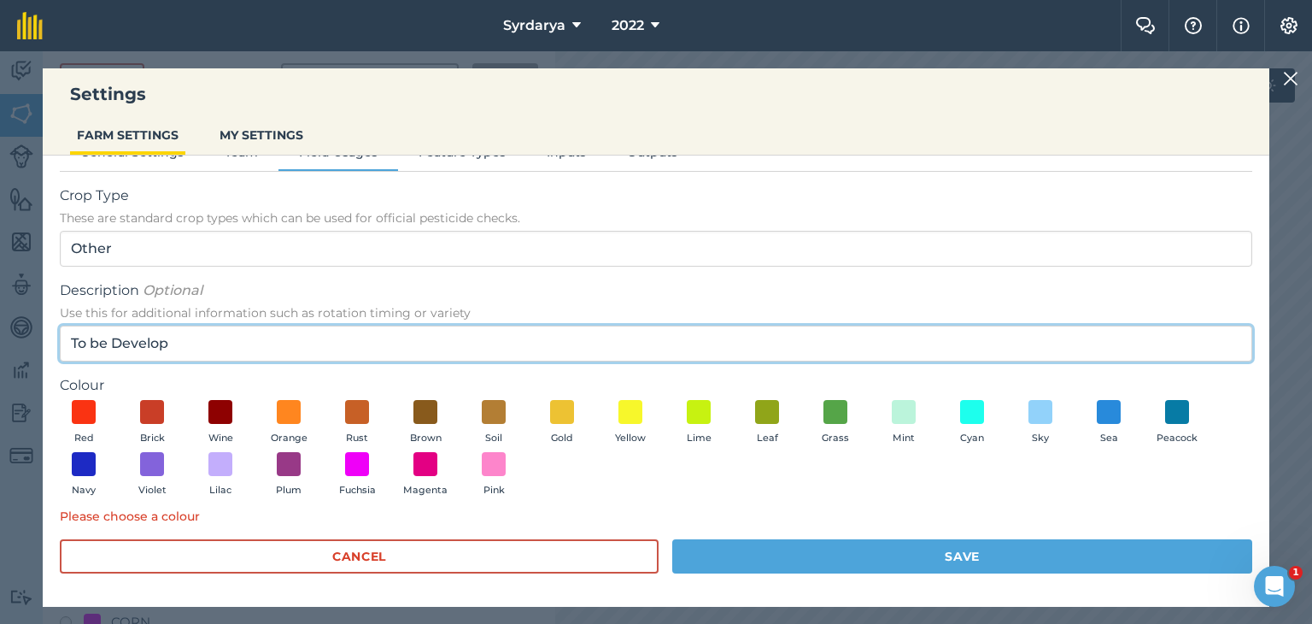
click at [243, 341] on input "To be Develop" at bounding box center [656, 343] width 1193 height 36
type input "To be Develop 2025"
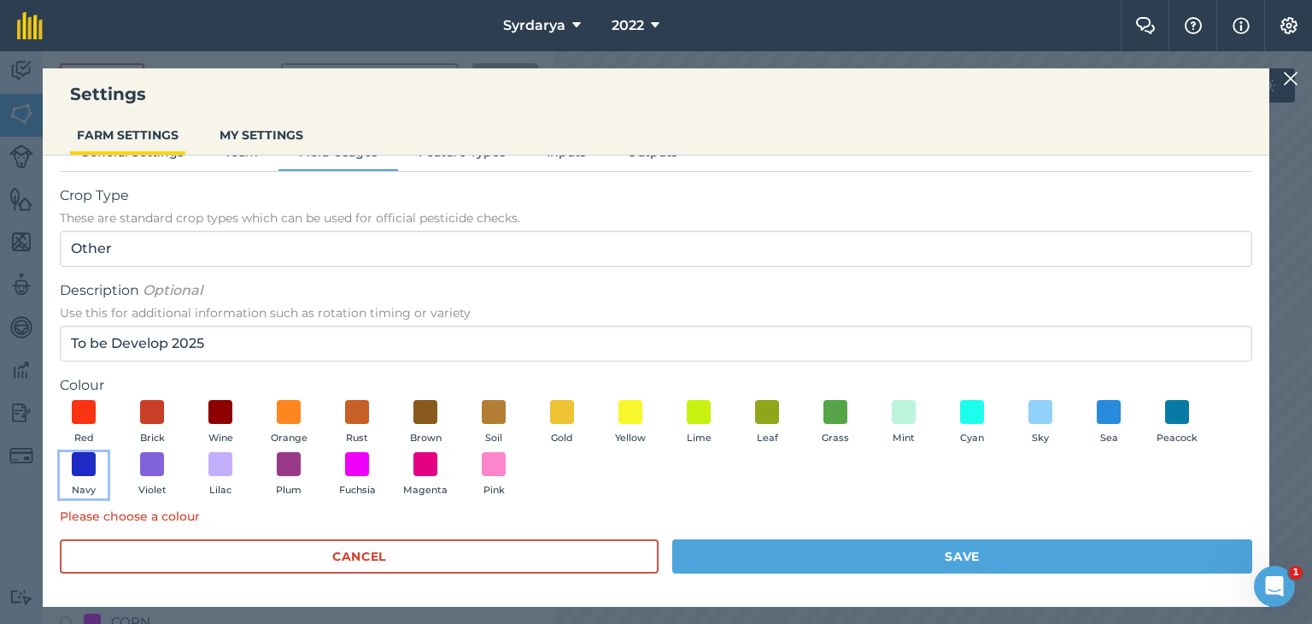
click at [96, 456] on button "Navy" at bounding box center [84, 475] width 48 height 46
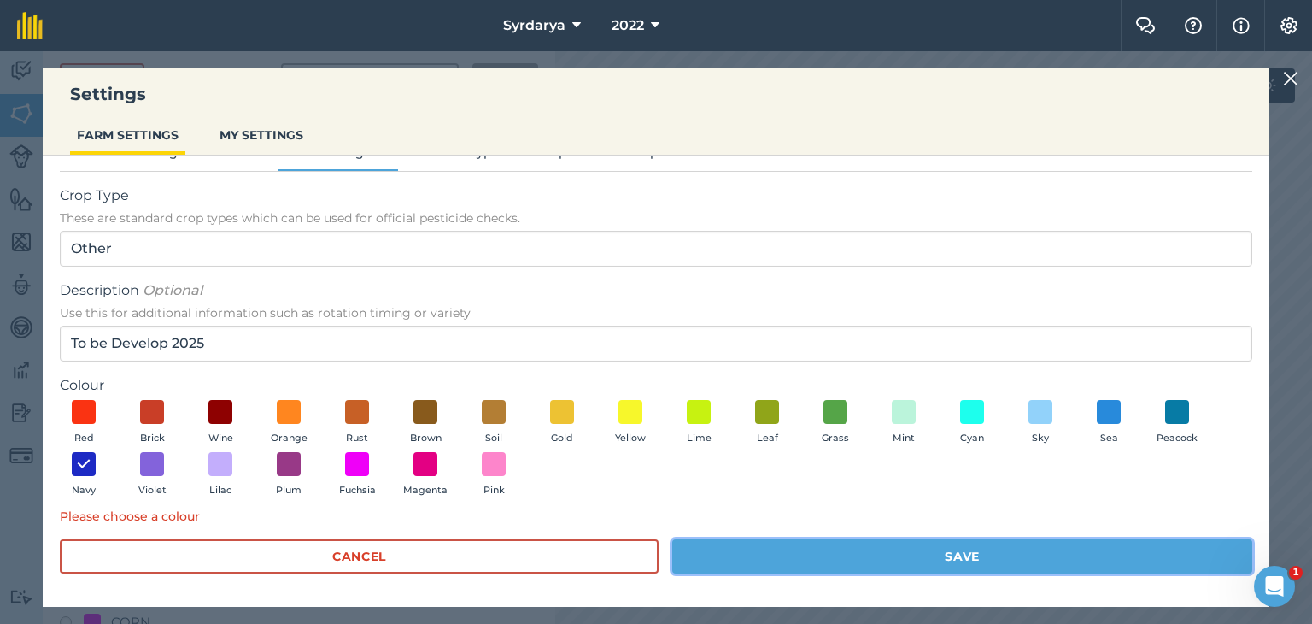
click at [781, 559] on button "Save" at bounding box center [962, 556] width 580 height 34
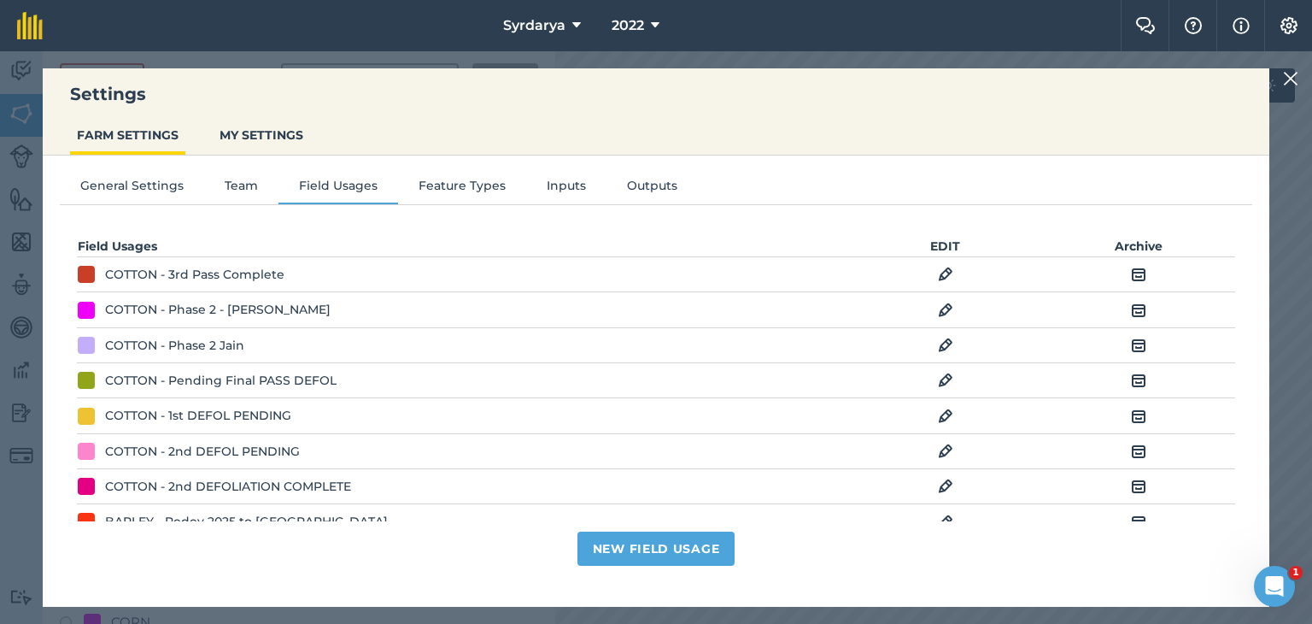
scroll to position [0, 0]
click at [1285, 25] on img at bounding box center [1289, 25] width 21 height 17
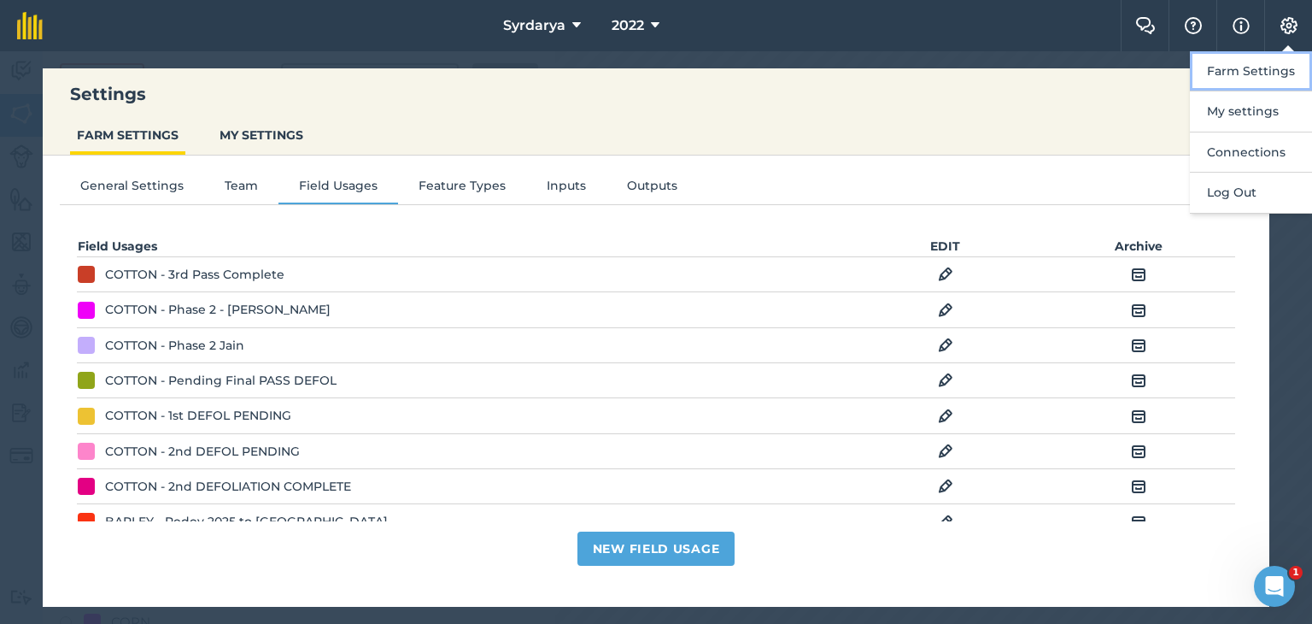
click at [1244, 72] on button "Farm Settings" at bounding box center [1251, 71] width 122 height 40
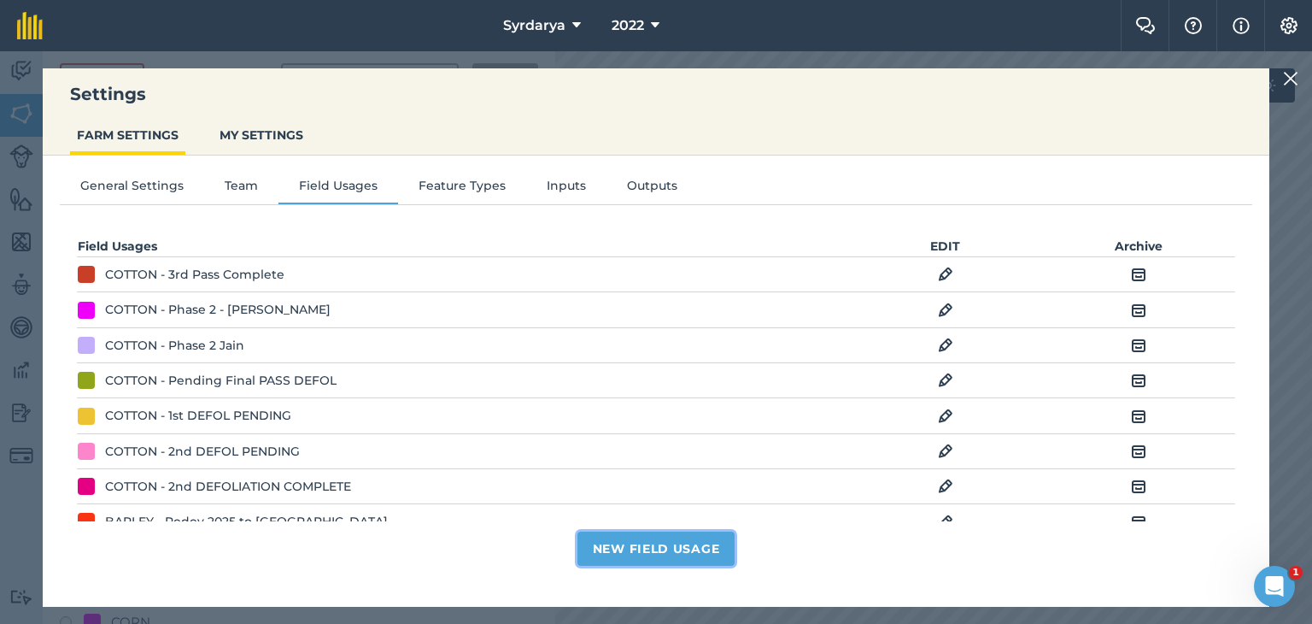
click at [612, 545] on button "New Field Usage" at bounding box center [656, 548] width 158 height 34
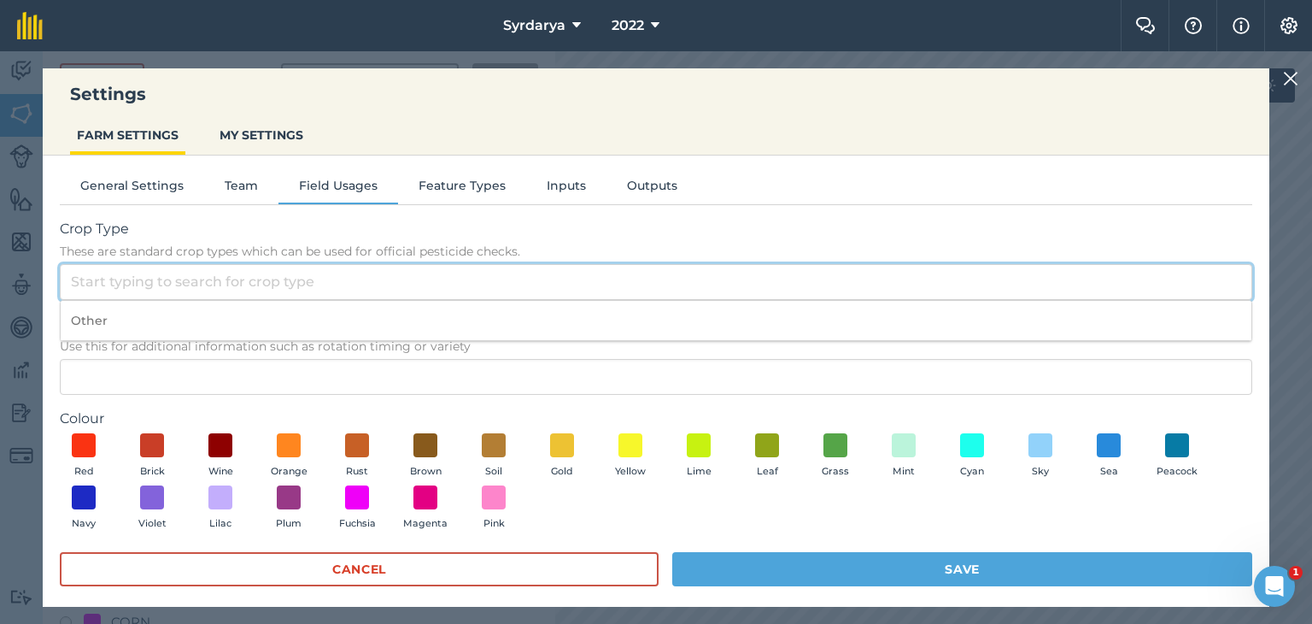
click at [147, 281] on input "Crop Type These are standard crop types which can be used for official pesticid…" at bounding box center [656, 282] width 1193 height 36
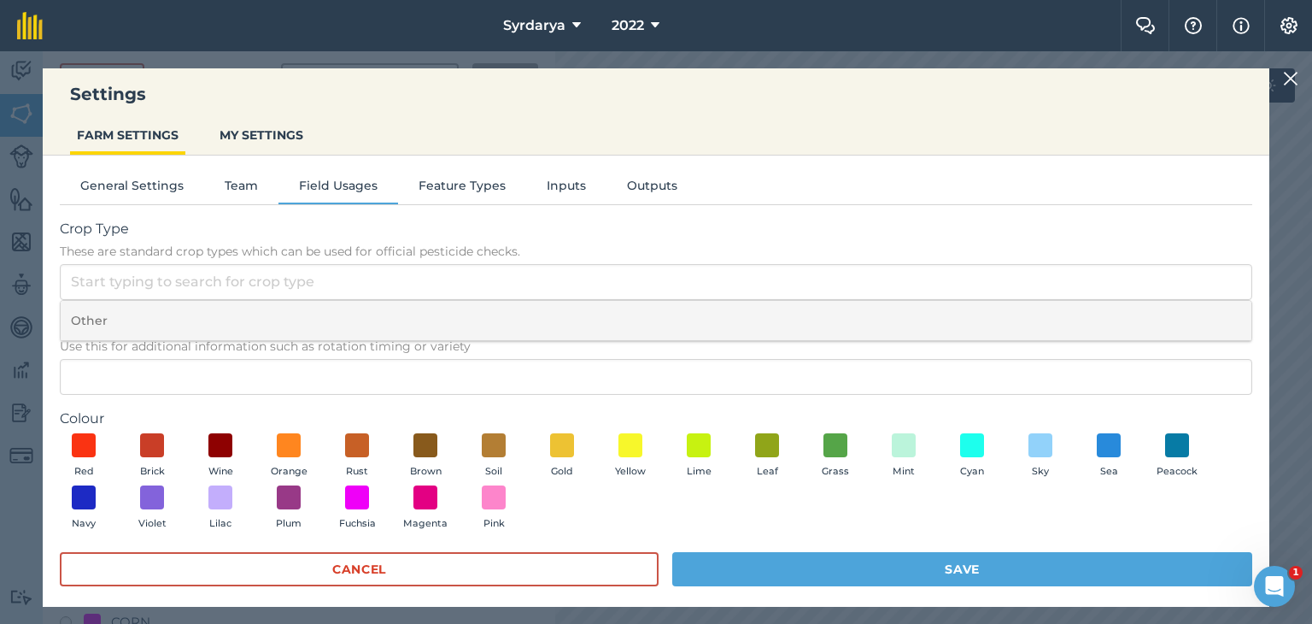
click at [139, 326] on li "Other" at bounding box center [656, 321] width 1191 height 40
type input "Other"
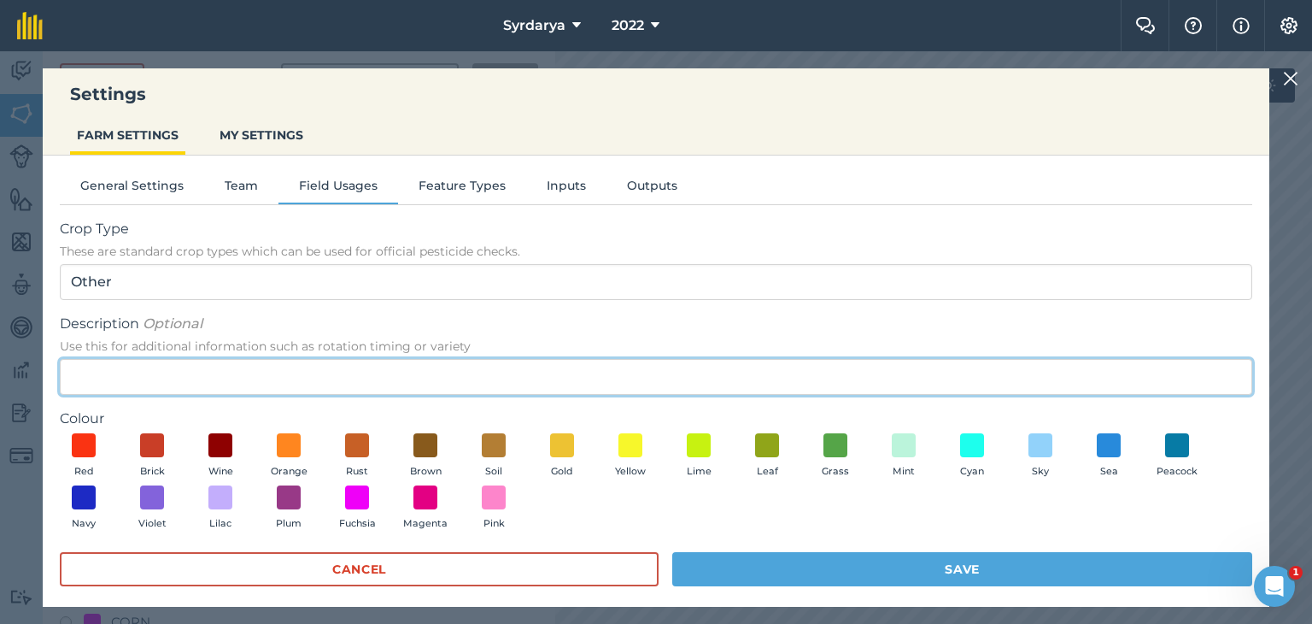
click at [140, 375] on input "Description Optional Use this for additional information such as rotation timin…" at bounding box center [656, 377] width 1193 height 36
type input "To be developed 2026"
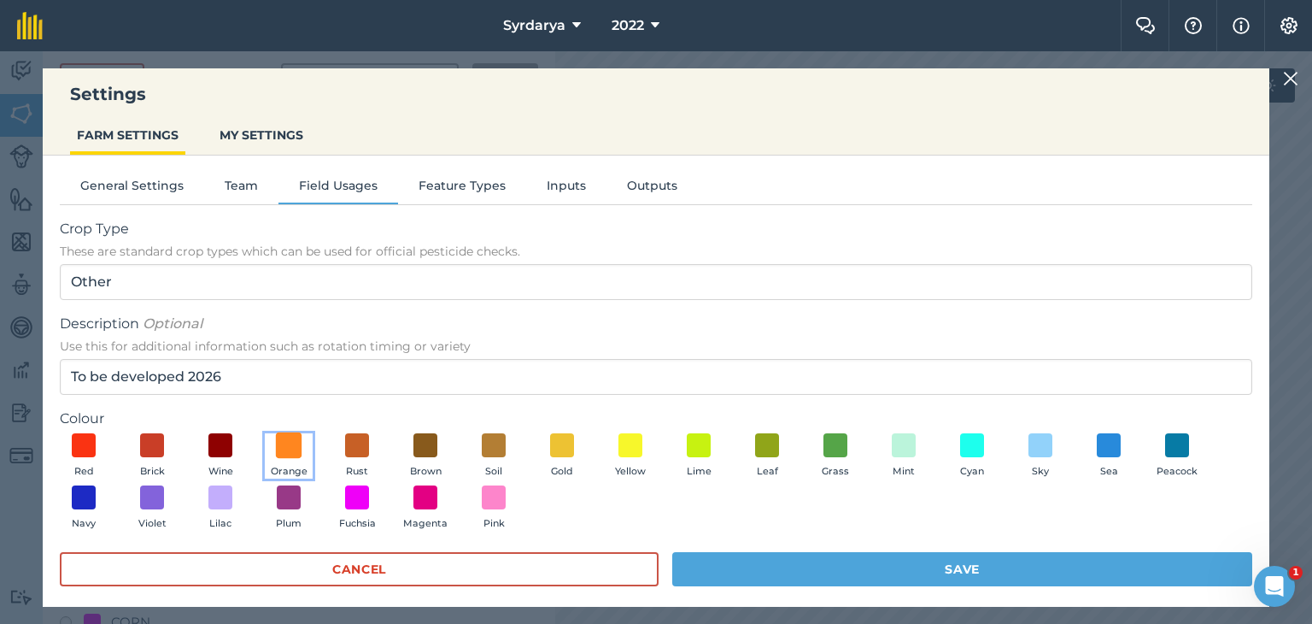
click at [287, 442] on span at bounding box center [289, 444] width 26 height 26
click at [422, 495] on span at bounding box center [426, 497] width 26 height 26
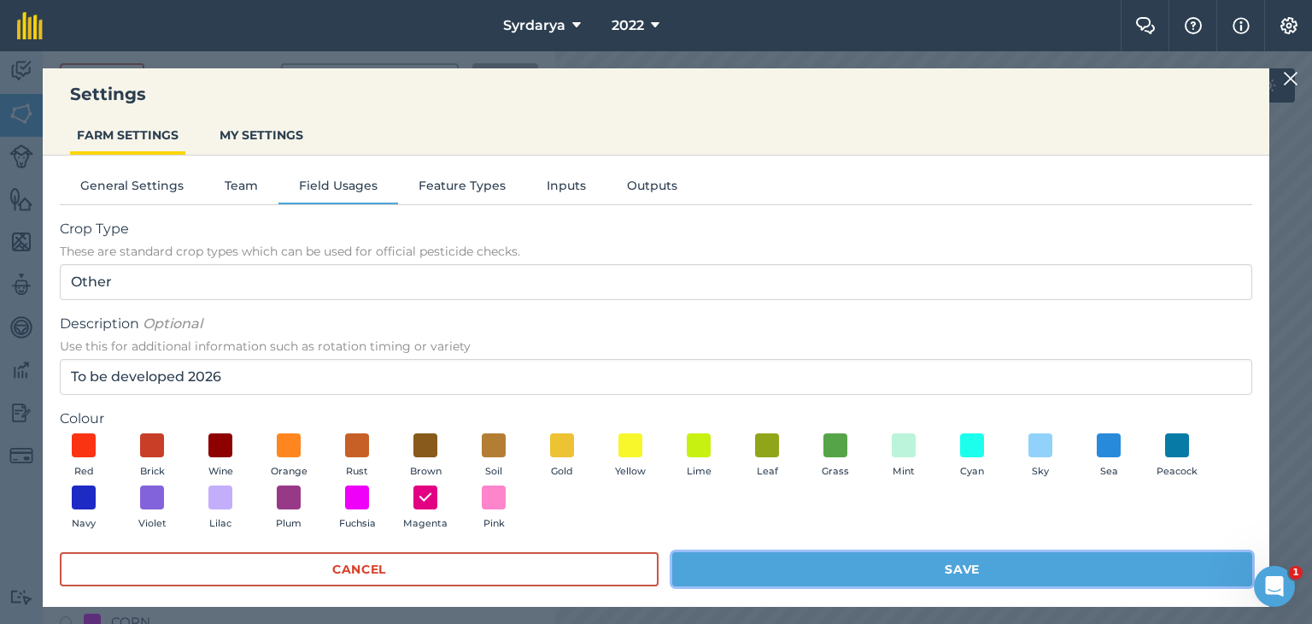
click at [943, 573] on button "Save" at bounding box center [962, 569] width 580 height 34
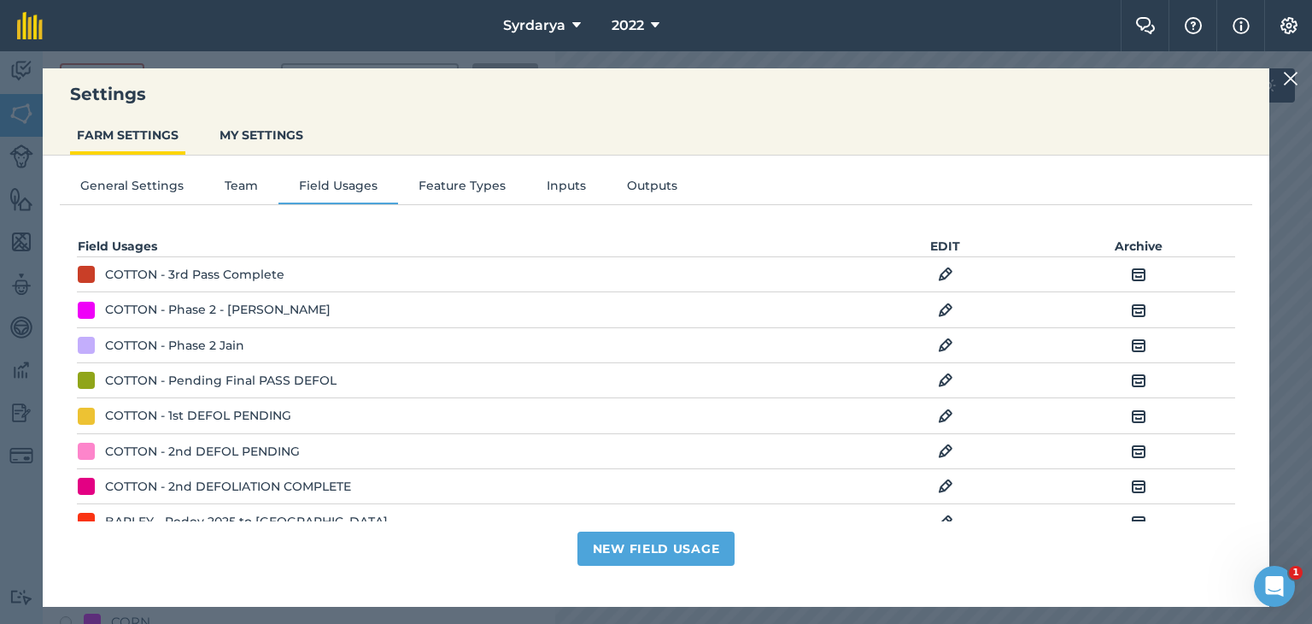
click at [1293, 73] on img at bounding box center [1290, 78] width 15 height 21
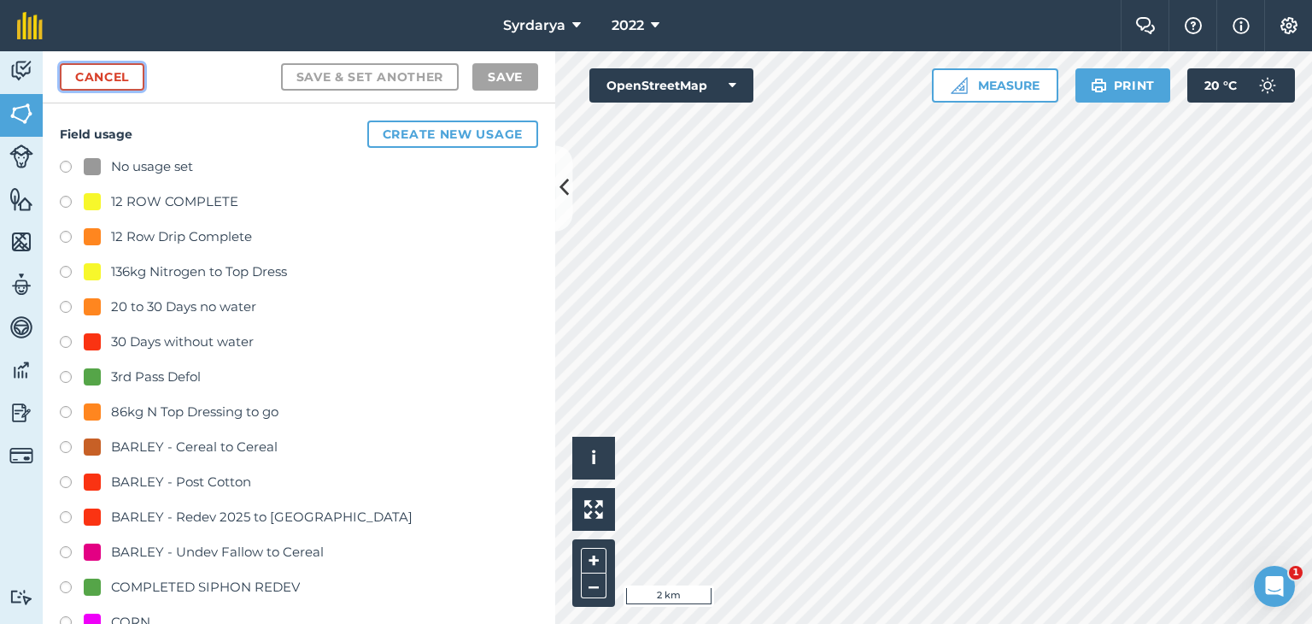
click at [72, 70] on link "Cancel" at bounding box center [102, 76] width 85 height 27
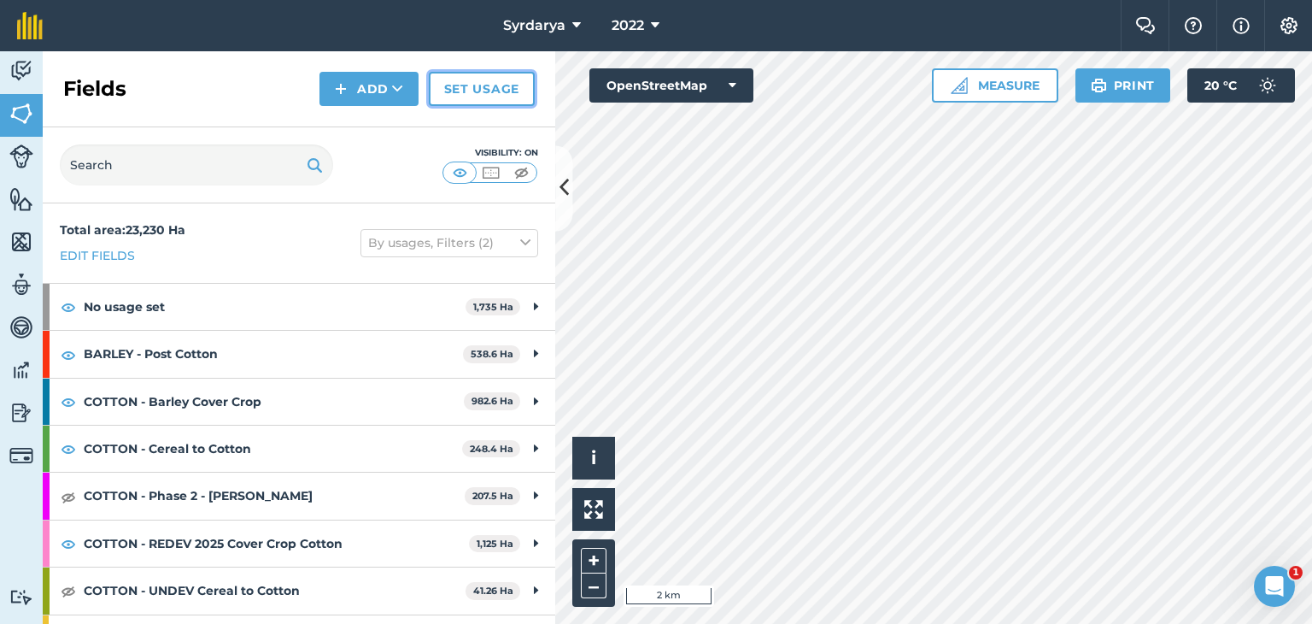
click at [483, 89] on link "Set usage" at bounding box center [482, 89] width 106 height 34
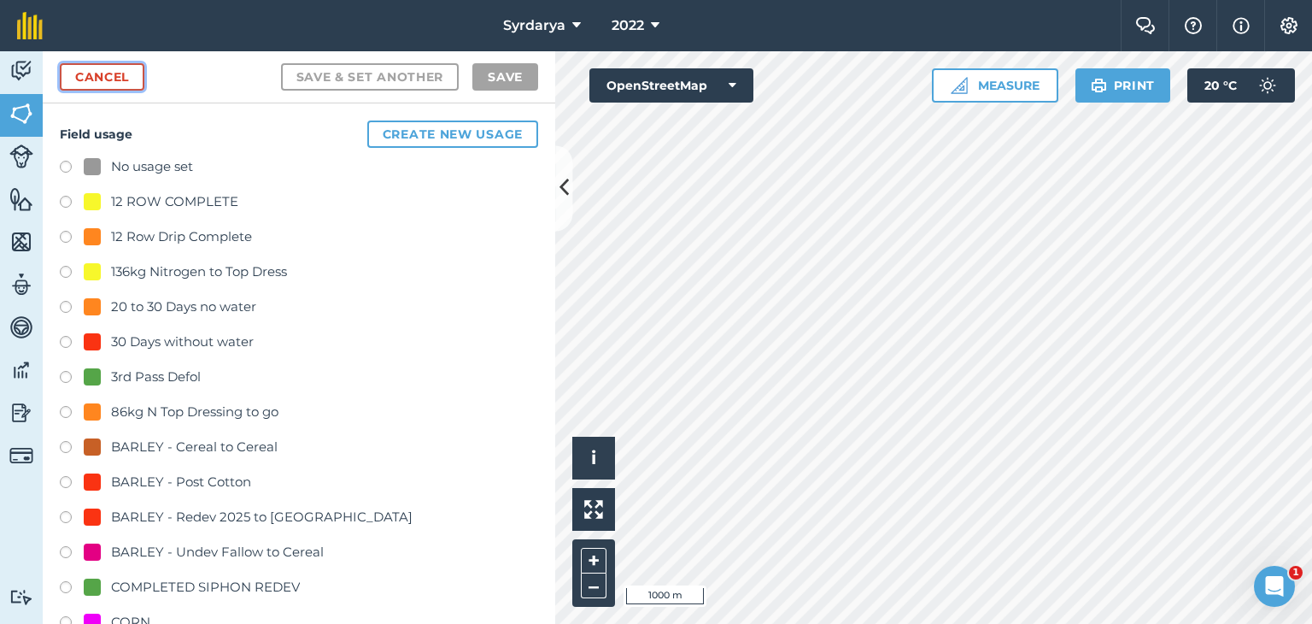
click at [108, 76] on link "Cancel" at bounding box center [102, 76] width 85 height 27
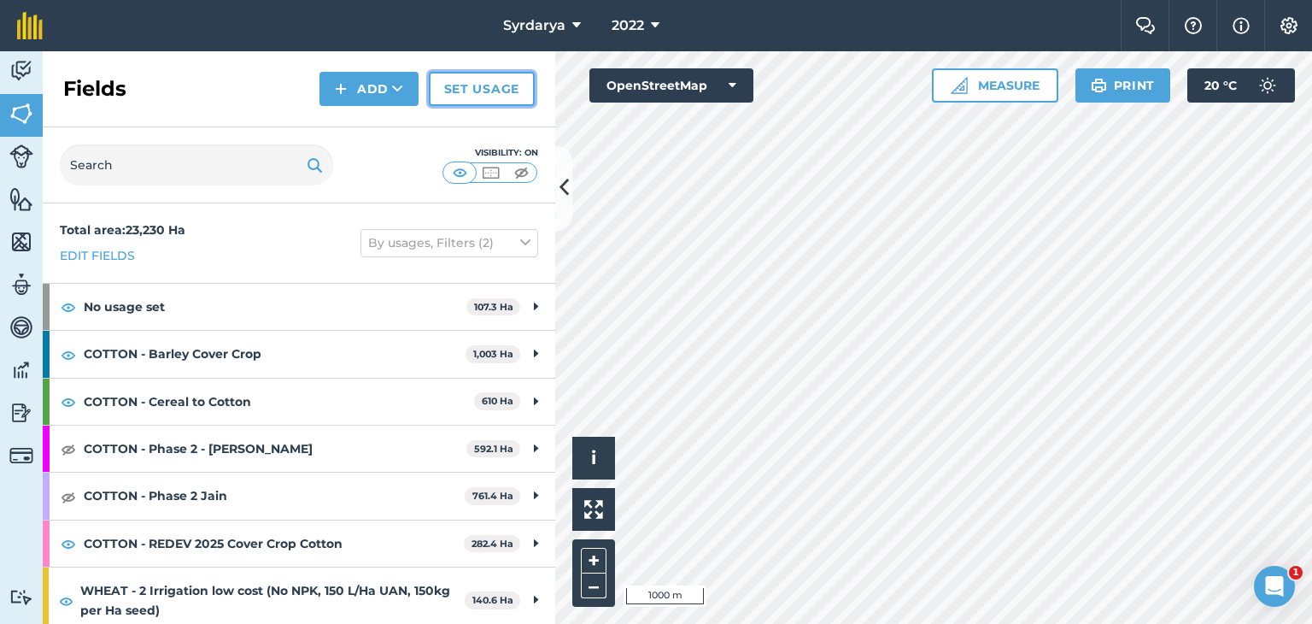
click at [473, 84] on link "Set usage" at bounding box center [482, 89] width 106 height 34
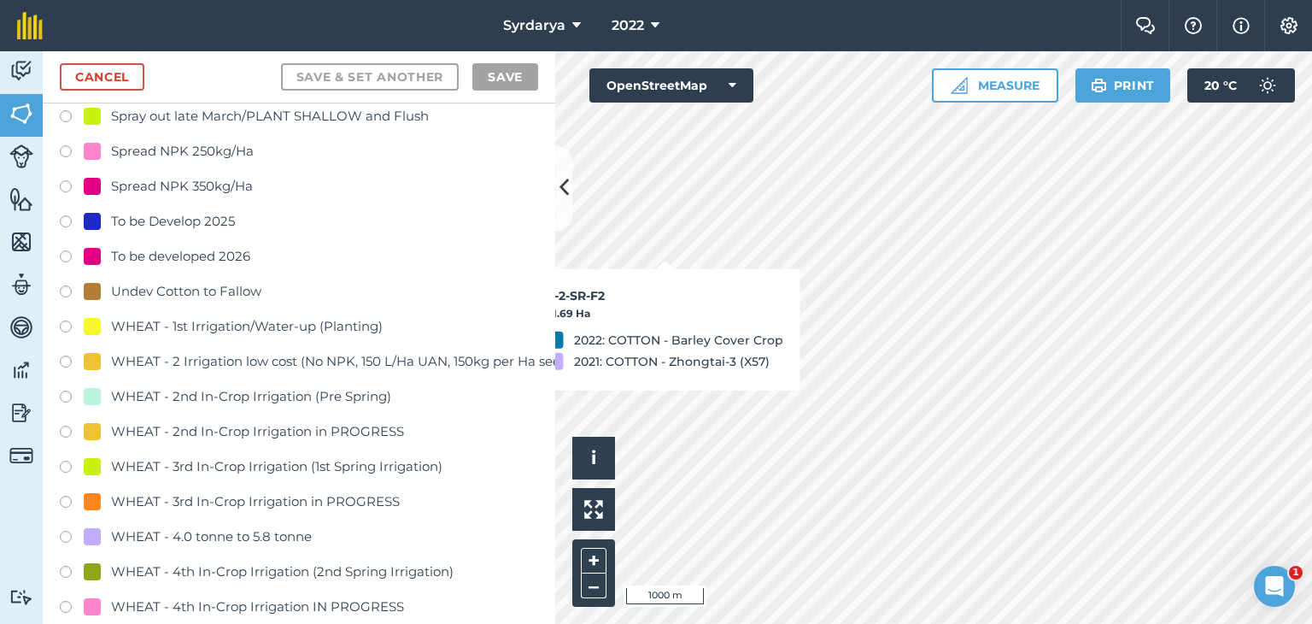
scroll to position [3502, 0]
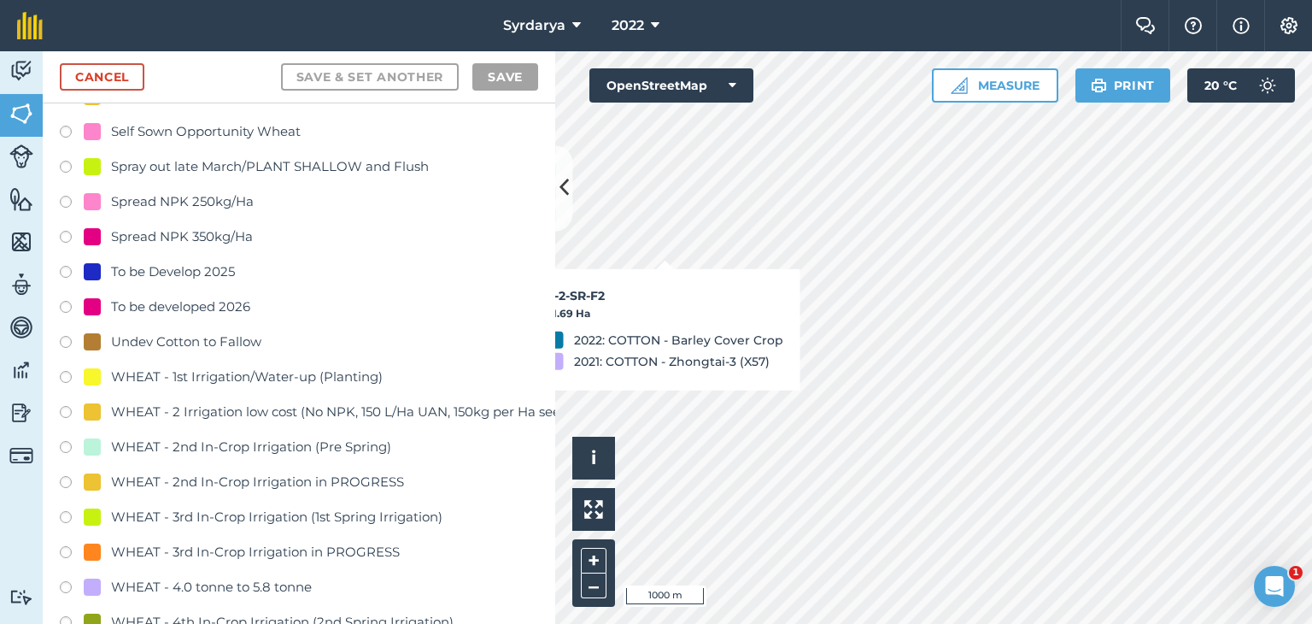
click at [66, 269] on label at bounding box center [72, 274] width 24 height 17
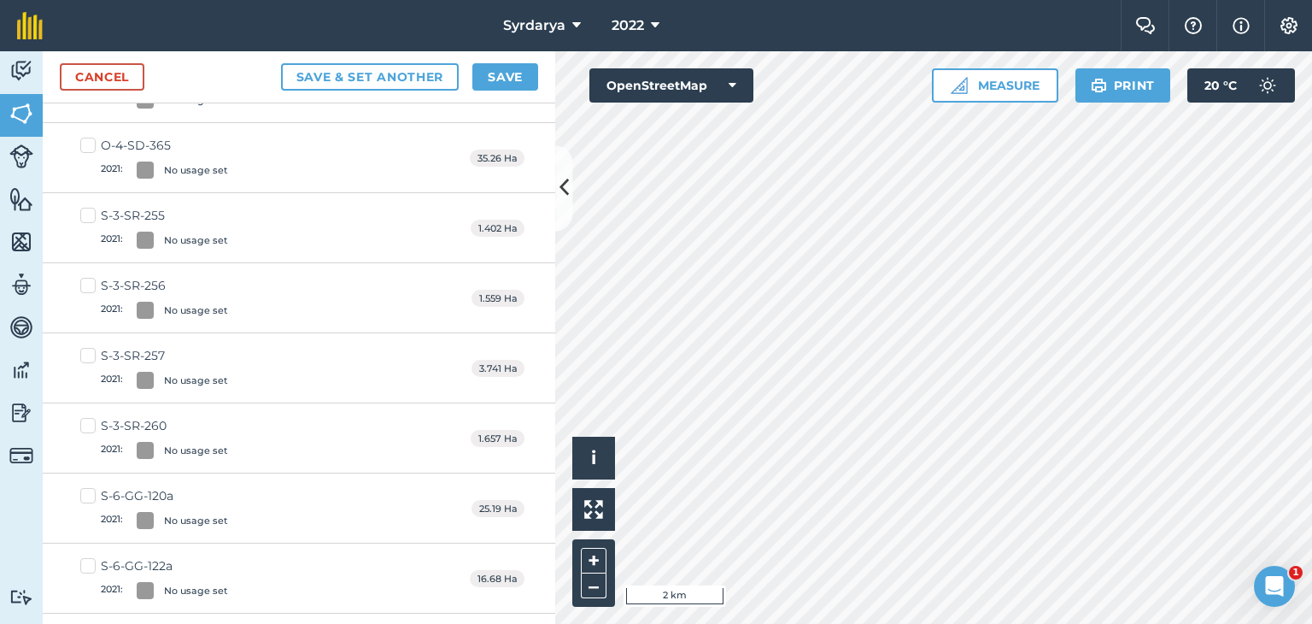
scroll to position [9069, 0]
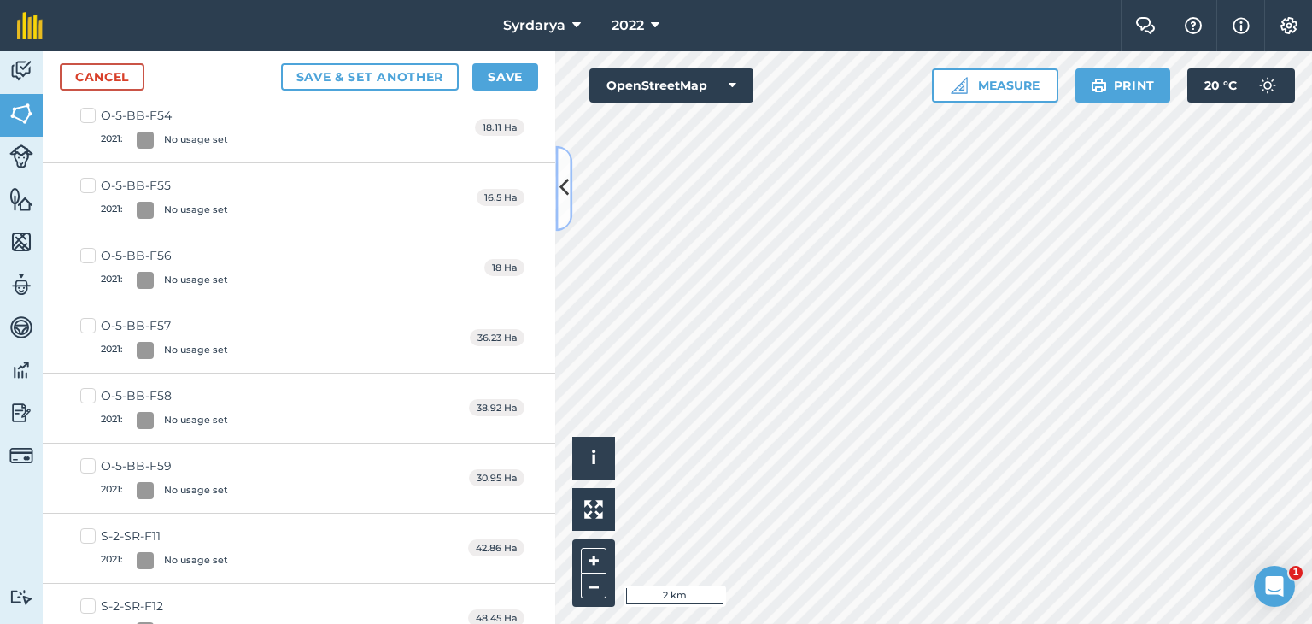
click at [566, 179] on icon at bounding box center [564, 188] width 9 height 30
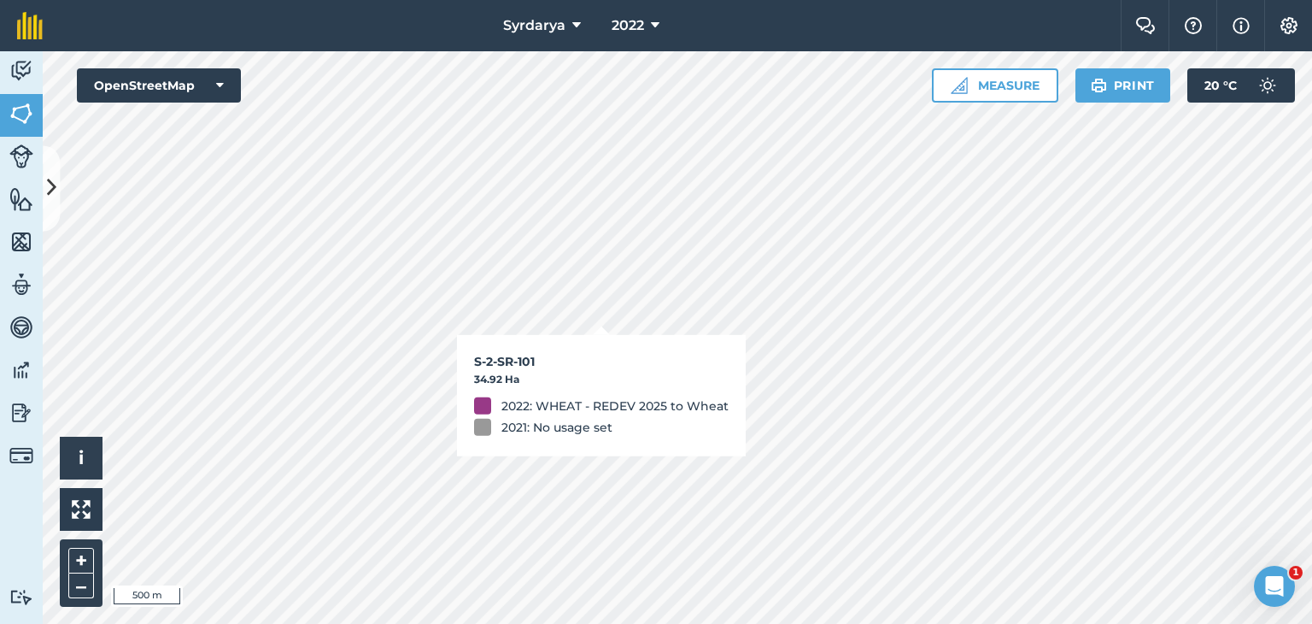
checkbox input "true"
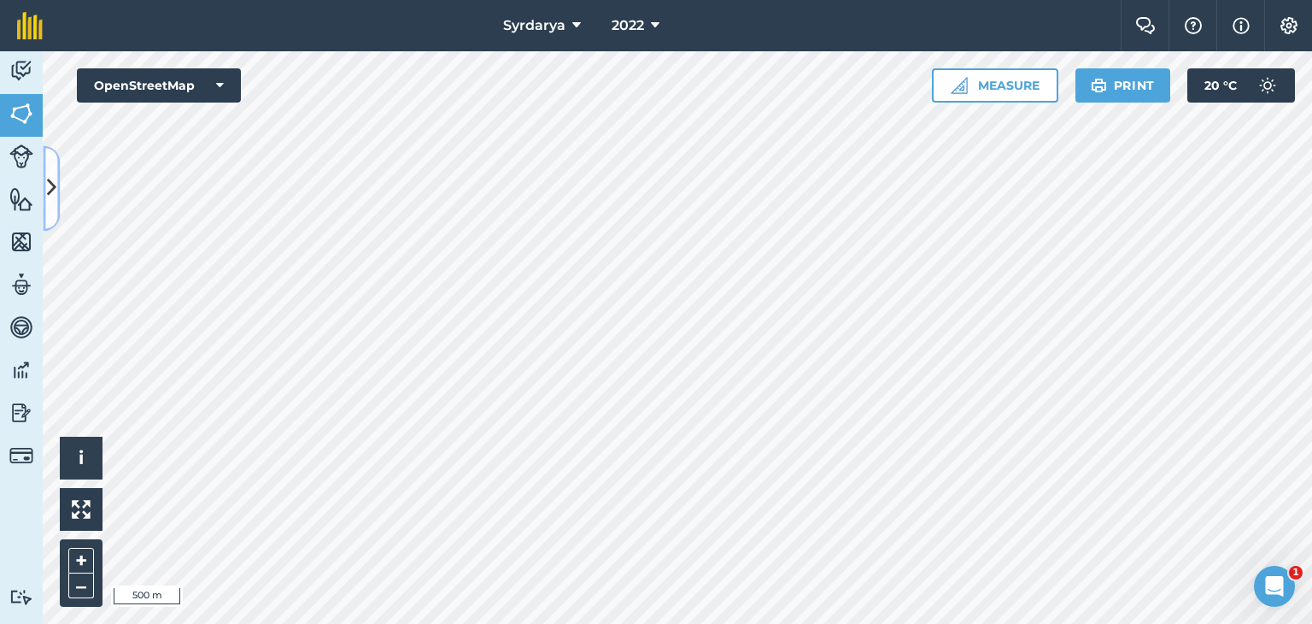
click at [51, 185] on icon at bounding box center [51, 188] width 9 height 30
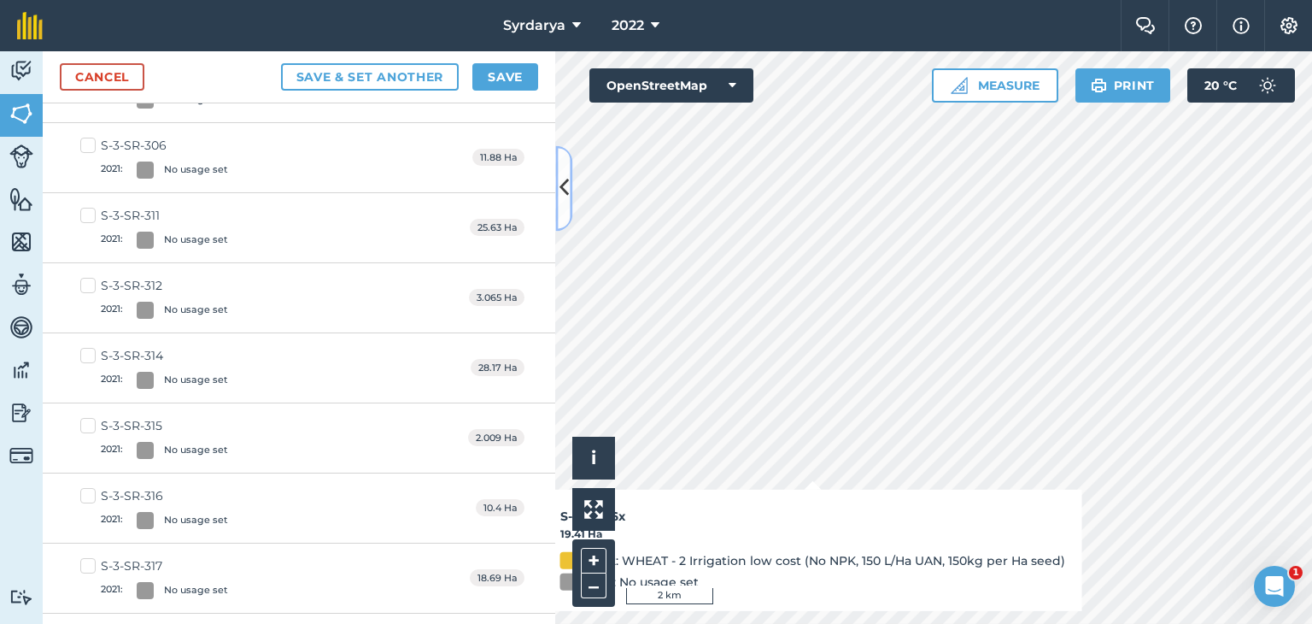
checkbox input "false"
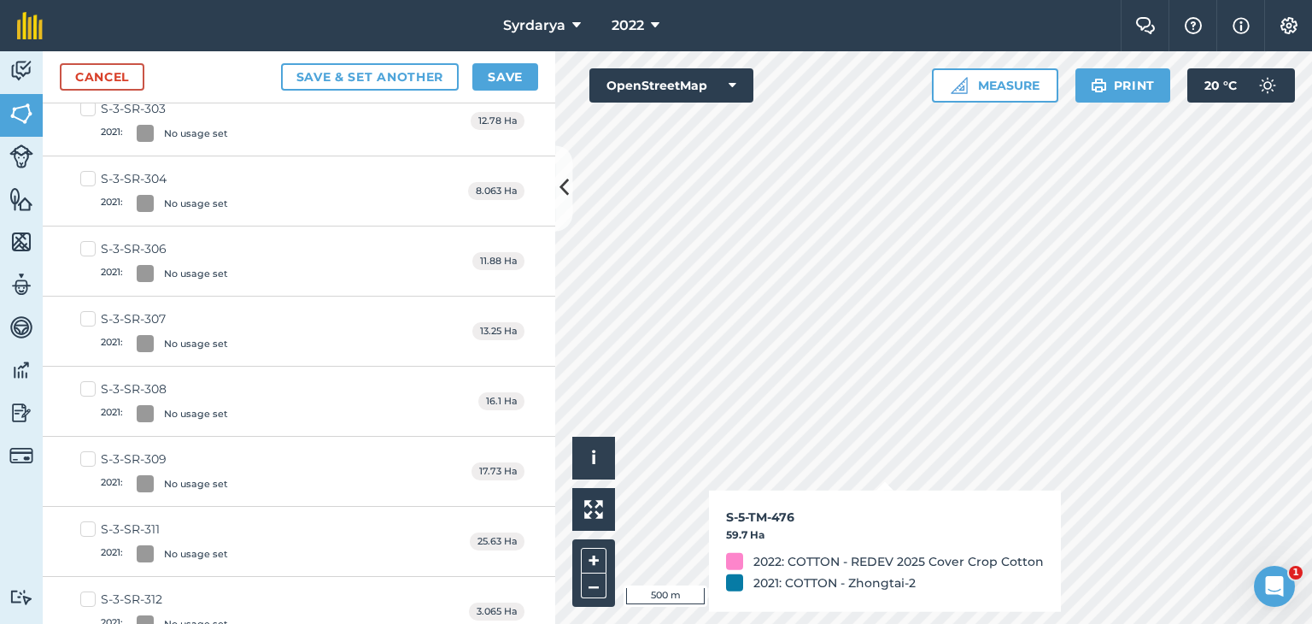
scroll to position [4667, 0]
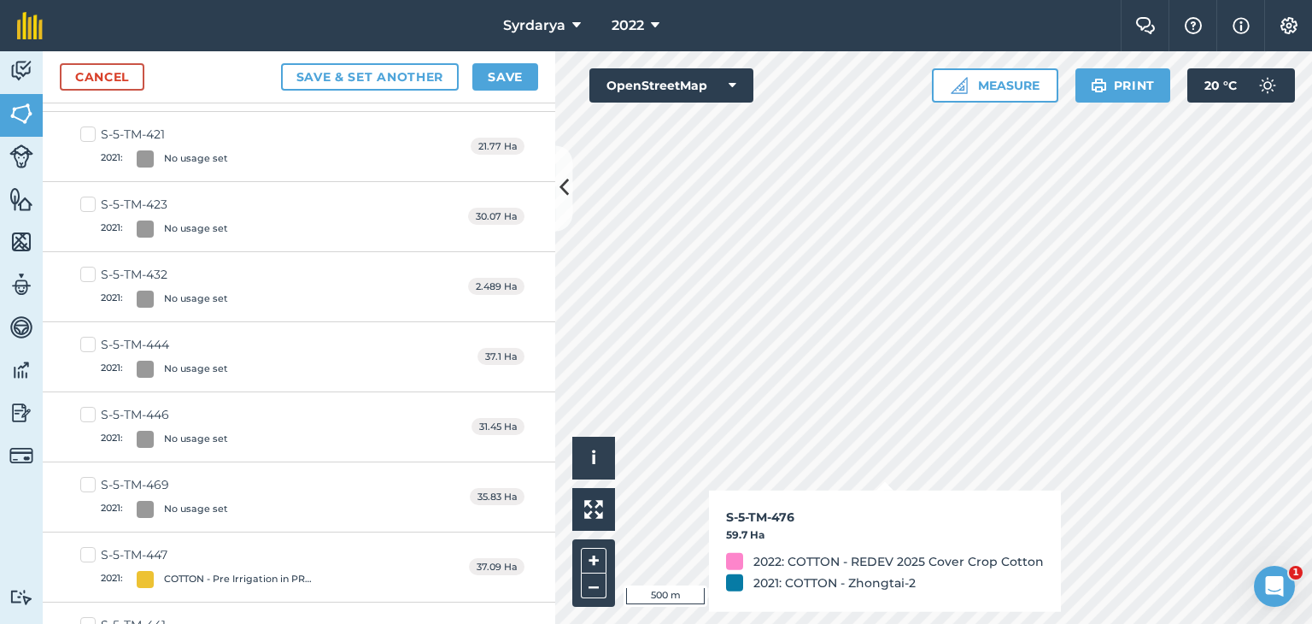
checkbox input "true"
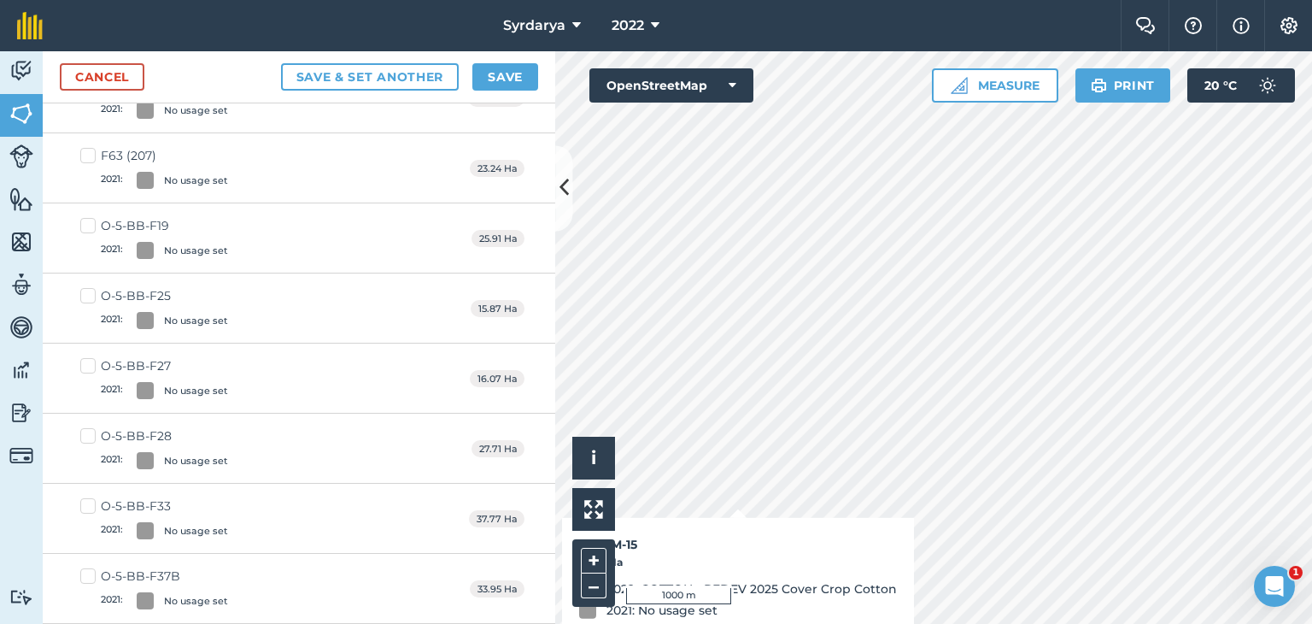
scroll to position [8499, 0]
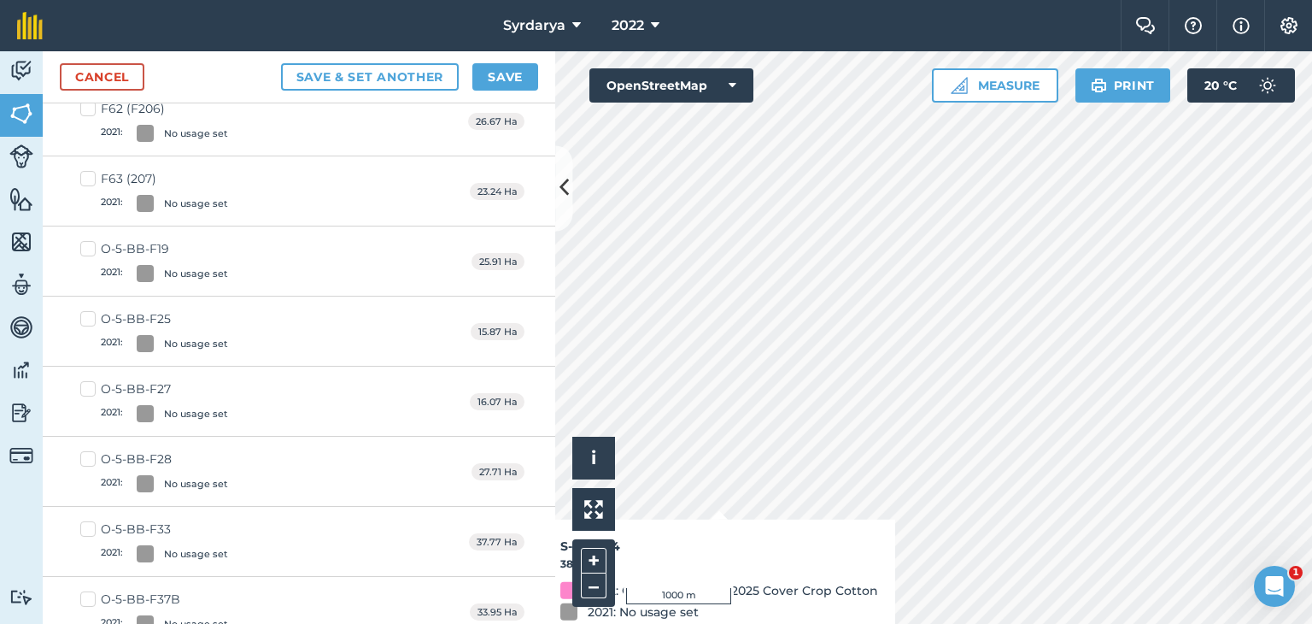
checkbox input "true"
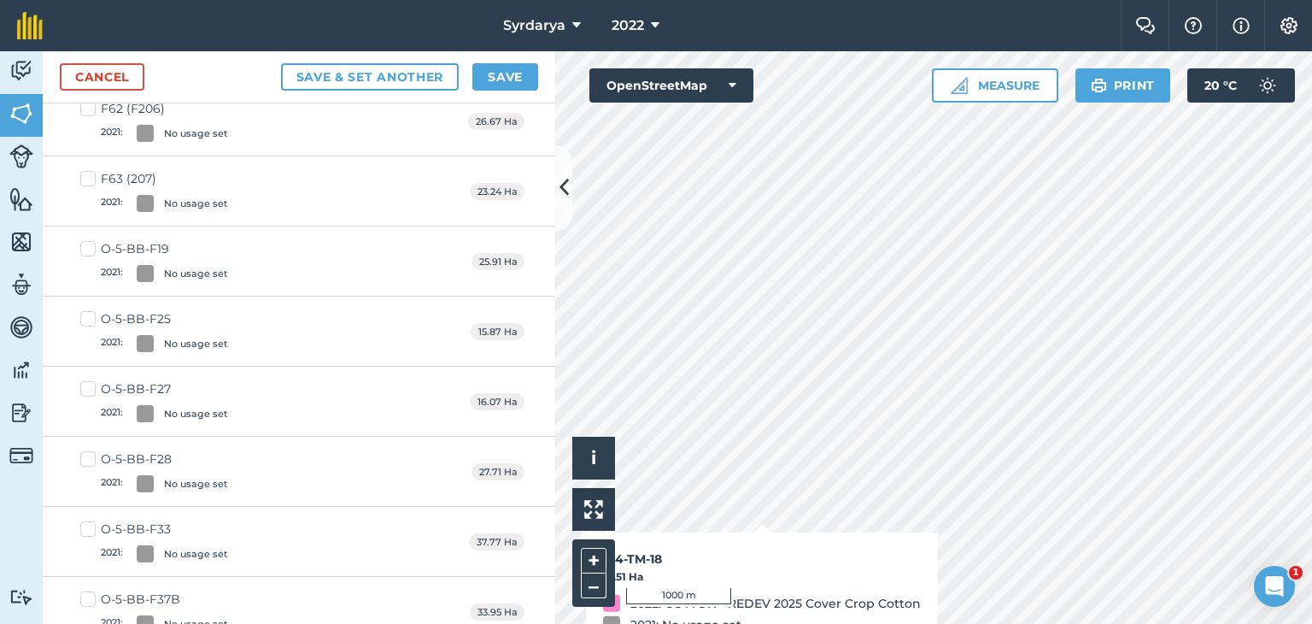
checkbox input "true"
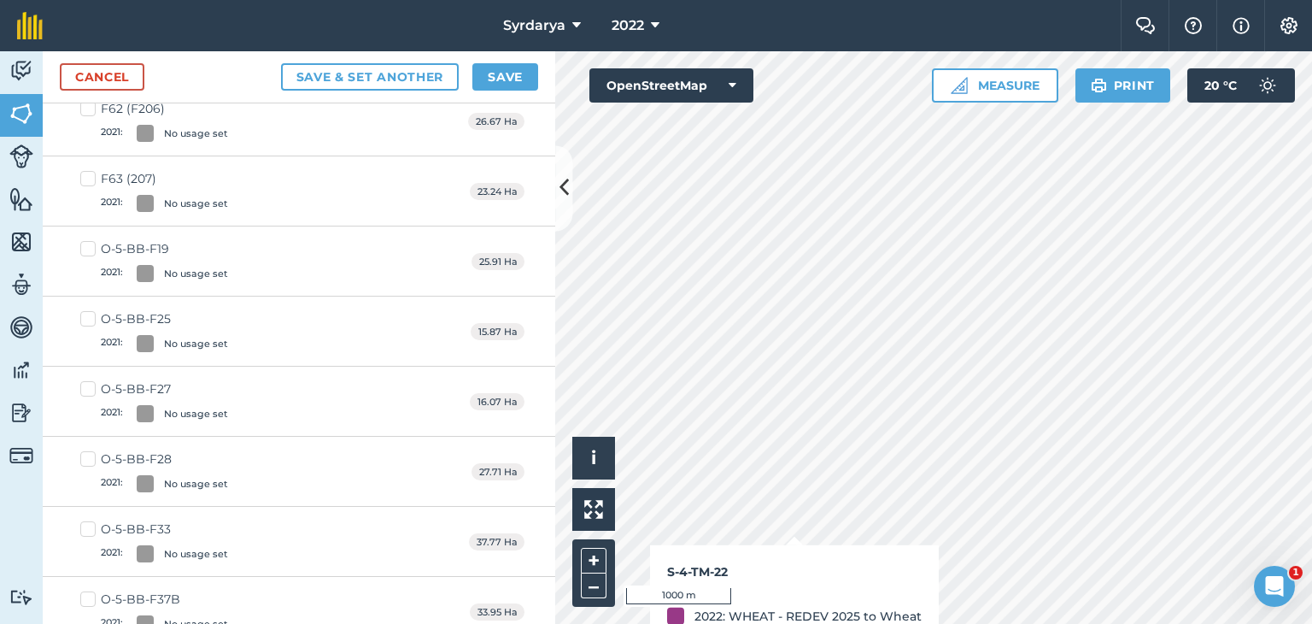
checkbox input "true"
checkbox input "false"
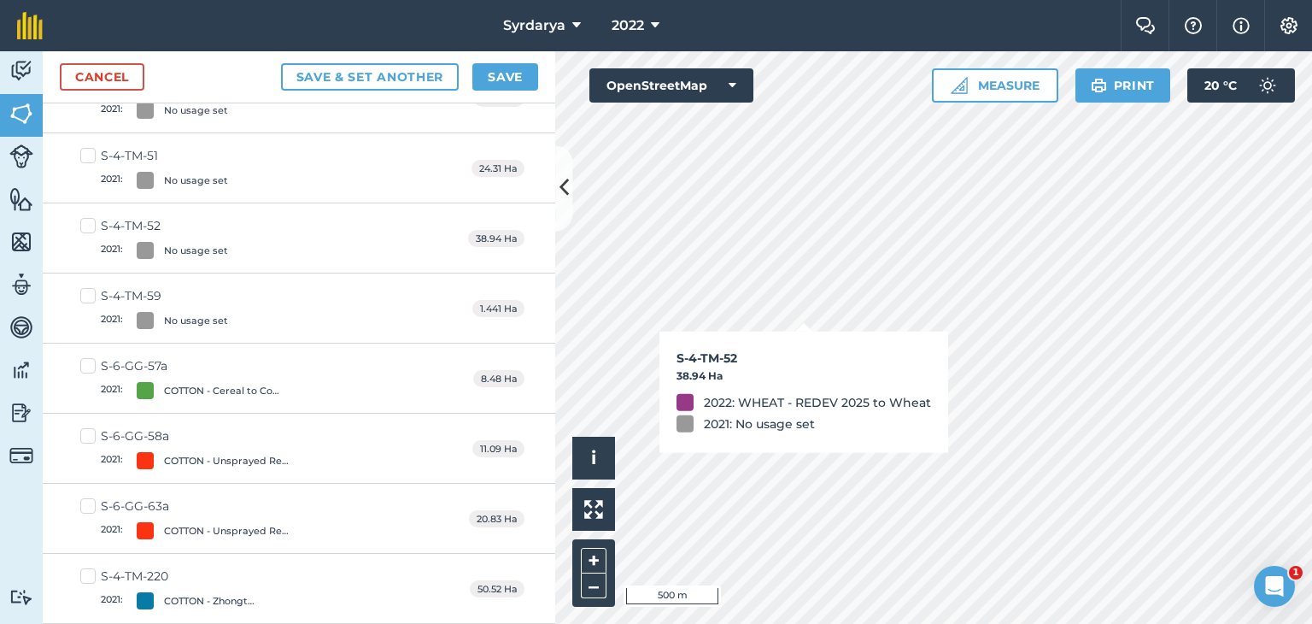
scroll to position [2977, 0]
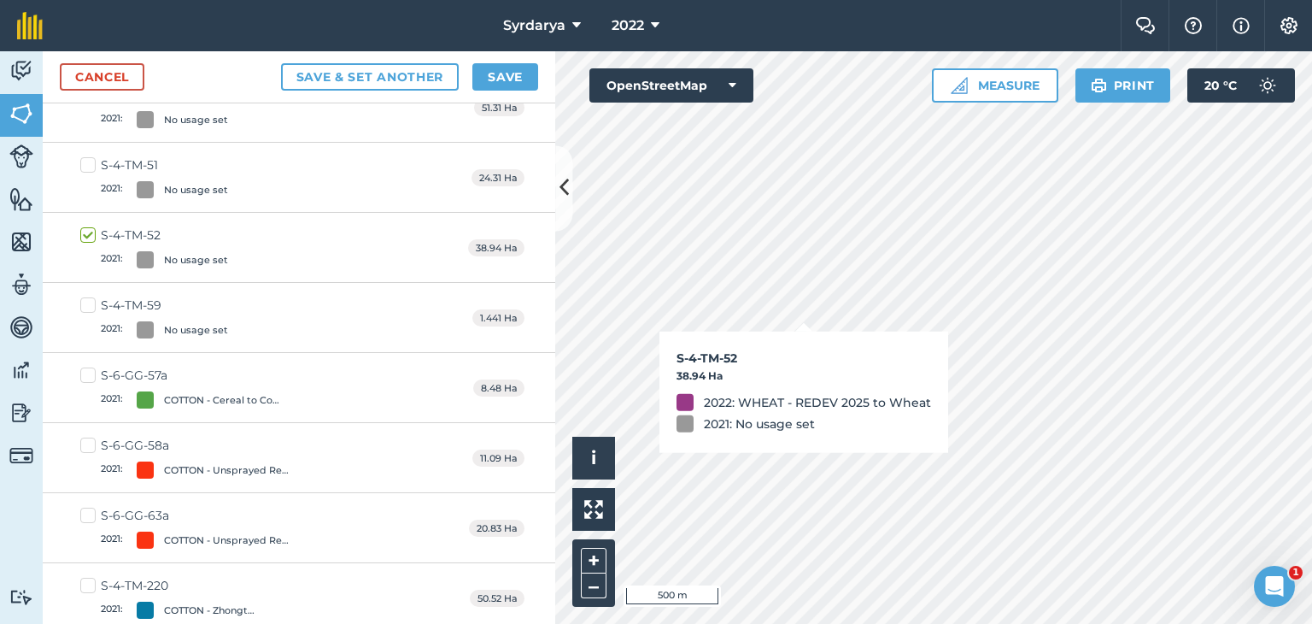
checkbox input "true"
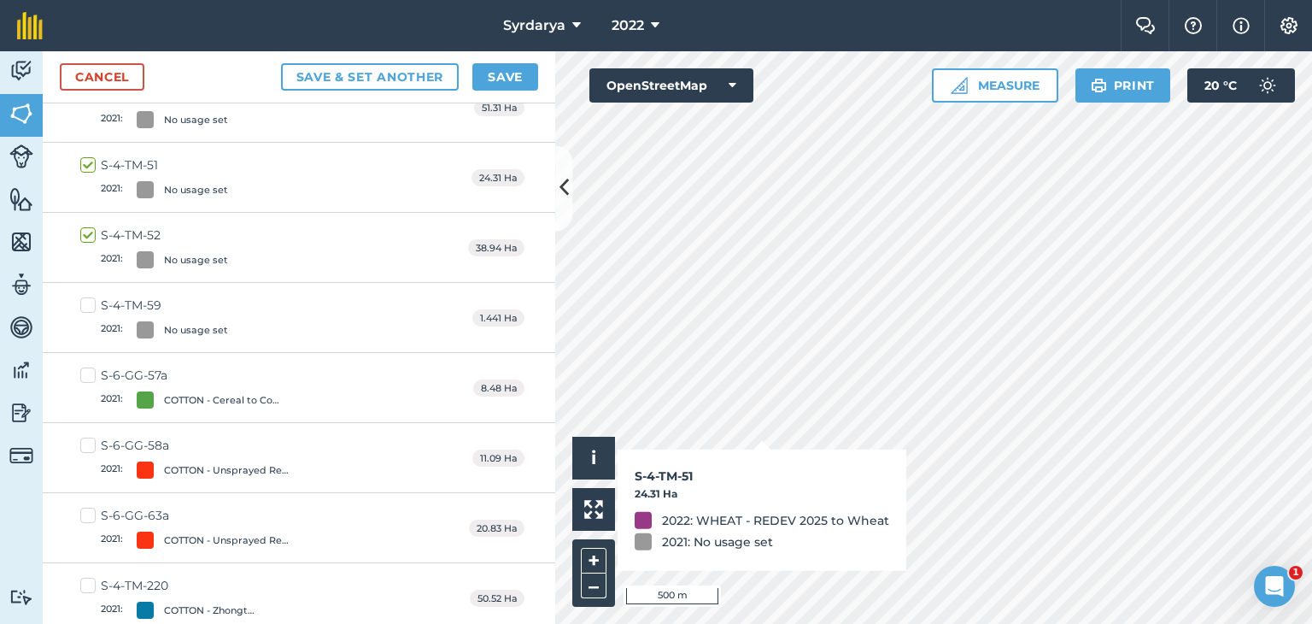
checkbox input "true"
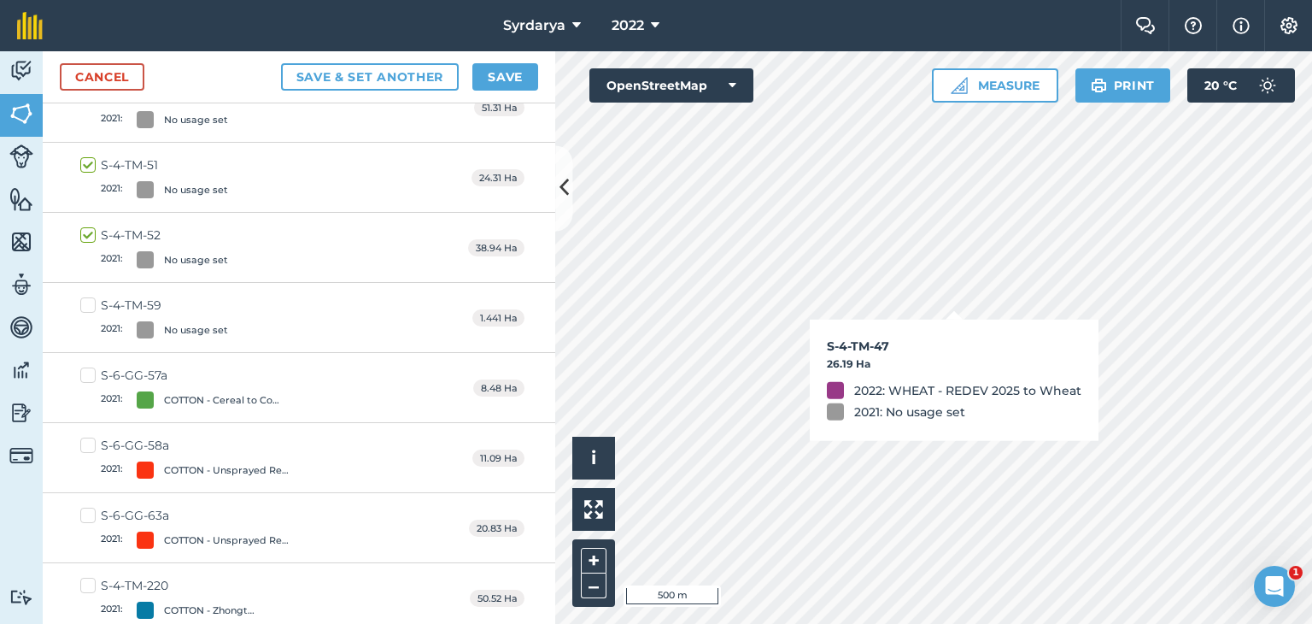
checkbox input "true"
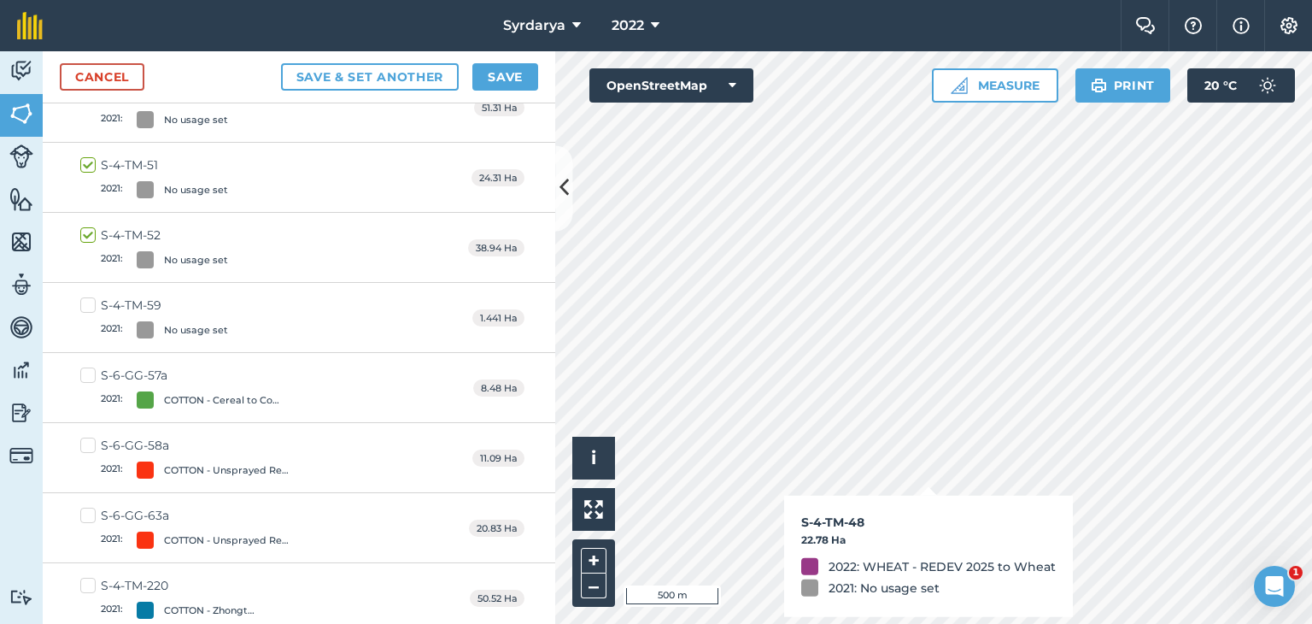
checkbox input "true"
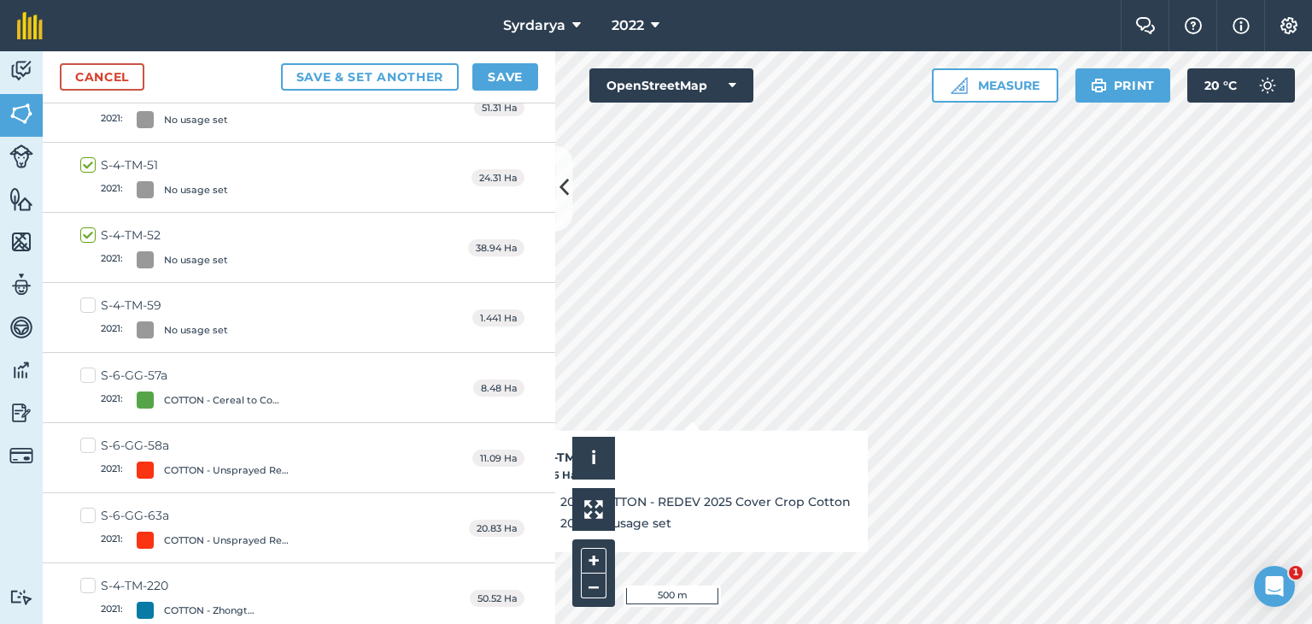
checkbox input "true"
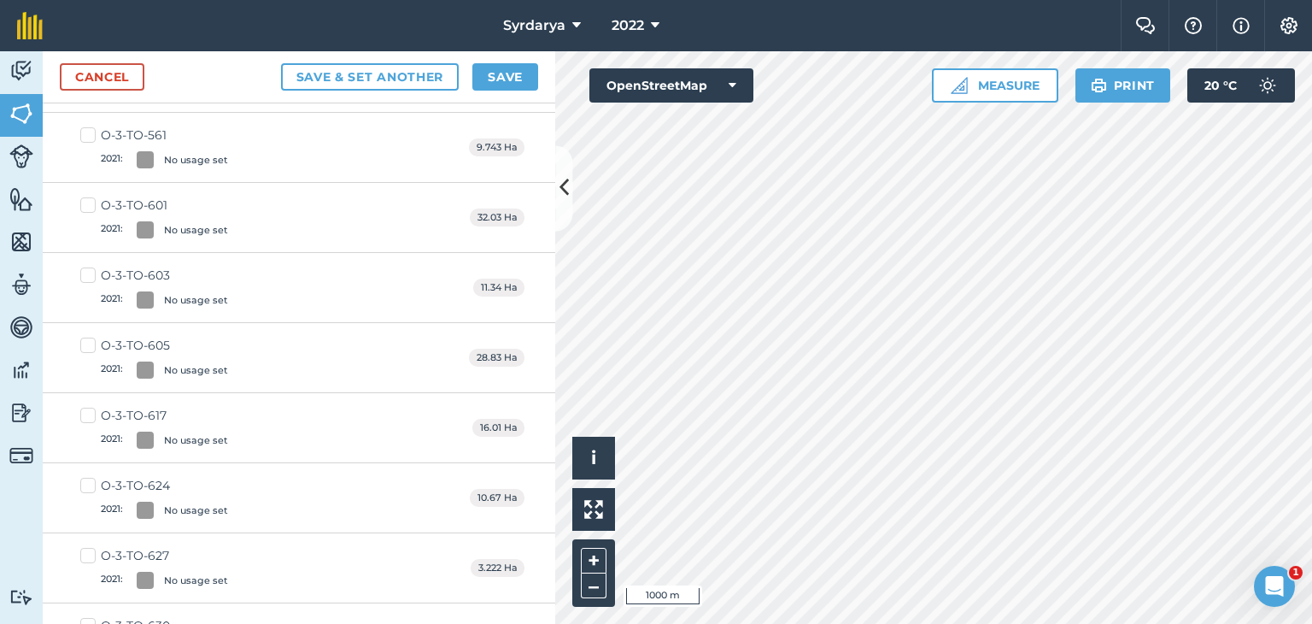
scroll to position [0, 0]
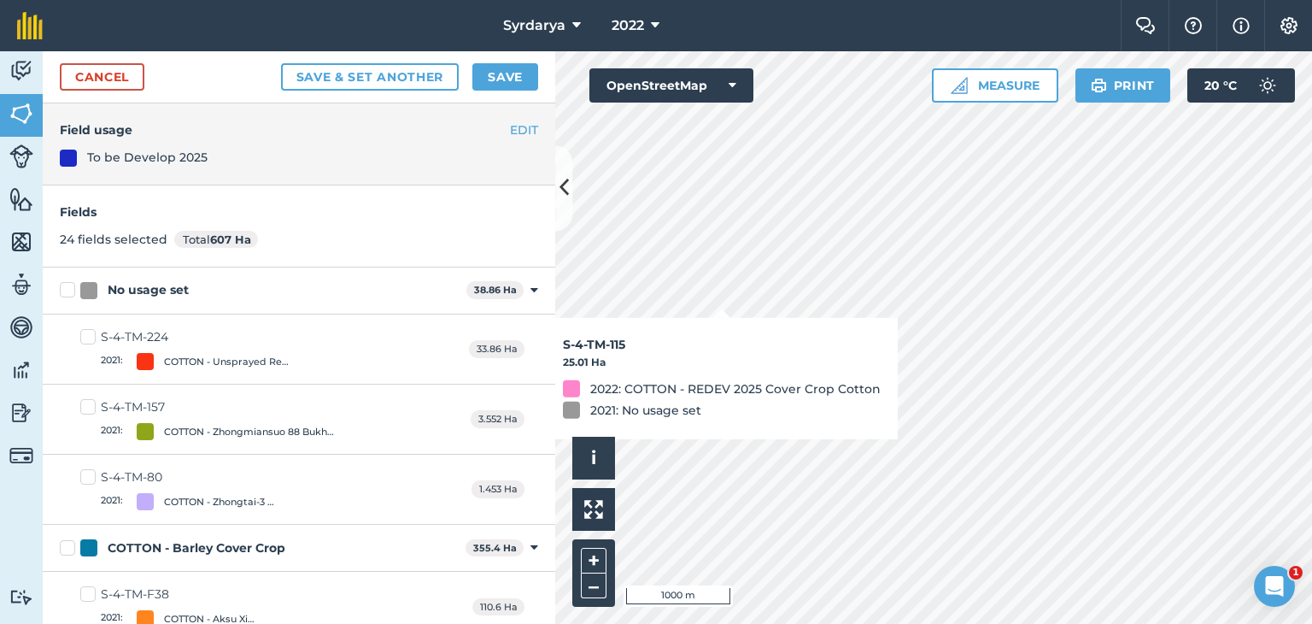
checkbox input "true"
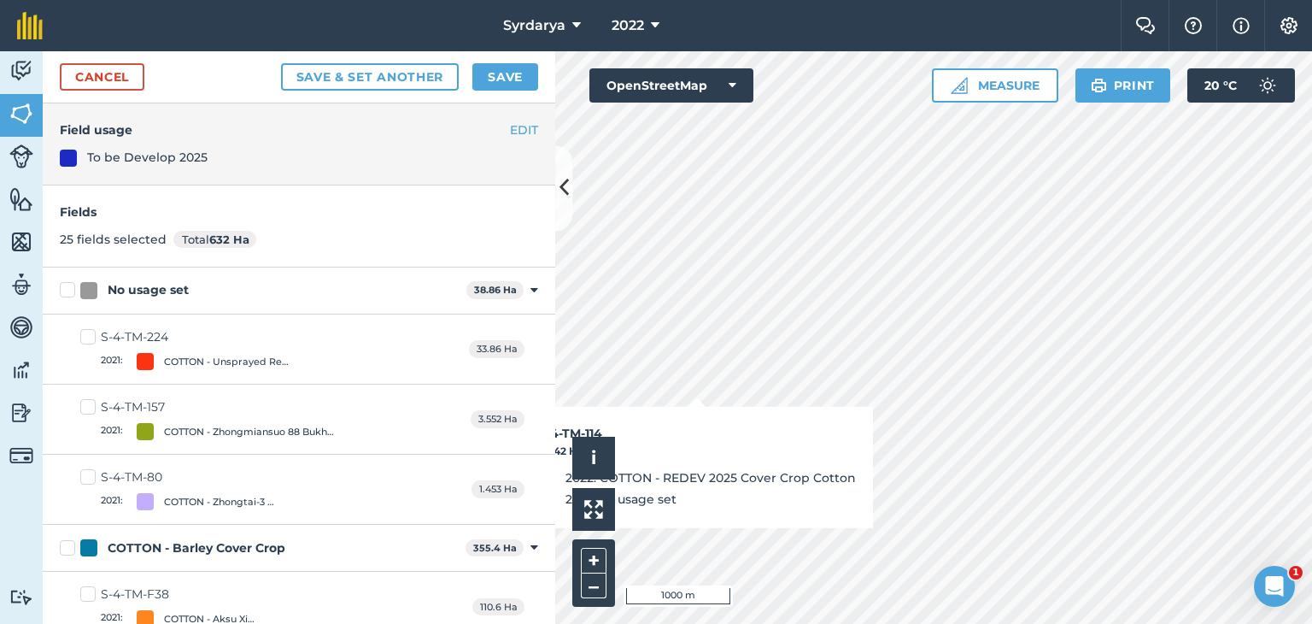
checkbox input "true"
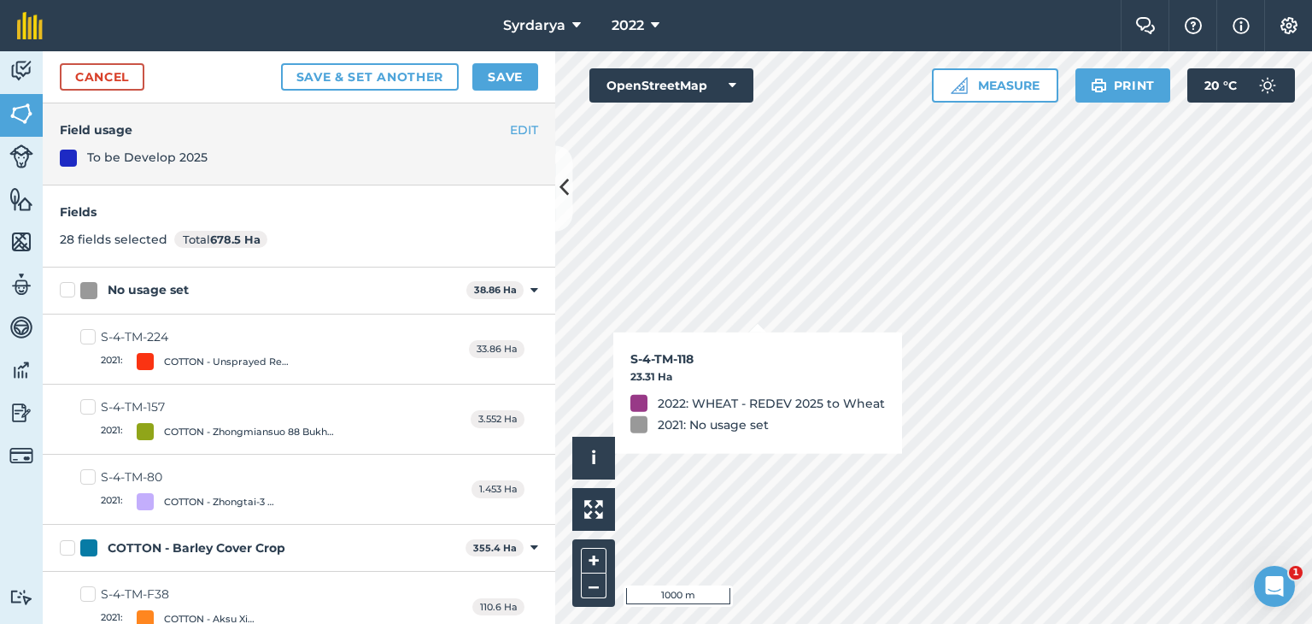
checkbox input "true"
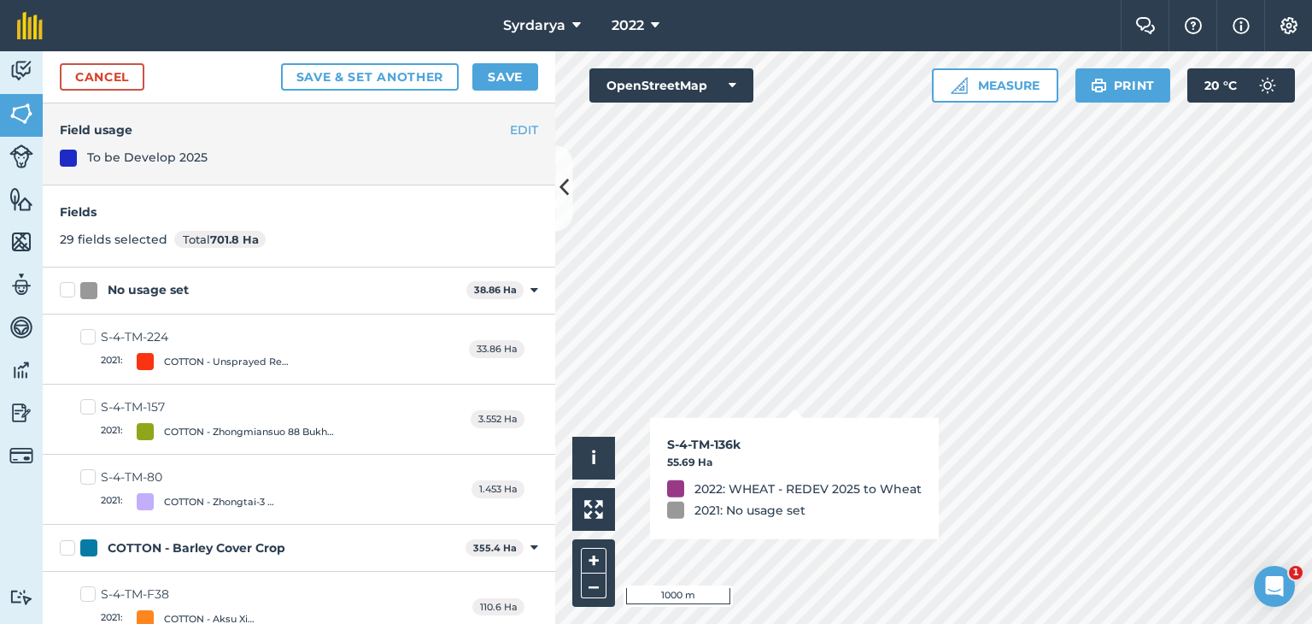
checkbox input "true"
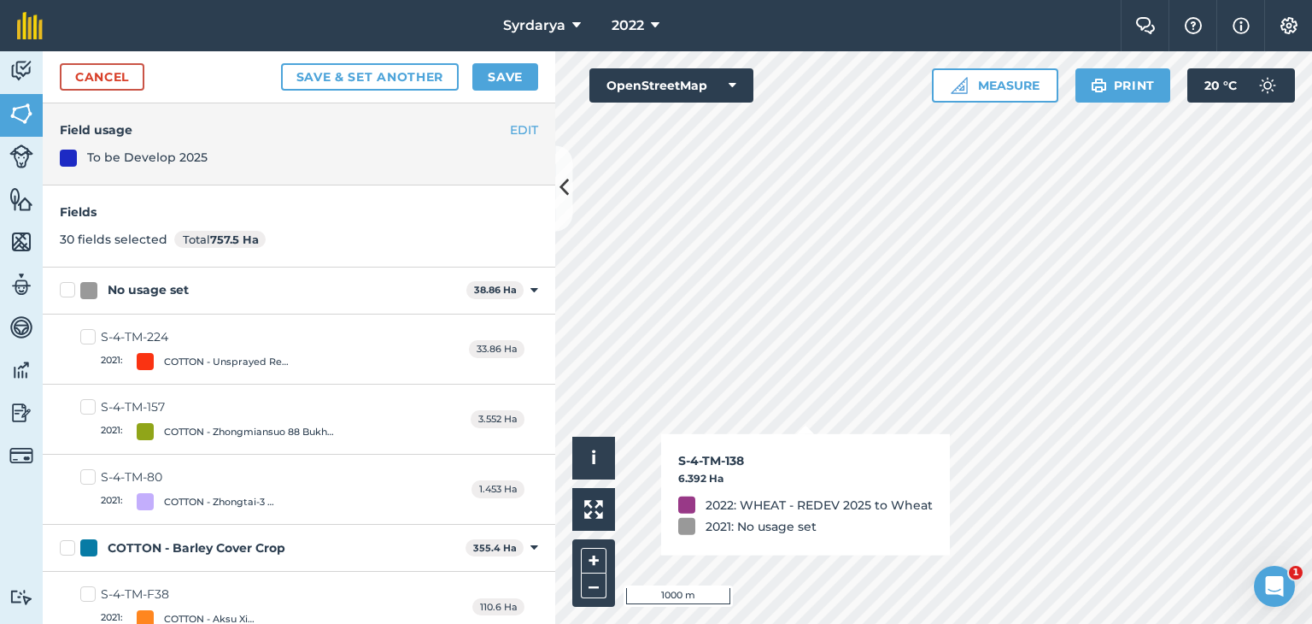
checkbox input "true"
checkbox input "false"
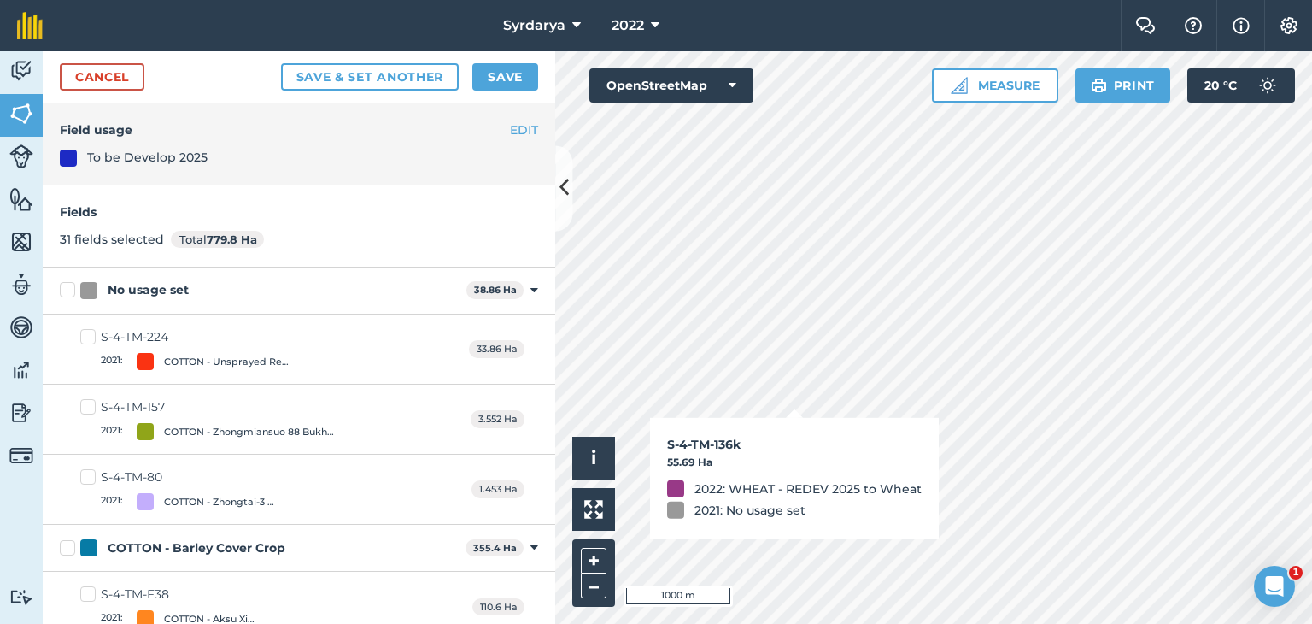
checkbox input "false"
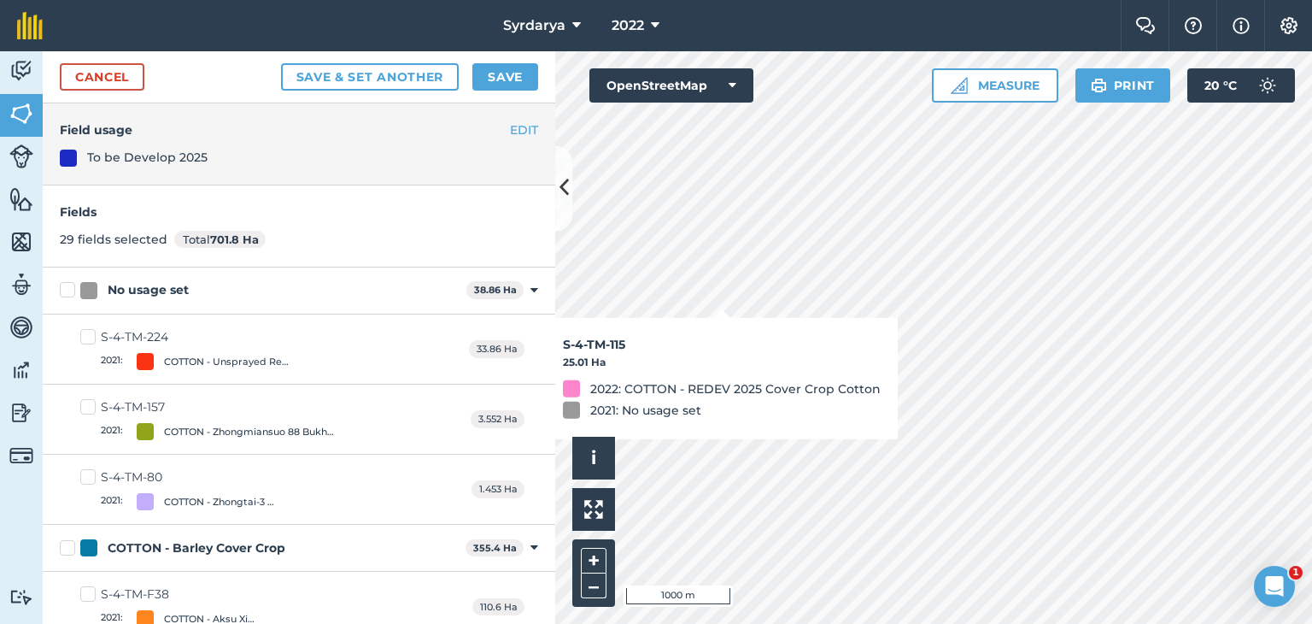
checkbox input "false"
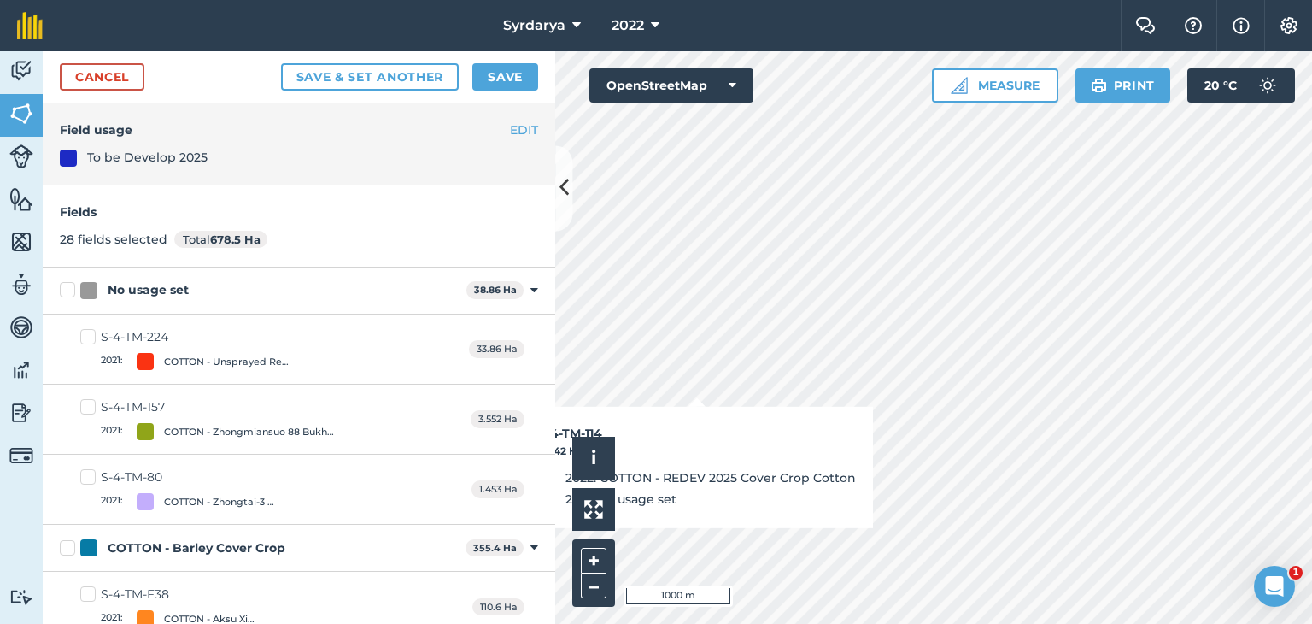
checkbox input "false"
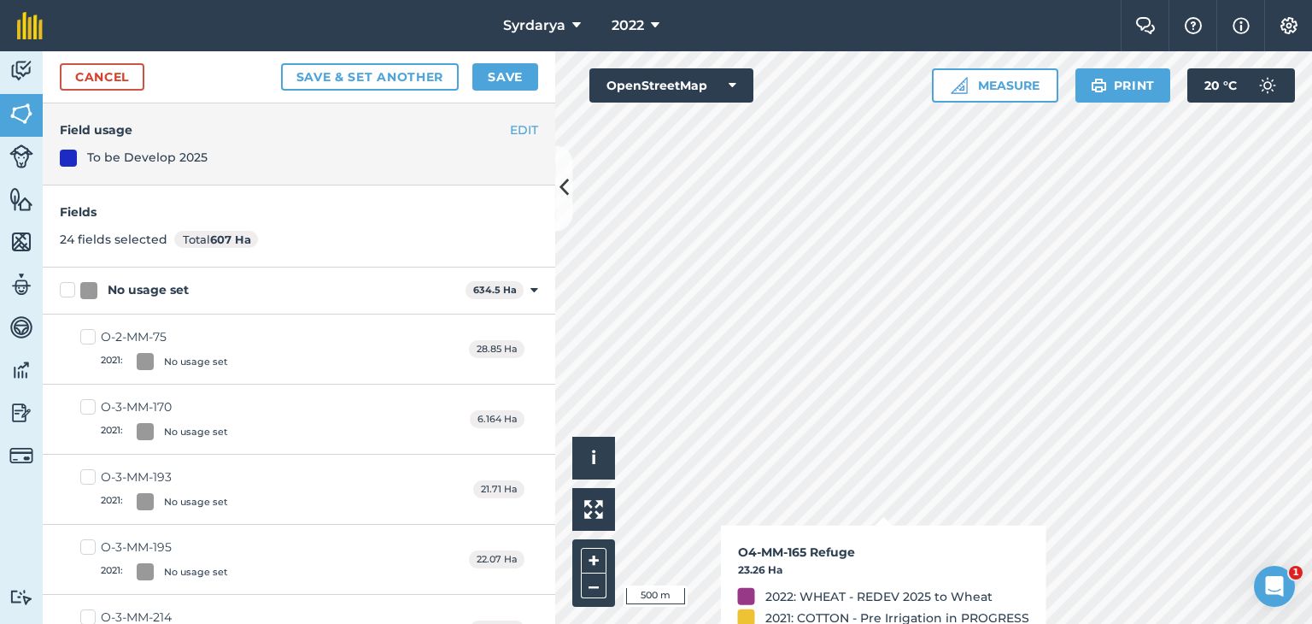
checkbox input "true"
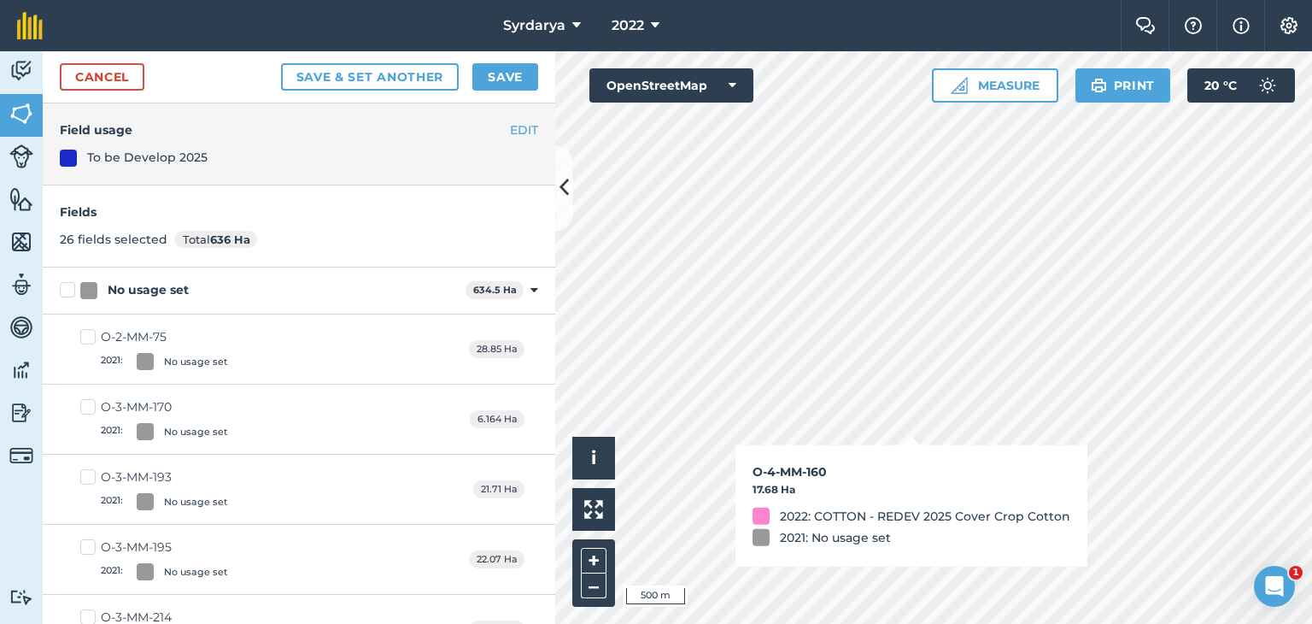
checkbox input "true"
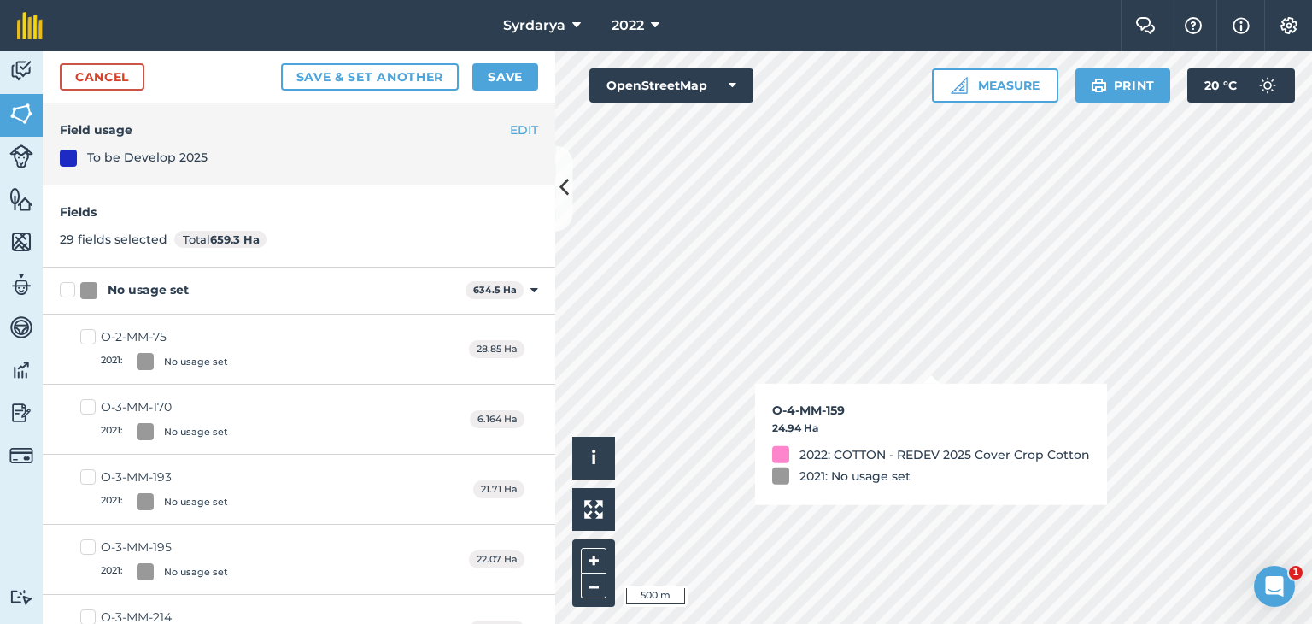
checkbox input "true"
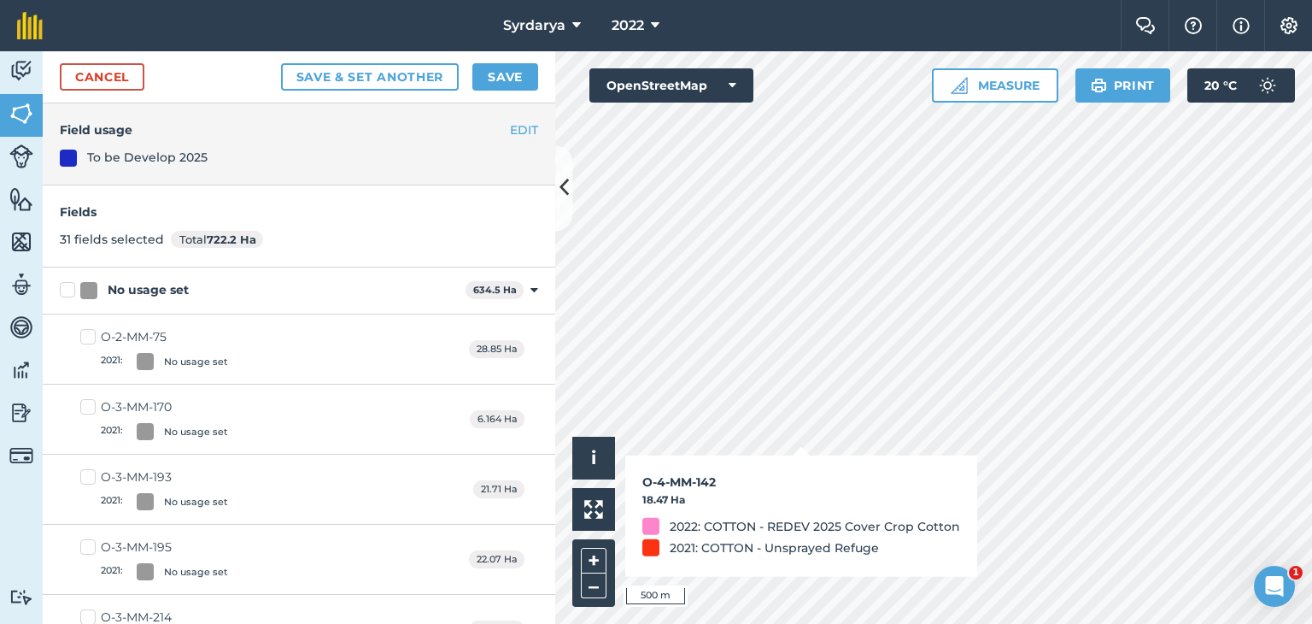
checkbox input "true"
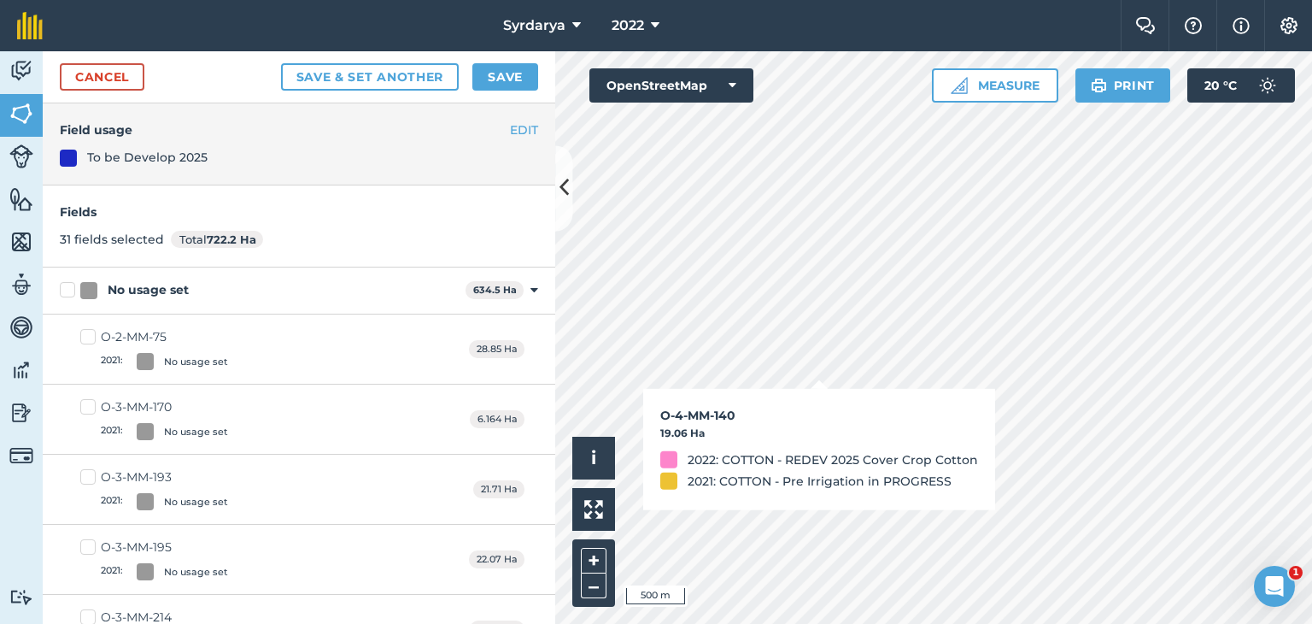
checkbox input "true"
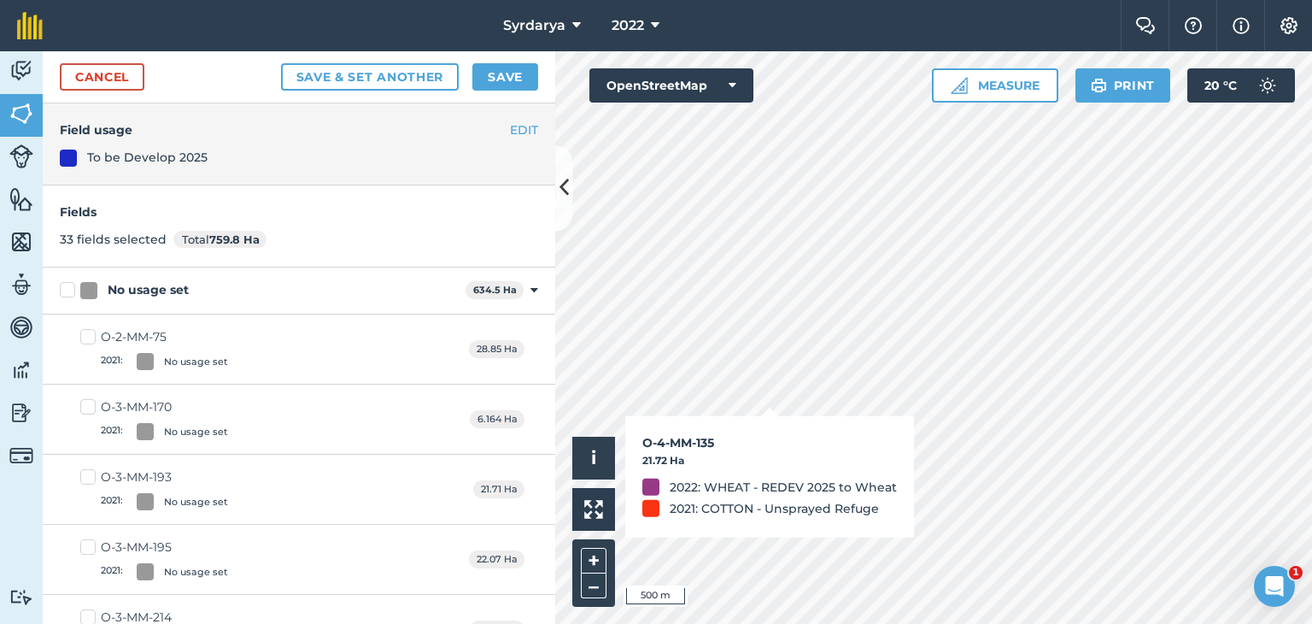
checkbox input "true"
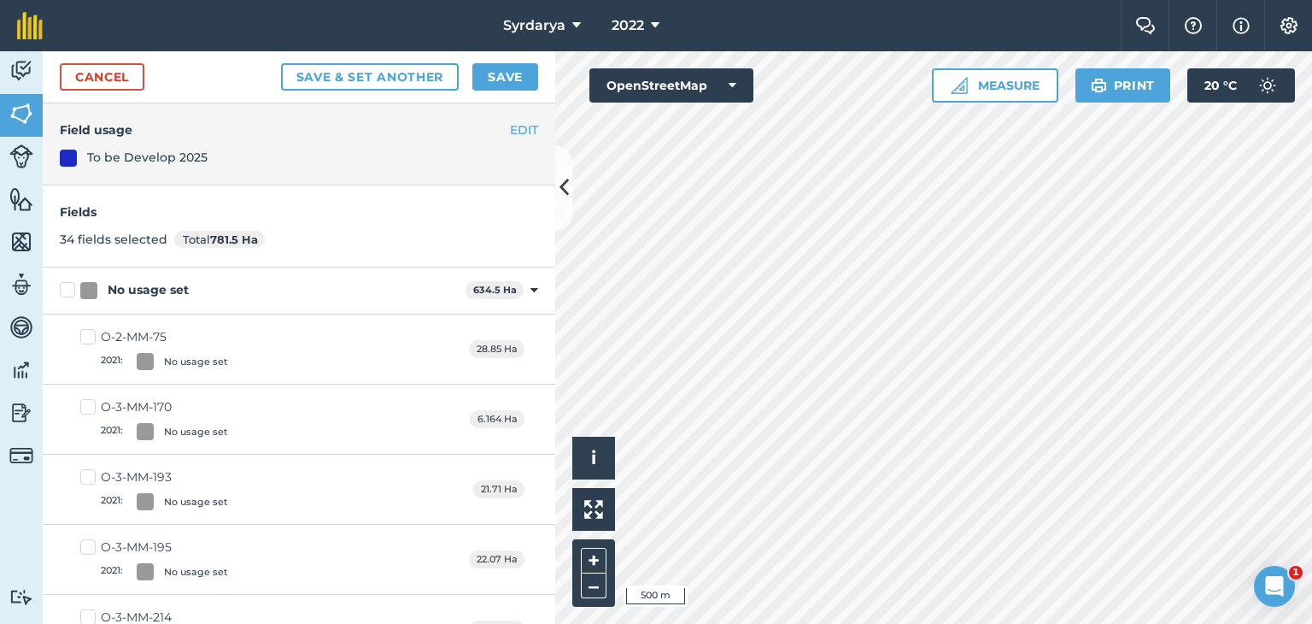
checkbox input "true"
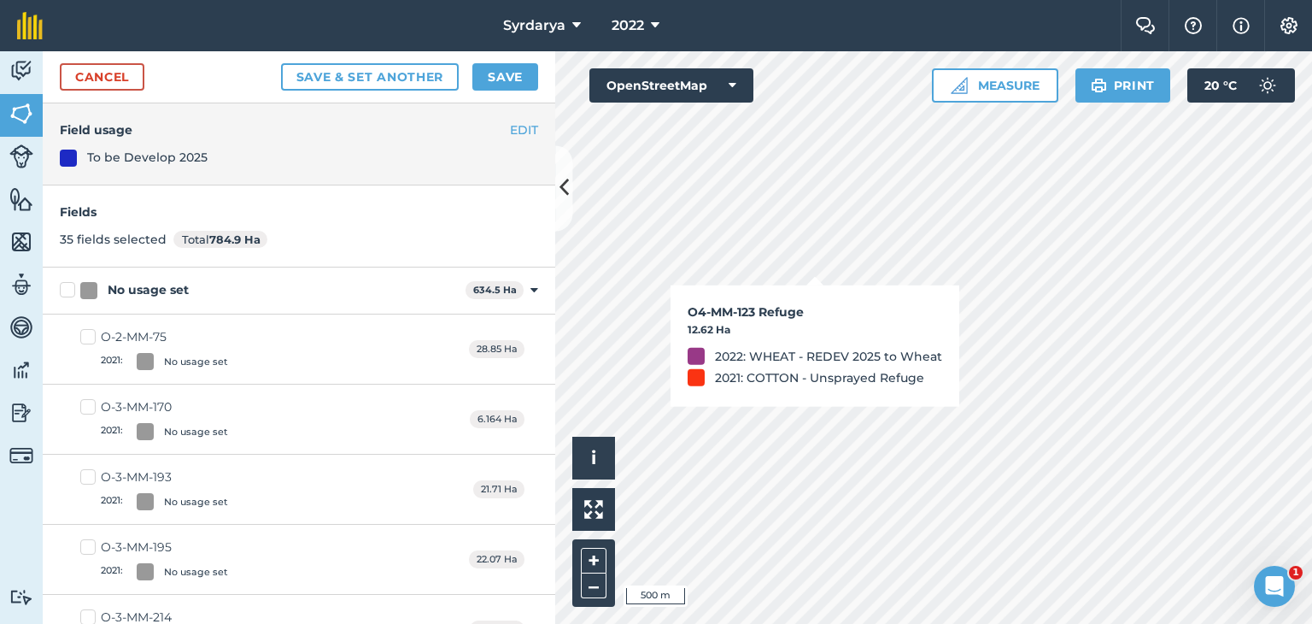
checkbox input "true"
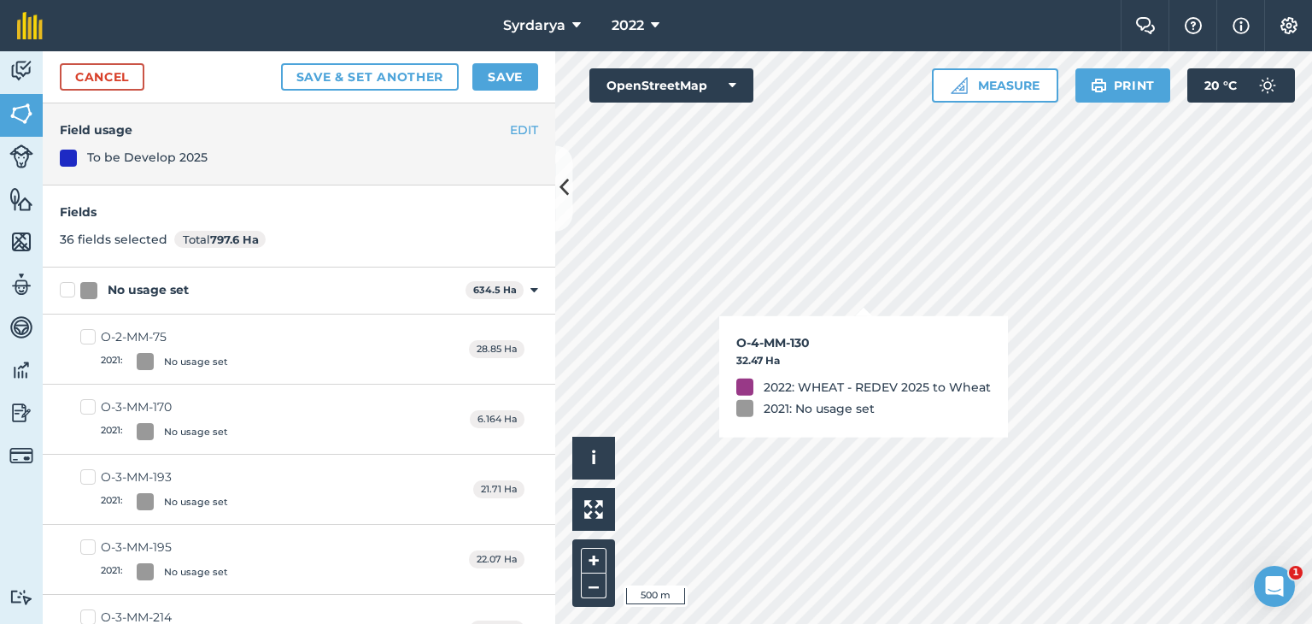
checkbox input "true"
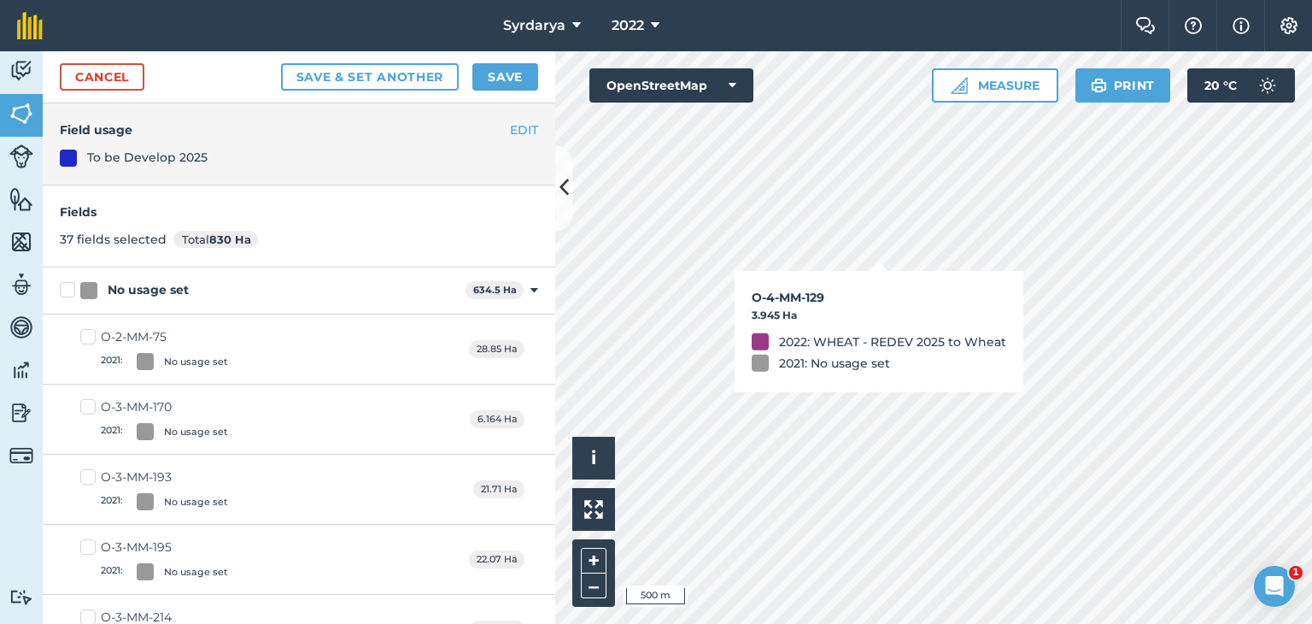
checkbox input "true"
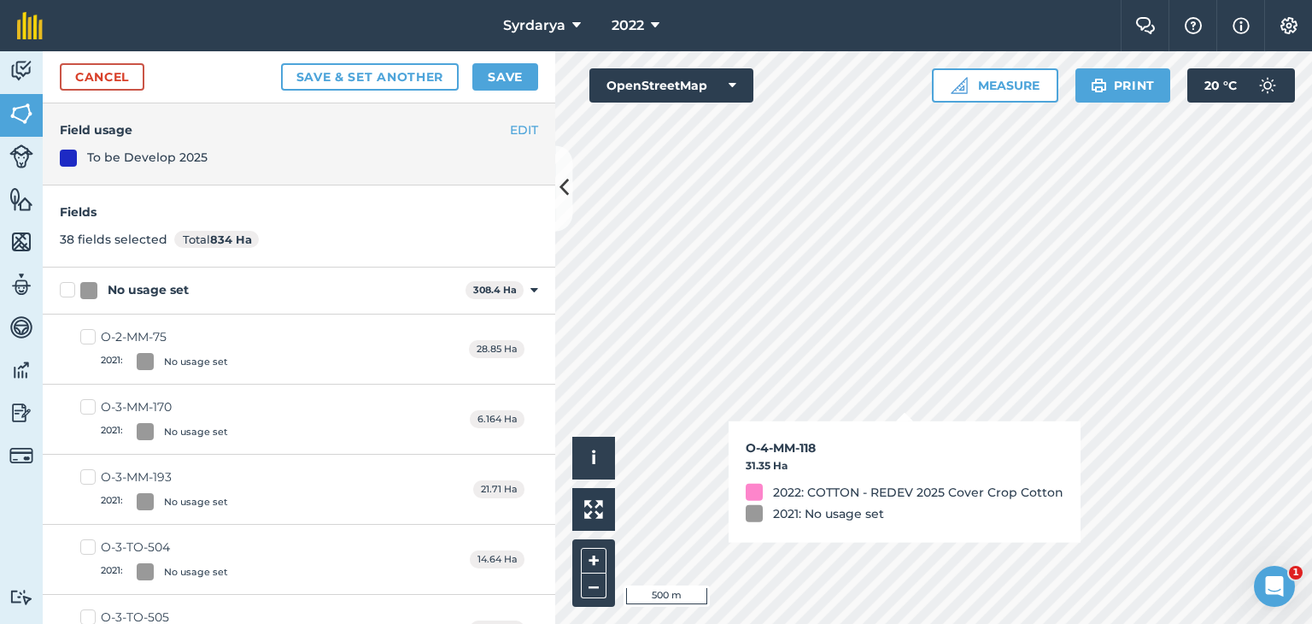
checkbox input "true"
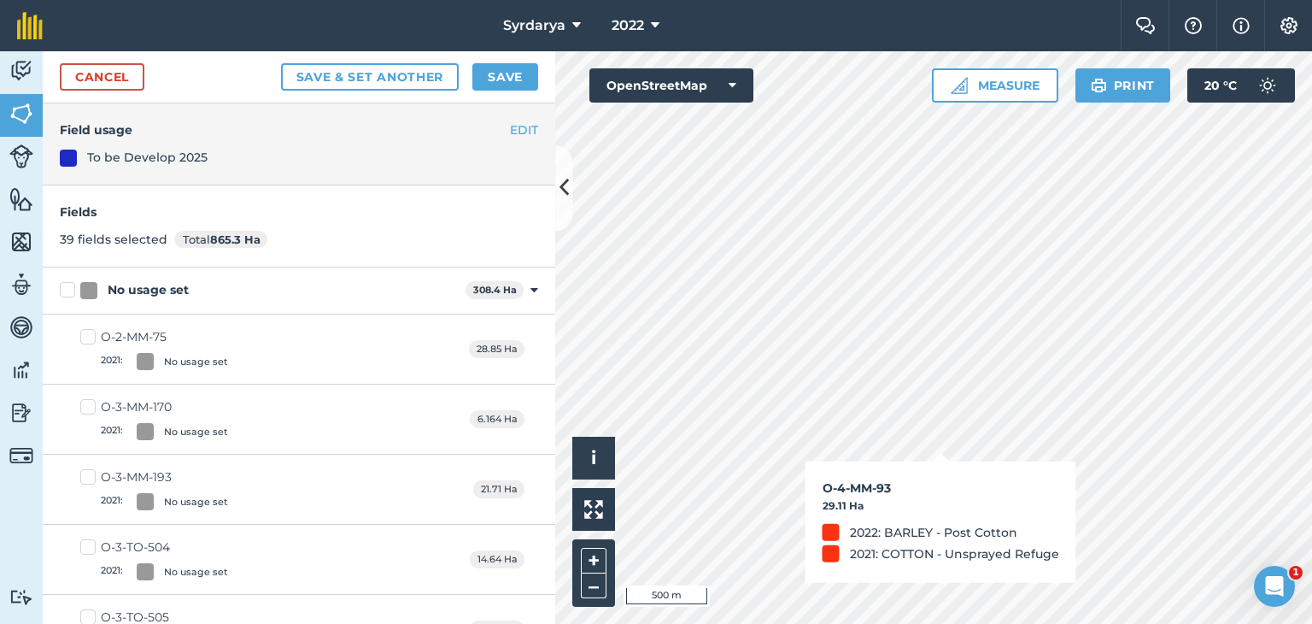
checkbox input "true"
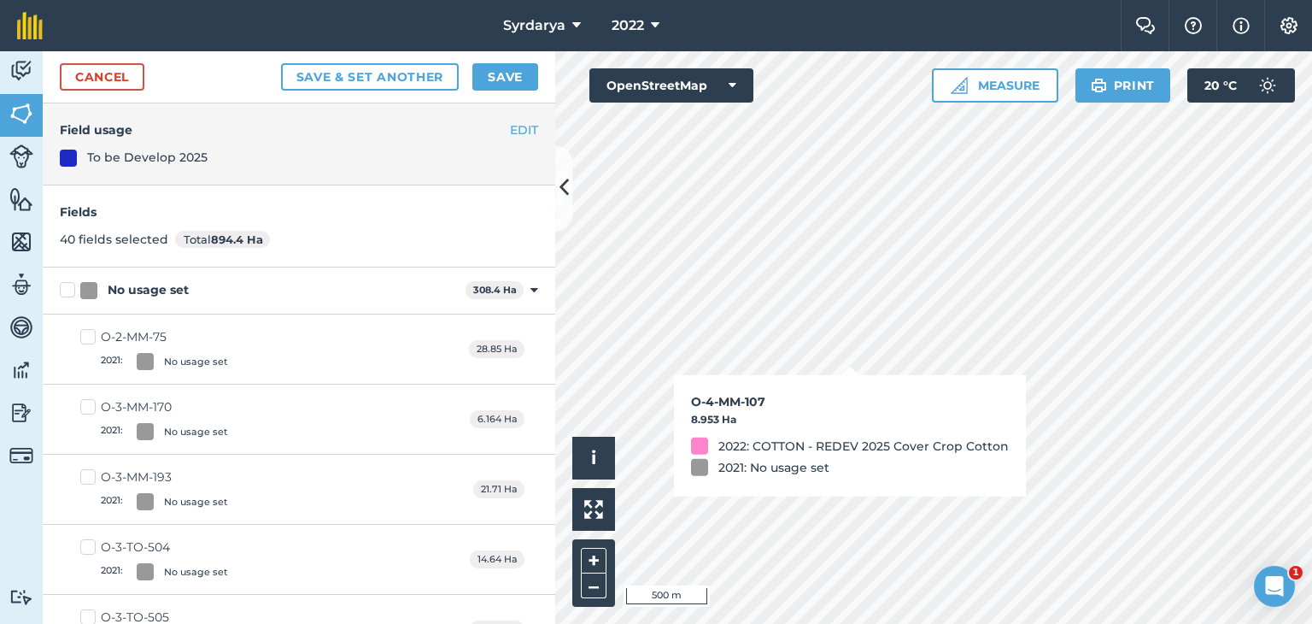
checkbox input "true"
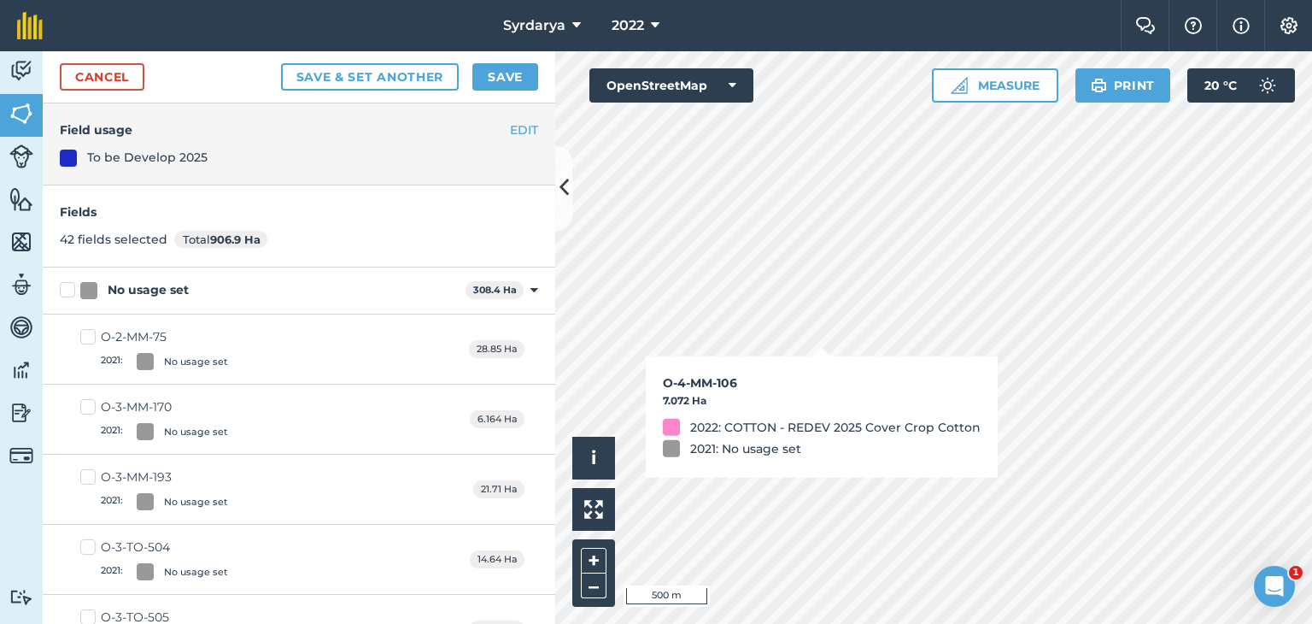
checkbox input "true"
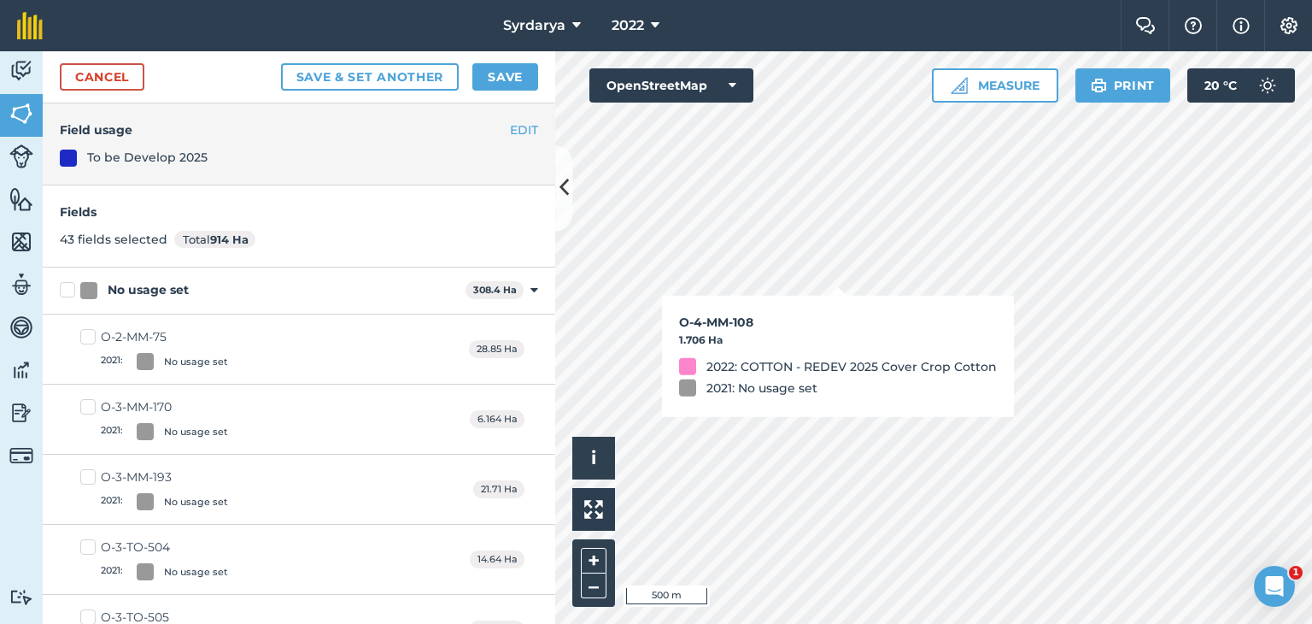
checkbox input "true"
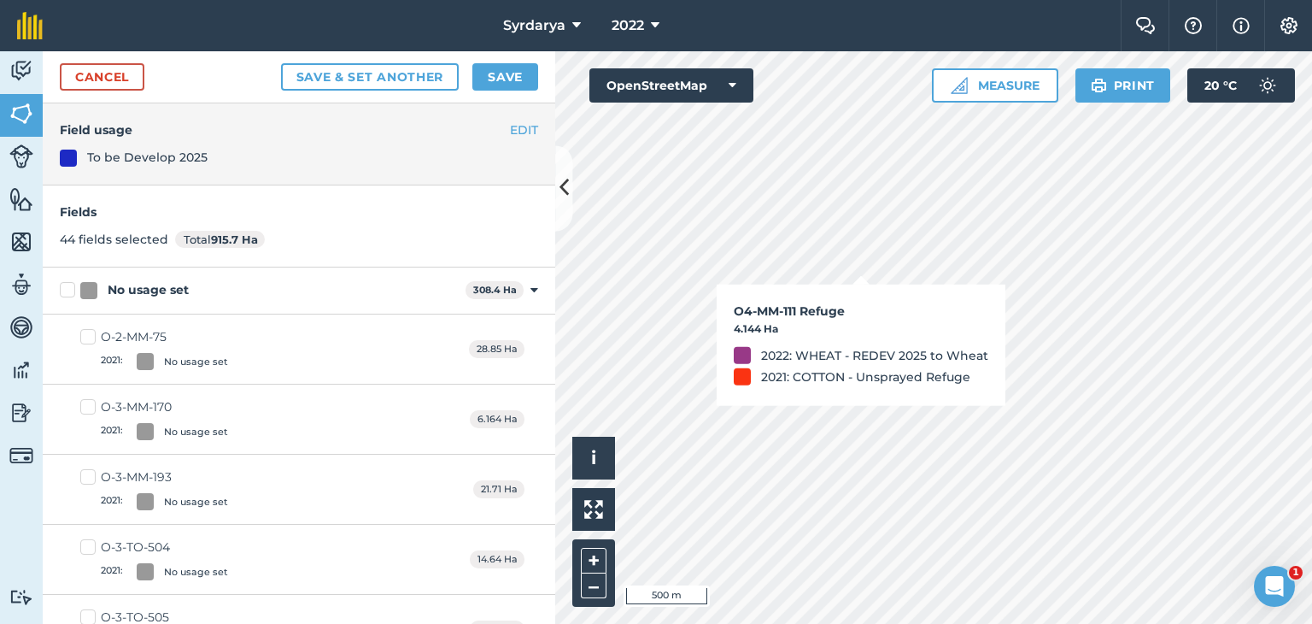
checkbox input "true"
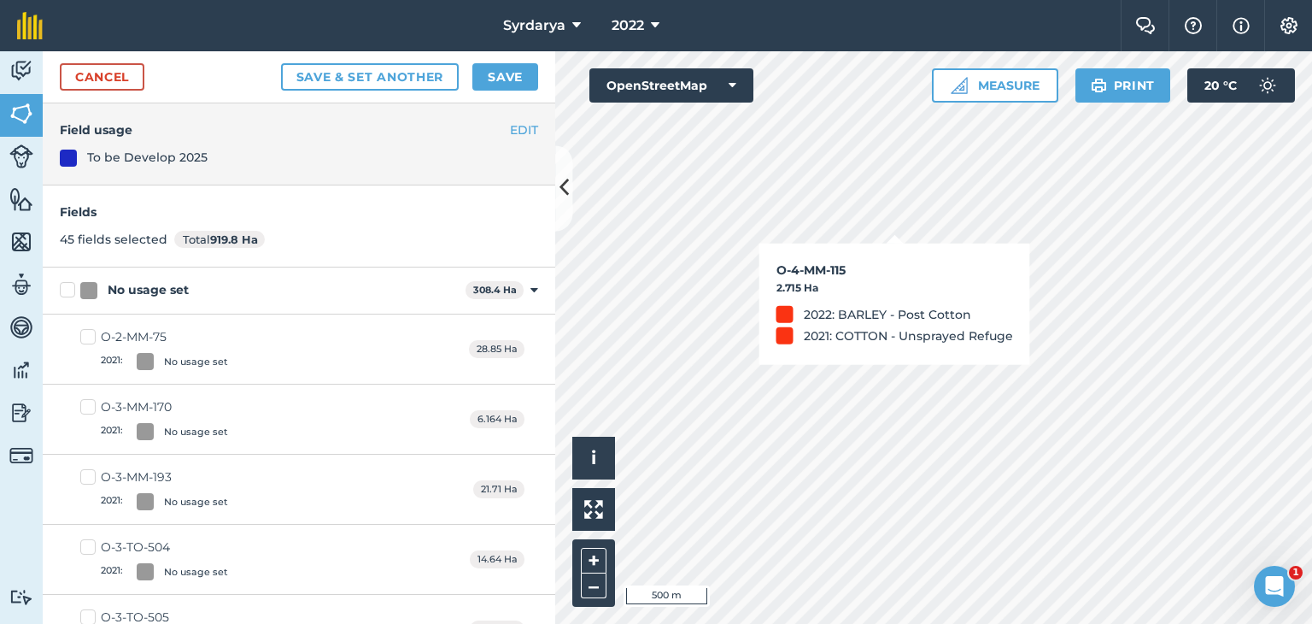
checkbox input "true"
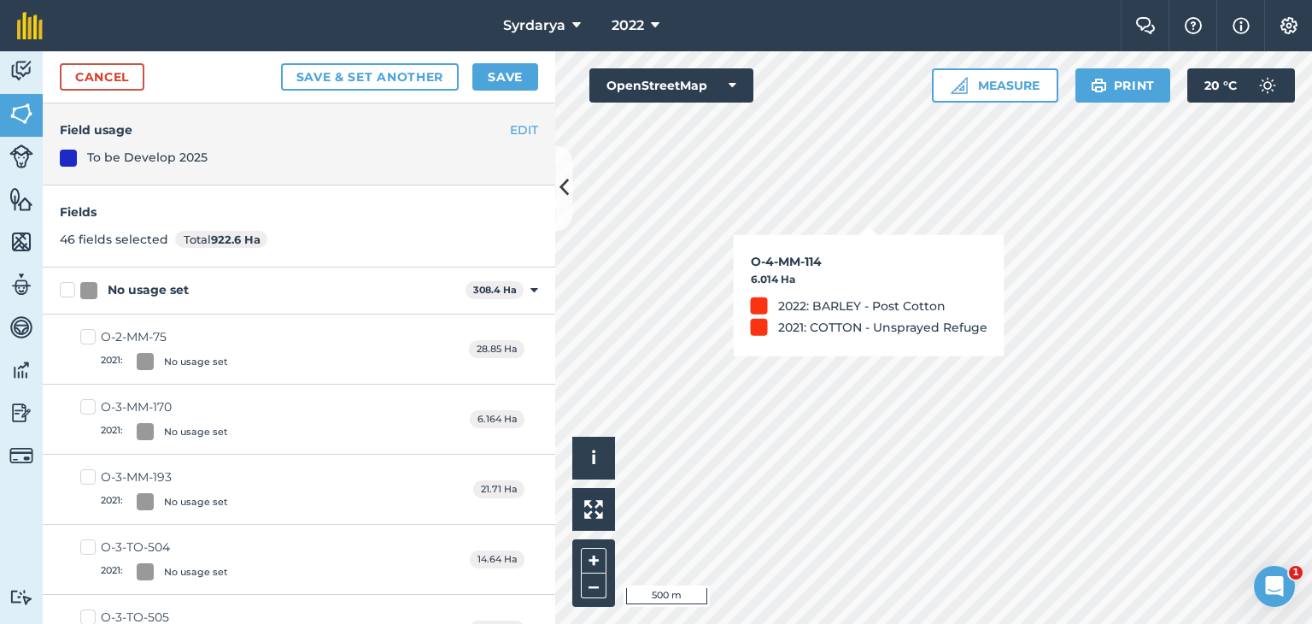
checkbox input "true"
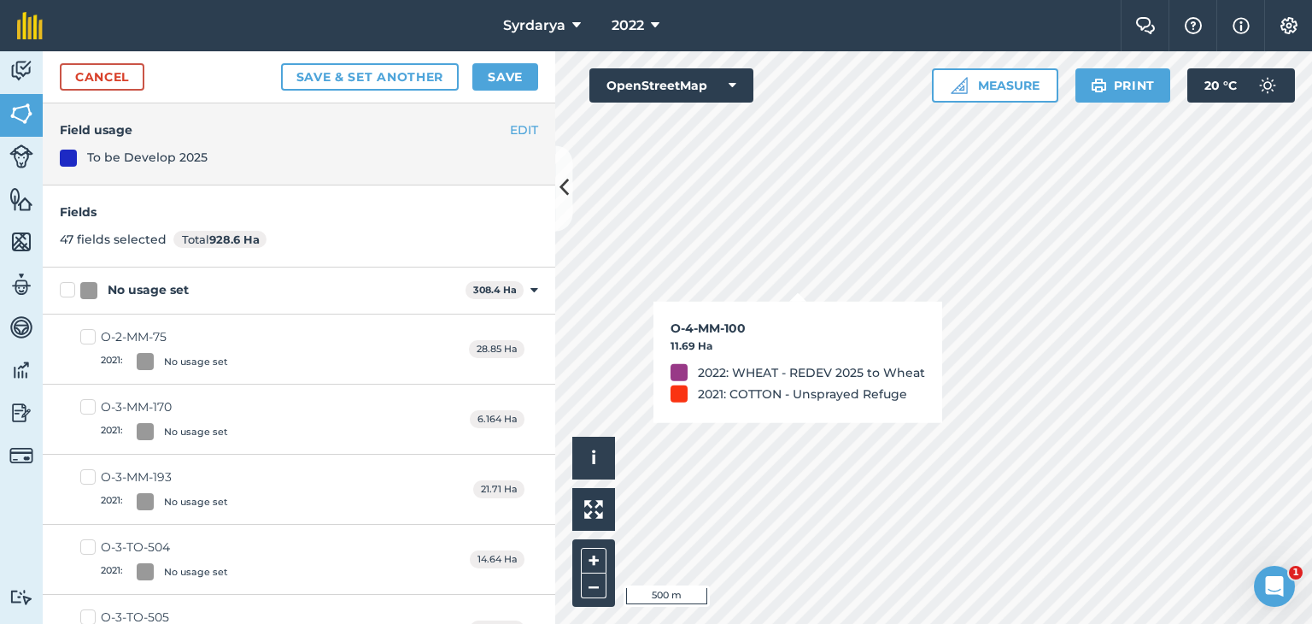
checkbox input "true"
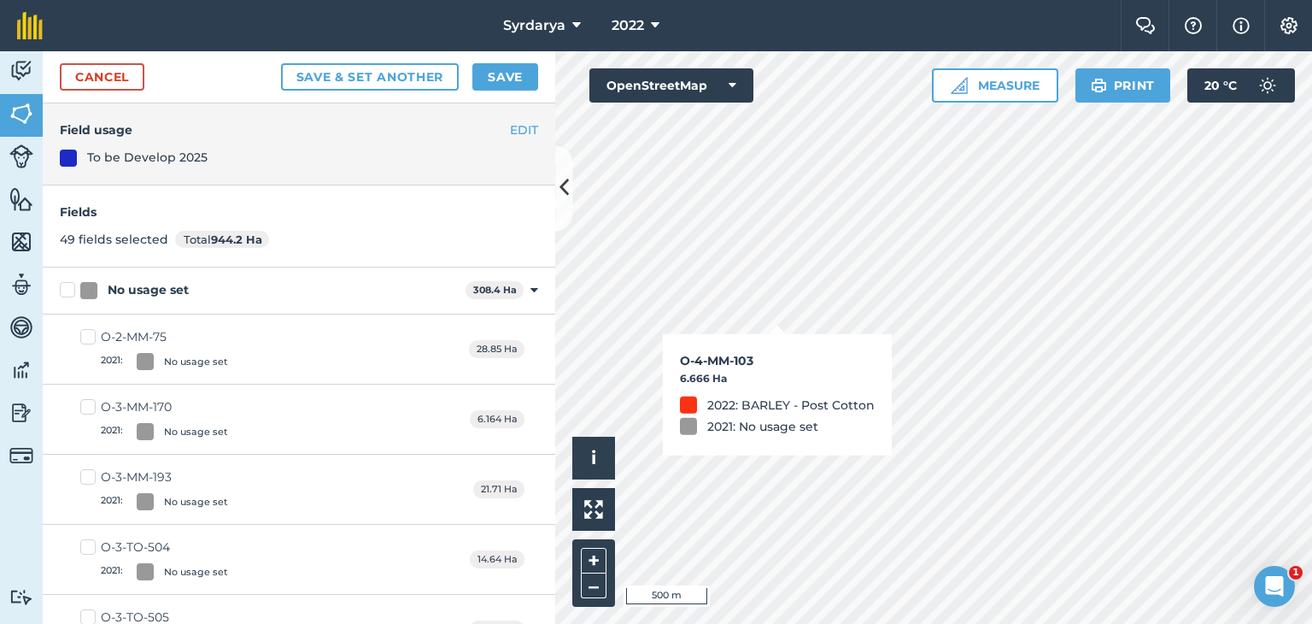
checkbox input "true"
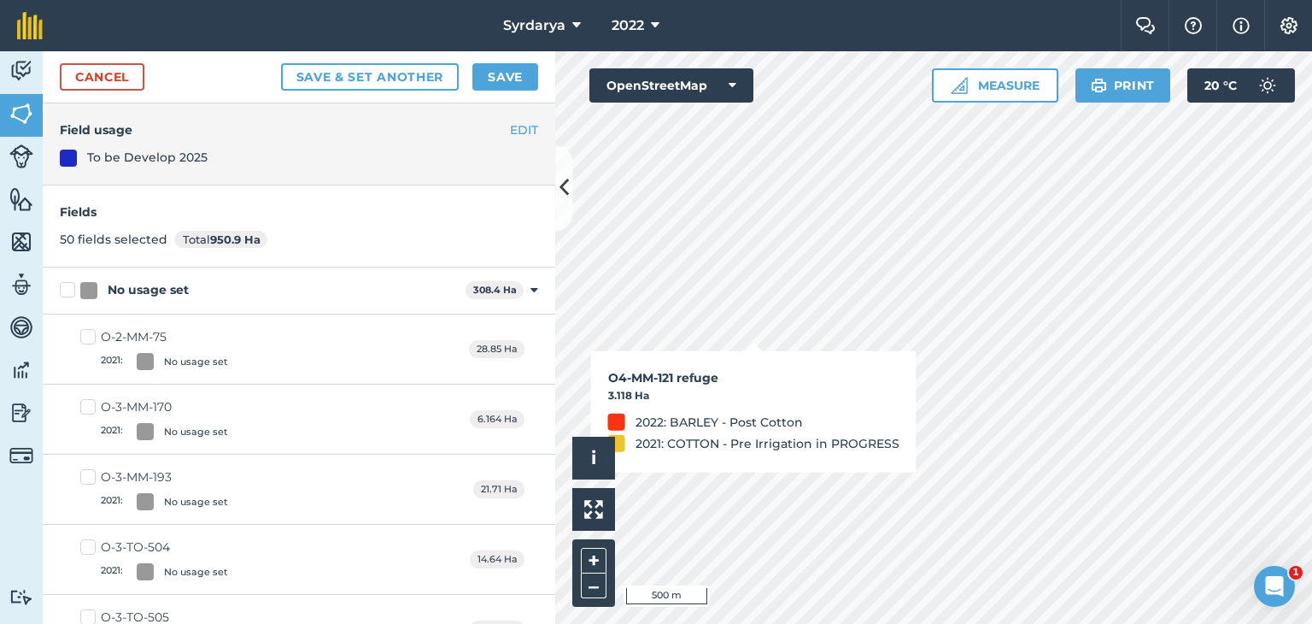
checkbox input "true"
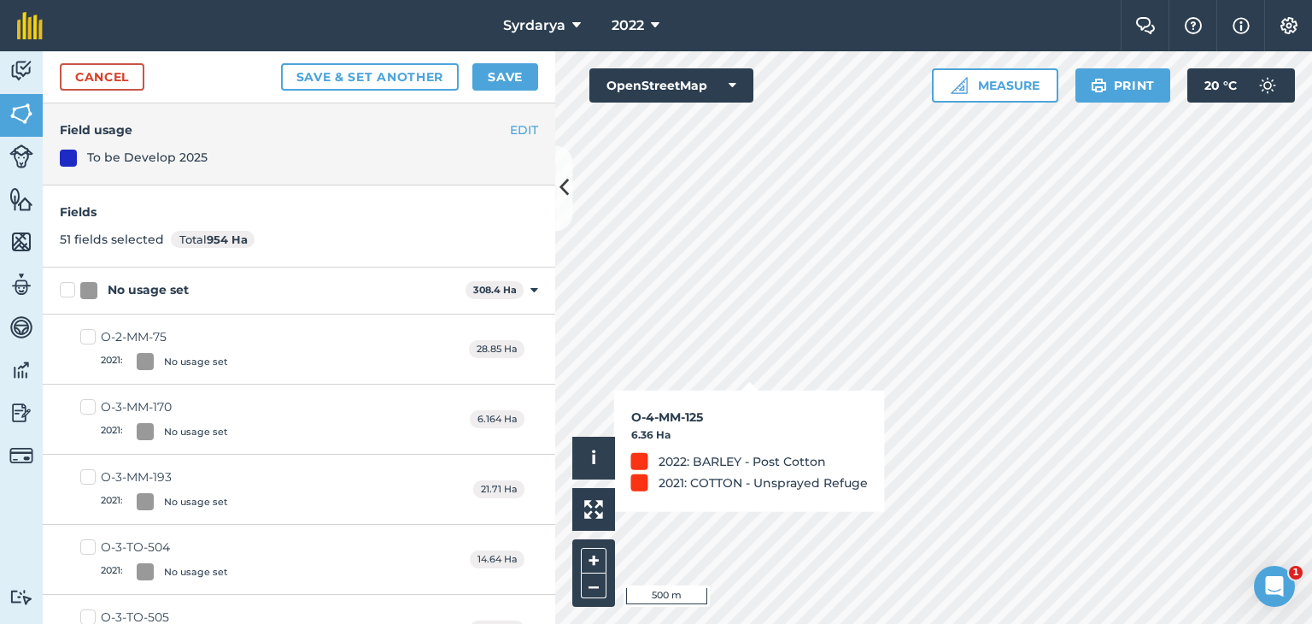
checkbox input "true"
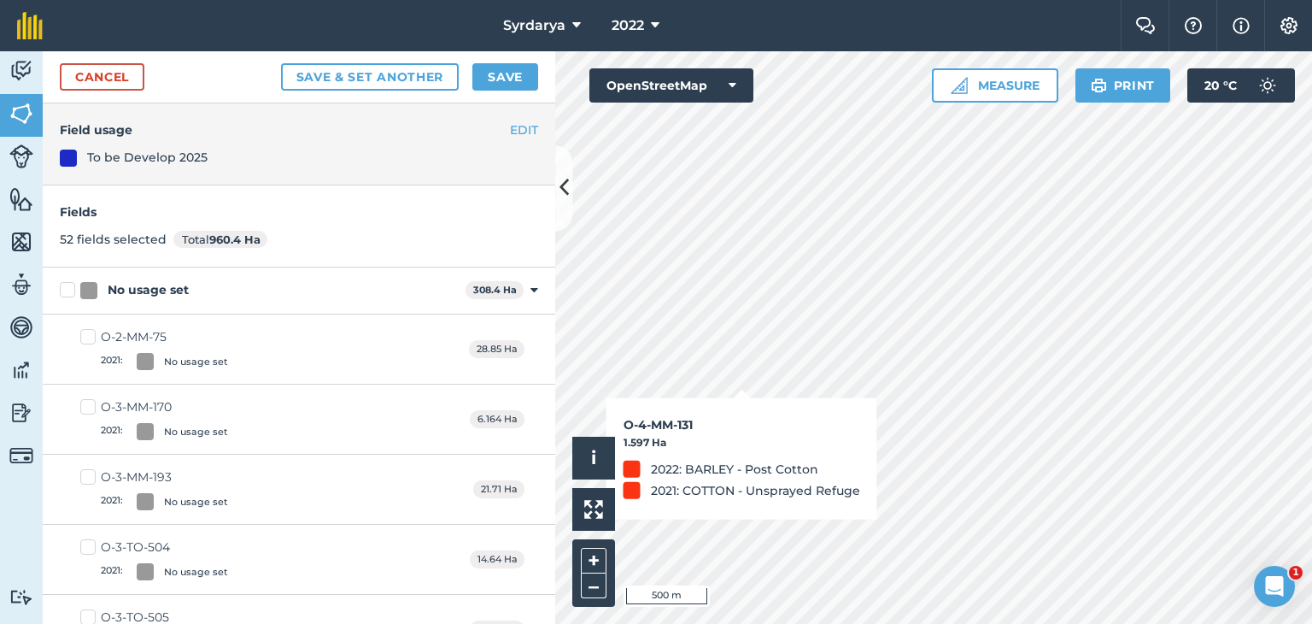
checkbox input "true"
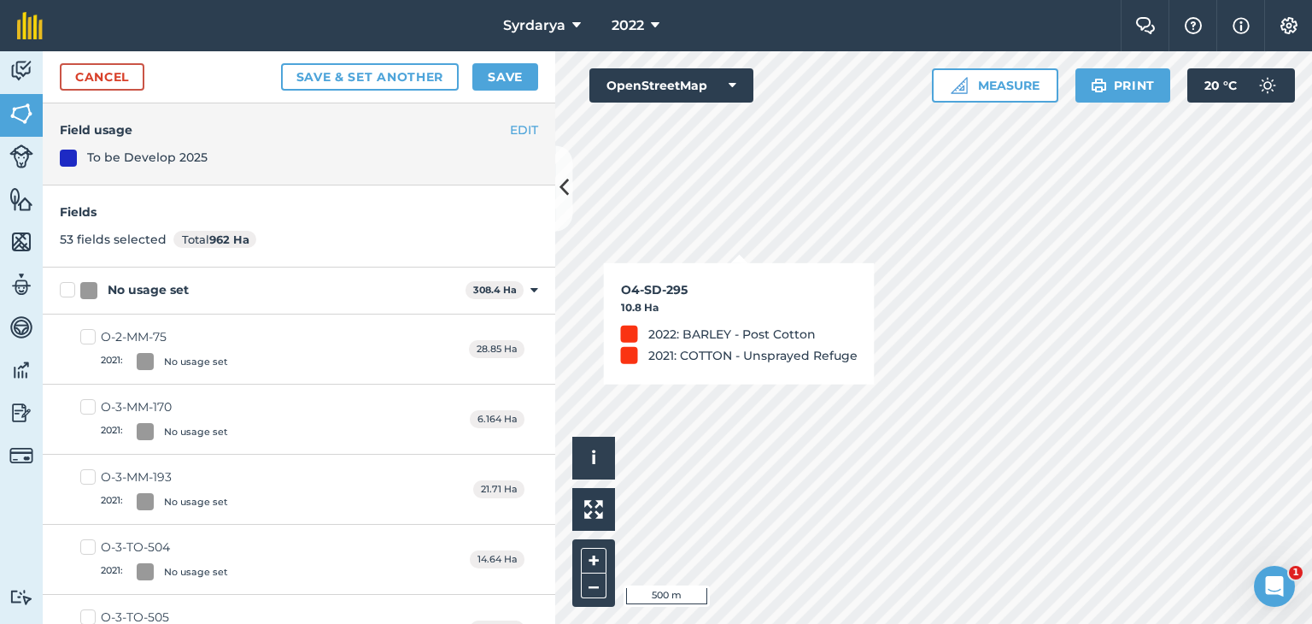
checkbox input "true"
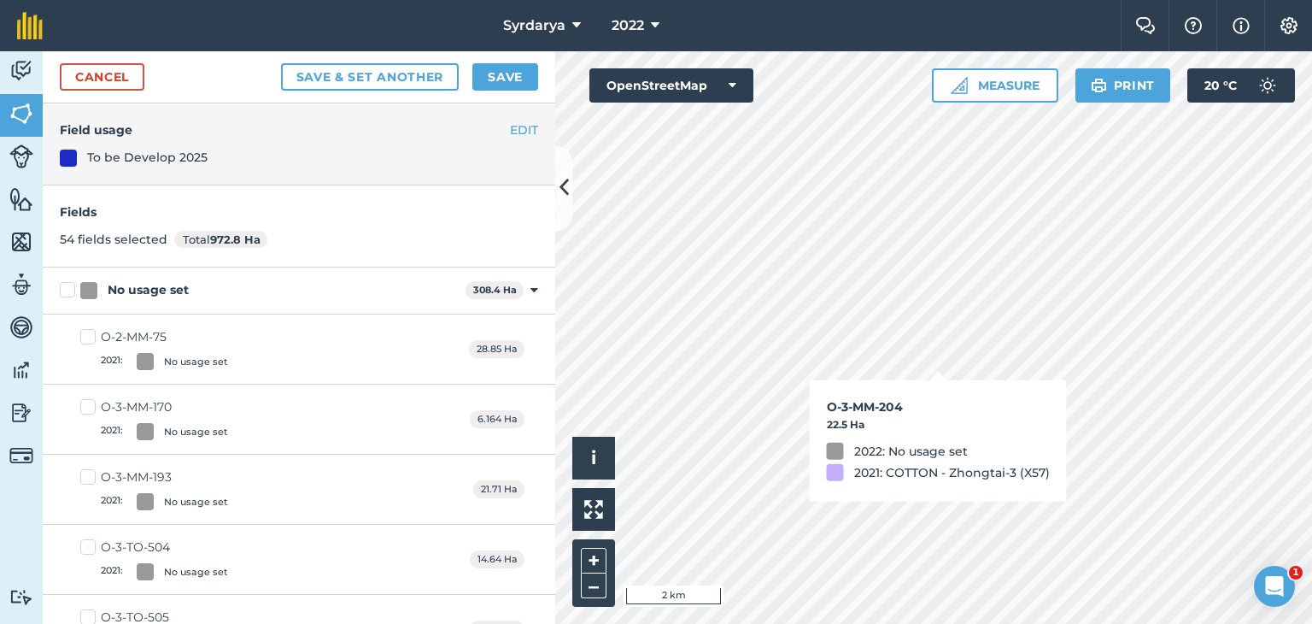
checkbox input "false"
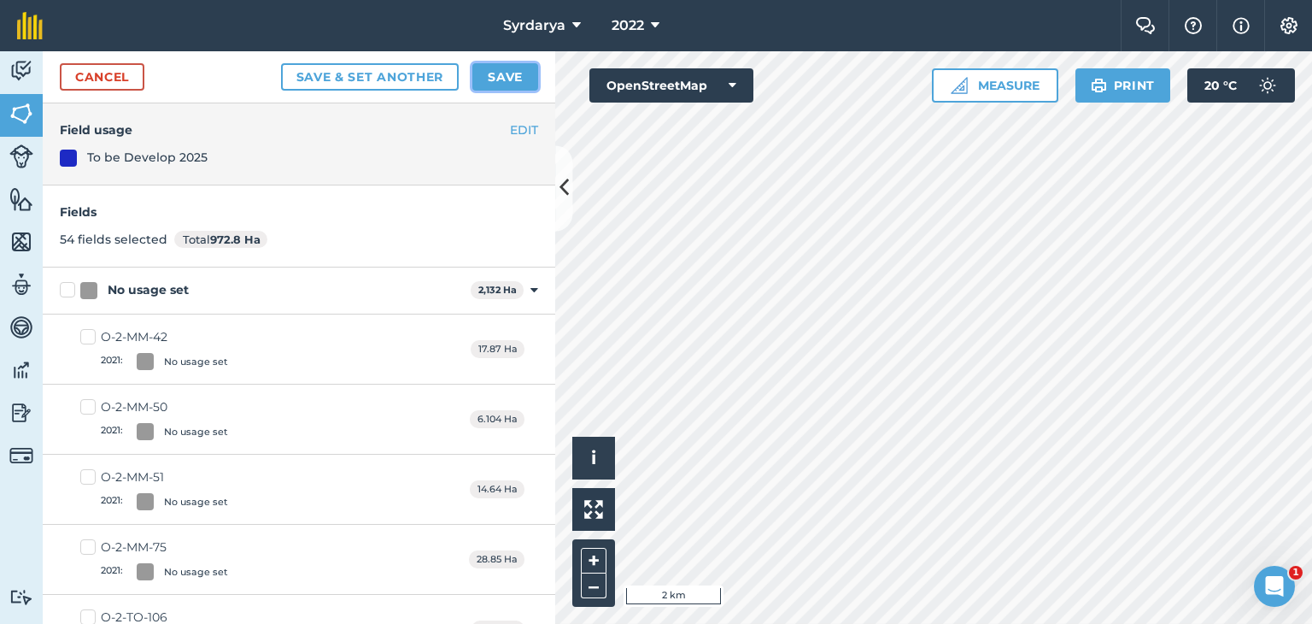
click at [501, 77] on button "Save" at bounding box center [505, 76] width 66 height 27
